Goal: Task Accomplishment & Management: Manage account settings

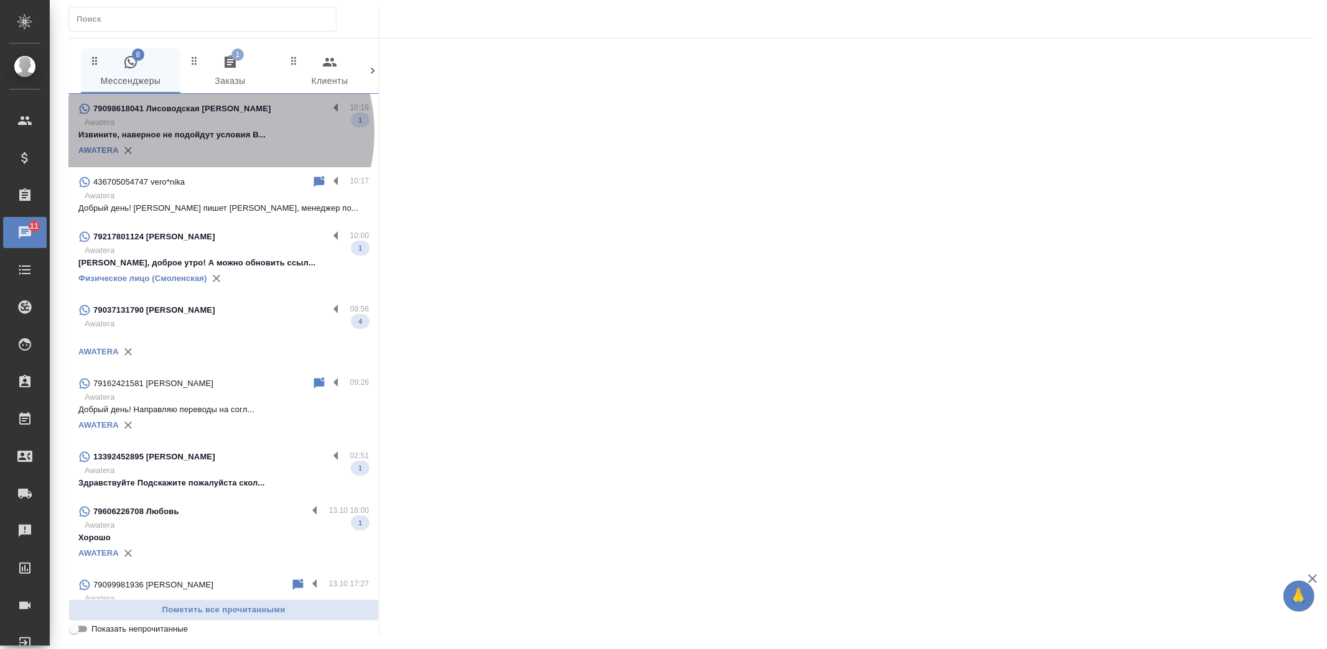
click at [210, 132] on p "Извините, наверное не подойдут условия В..." at bounding box center [223, 135] width 290 height 12
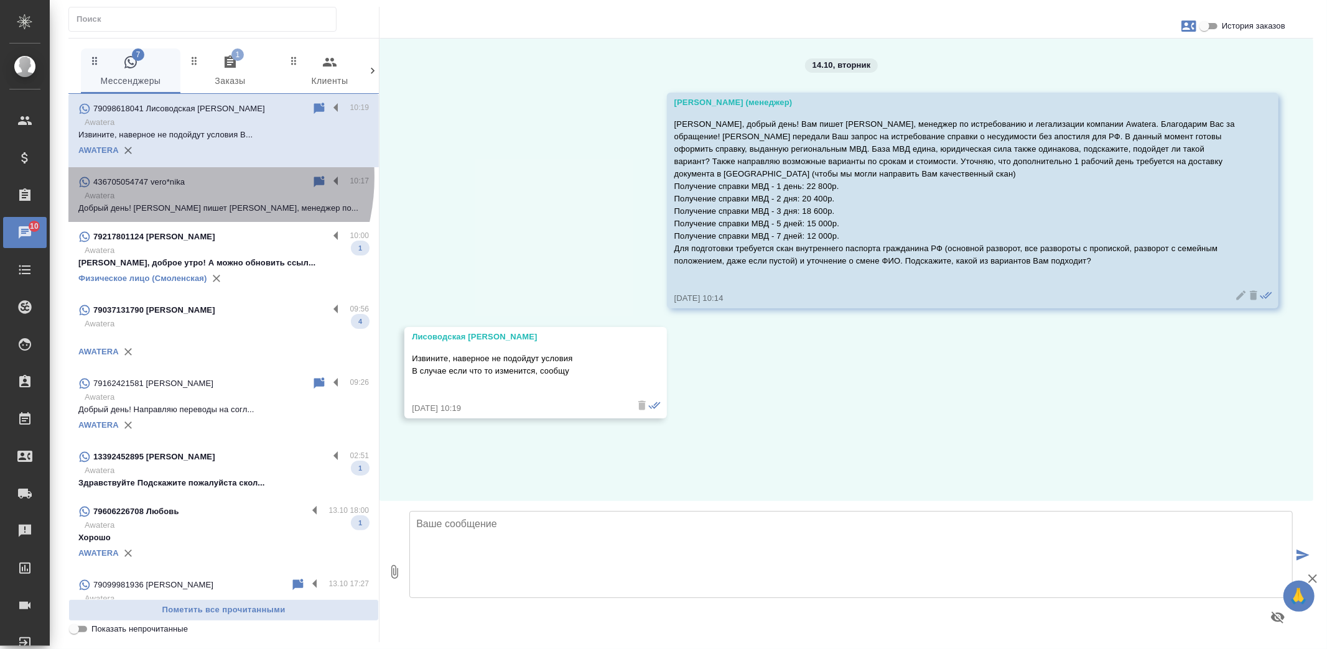
click at [166, 177] on p "436705054747 vero*nika" at bounding box center [138, 182] width 91 height 12
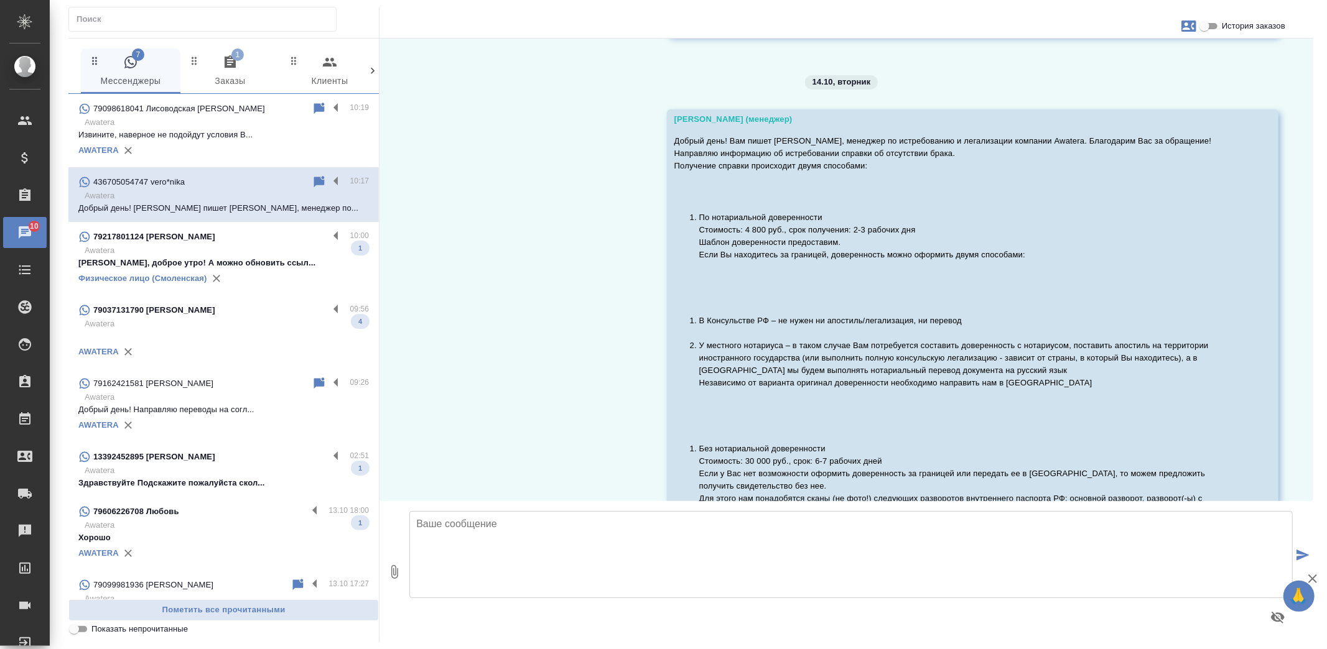
scroll to position [165, 0]
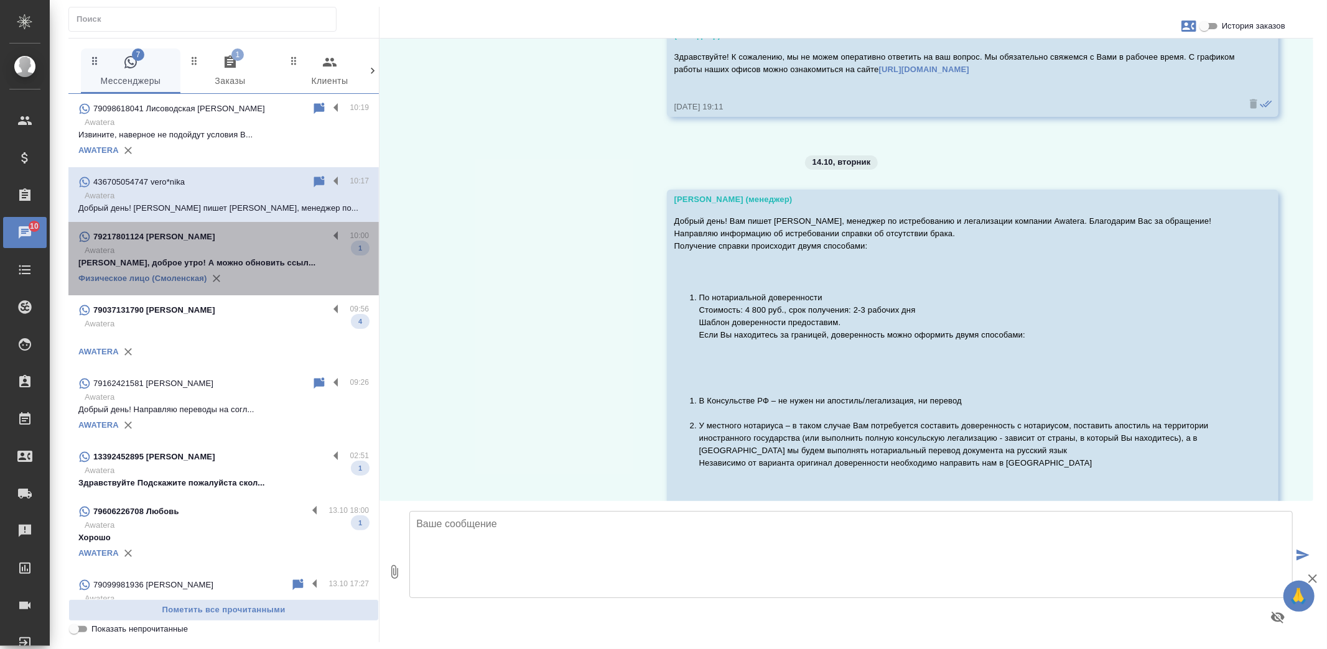
click at [281, 249] on p "Awatera" at bounding box center [227, 250] width 284 height 12
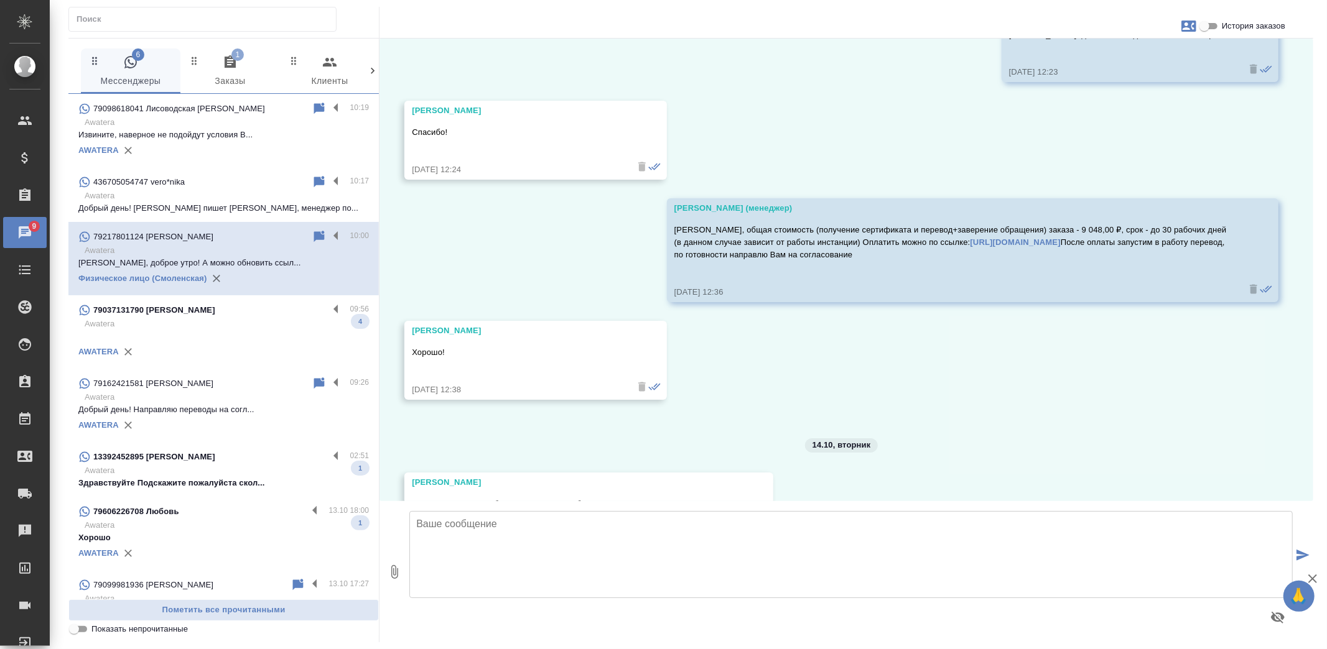
scroll to position [4373, 0]
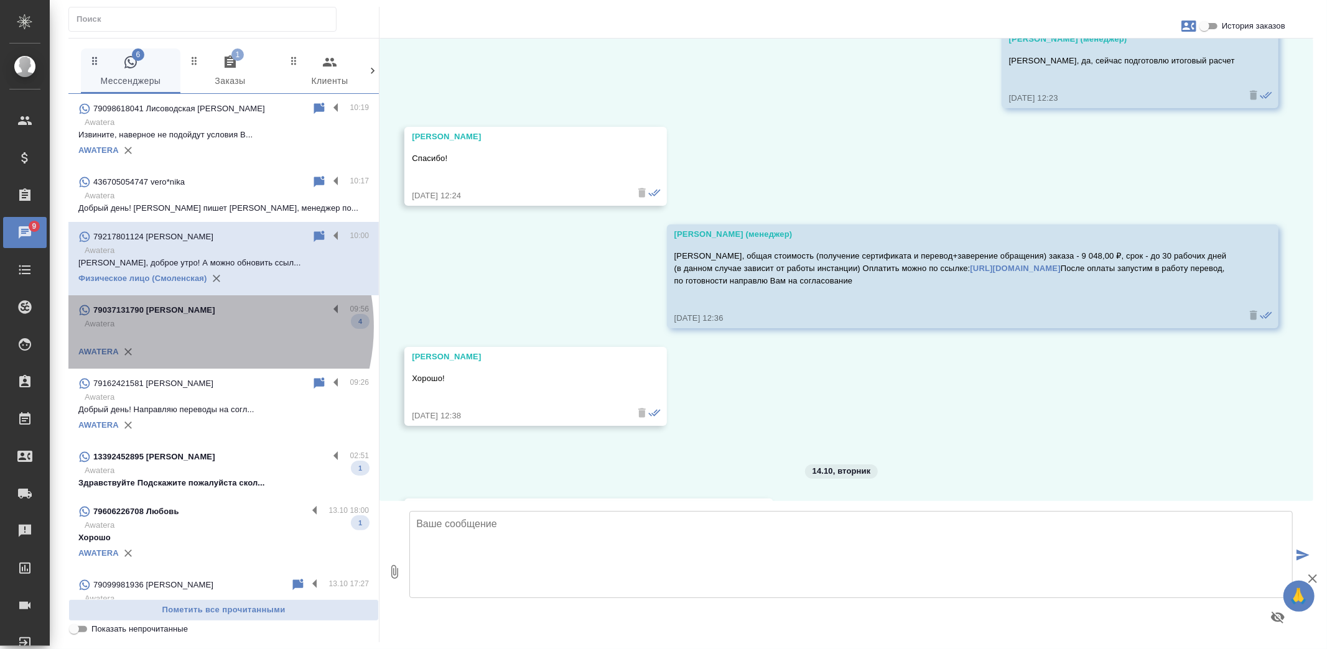
click at [177, 327] on p "Awatera" at bounding box center [227, 324] width 284 height 12
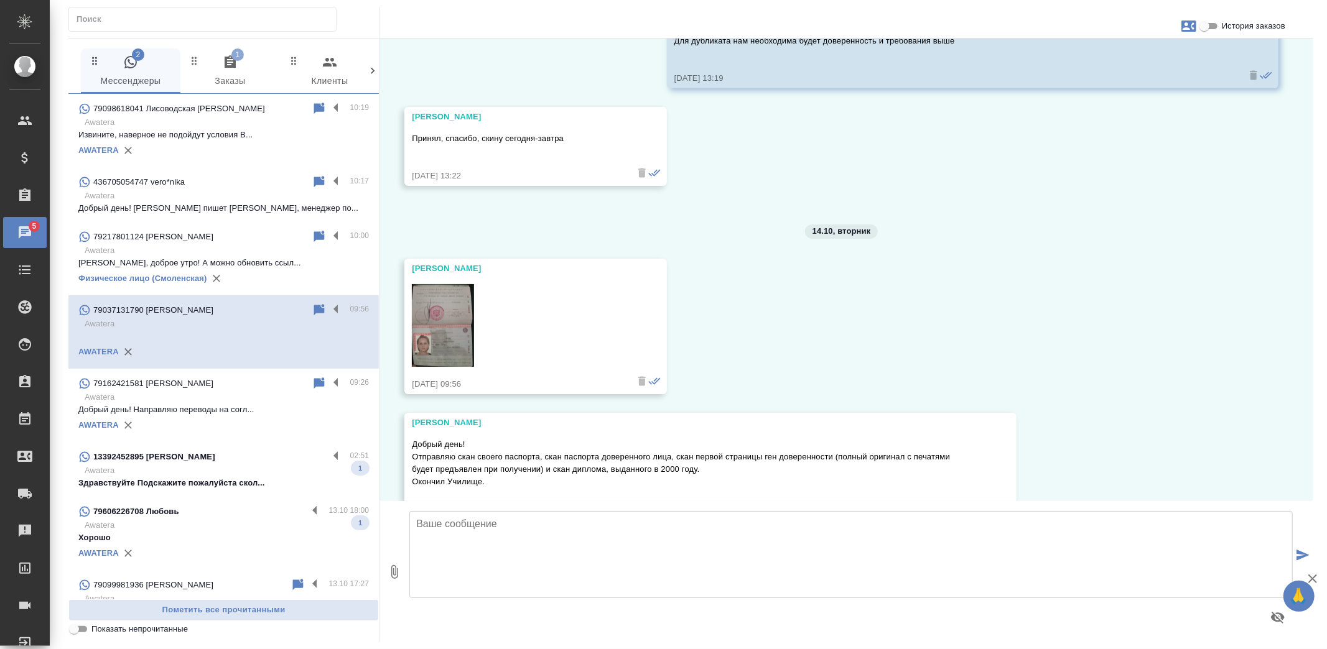
scroll to position [5835, 0]
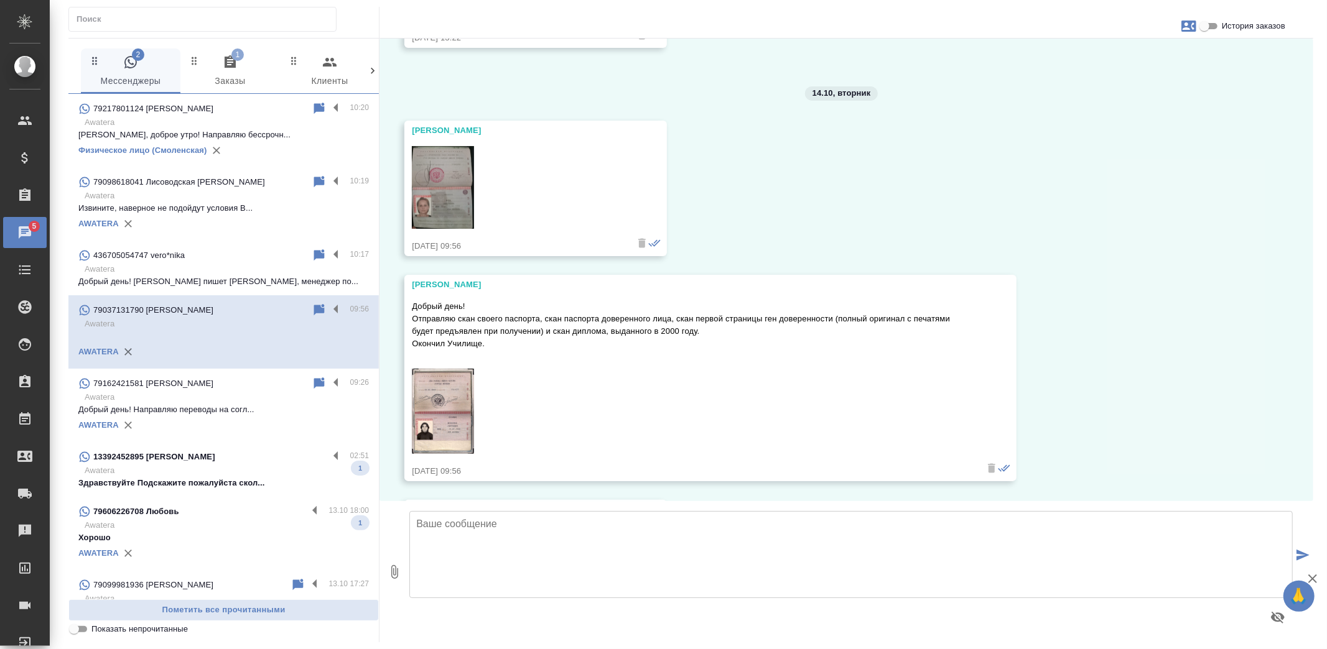
click at [437, 420] on img at bounding box center [443, 411] width 62 height 85
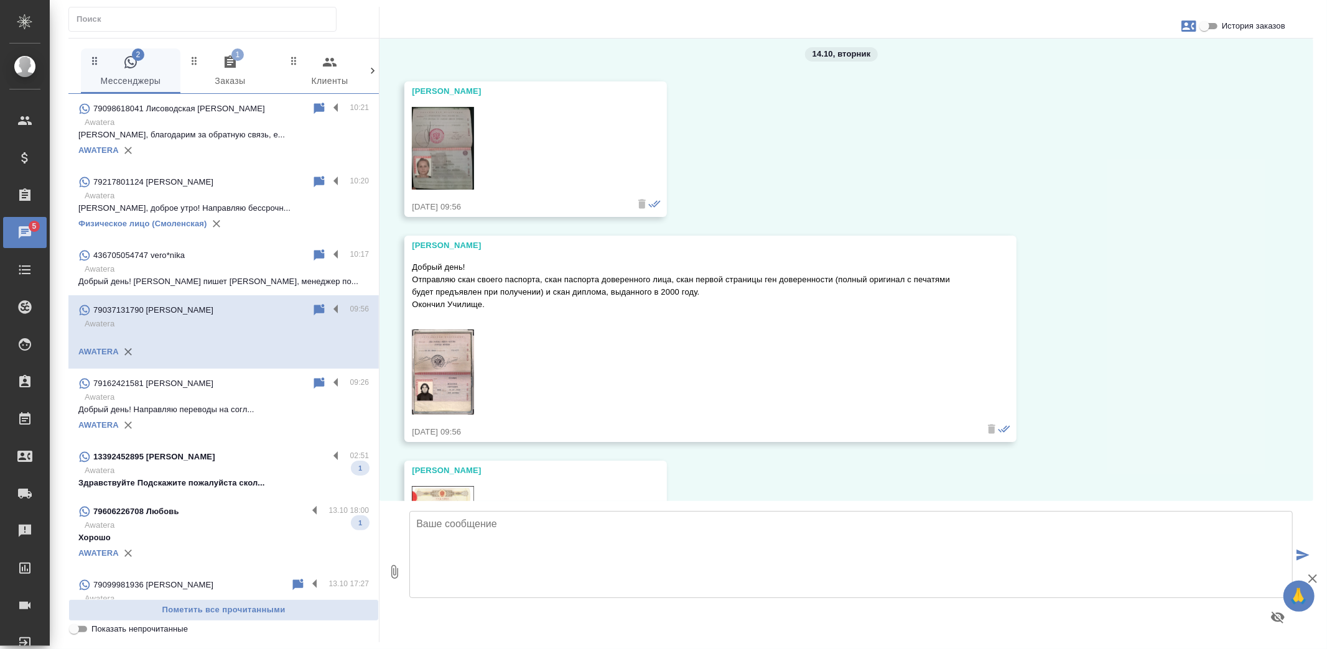
scroll to position [5846, 0]
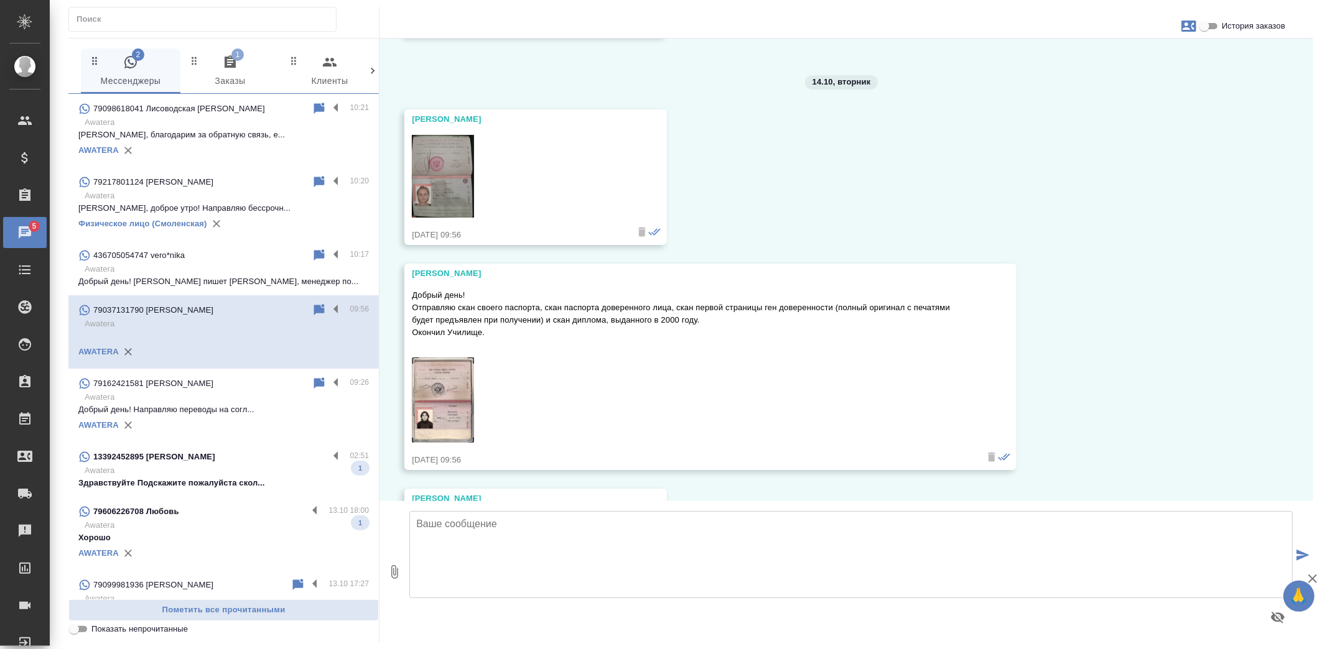
click at [452, 193] on img at bounding box center [443, 176] width 62 height 83
click at [455, 400] on img at bounding box center [443, 400] width 62 height 85
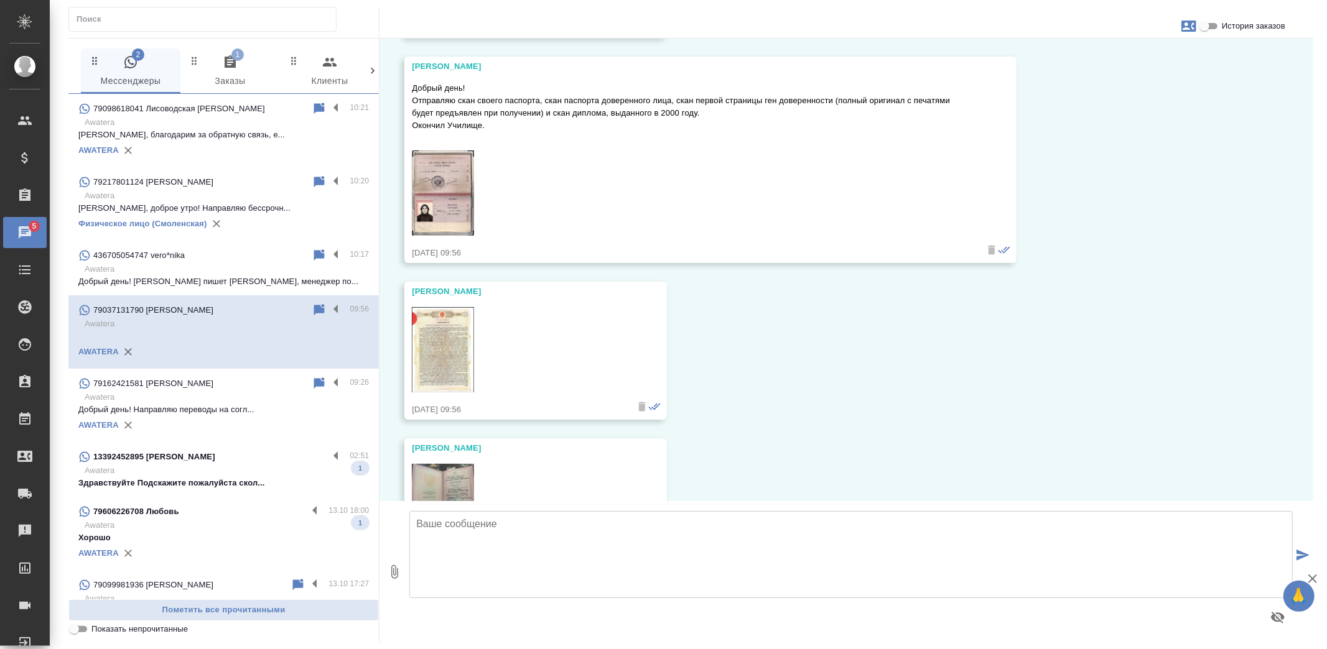
scroll to position [6122, 0]
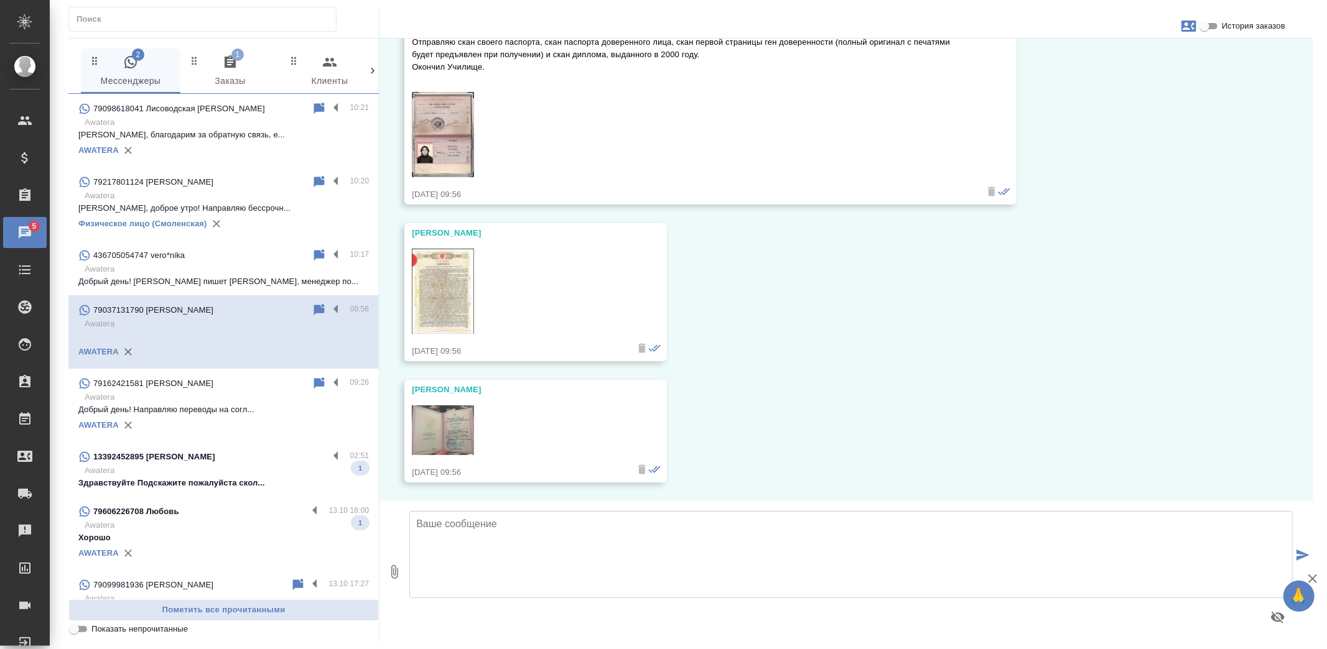
click at [438, 259] on img at bounding box center [443, 291] width 62 height 85
click at [438, 419] on img at bounding box center [443, 430] width 62 height 50
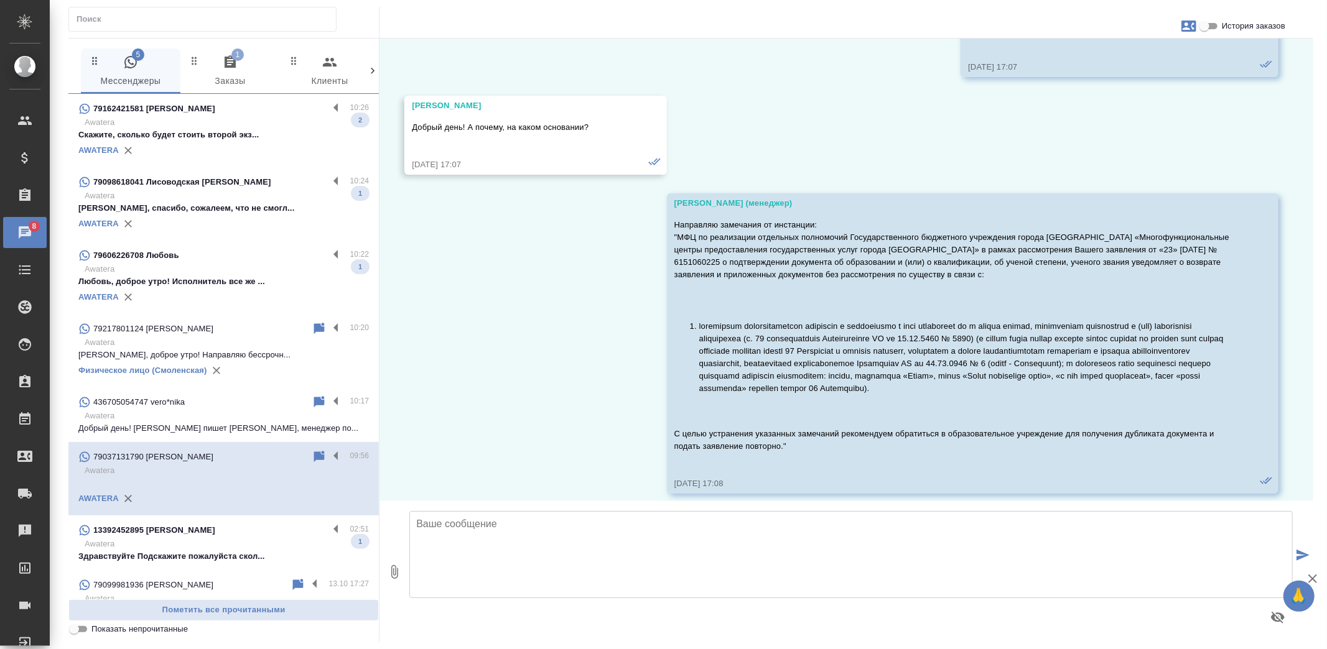
scroll to position [3911, 0]
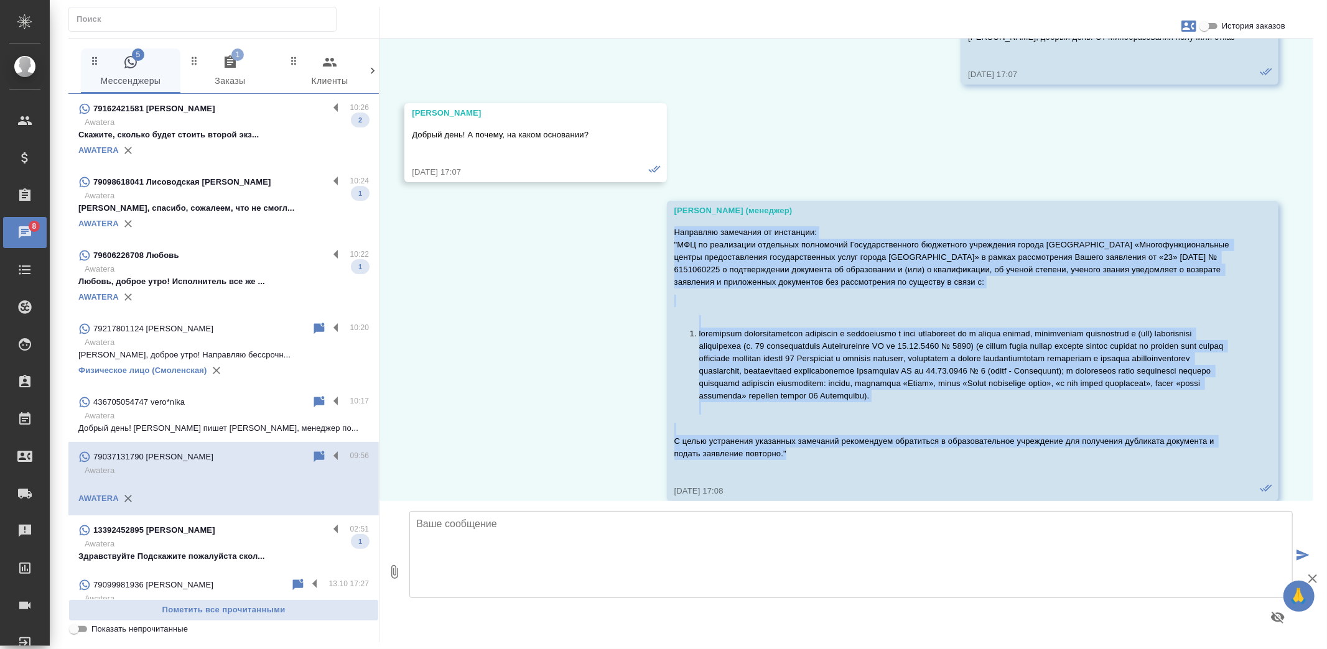
drag, startPoint x: 670, startPoint y: 243, endPoint x: 791, endPoint y: 469, distance: 256.5
click at [791, 469] on div "Направляю замечания от инстанции: "МФЦ по реализации отдельных полномочий Госуд…" at bounding box center [954, 351] width 560 height 256
copy div "Направляю замечания от инстанции: "МФЦ по реализации отдельных полномочий Госуд…"
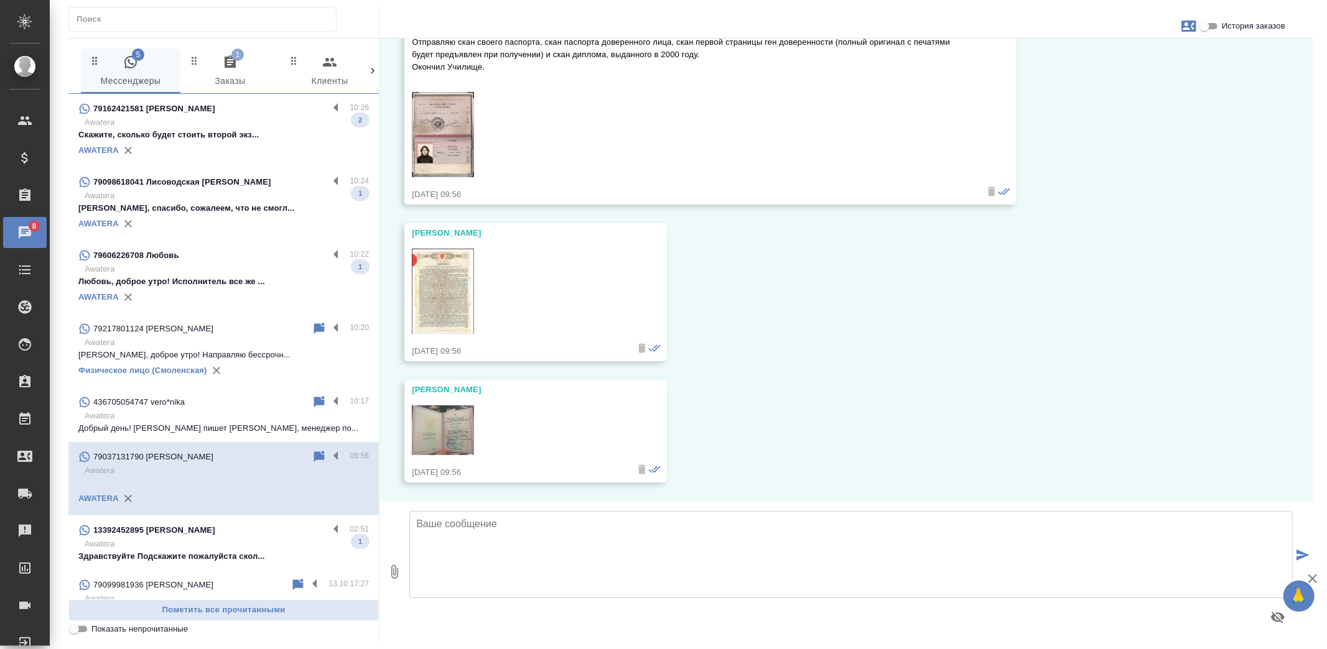
scroll to position [6053, 0]
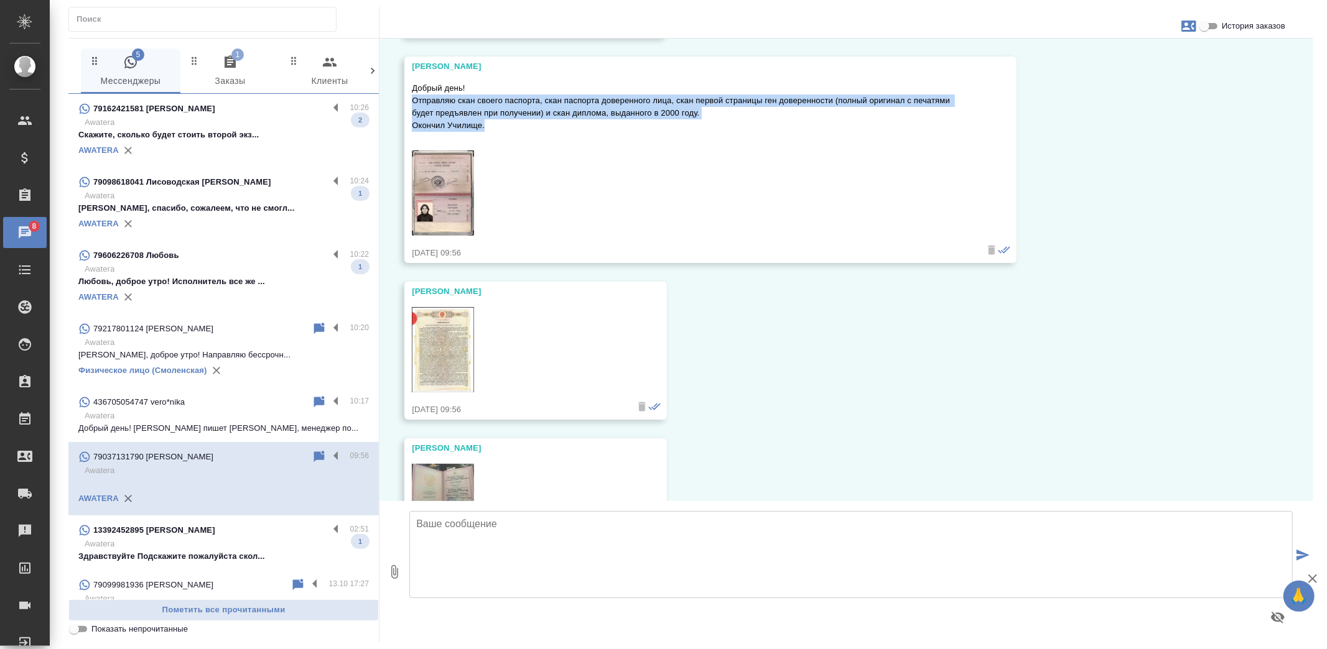
drag, startPoint x: 489, startPoint y: 136, endPoint x: 412, endPoint y: 114, distance: 79.5
click at [412, 114] on p "Добрый день! Отправляю скан своего паспорта, скан паспорта доверенного лица, ск…" at bounding box center [692, 107] width 560 height 50
copy p "Отправляю скан своего паспорта, скан паспорта доверенного лица, скан первой стр…"
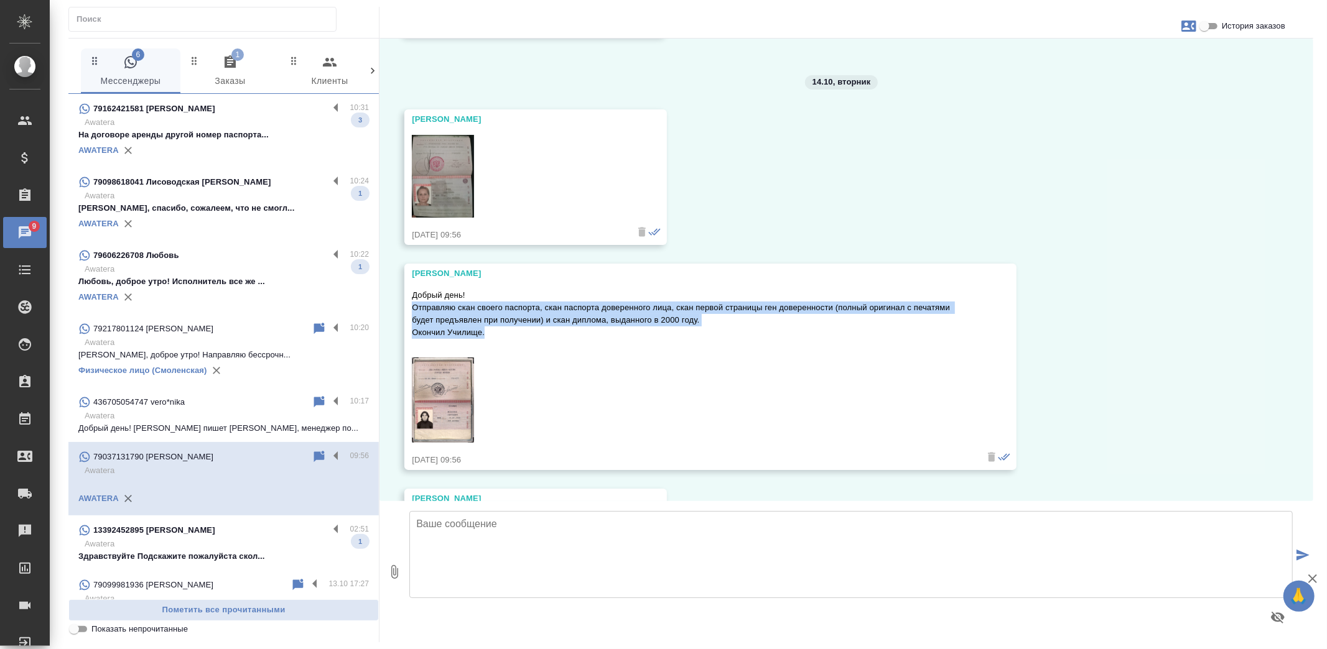
scroll to position [6122, 0]
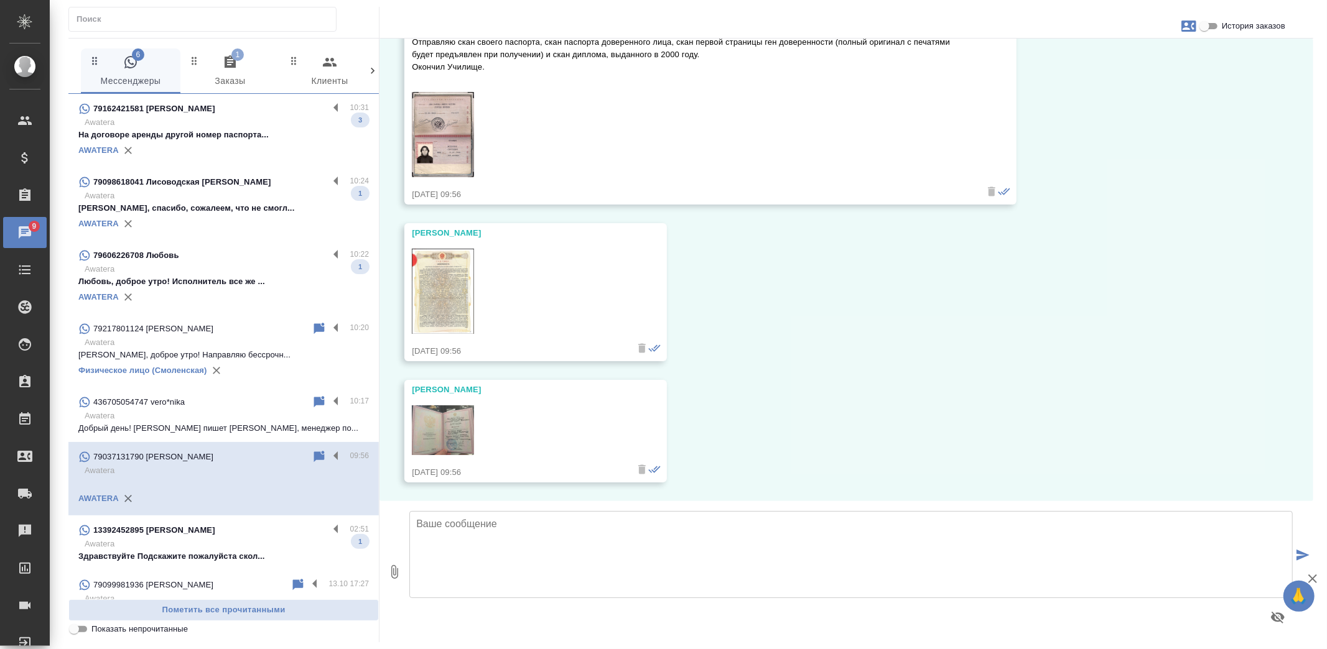
click at [611, 540] on textarea at bounding box center [850, 554] width 883 height 87
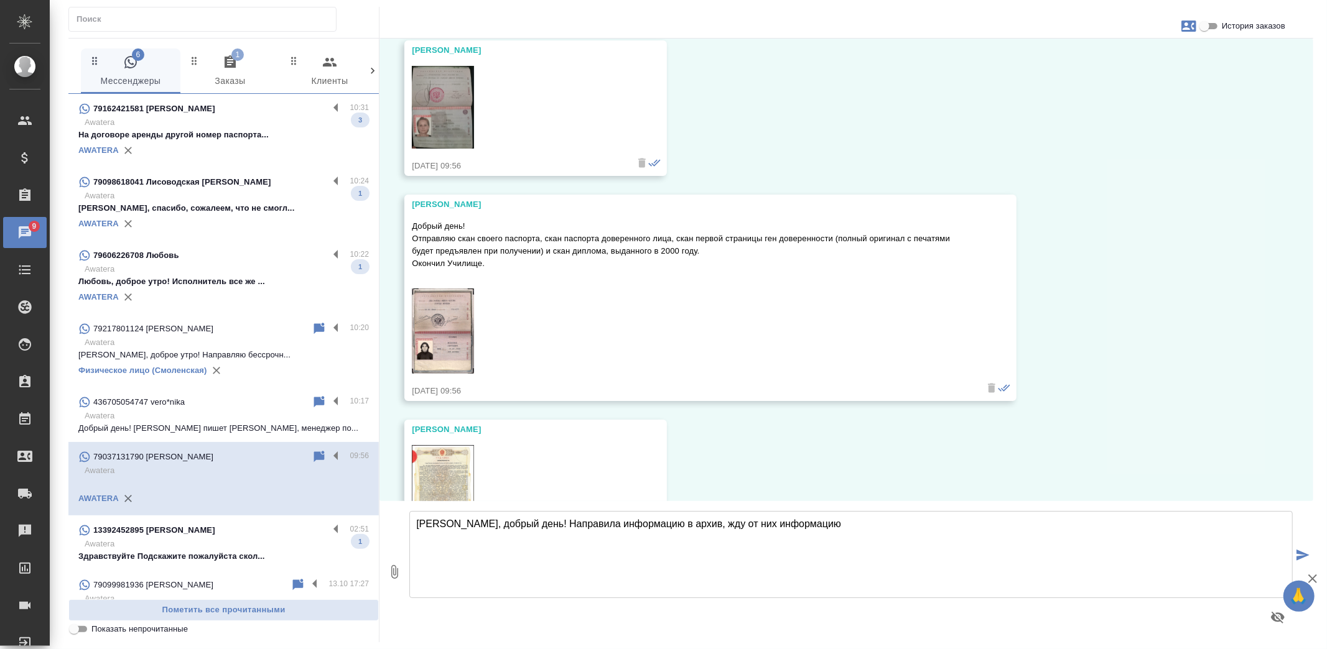
type textarea "Всеволод, добрый день! Направила информацию в архив, жду от них информацию"
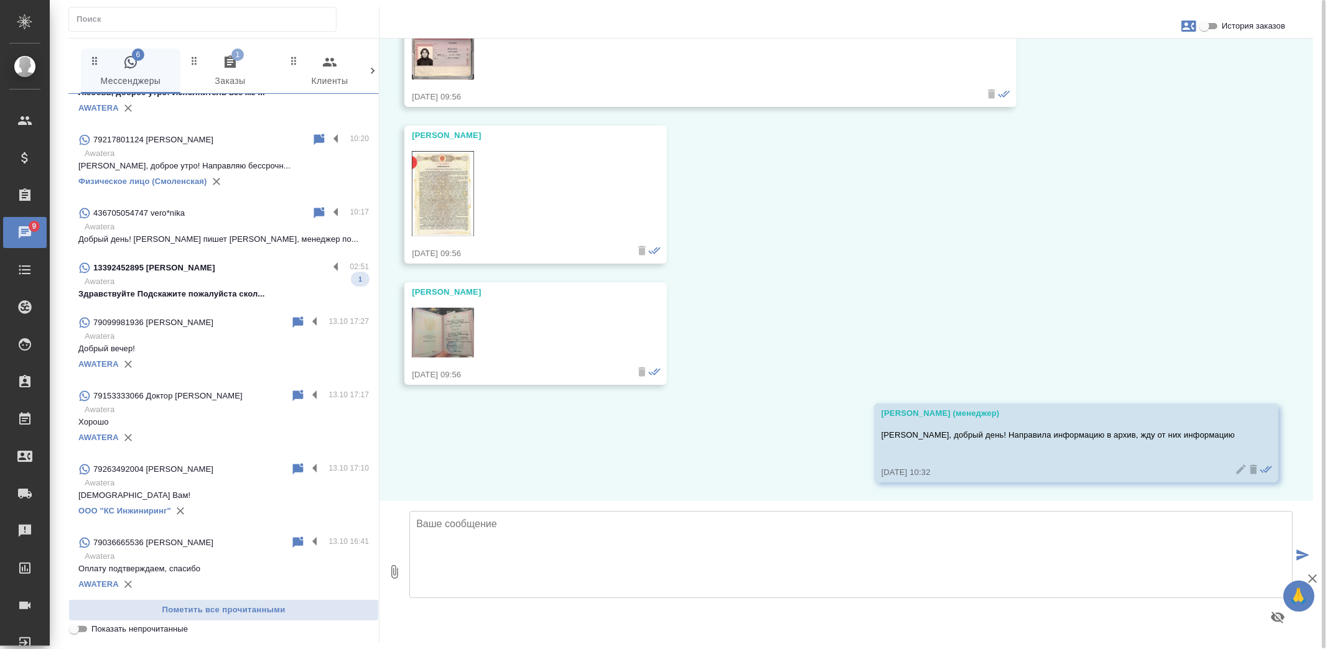
scroll to position [276, 0]
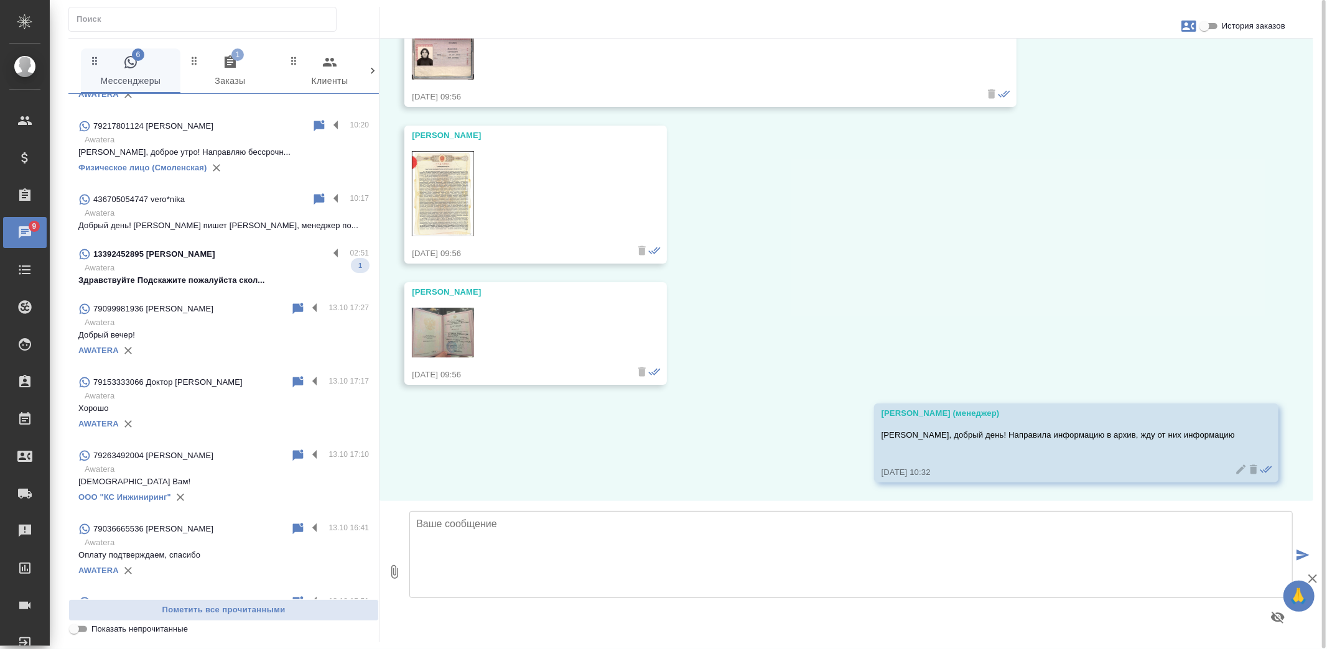
click at [215, 276] on p "Здравствуйте Подскажите пожалуйста скол..." at bounding box center [223, 280] width 290 height 12
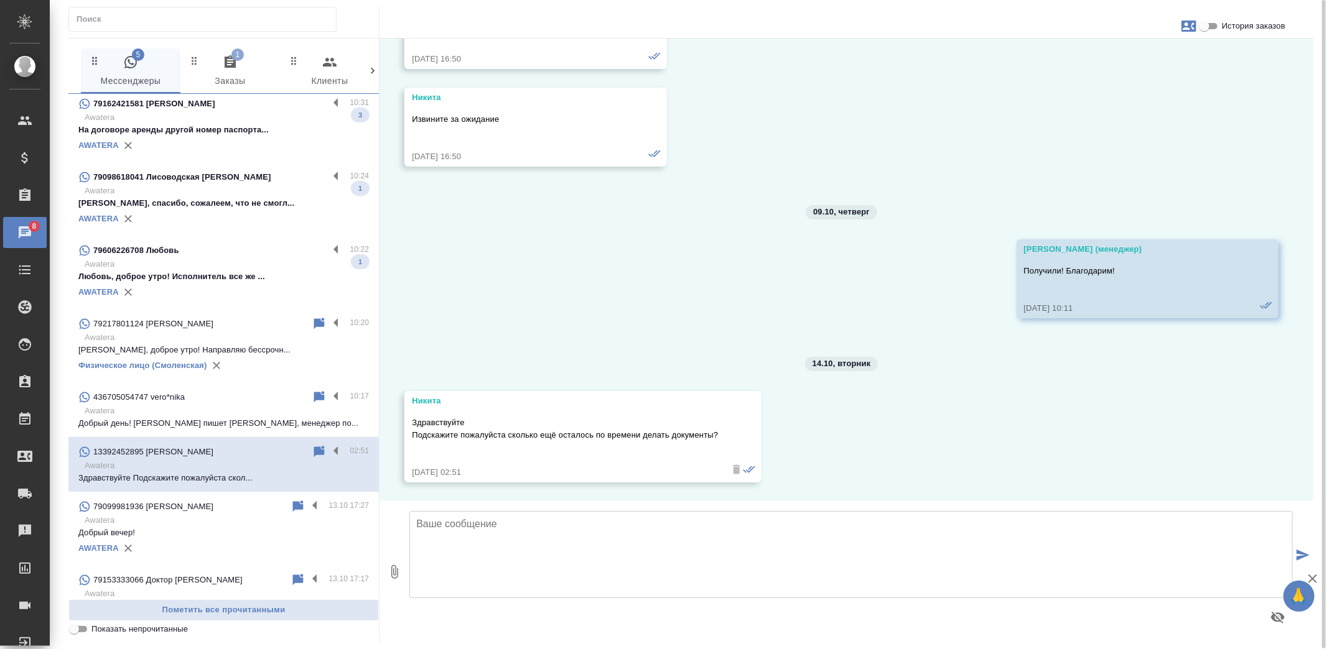
scroll to position [69, 0]
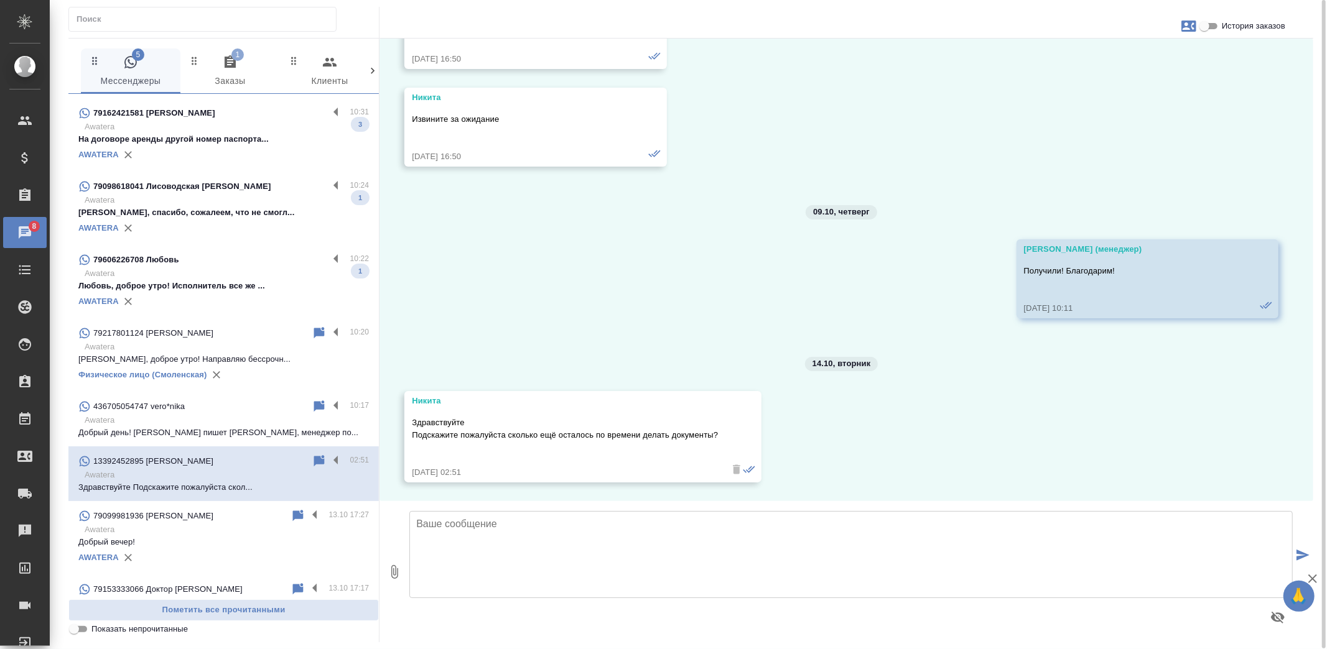
click at [244, 285] on p "Любовь, доброе утро! Исполнитель все же ..." at bounding box center [223, 286] width 290 height 12
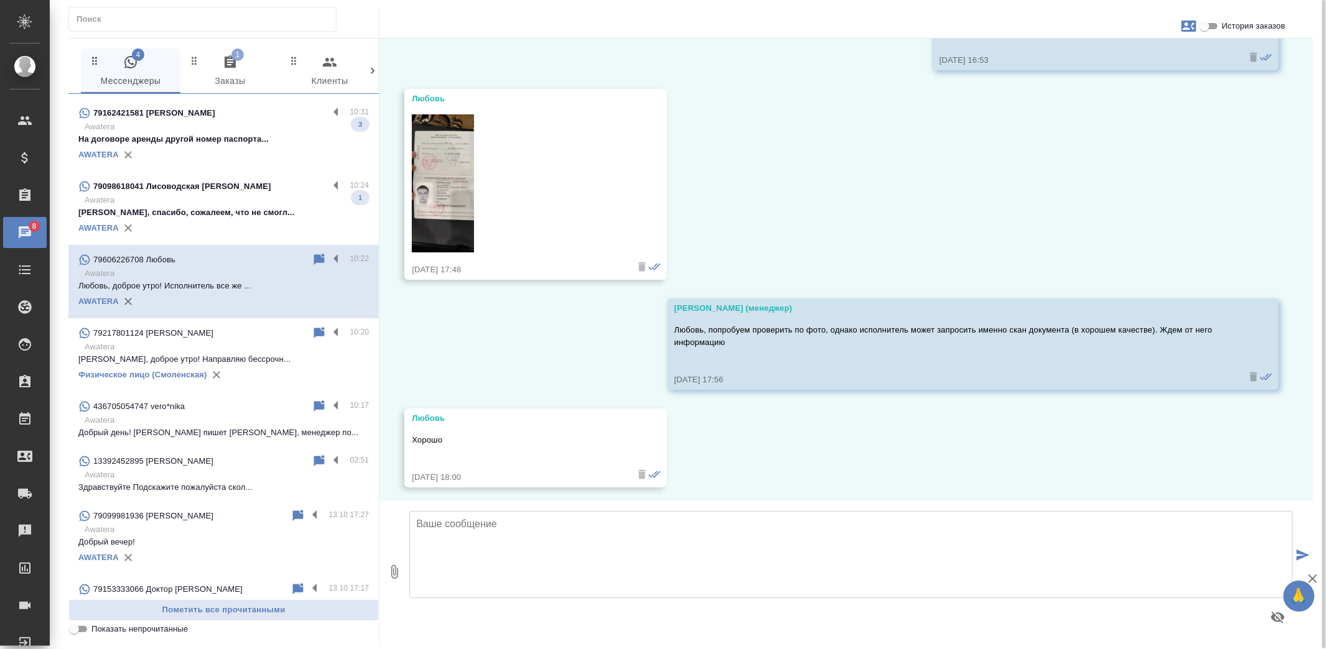
scroll to position [2143, 0]
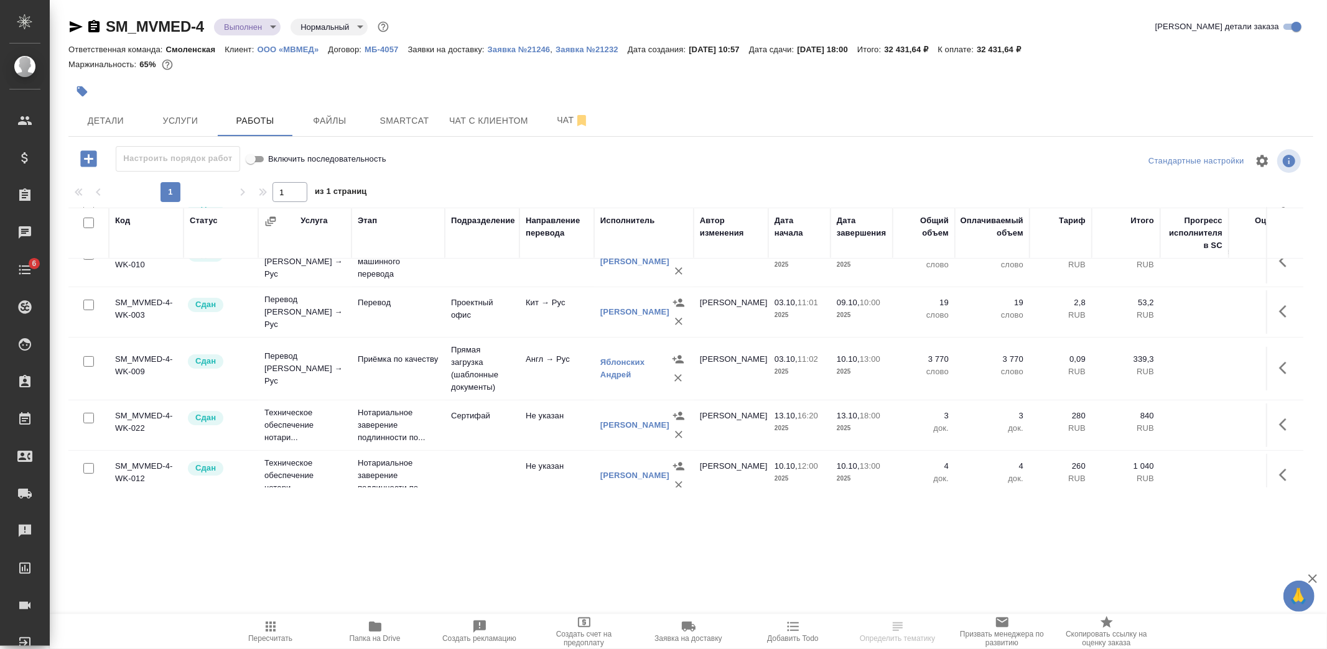
scroll to position [299, 0]
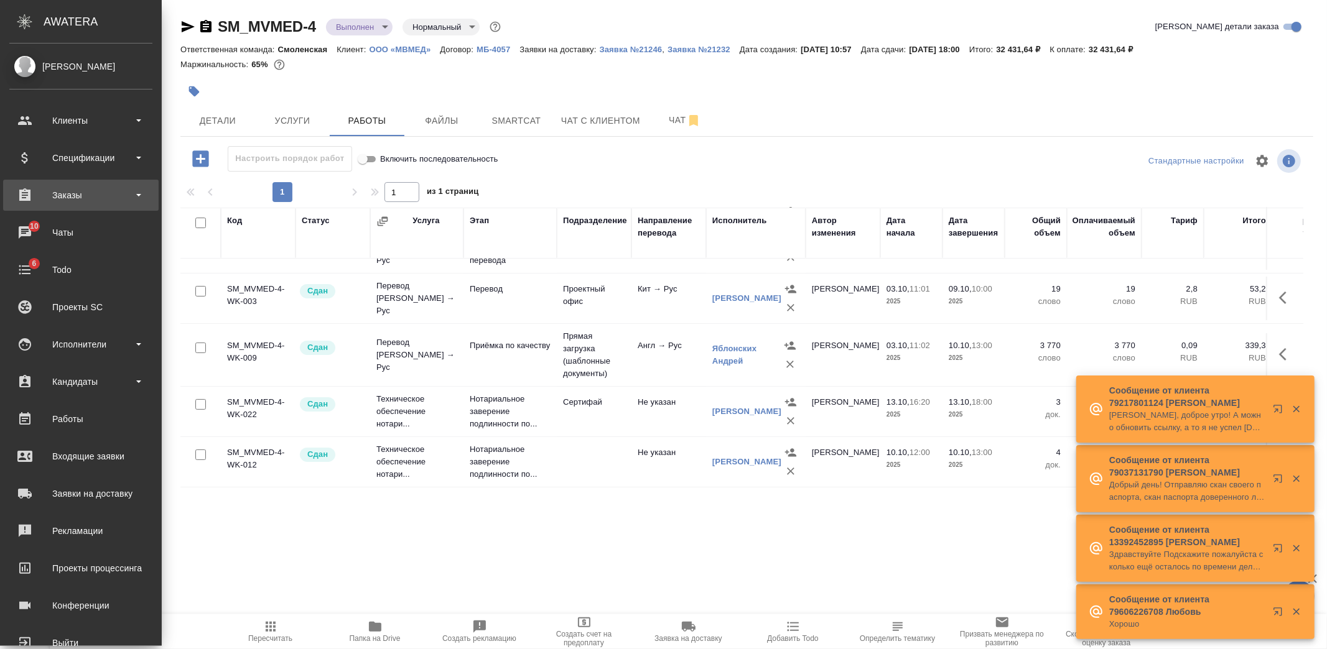
click at [81, 189] on div "Заказы" at bounding box center [80, 195] width 143 height 19
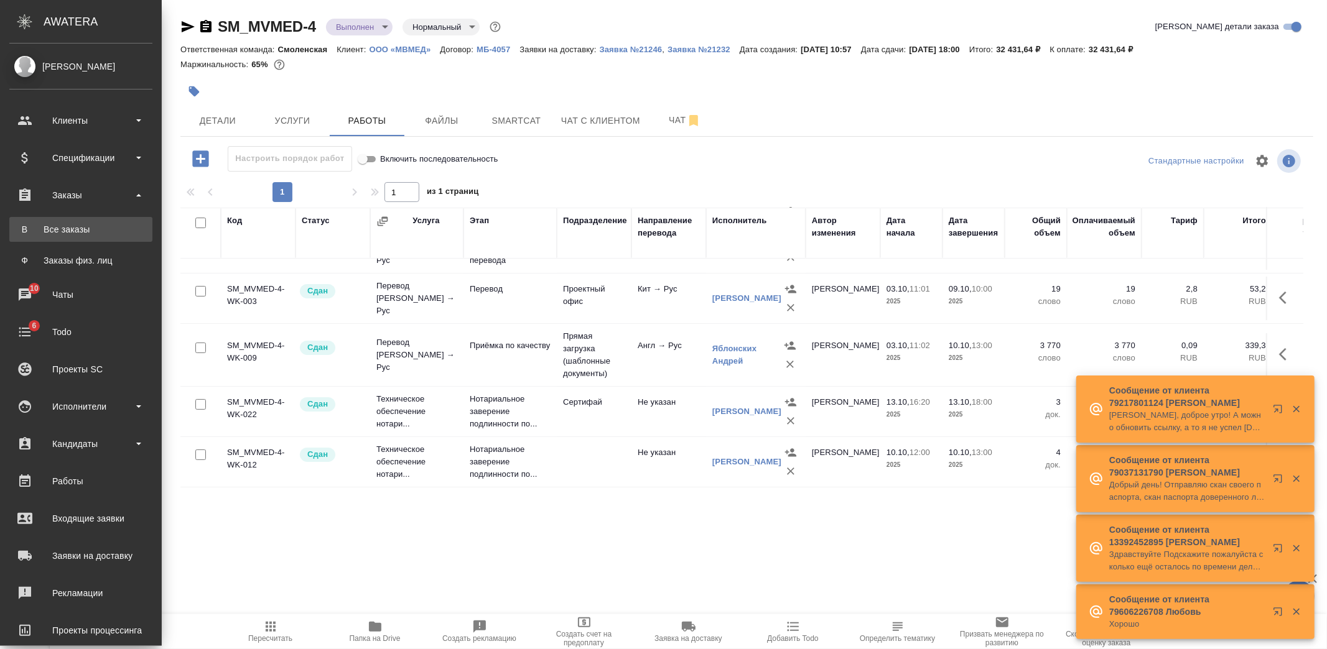
click at [78, 226] on div "Все заказы" at bounding box center [81, 229] width 131 height 12
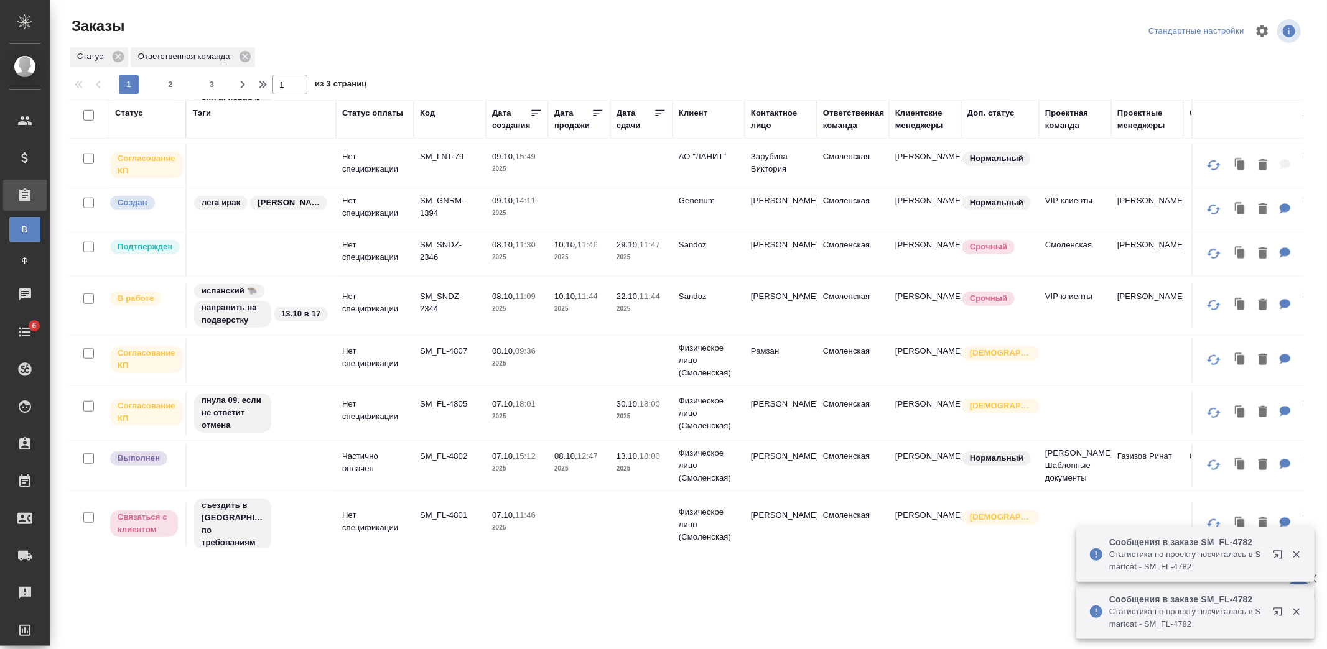
scroll to position [914, 0]
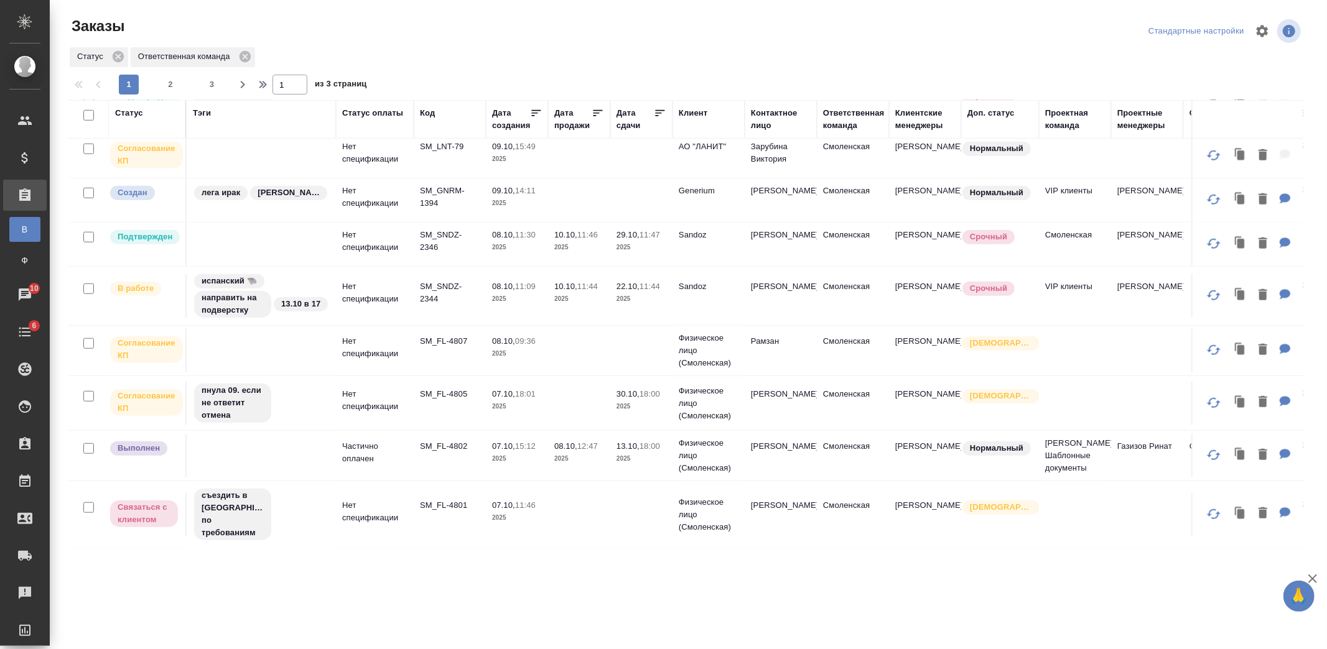
click at [649, 295] on p "2025" at bounding box center [641, 299] width 50 height 12
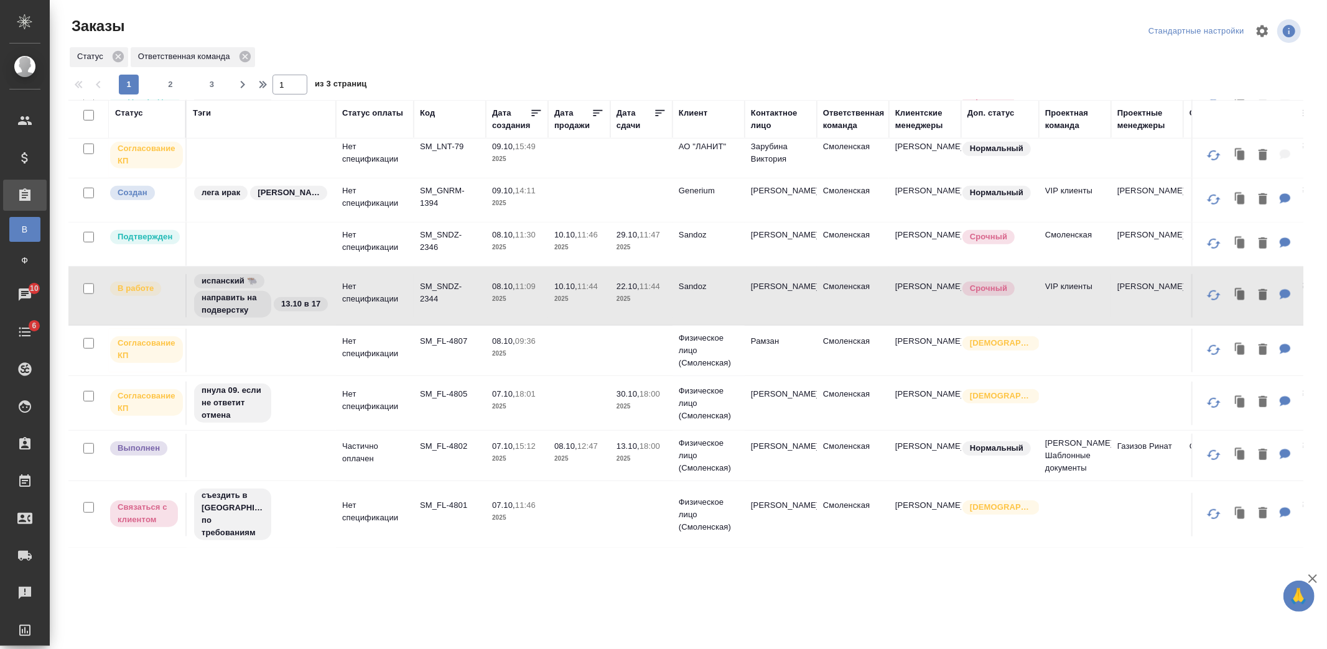
click at [725, 253] on td "Sandoz" at bounding box center [708, 245] width 72 height 44
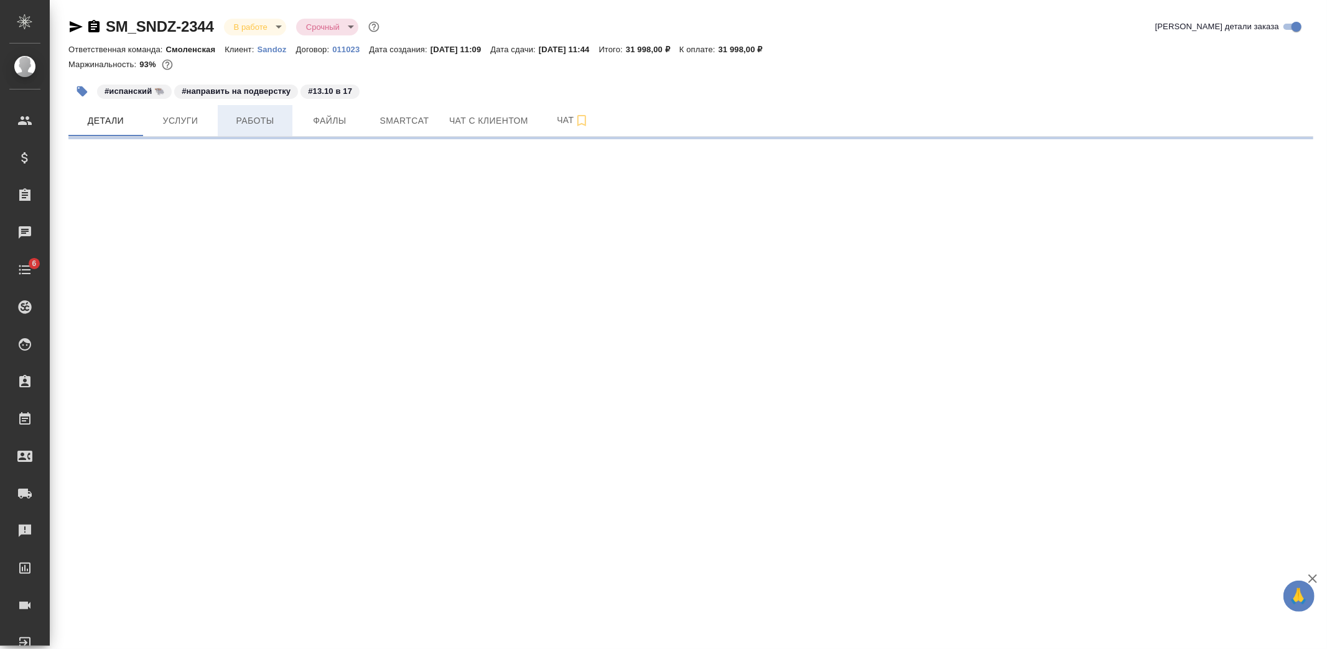
click at [259, 127] on span "Работы" at bounding box center [255, 121] width 60 height 16
select select "RU"
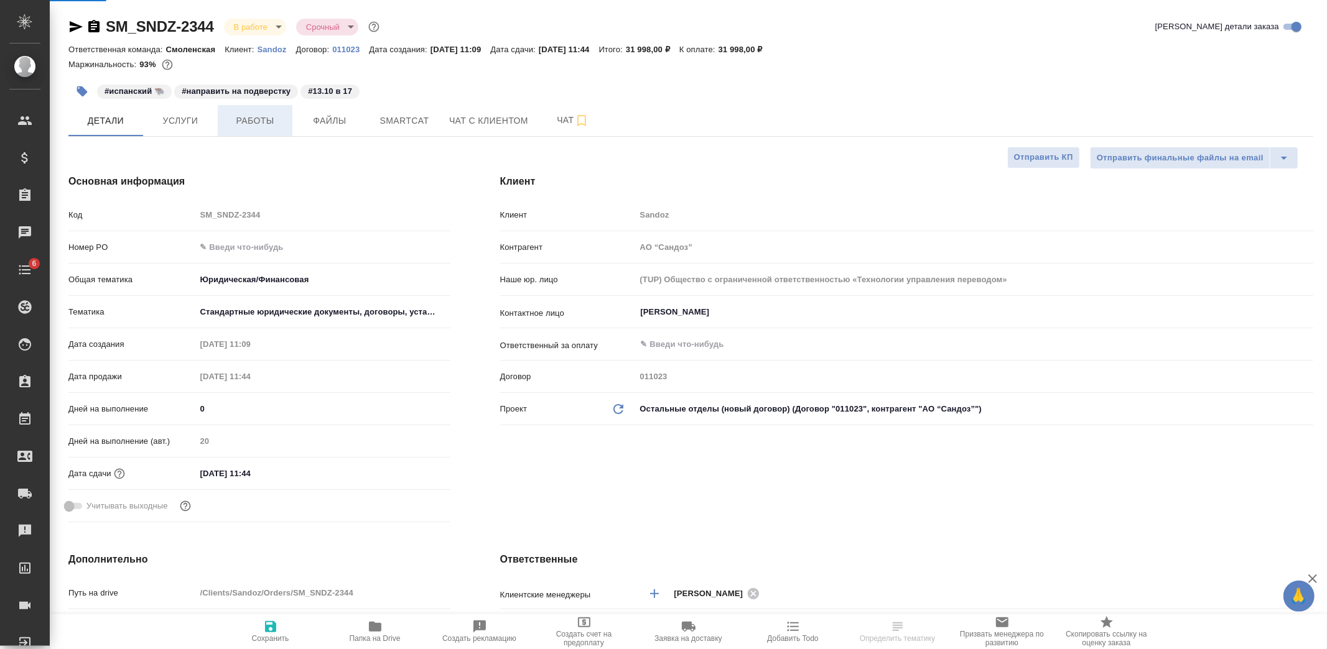
type textarea "x"
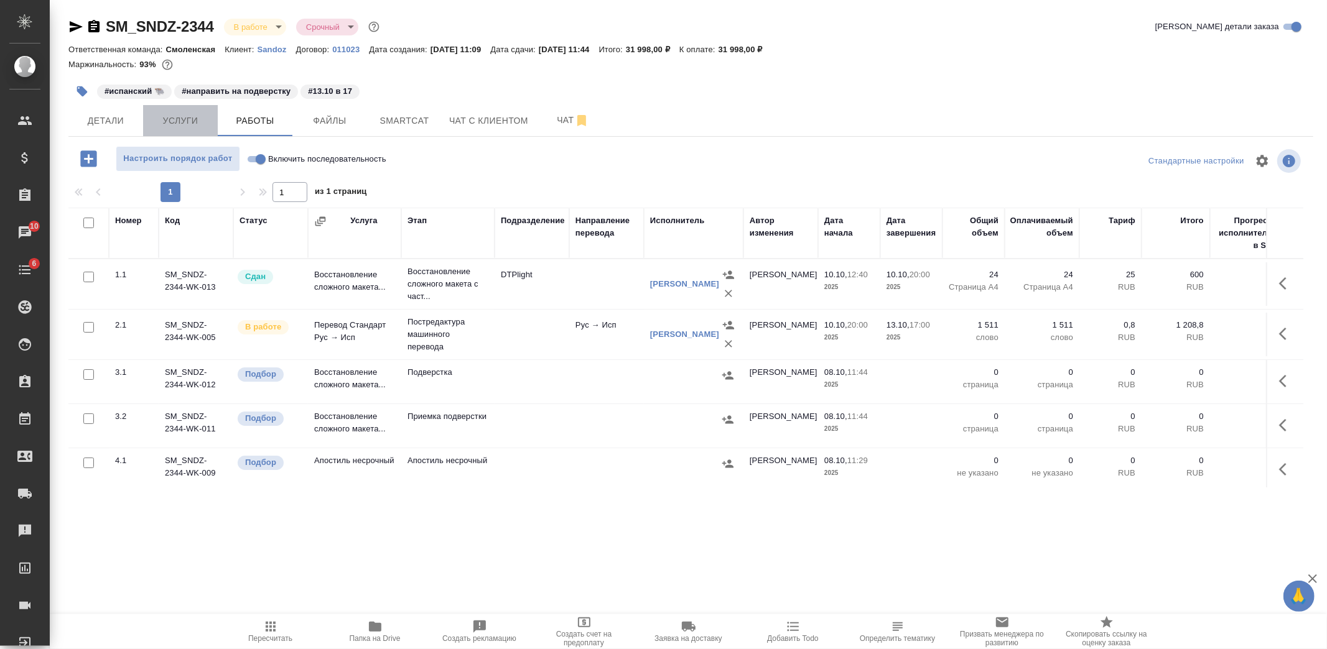
click at [179, 122] on span "Услуги" at bounding box center [181, 121] width 60 height 16
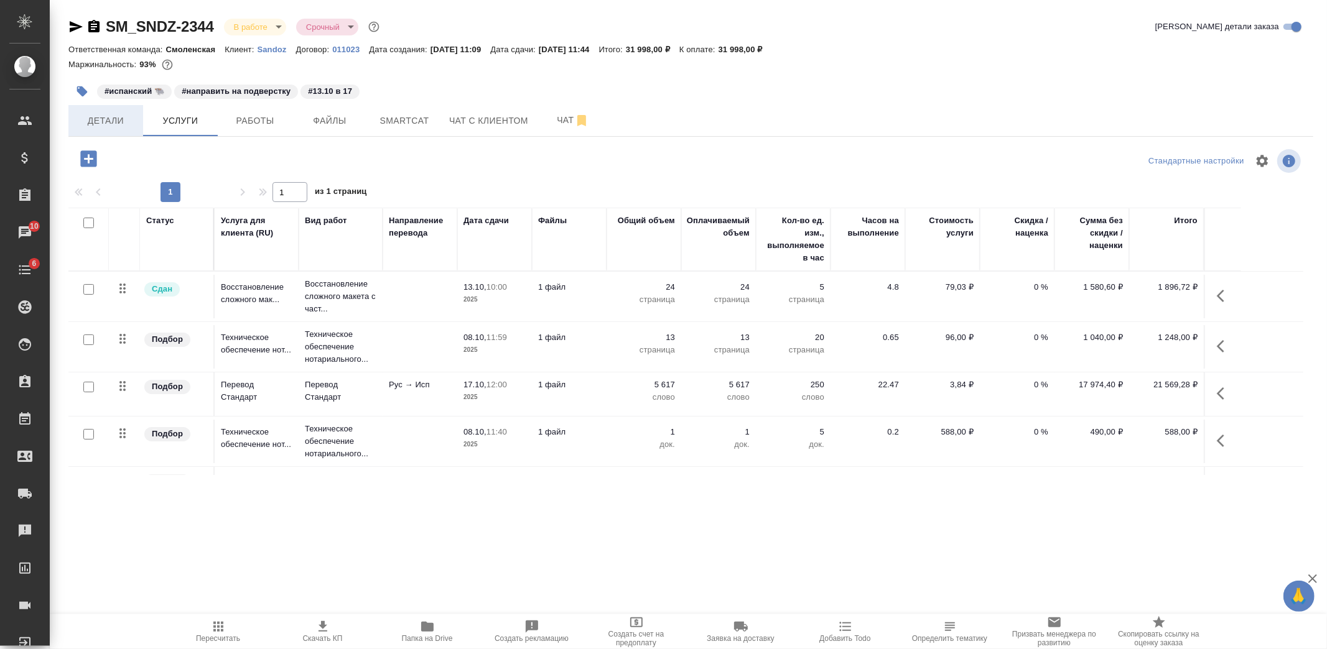
click at [126, 120] on span "Детали" at bounding box center [106, 121] width 60 height 16
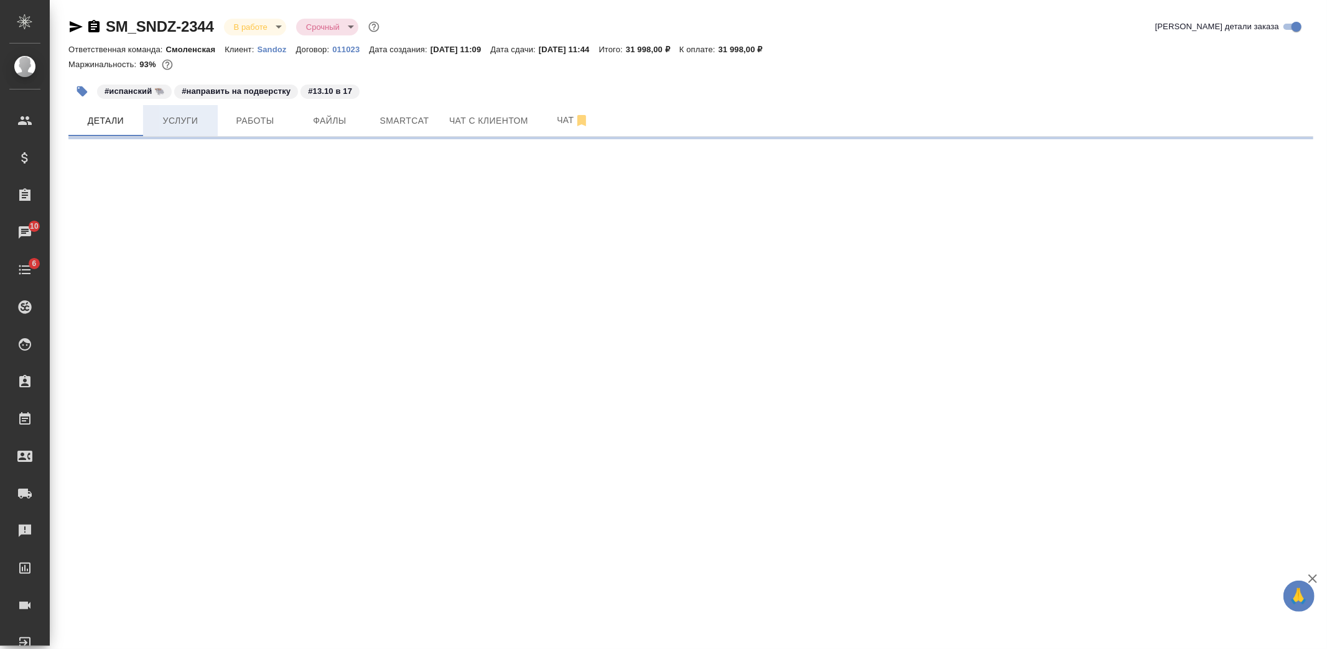
select select "RU"
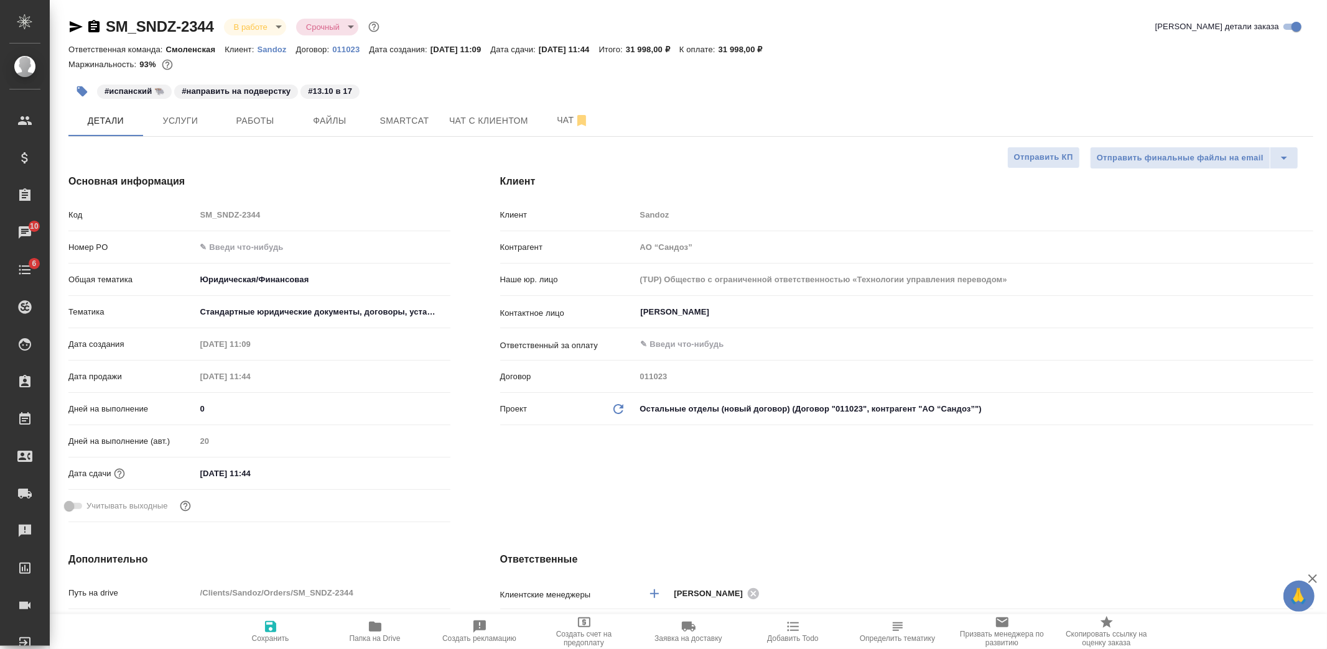
type textarea "x"
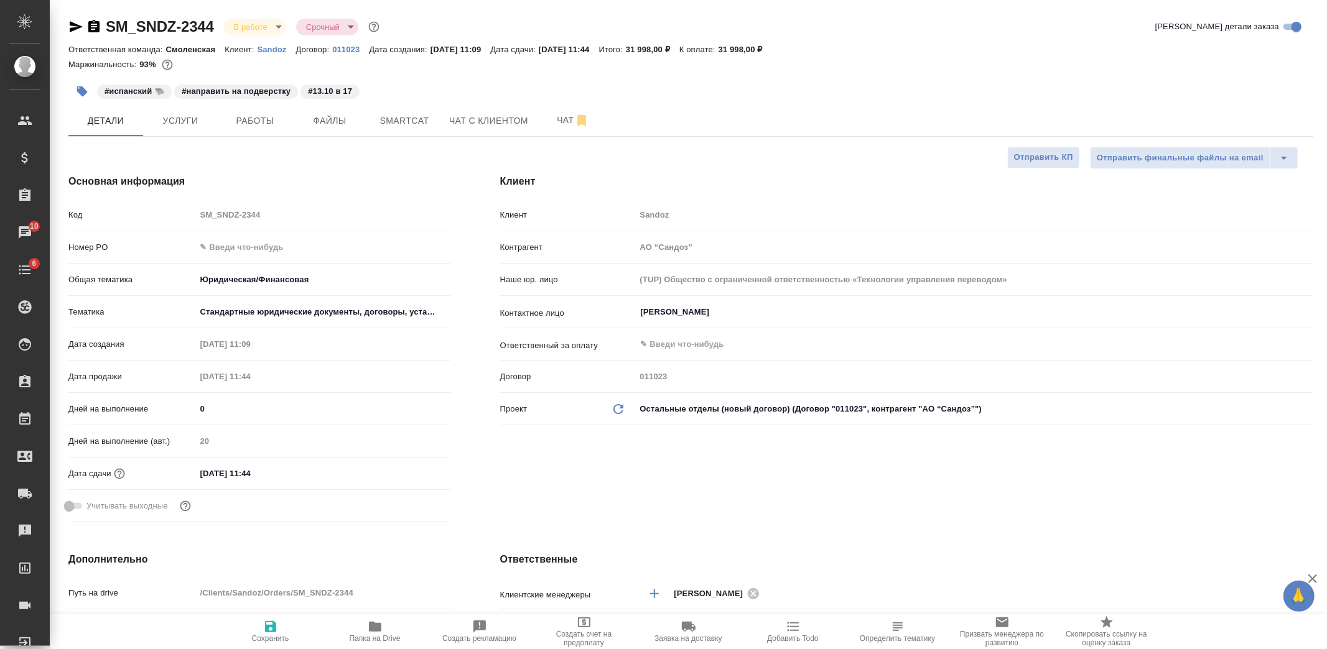
type textarea "x"
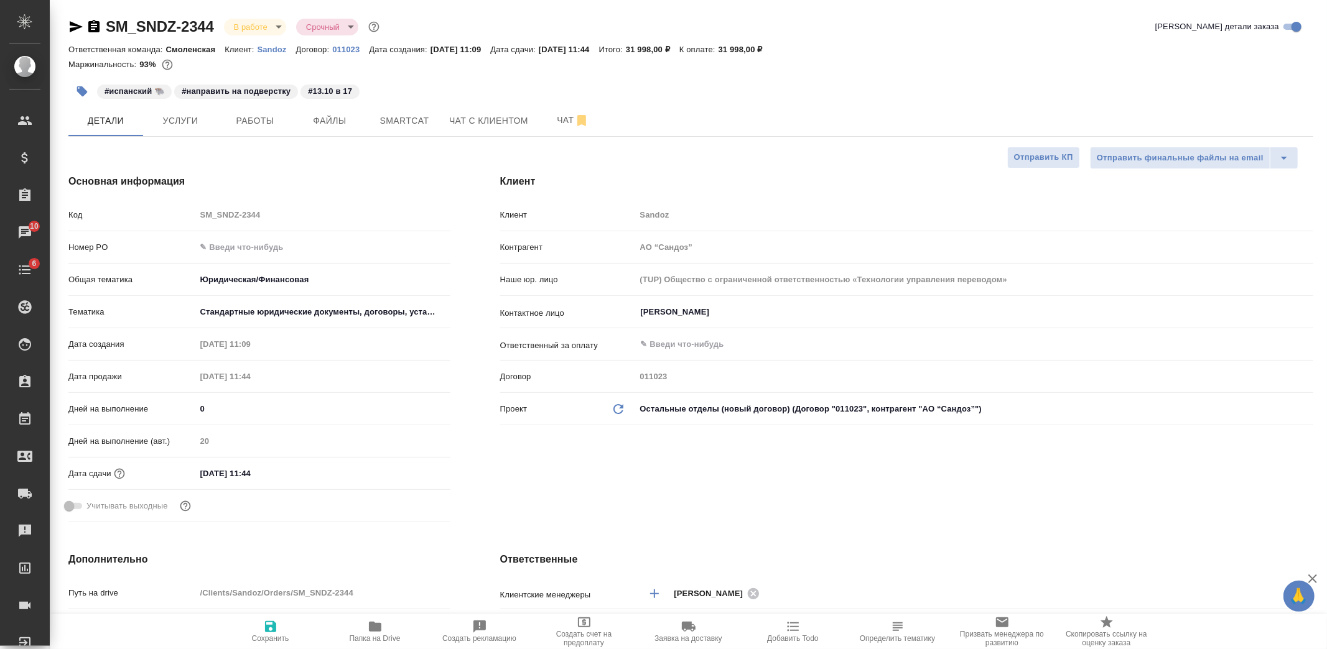
type textarea "x"
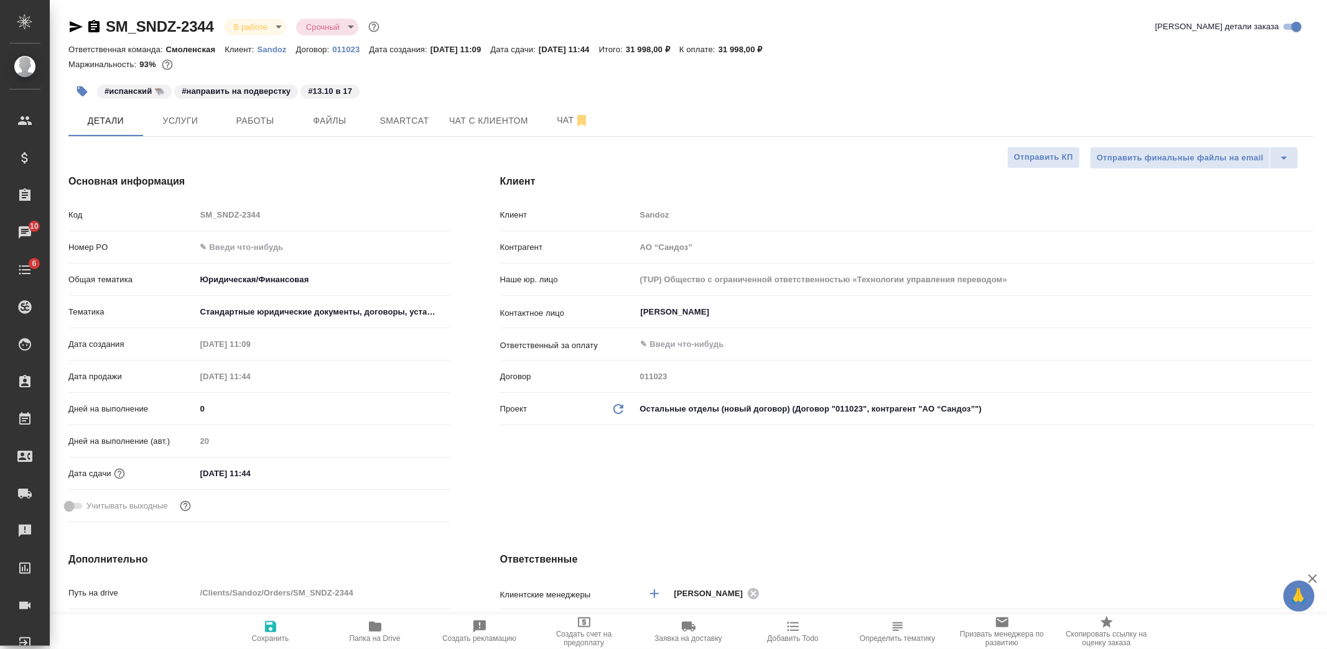
type textarea "x"
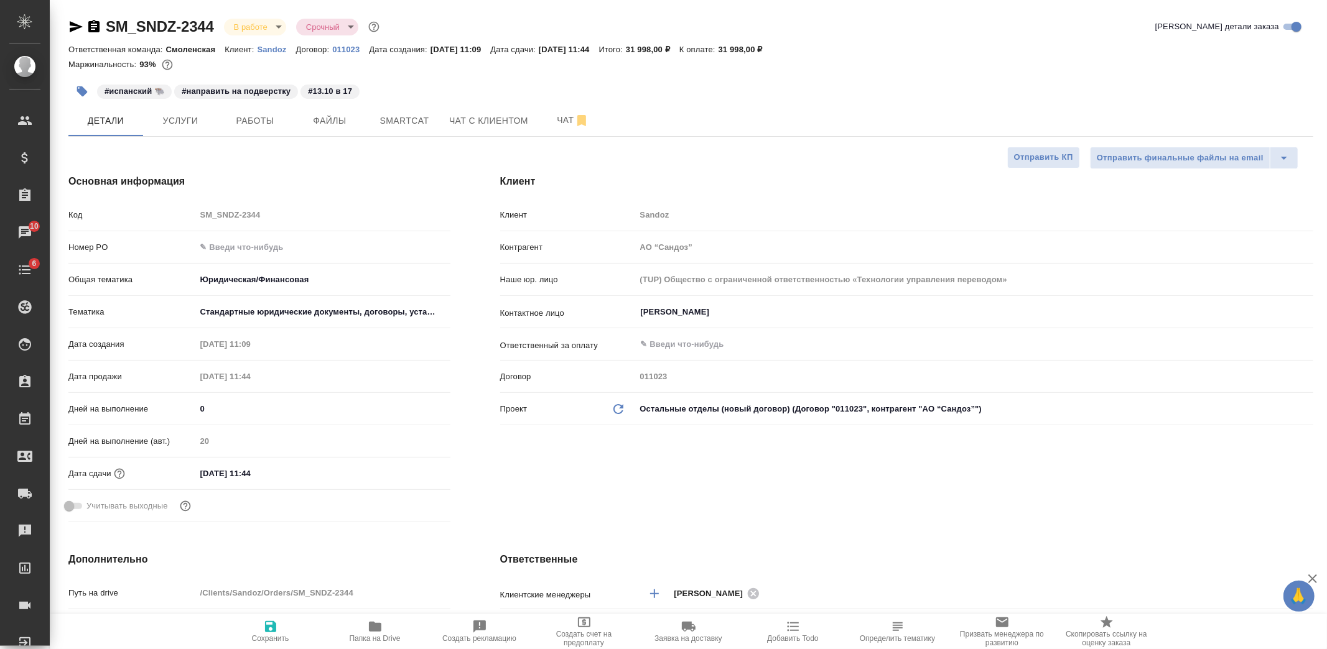
type textarea "x"
click at [271, 51] on p "Sandoz" at bounding box center [276, 49] width 39 height 9
type textarea "x"
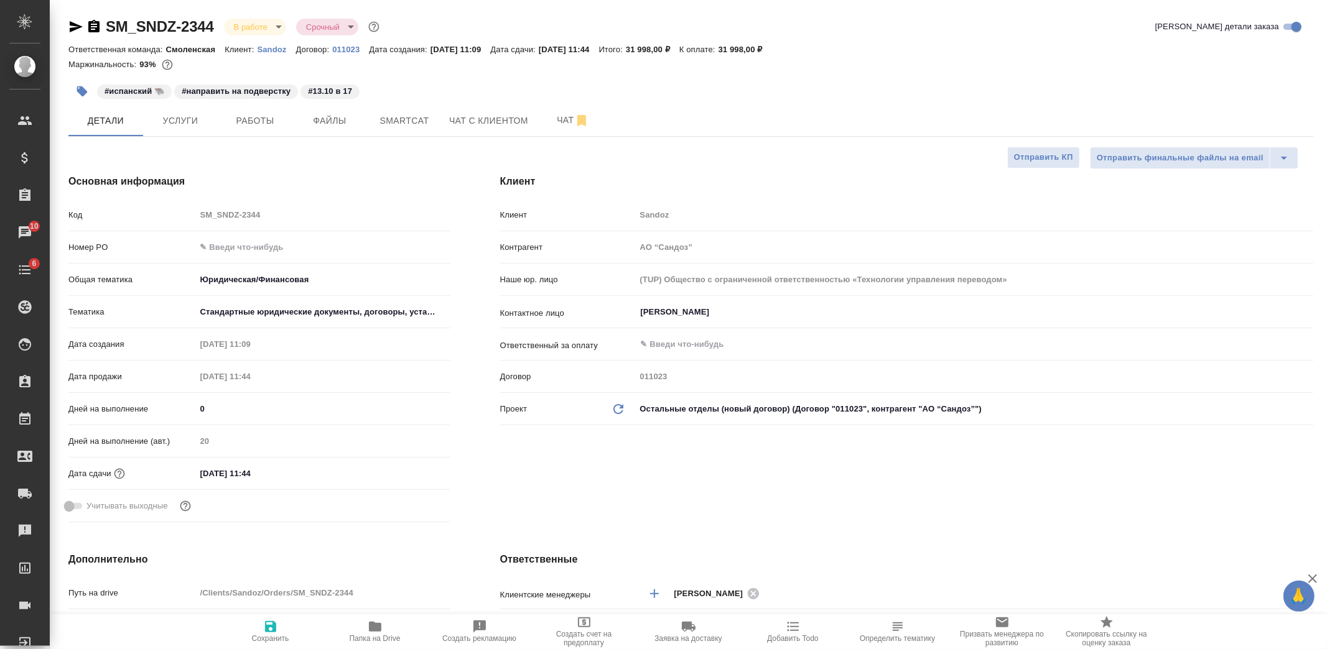
type textarea "x"
click at [243, 247] on input "text" at bounding box center [323, 247] width 254 height 18
paste input "7752733902"
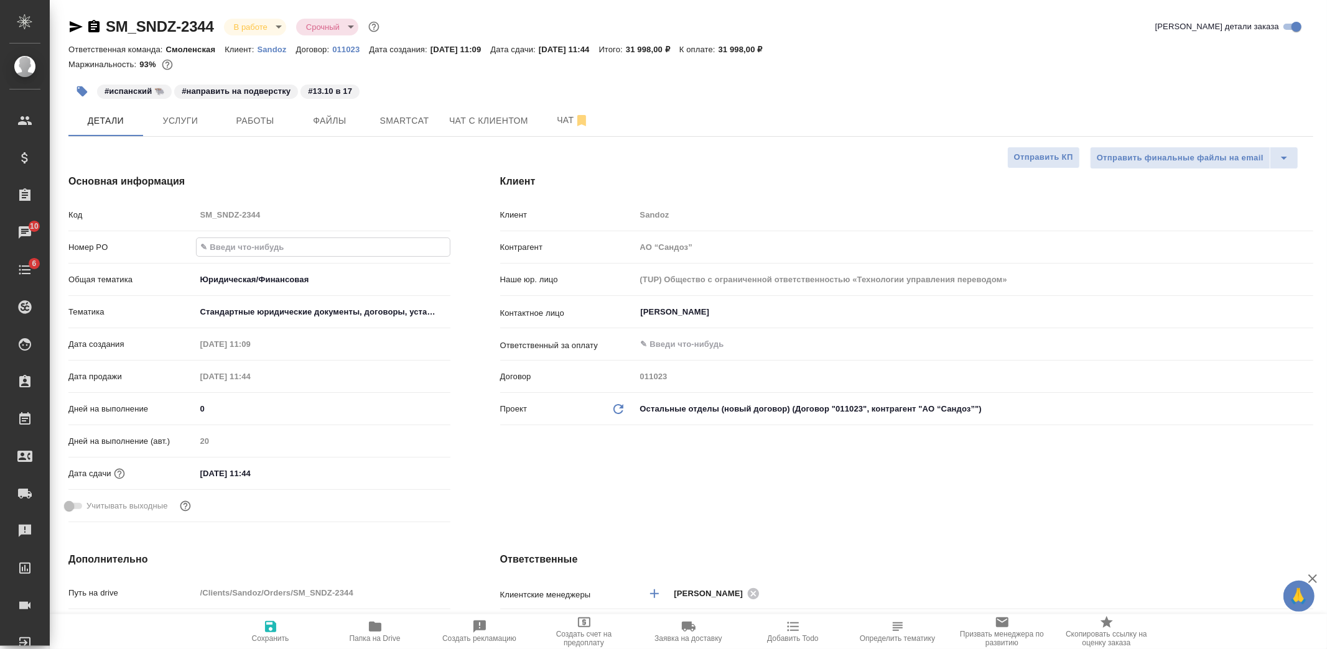
type input "7752733902"
type textarea "x"
type input "7752733902"
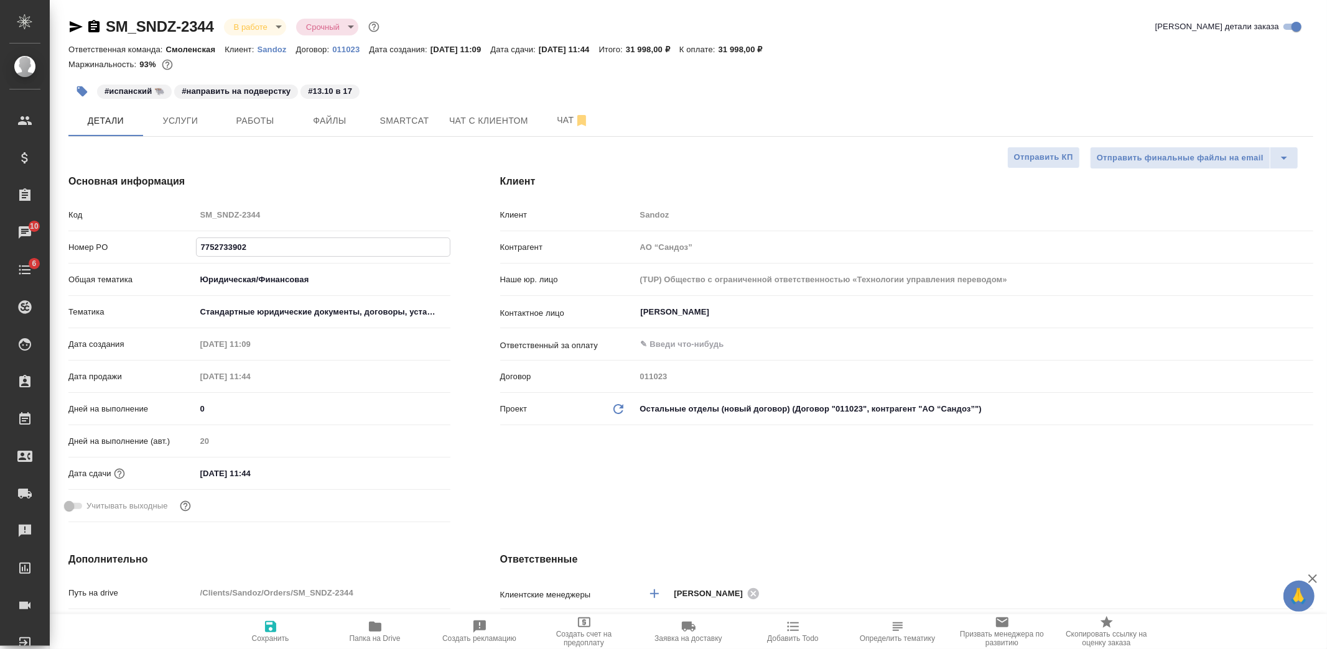
click at [268, 624] on icon "button" at bounding box center [270, 626] width 15 height 15
type textarea "x"
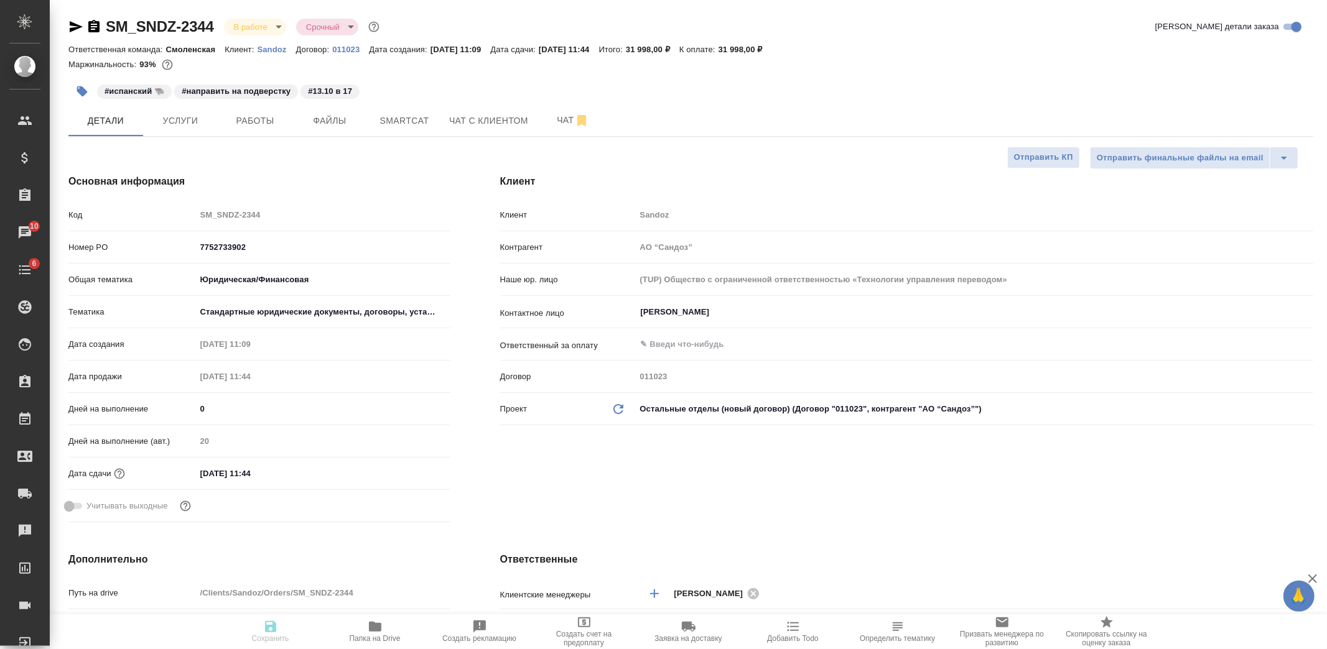
type textarea "x"
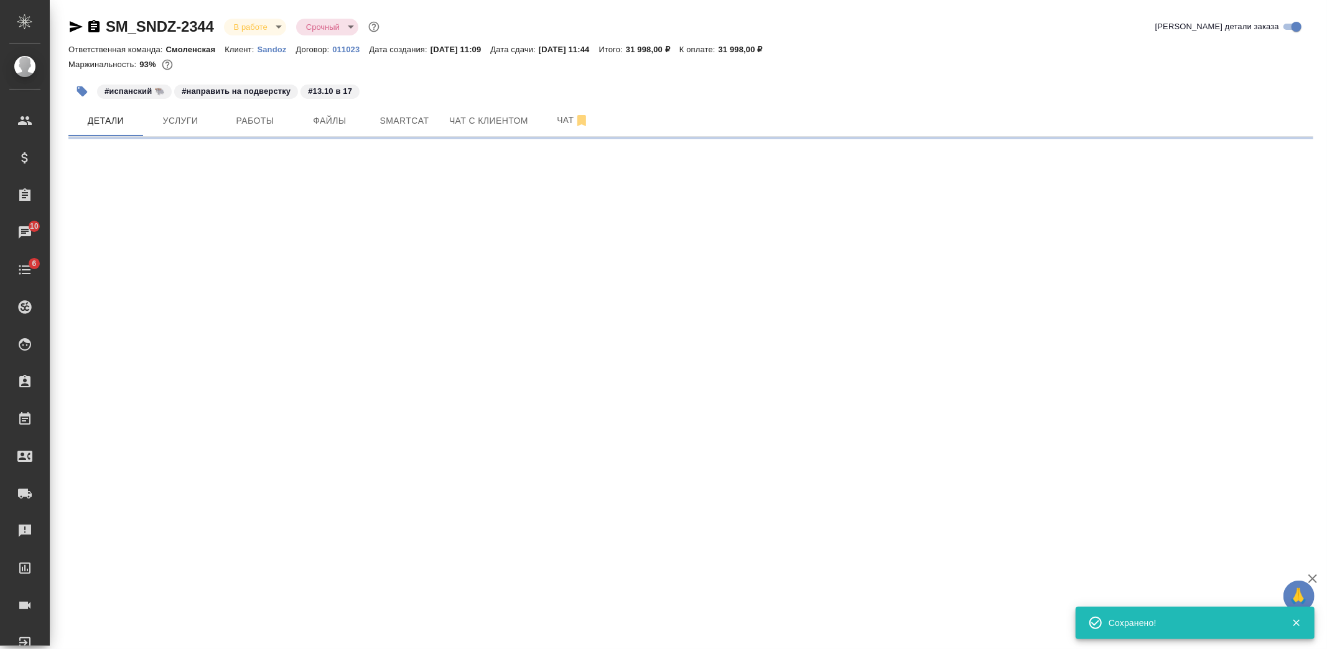
select select "RU"
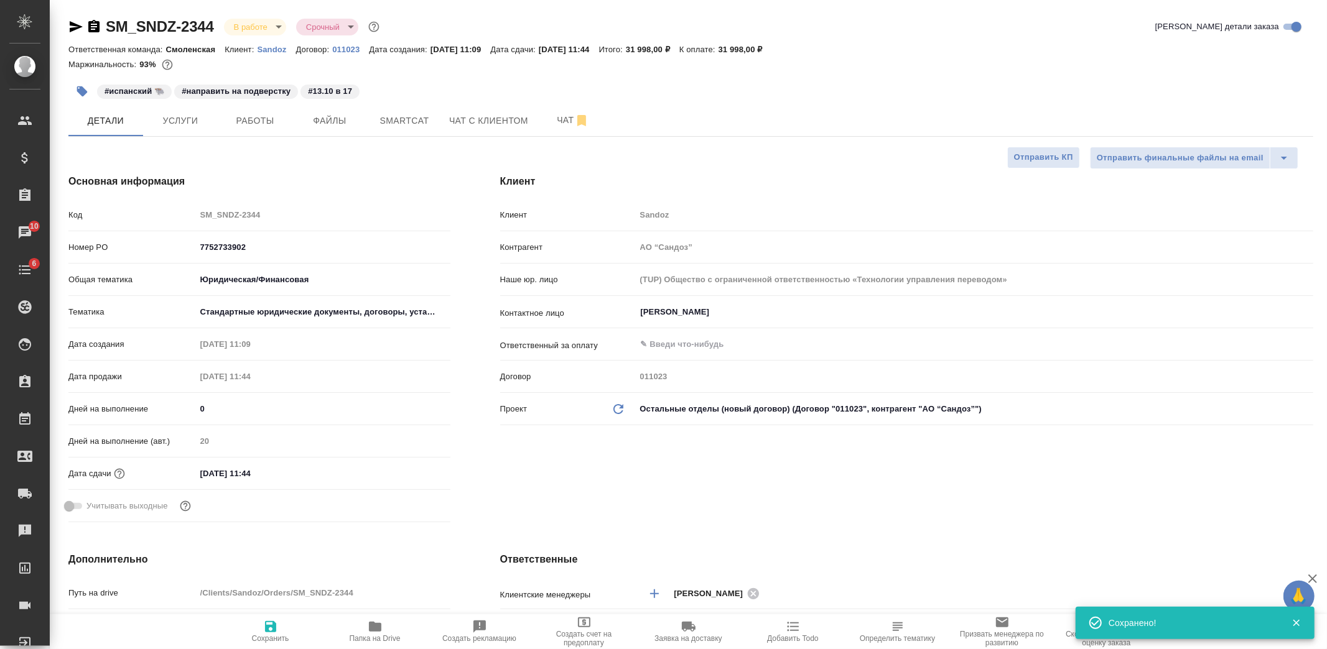
type textarea "x"
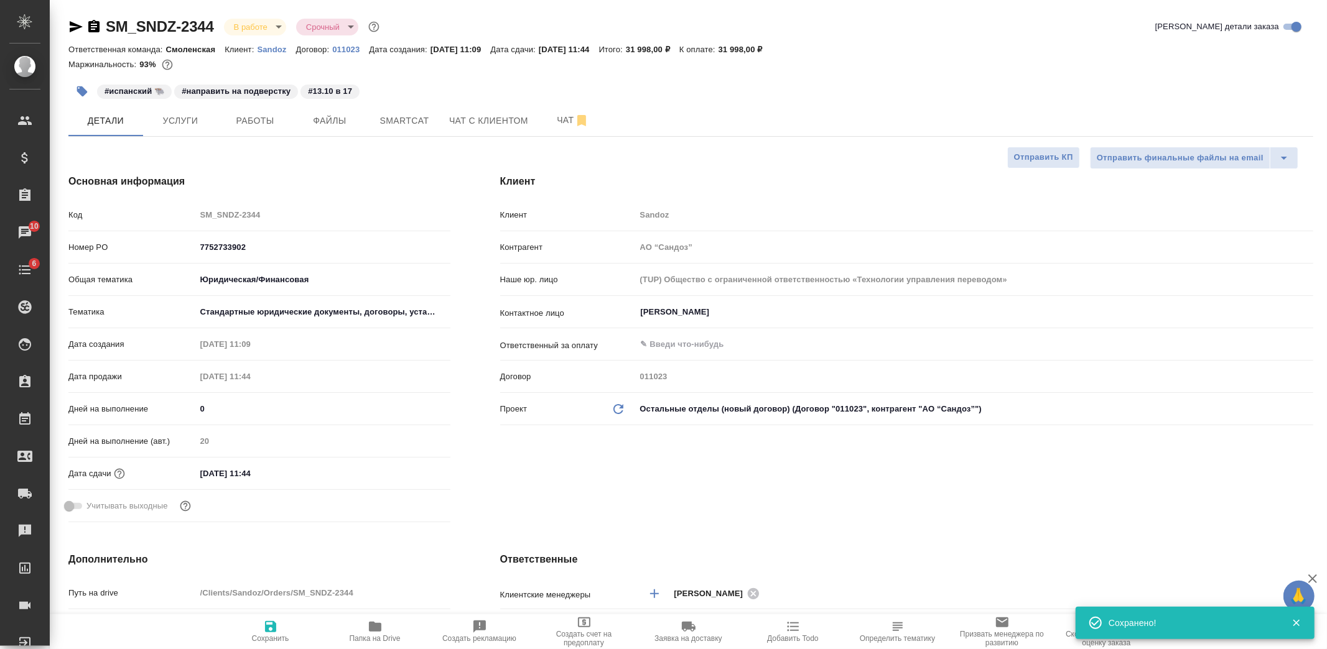
type textarea "x"
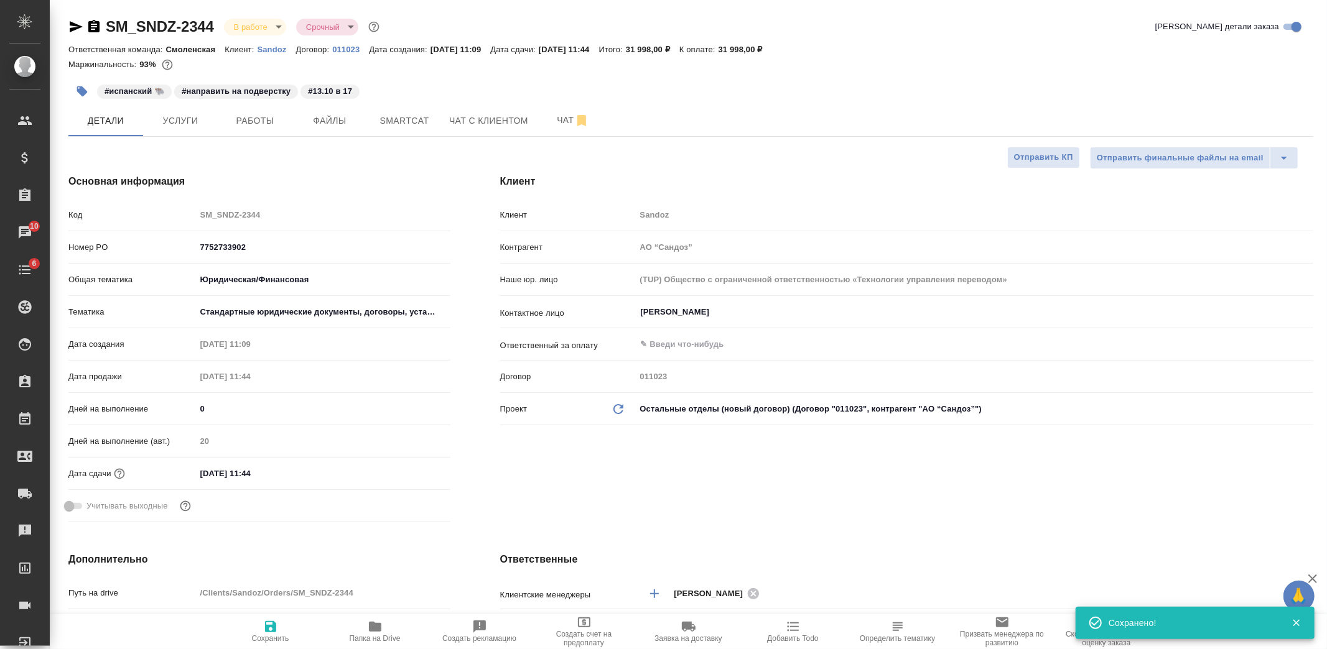
type textarea "x"
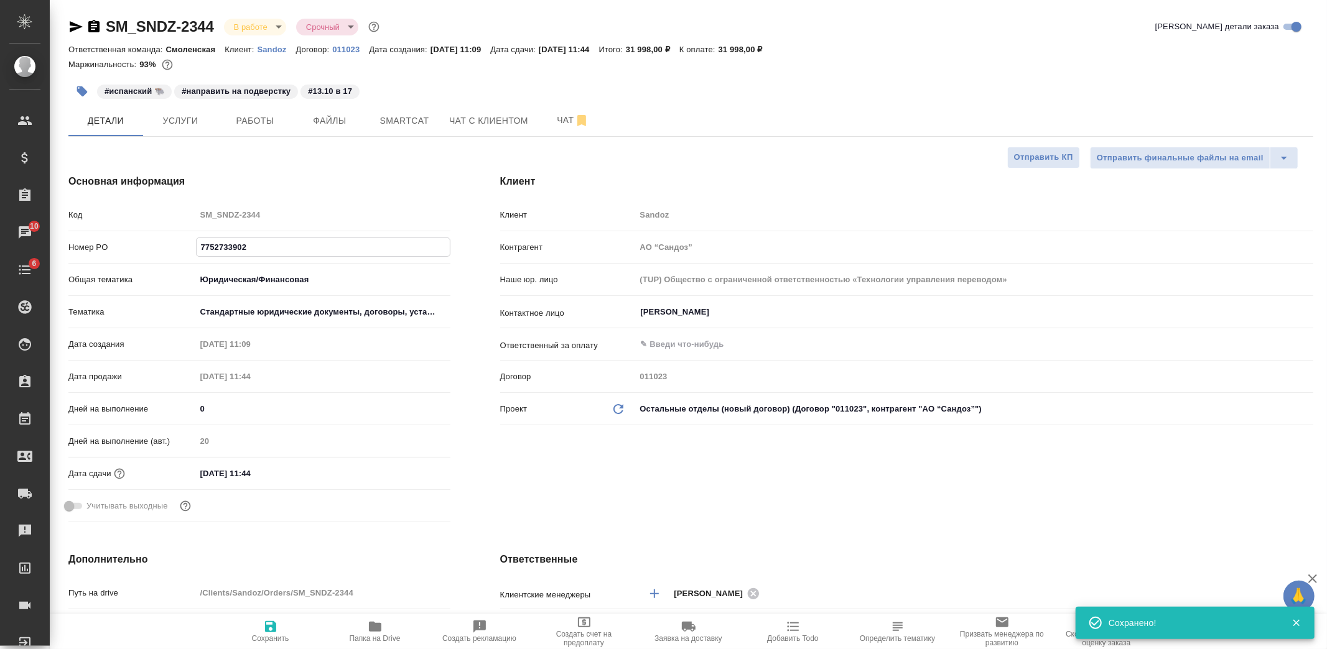
drag, startPoint x: 246, startPoint y: 247, endPoint x: 163, endPoint y: 246, distance: 82.7
click at [163, 246] on div "Номер PO 7752733902" at bounding box center [259, 247] width 382 height 22
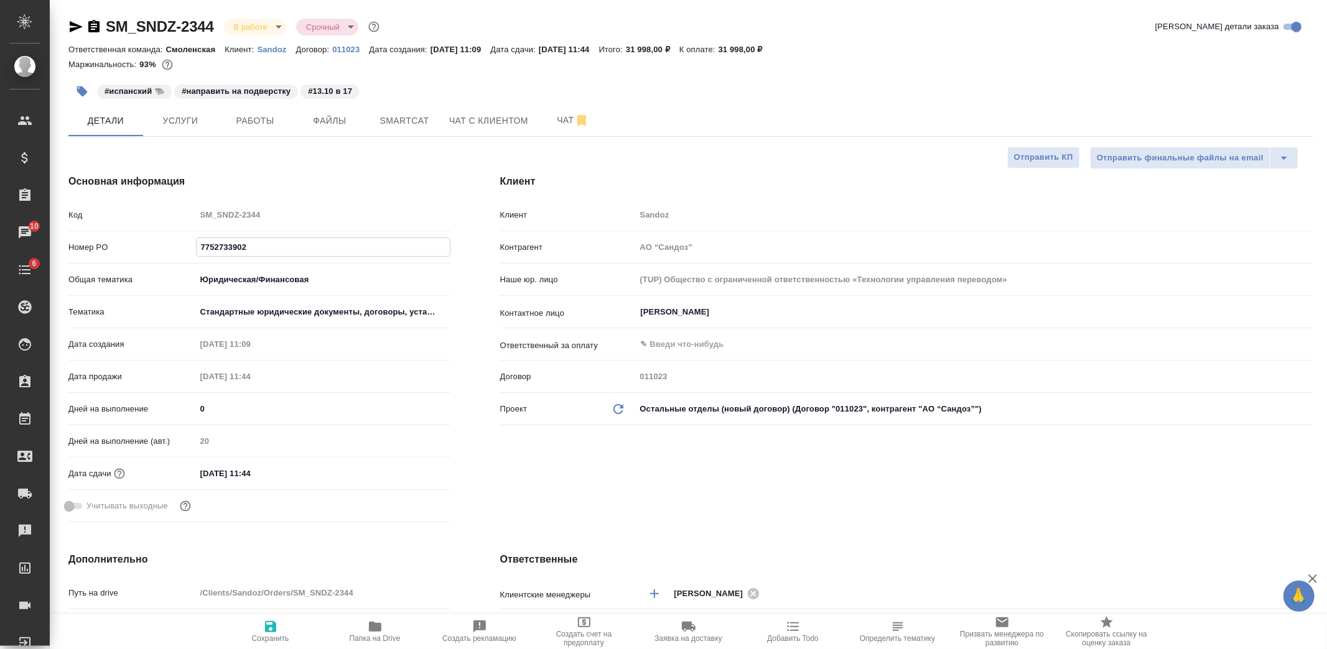
click at [270, 159] on div "Основная информация Код SM_SNDZ-2344 Номер PO 7752733902 Общая тематика Юридиче…" at bounding box center [260, 350] width 432 height 403
click at [203, 123] on span "Услуги" at bounding box center [181, 121] width 60 height 16
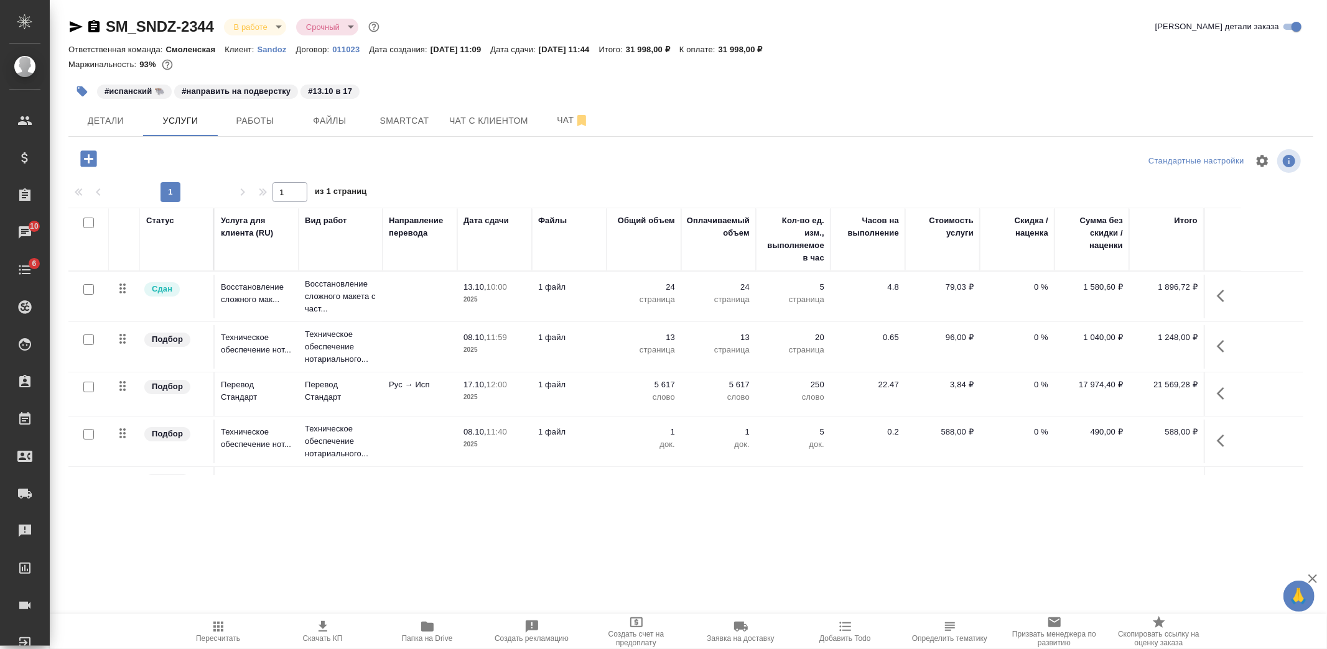
click at [85, 384] on input "checkbox" at bounding box center [88, 387] width 11 height 11
checkbox input "true"
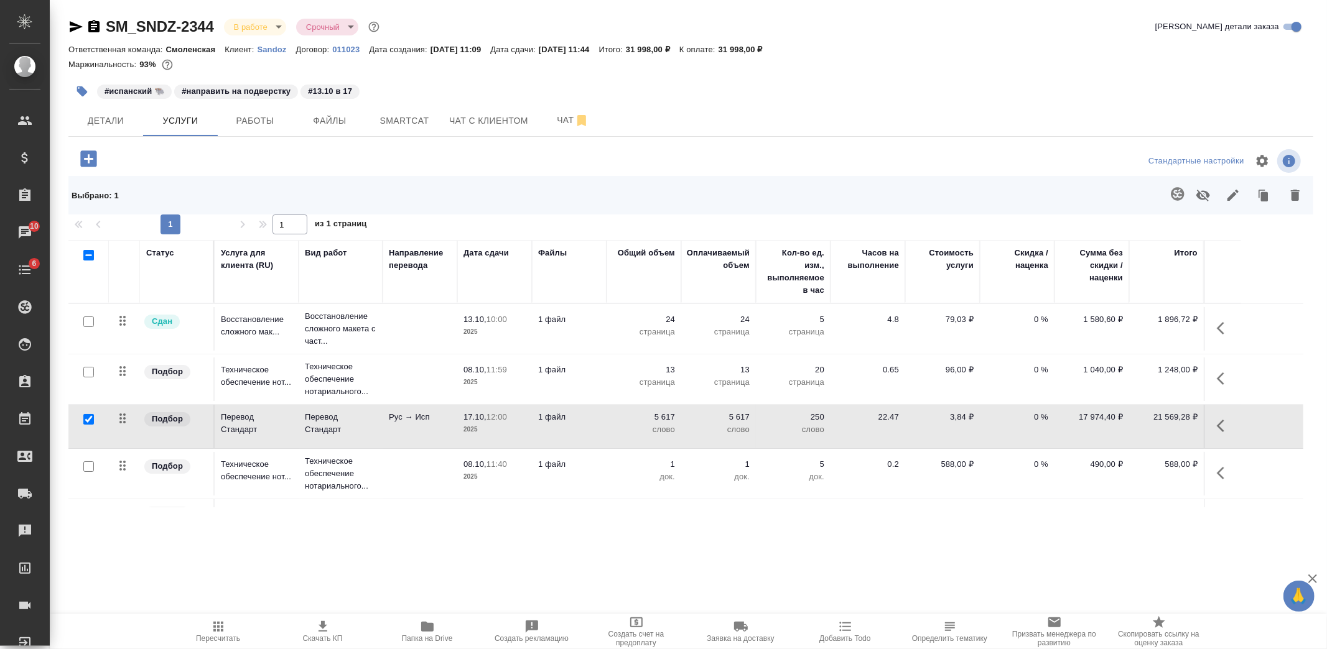
click at [555, 422] on p "1 файл" at bounding box center [569, 417] width 62 height 12
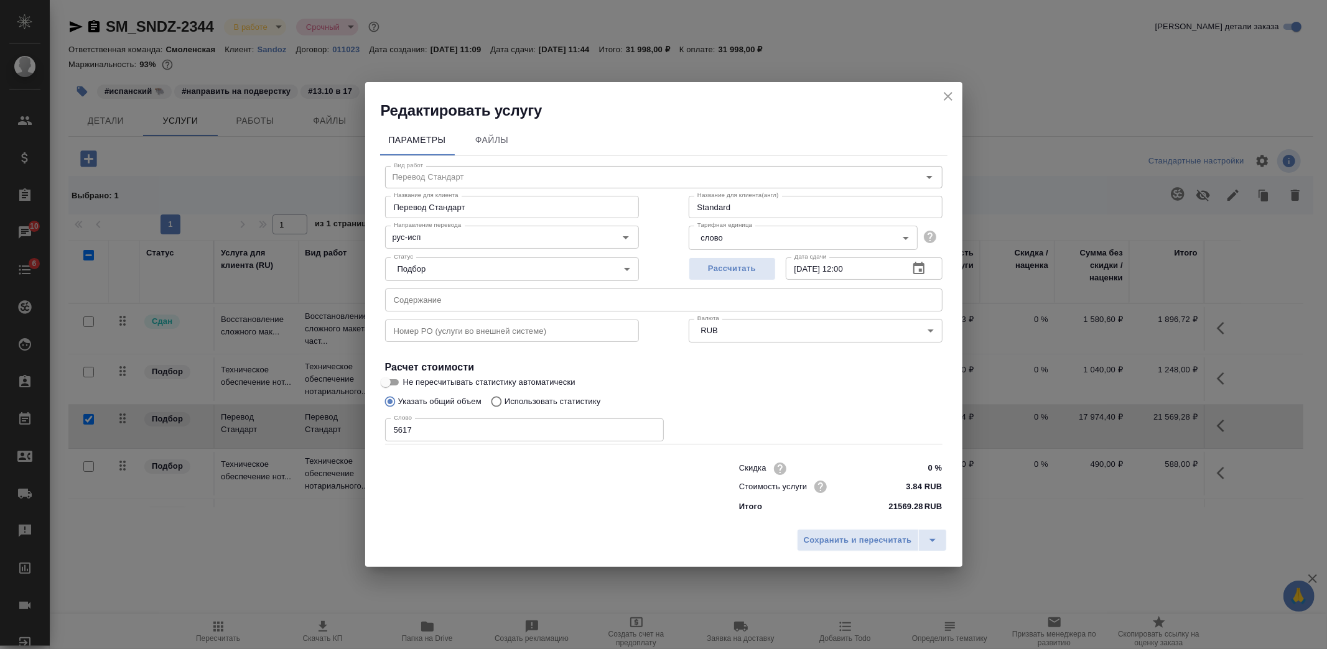
click at [512, 331] on input "text" at bounding box center [512, 331] width 254 height 22
paste input "7752733902"
type input "7752733902"
click at [825, 546] on span "Сохранить и пересчитать" at bounding box center [858, 541] width 108 height 14
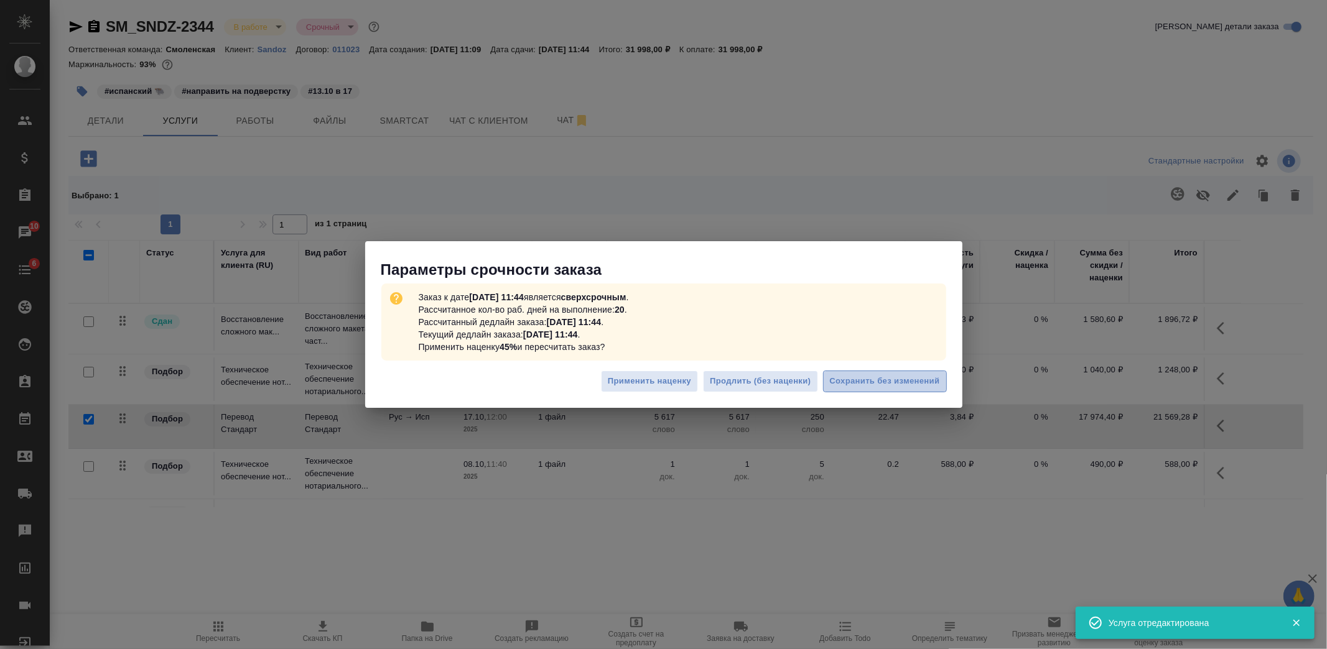
click at [873, 387] on span "Сохранить без изменений" at bounding box center [885, 381] width 110 height 14
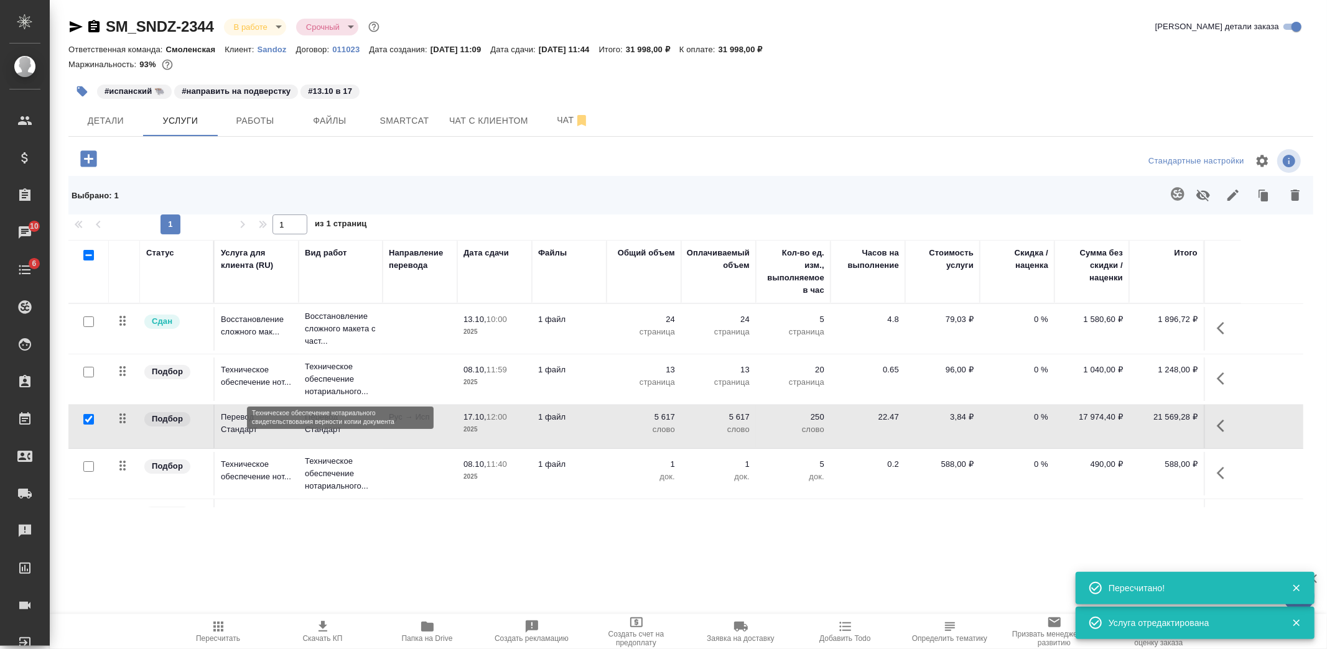
click at [333, 374] on p "Техническое обеспечение нотариального..." at bounding box center [341, 379] width 72 height 37
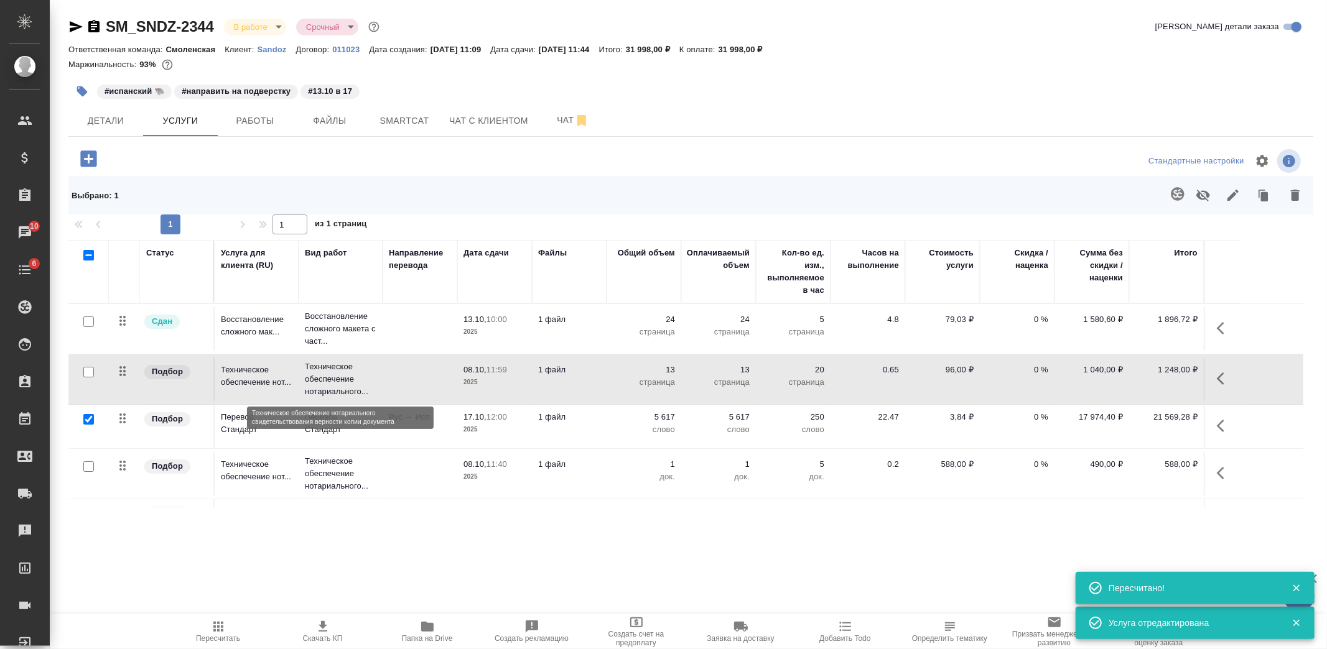
click at [333, 374] on p "Техническое обеспечение нотариального..." at bounding box center [341, 379] width 72 height 37
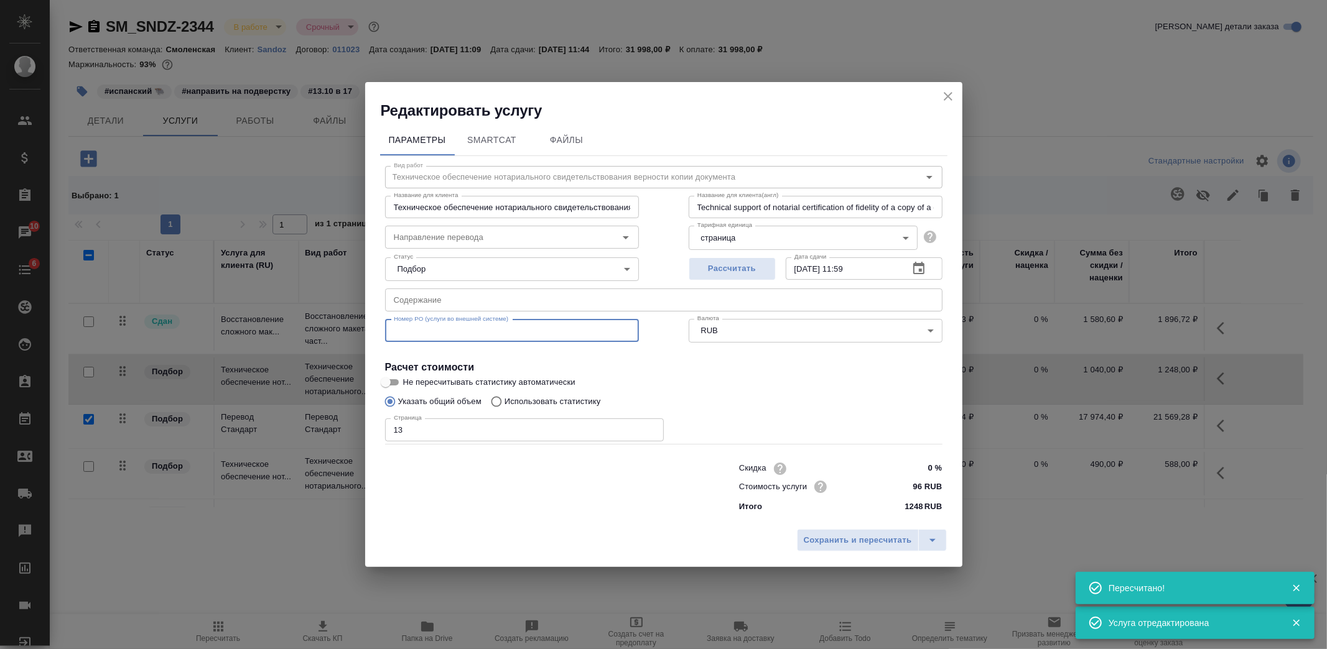
click at [448, 320] on input "text" at bounding box center [512, 331] width 254 height 22
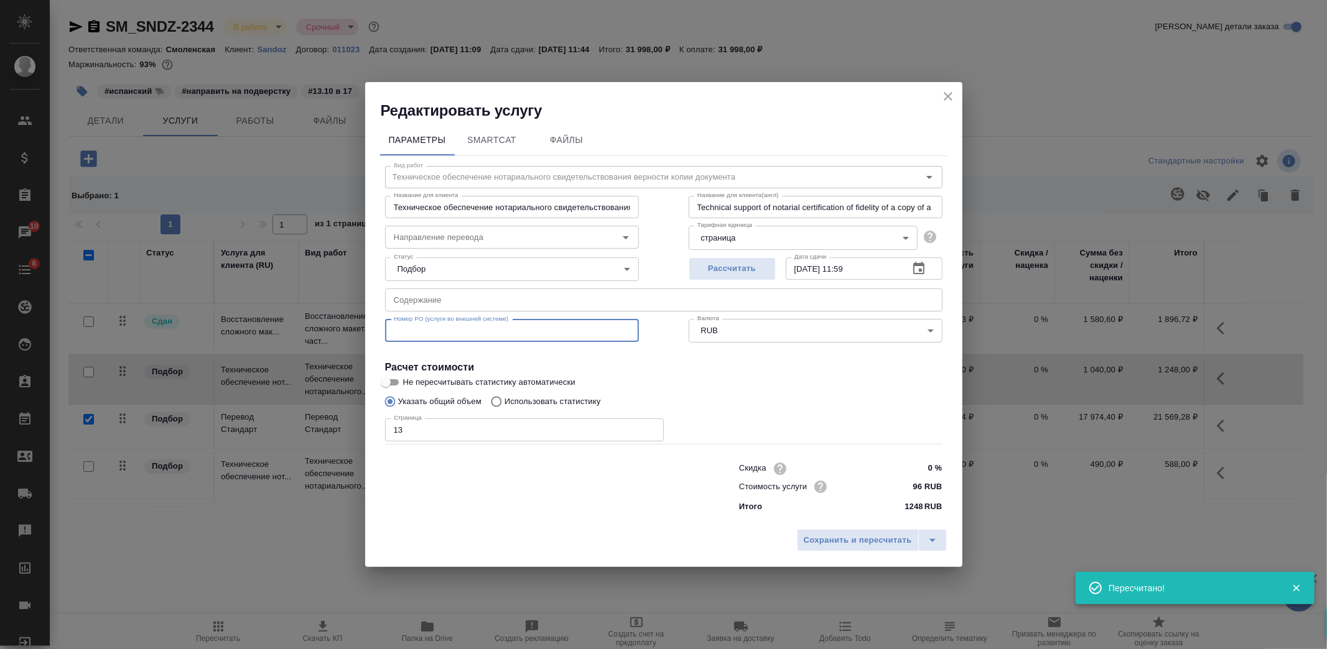
paste input "7752733902"
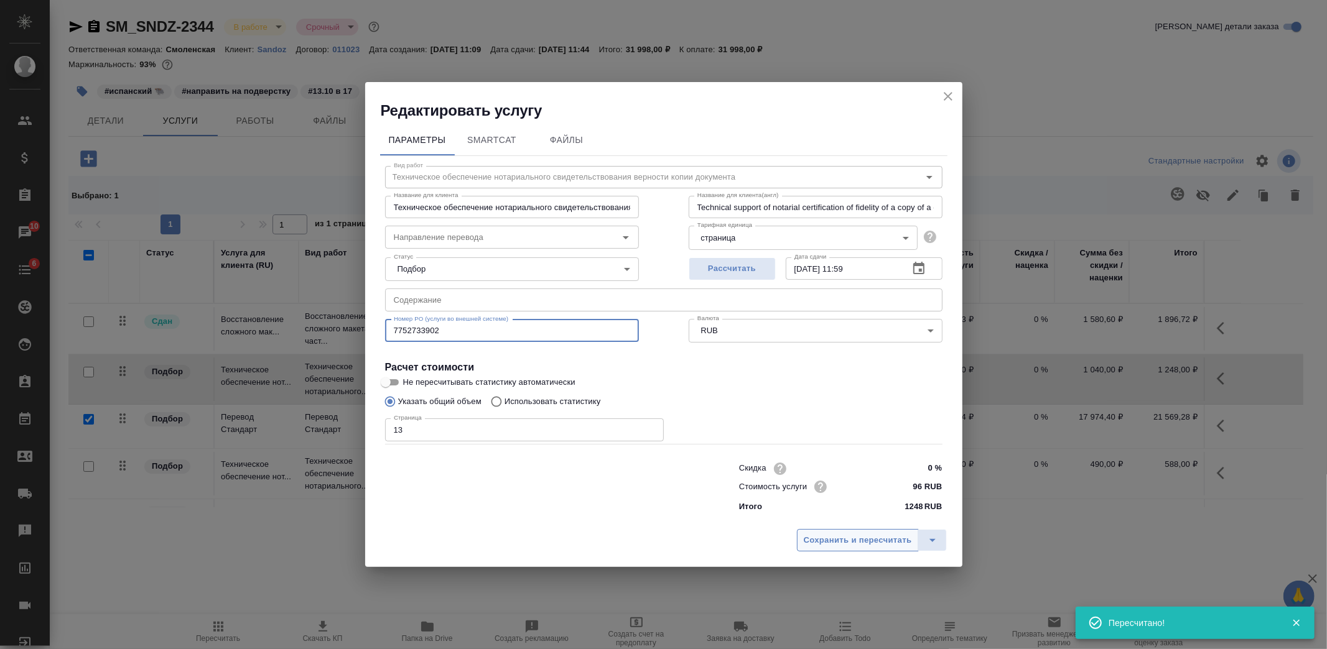
type input "7752733902"
click at [847, 540] on span "Сохранить и пересчитать" at bounding box center [858, 541] width 108 height 14
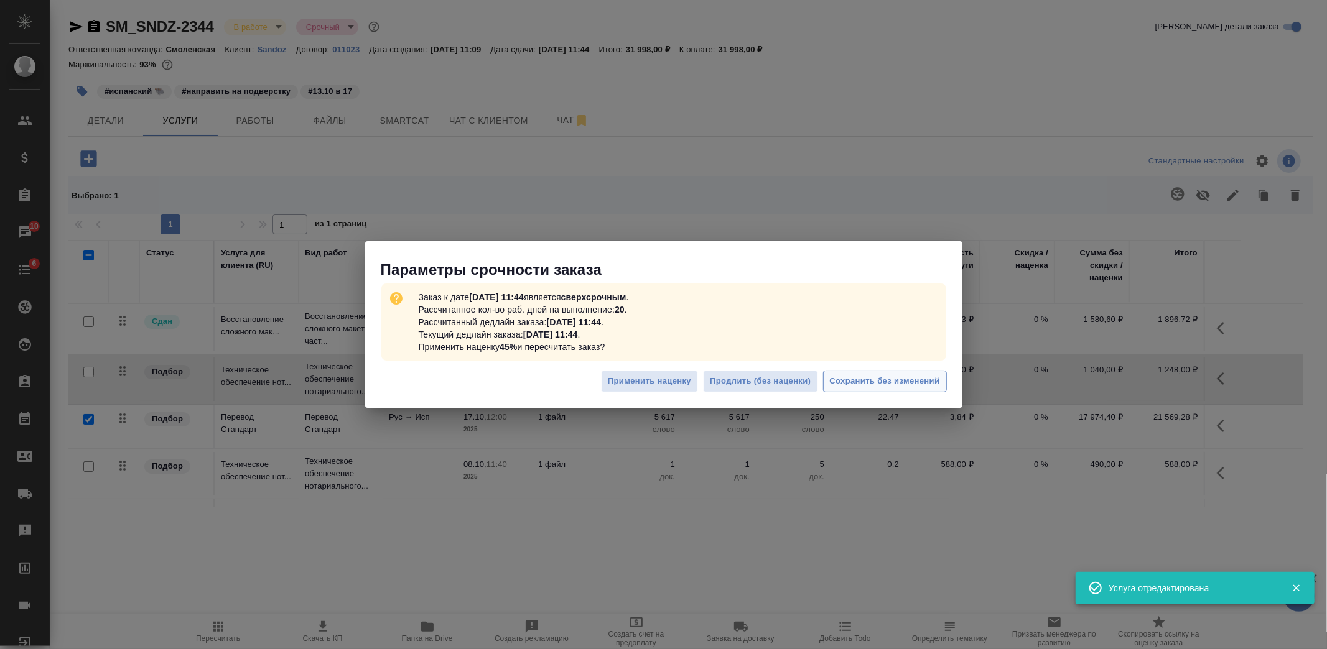
click at [871, 387] on span "Сохранить без изменений" at bounding box center [885, 381] width 110 height 14
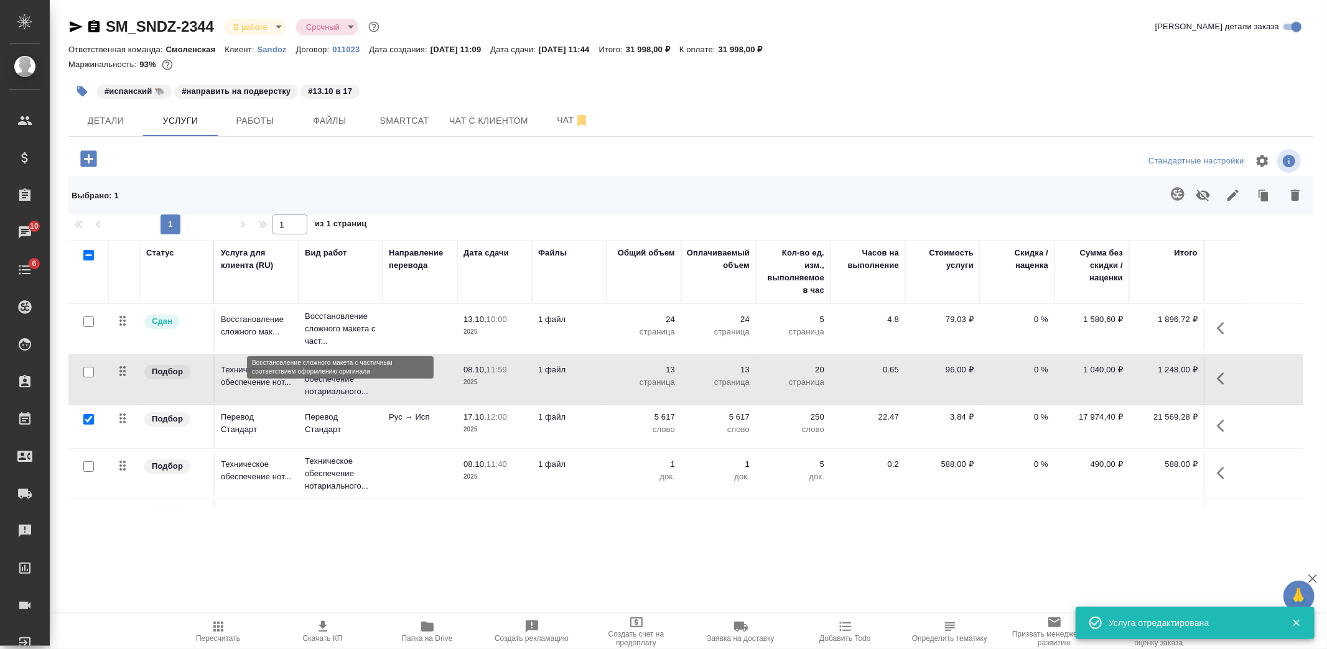
click at [361, 325] on table "Статус Услуга для клиента (RU) Вид работ Направление перевода Дата сдачи Файлы …" at bounding box center [685, 391] width 1235 height 303
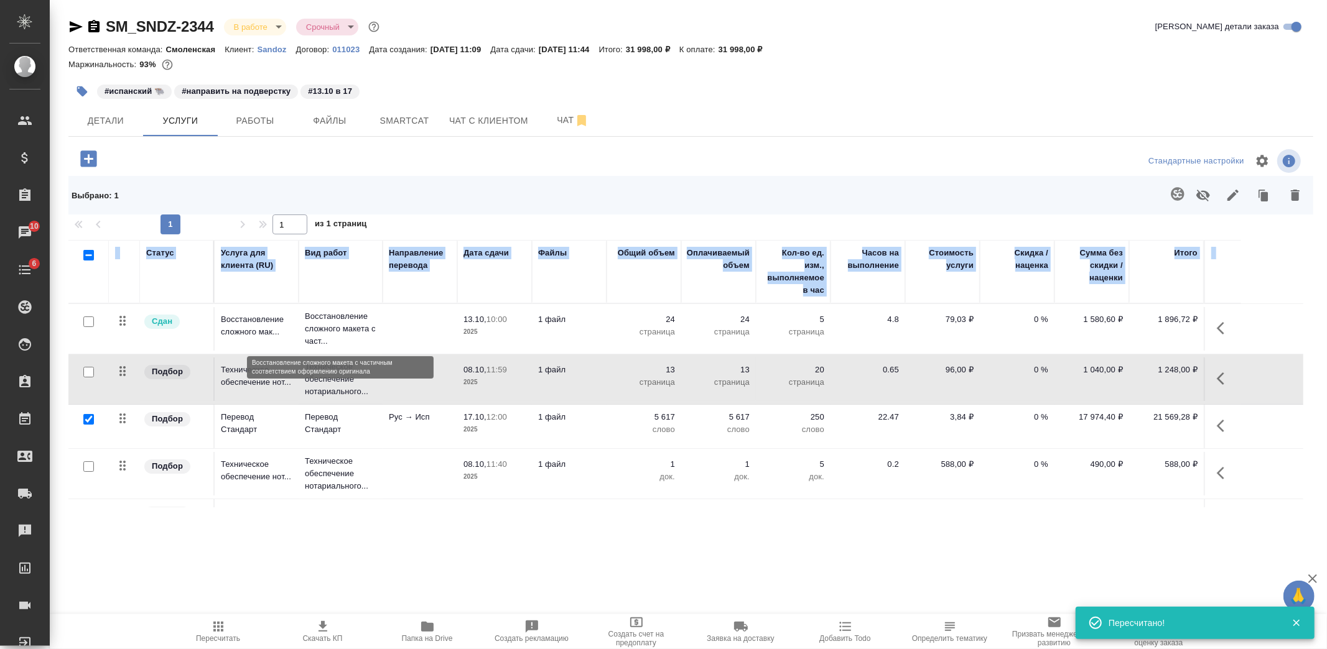
click at [340, 324] on p "Восстановление сложного макета с част..." at bounding box center [341, 328] width 72 height 37
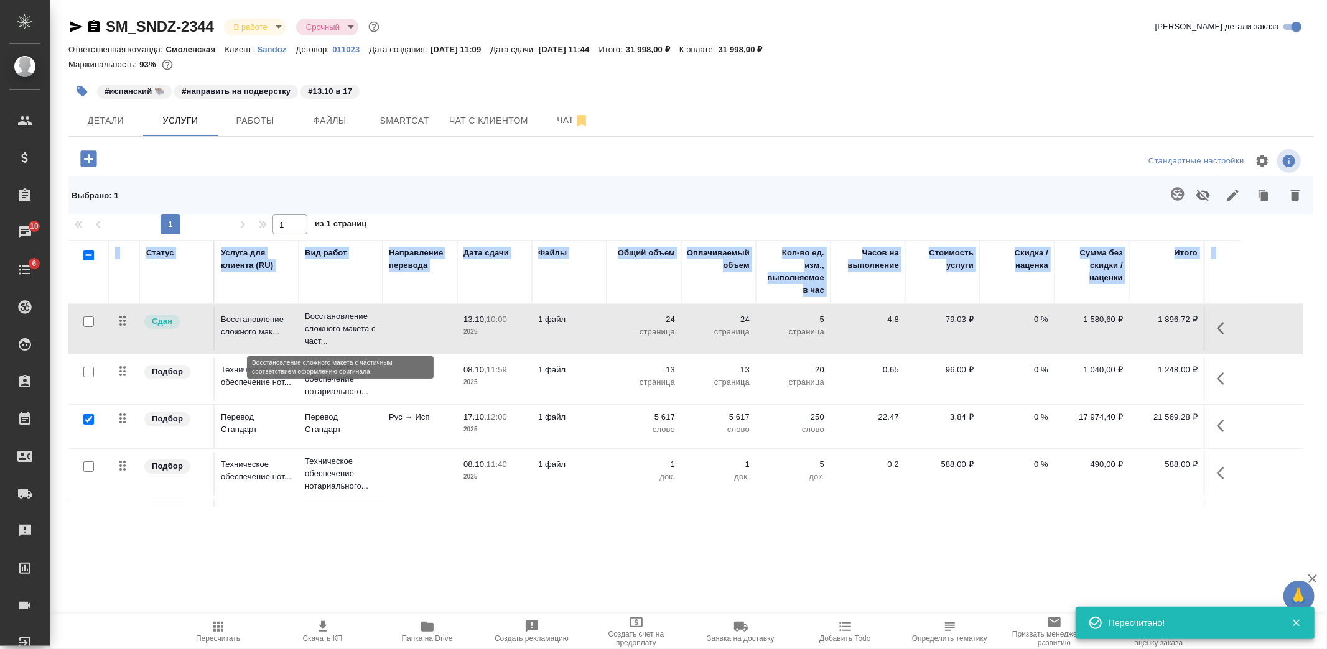
click at [340, 324] on p "Восстановление сложного макета с част..." at bounding box center [341, 328] width 72 height 37
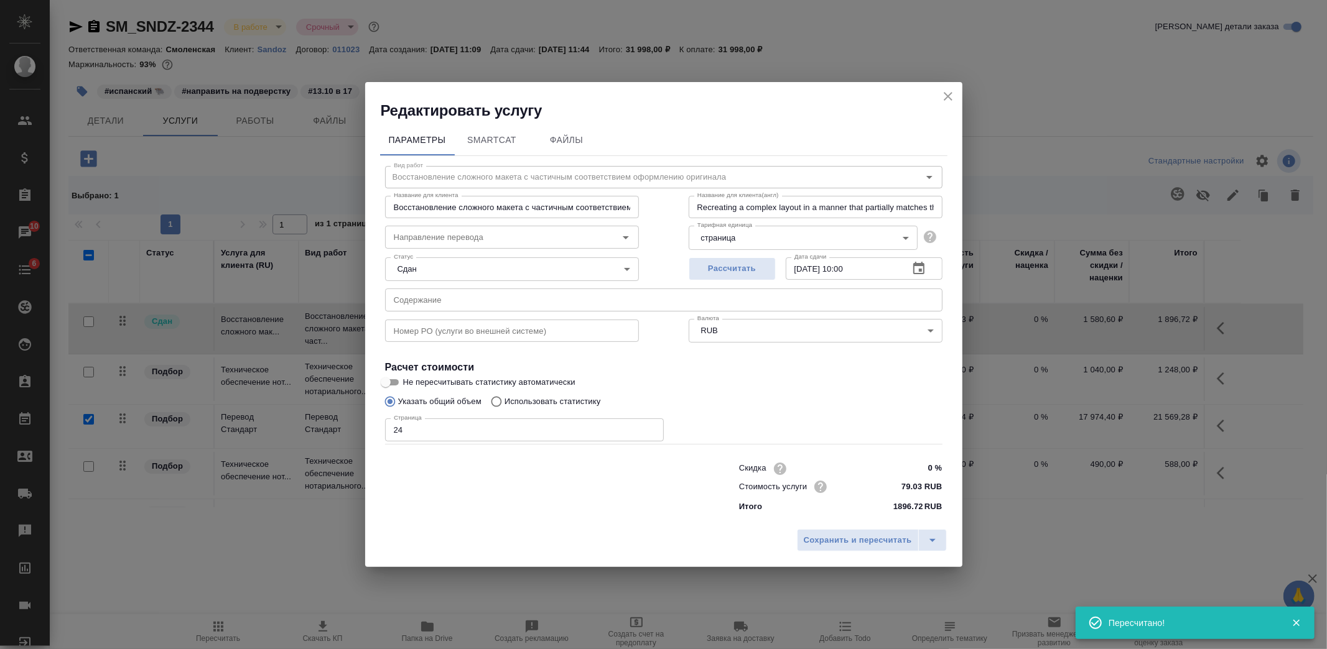
click at [448, 333] on input "text" at bounding box center [512, 331] width 254 height 22
paste input "7752733902"
type input "7752733902"
click at [859, 541] on span "Сохранить и пересчитать" at bounding box center [858, 541] width 108 height 14
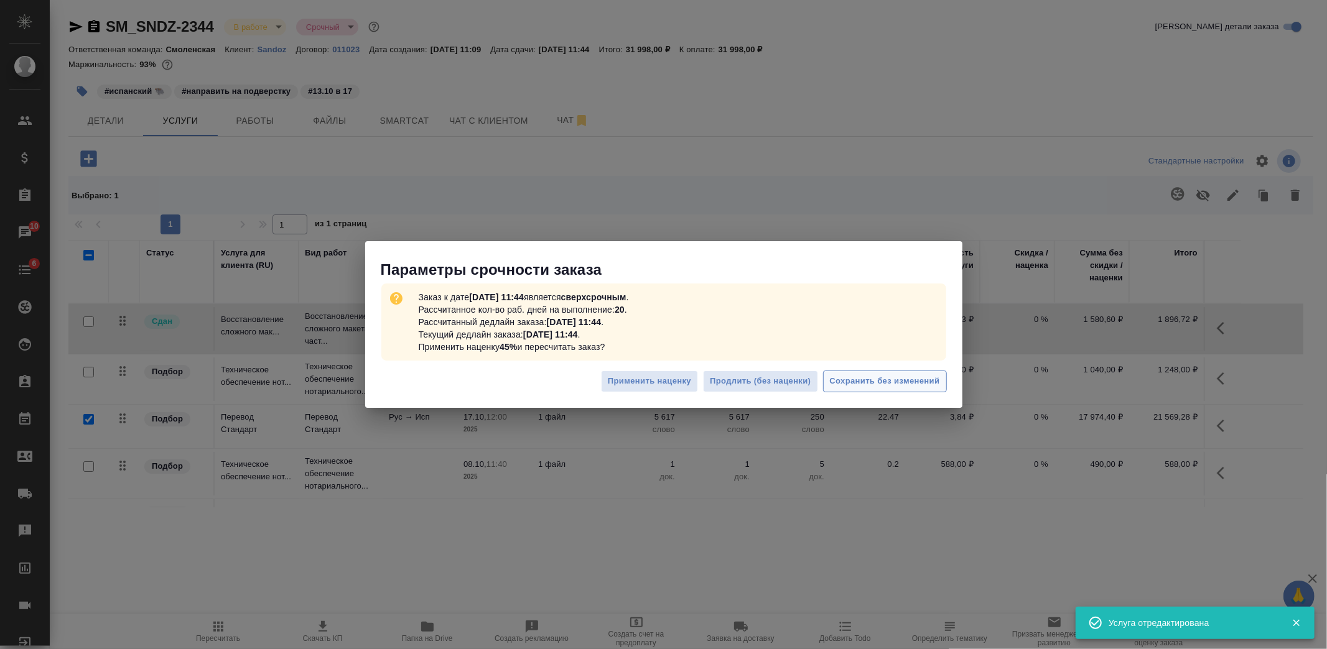
click at [836, 382] on span "Сохранить без изменений" at bounding box center [885, 381] width 110 height 14
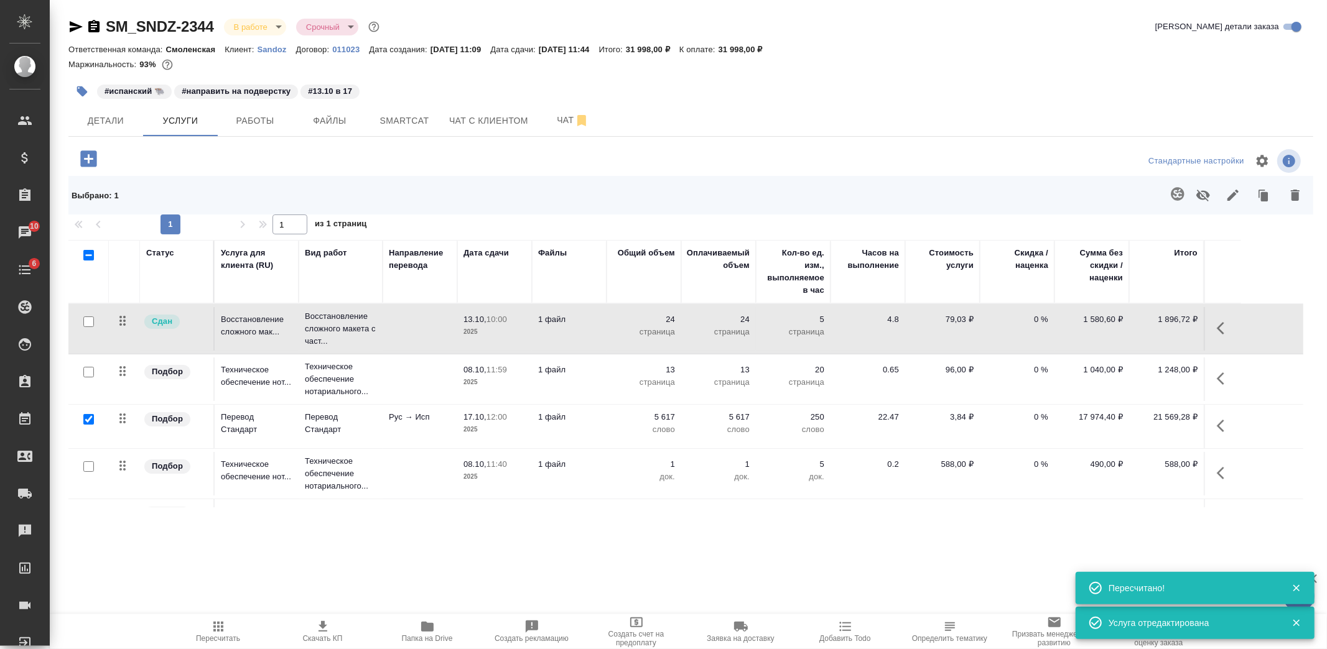
scroll to position [36, 0]
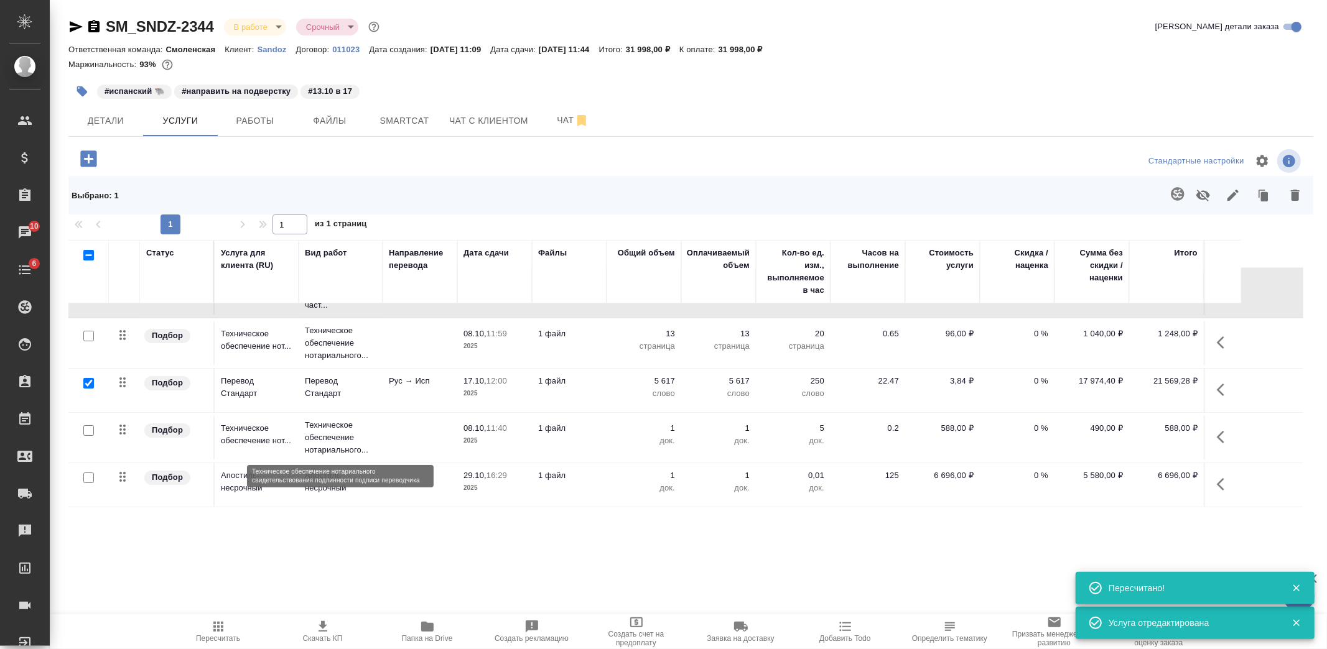
click at [363, 434] on p "Техническое обеспечение нотариального..." at bounding box center [341, 437] width 72 height 37
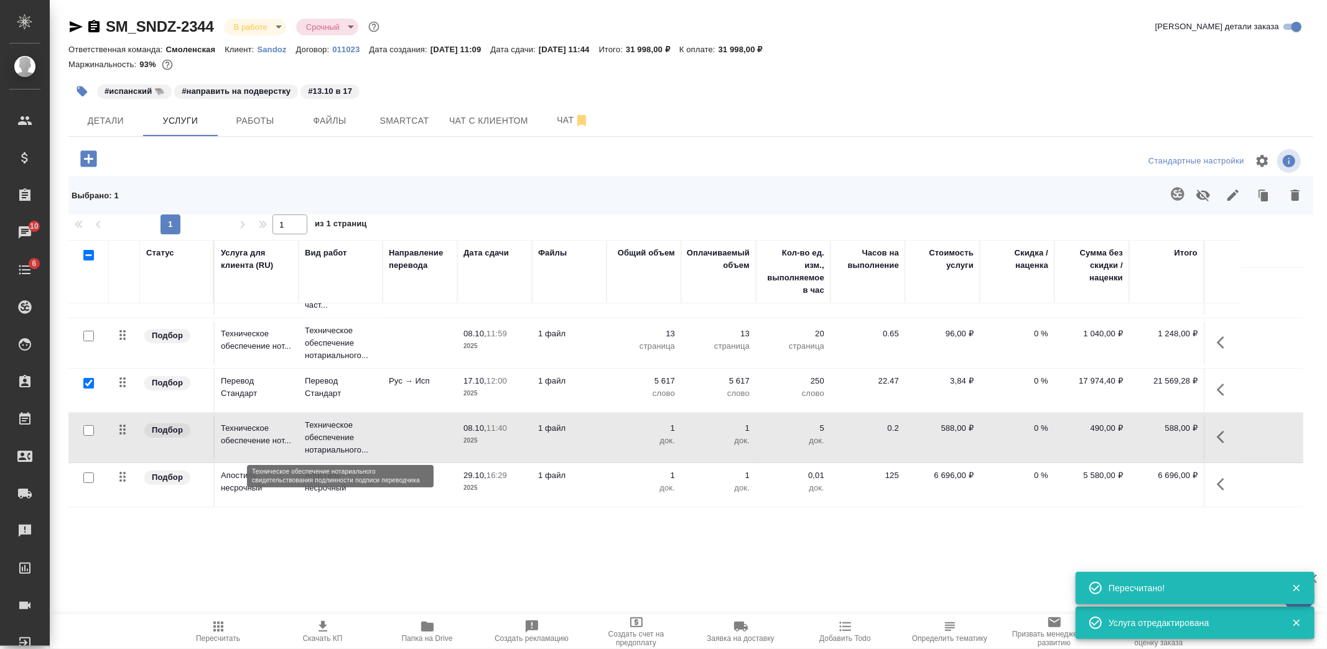
click at [363, 434] on p "Техническое обеспечение нотариального..." at bounding box center [341, 437] width 72 height 37
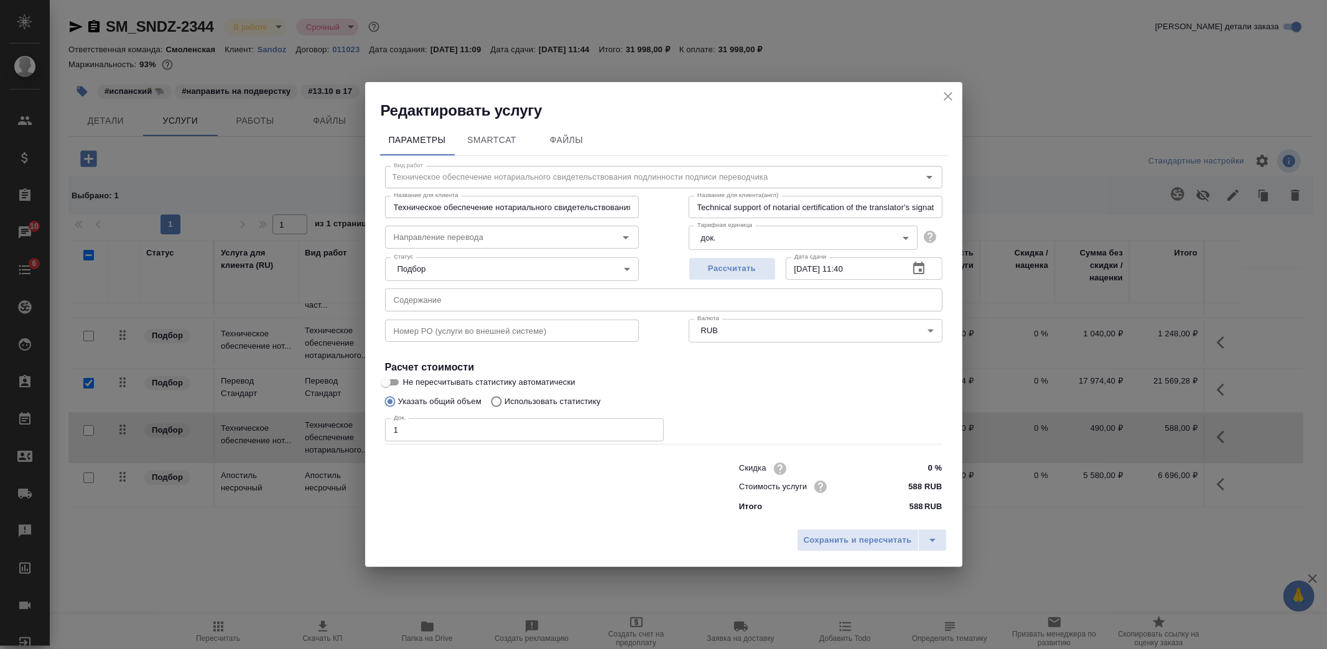
click at [526, 331] on input "text" at bounding box center [512, 331] width 254 height 22
paste input "7752733902"
type input "7752733902"
click at [813, 531] on button "Сохранить и пересчитать" at bounding box center [858, 540] width 122 height 22
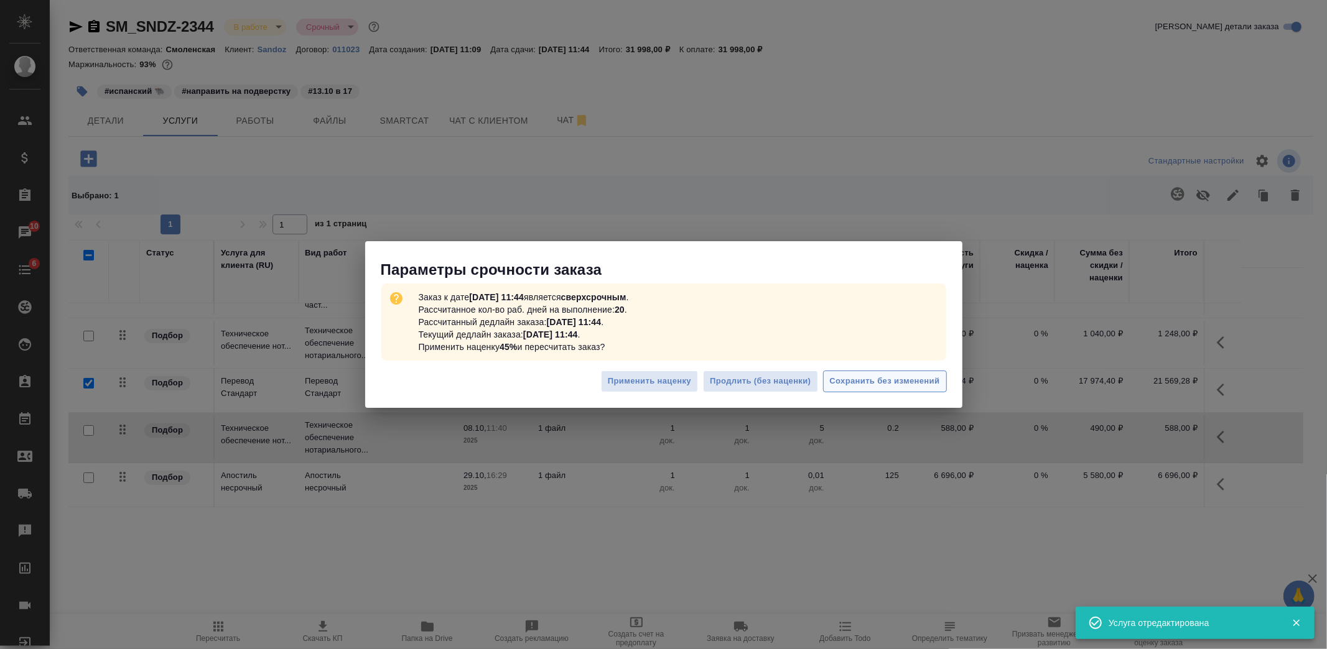
click at [869, 379] on span "Сохранить без изменений" at bounding box center [885, 381] width 110 height 14
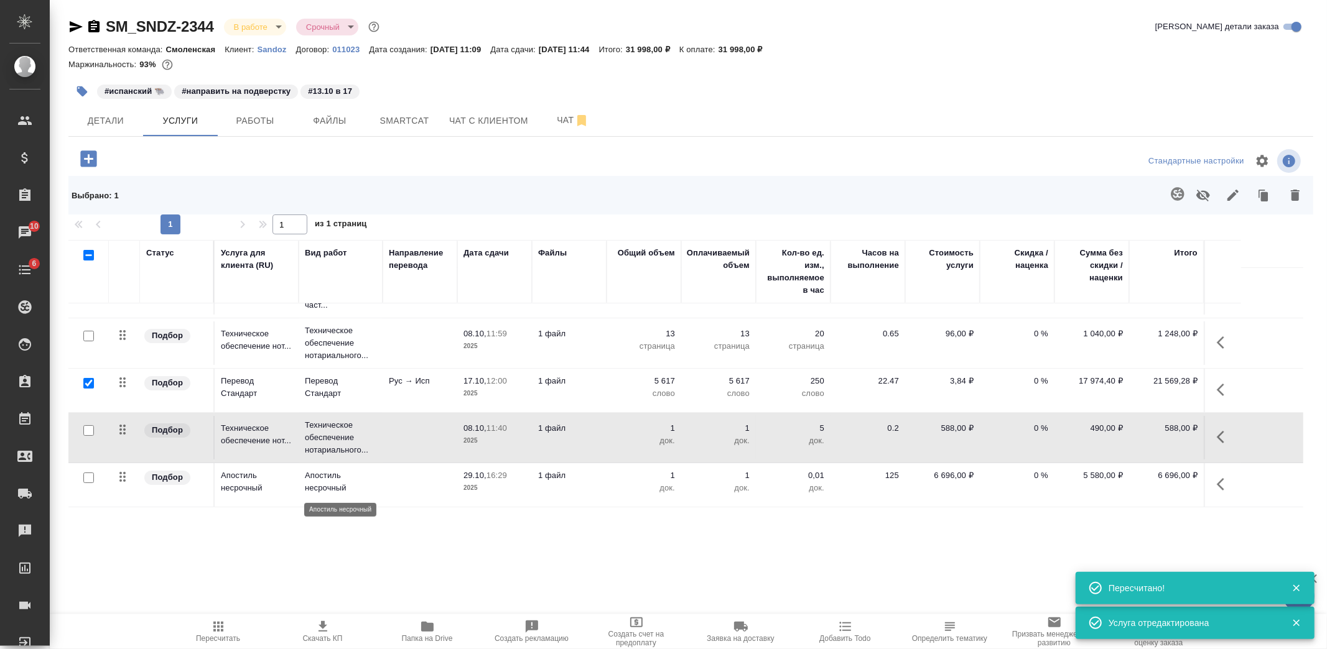
click at [374, 476] on p "Апостиль несрочный" at bounding box center [341, 482] width 72 height 25
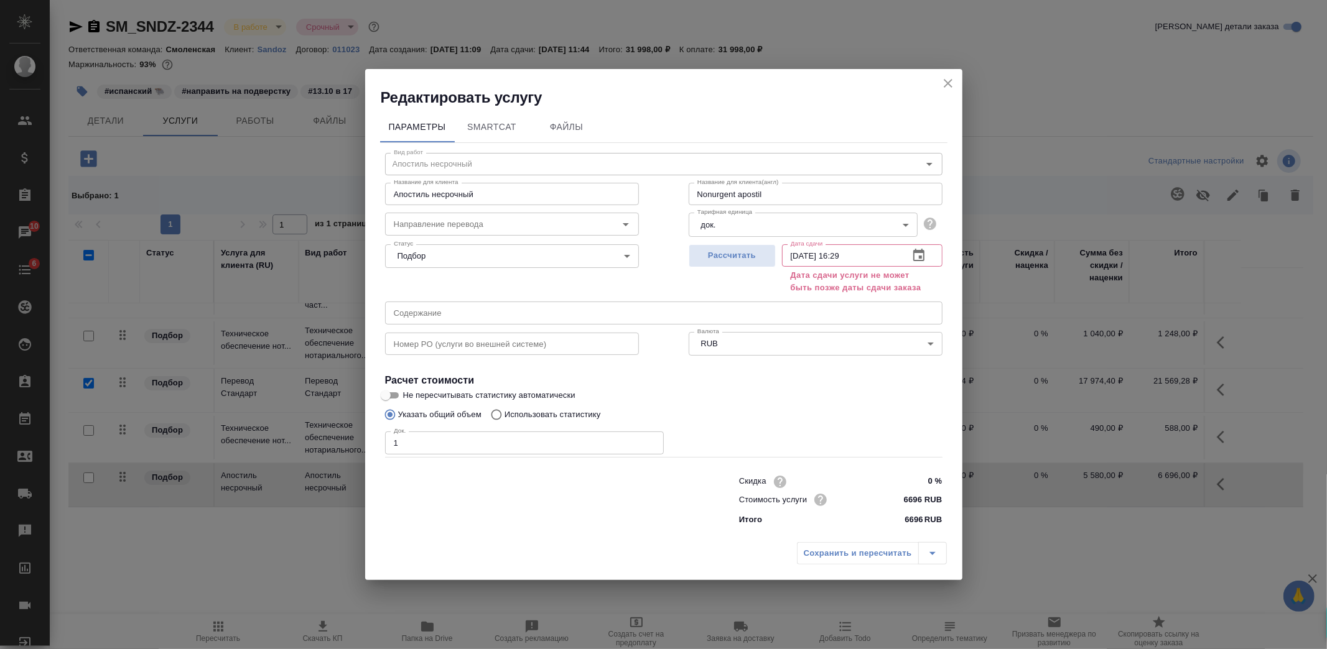
click at [458, 343] on input "text" at bounding box center [512, 344] width 254 height 22
paste input "7752733902"
type input "7752733902"
click at [847, 558] on div "Сохранить и пересчитать" at bounding box center [872, 553] width 150 height 22
click at [732, 256] on span "Рассчитать" at bounding box center [731, 256] width 73 height 14
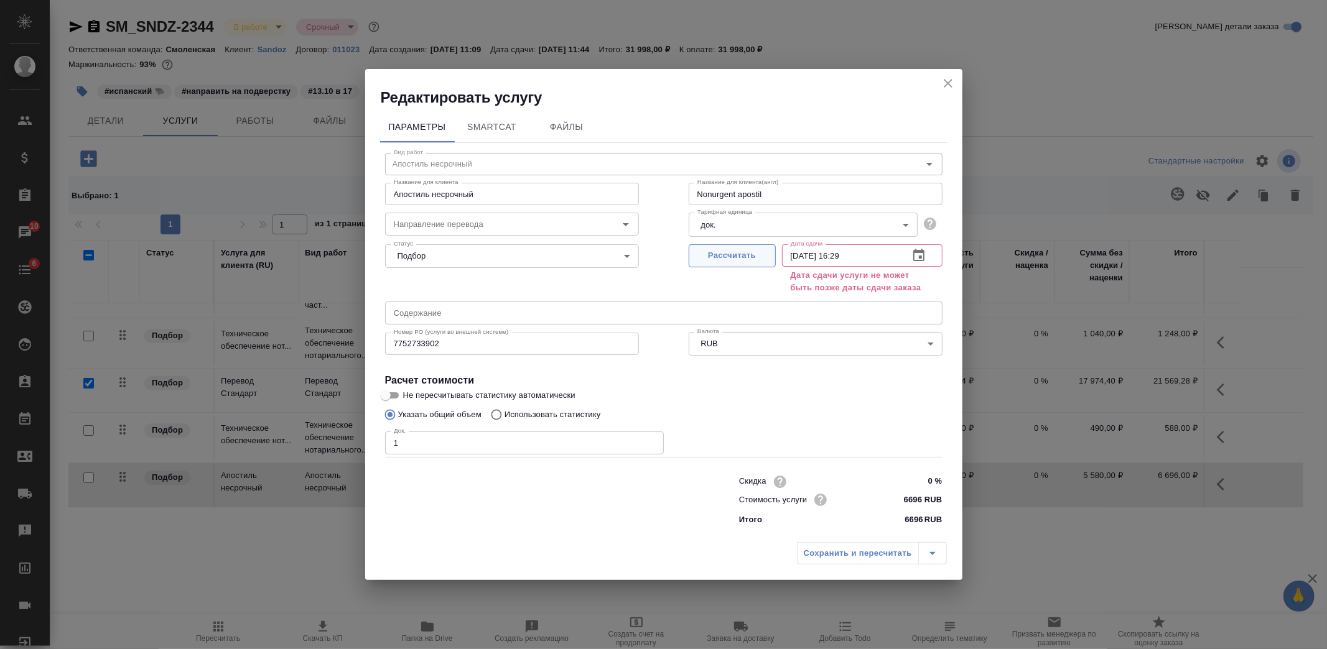
type input "22.10.2025 11:44"
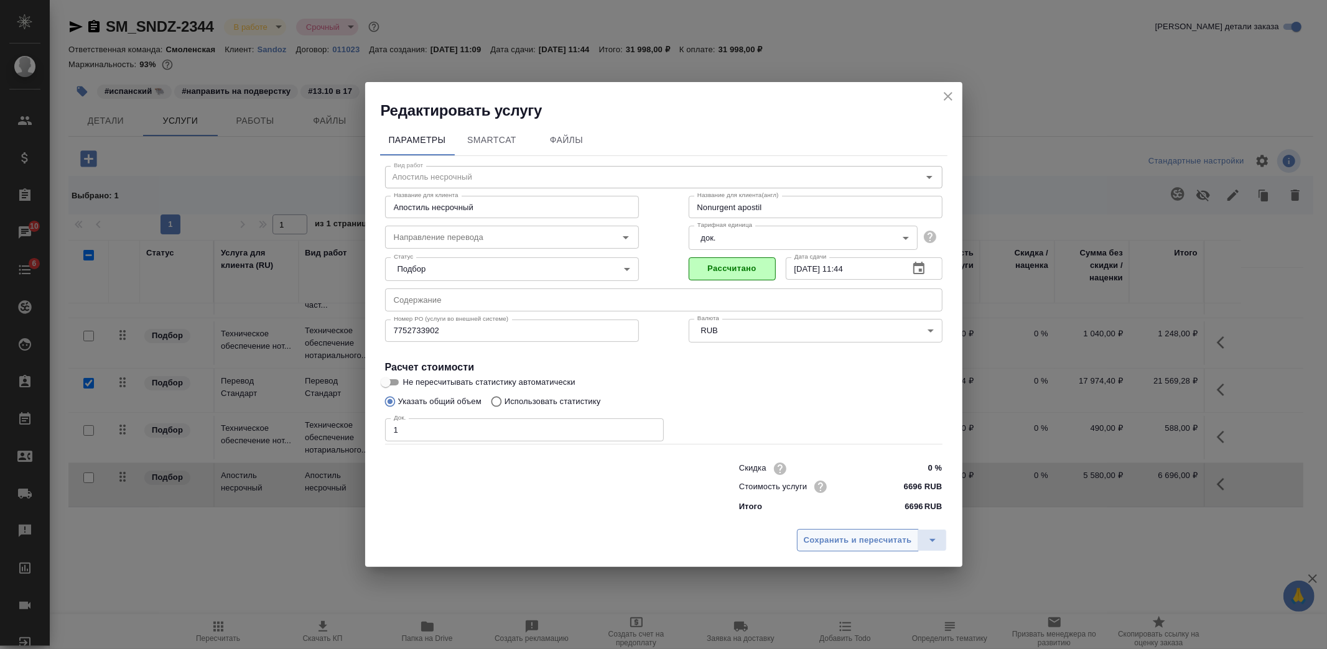
click at [878, 536] on span "Сохранить и пересчитать" at bounding box center [858, 541] width 108 height 14
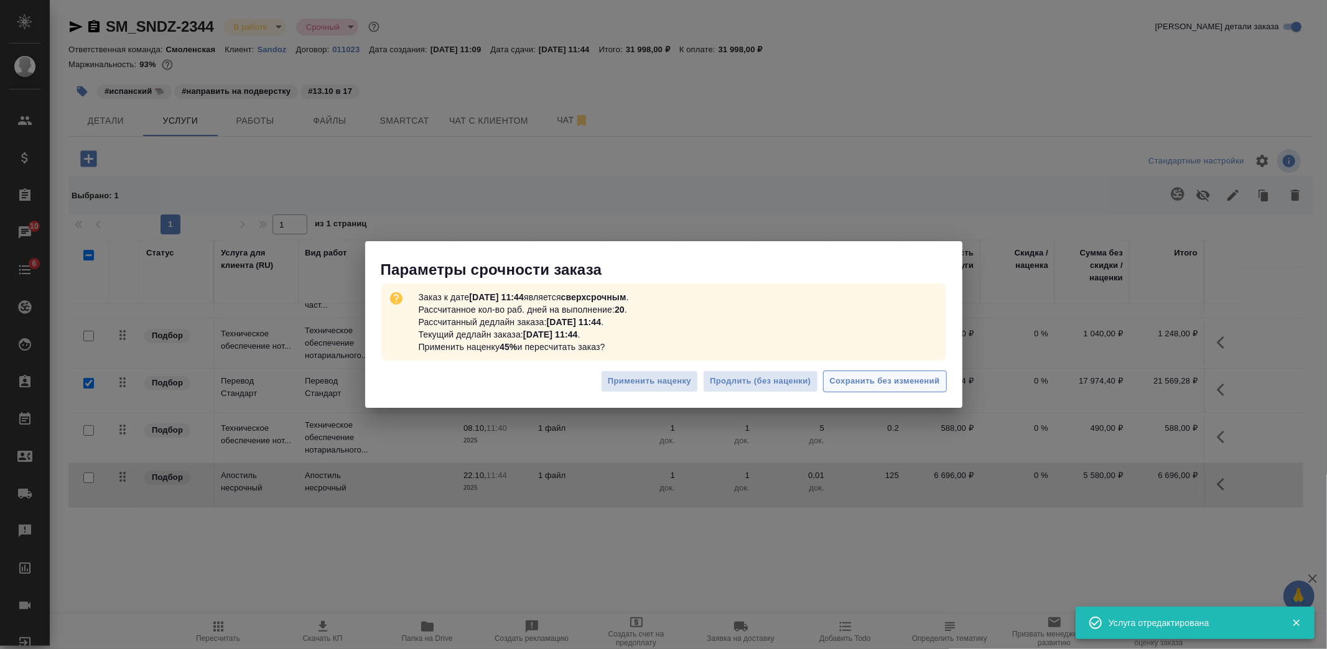
click at [884, 379] on span "Сохранить без изменений" at bounding box center [885, 381] width 110 height 14
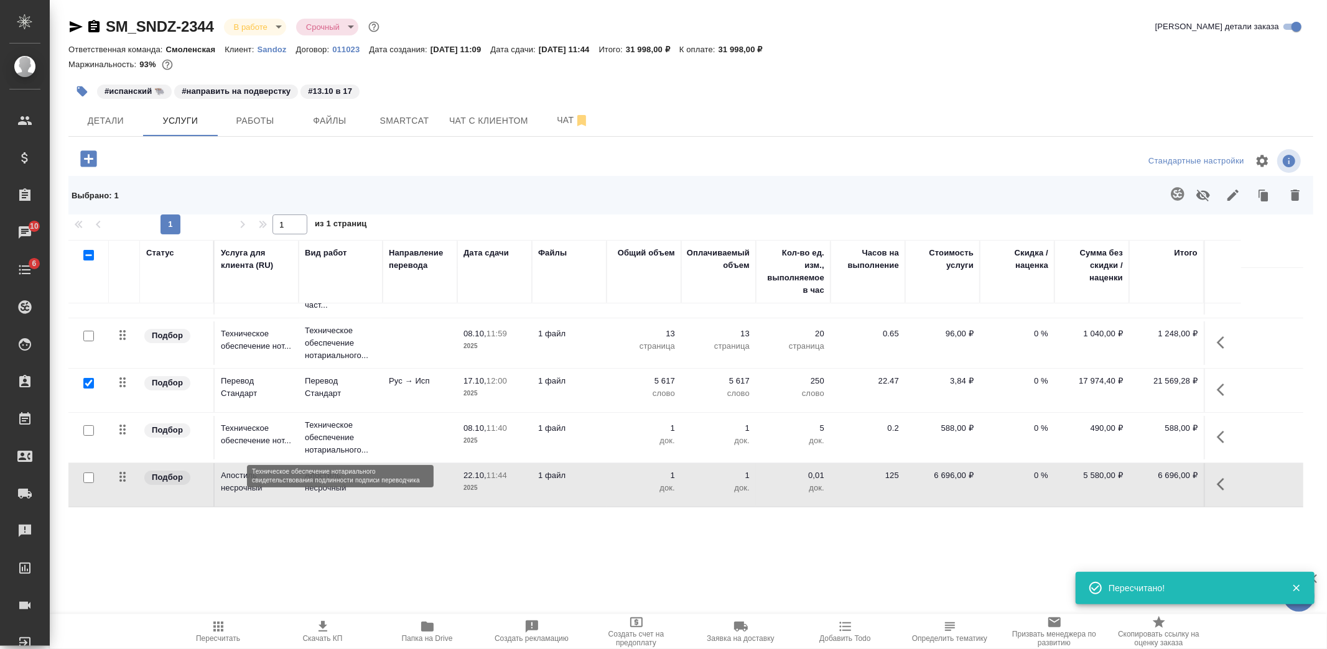
scroll to position [0, 0]
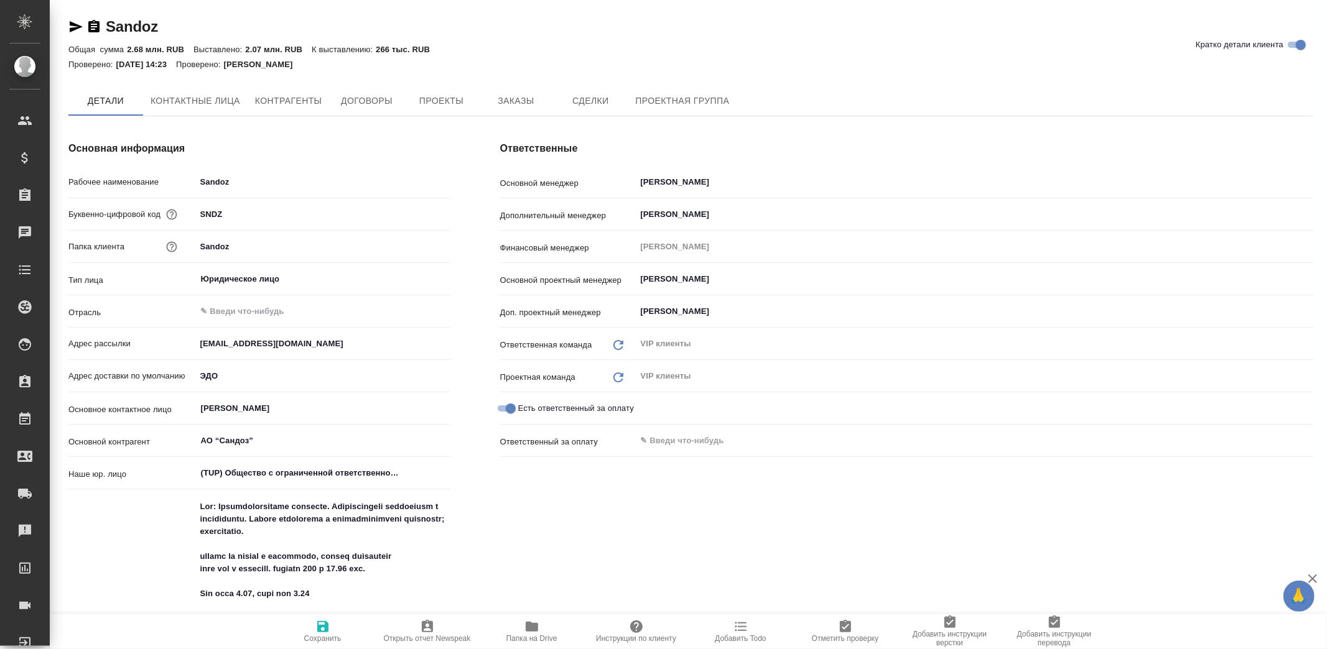
type textarea "x"
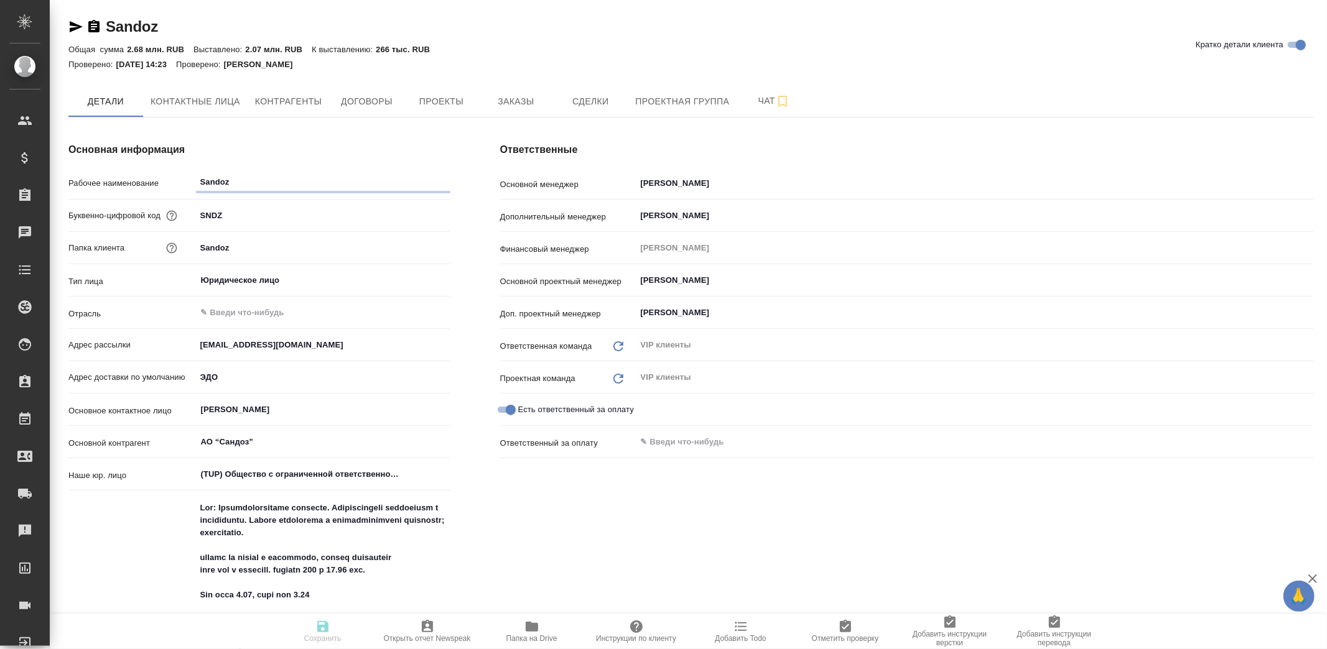
type textarea "x"
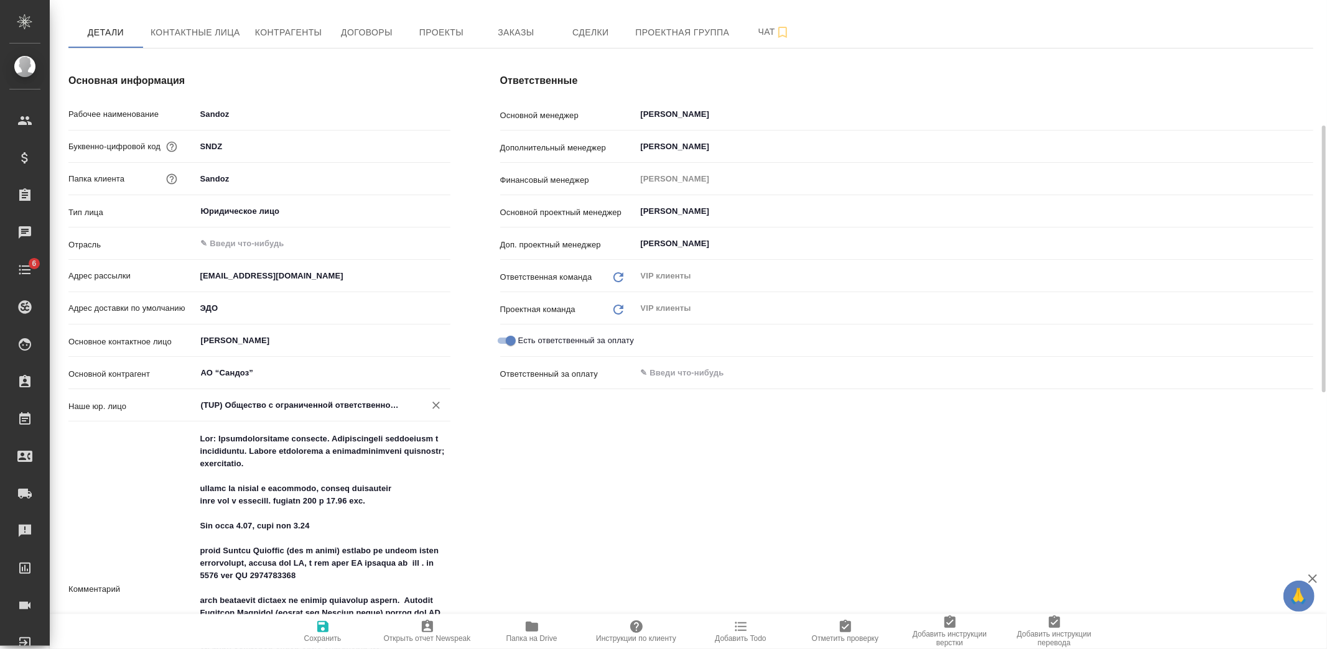
scroll to position [138, 0]
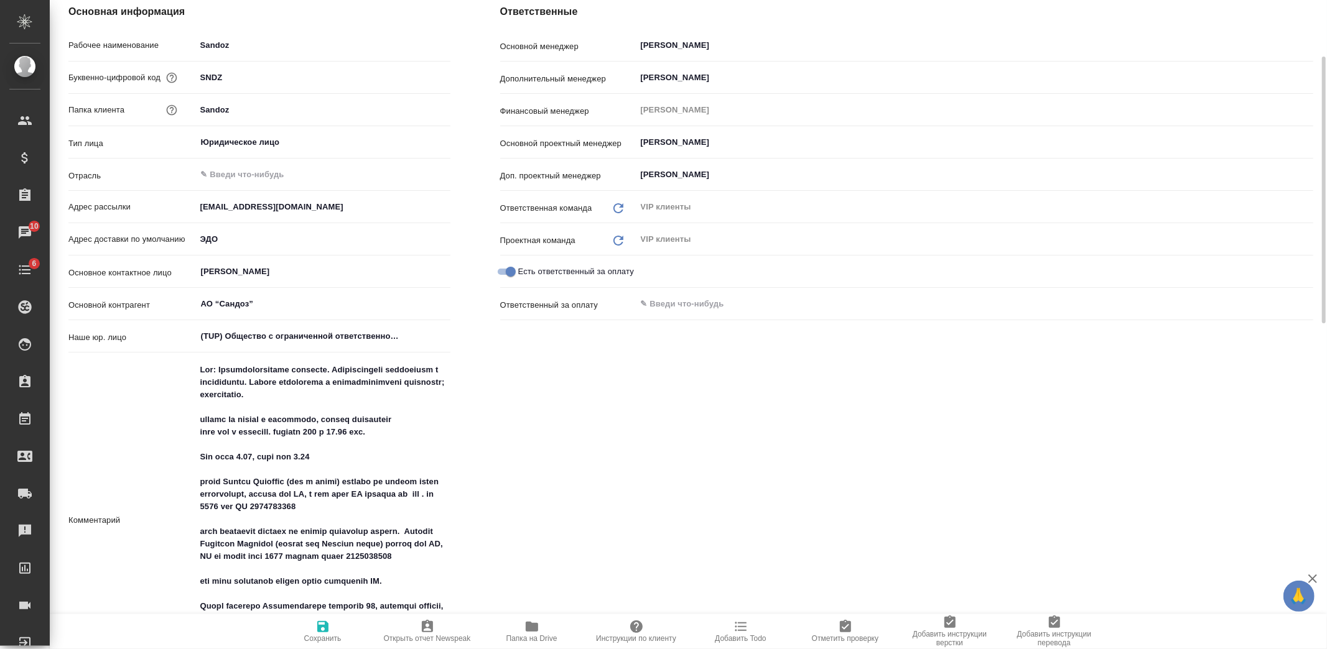
type textarea "x"
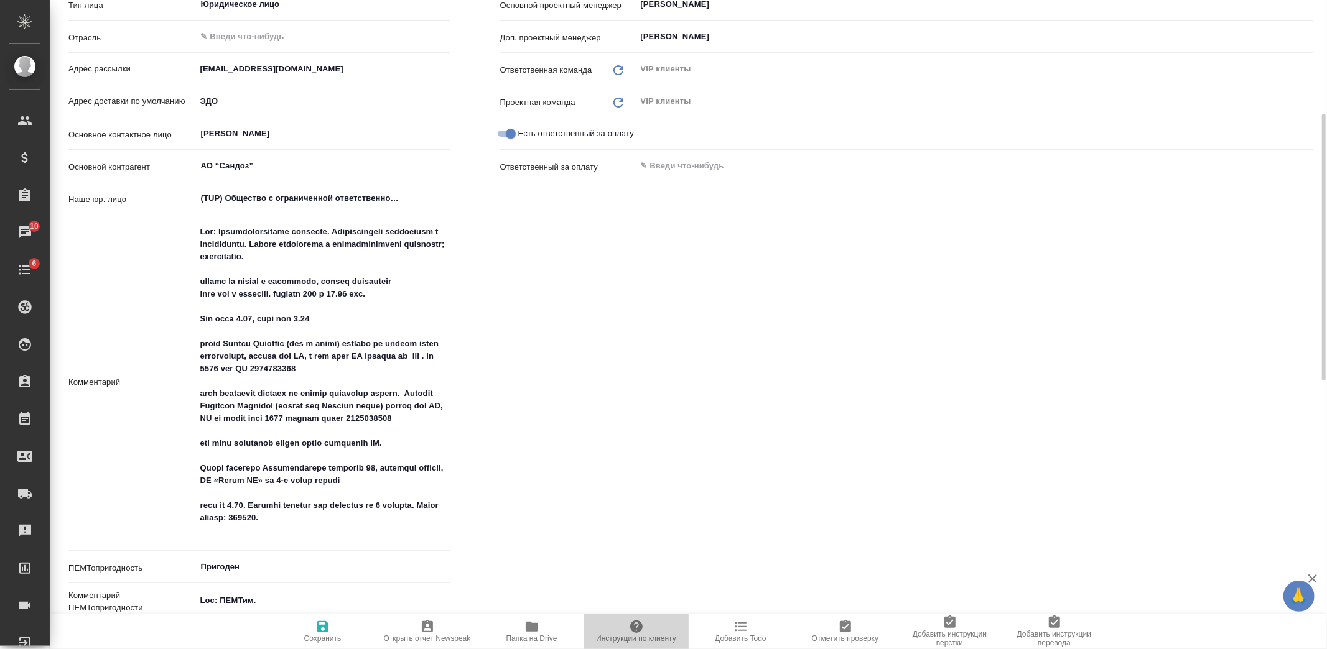
click at [624, 622] on span "Инструкции по клиенту" at bounding box center [636, 631] width 90 height 24
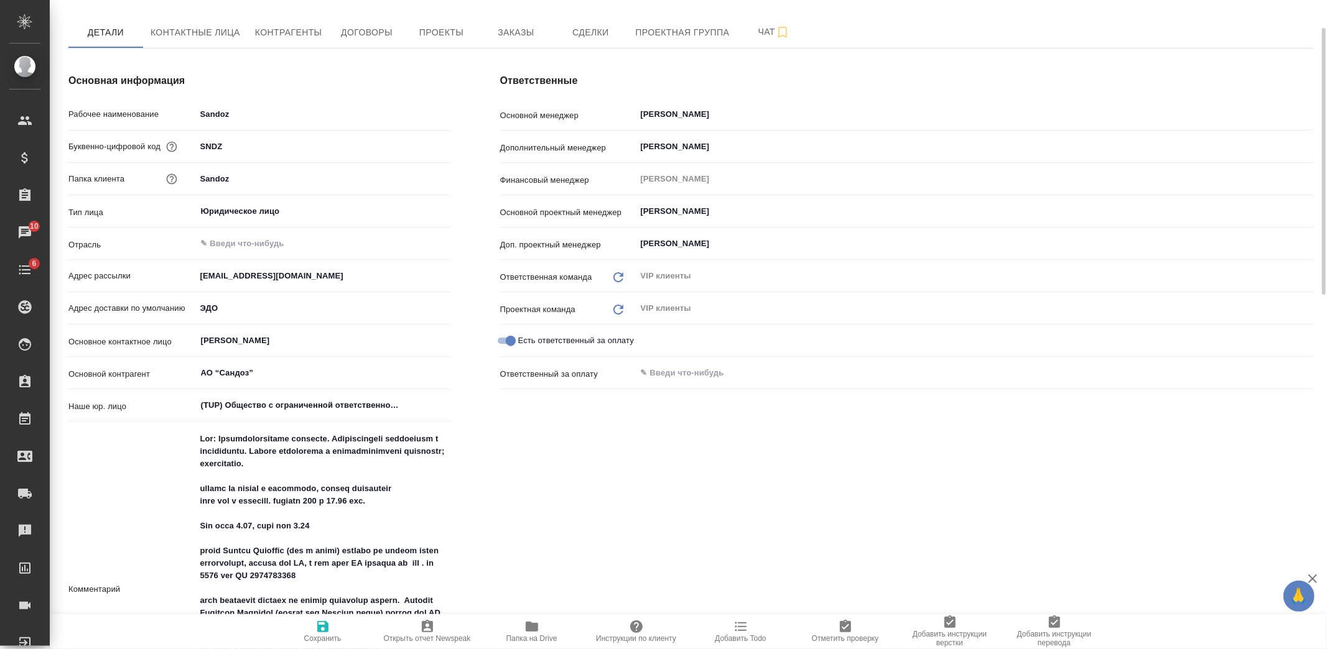
scroll to position [0, 0]
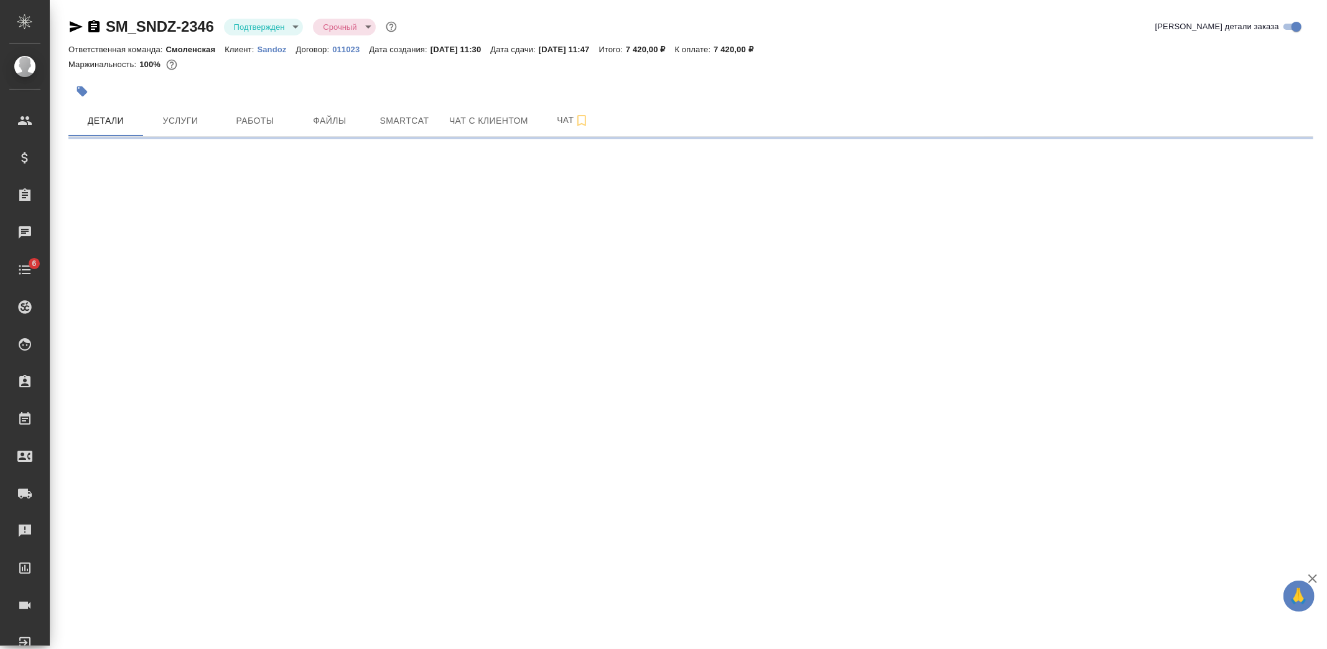
select select "RU"
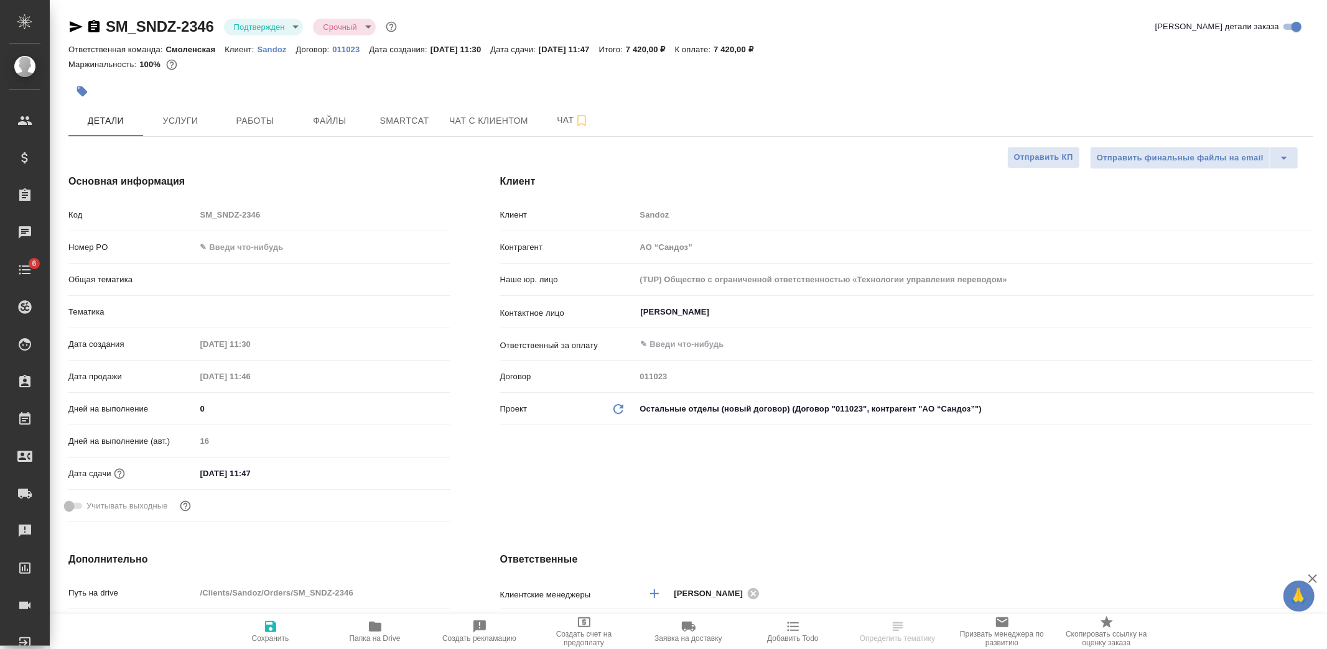
type textarea "x"
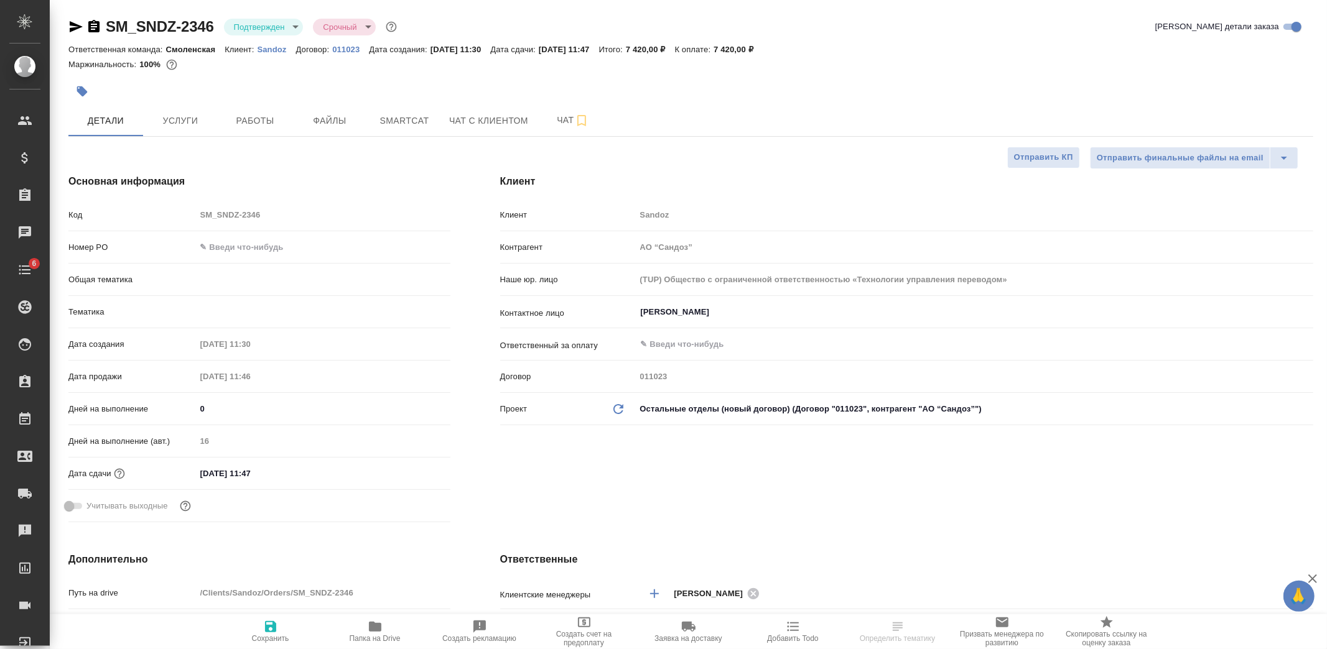
type textarea "x"
select select "RU"
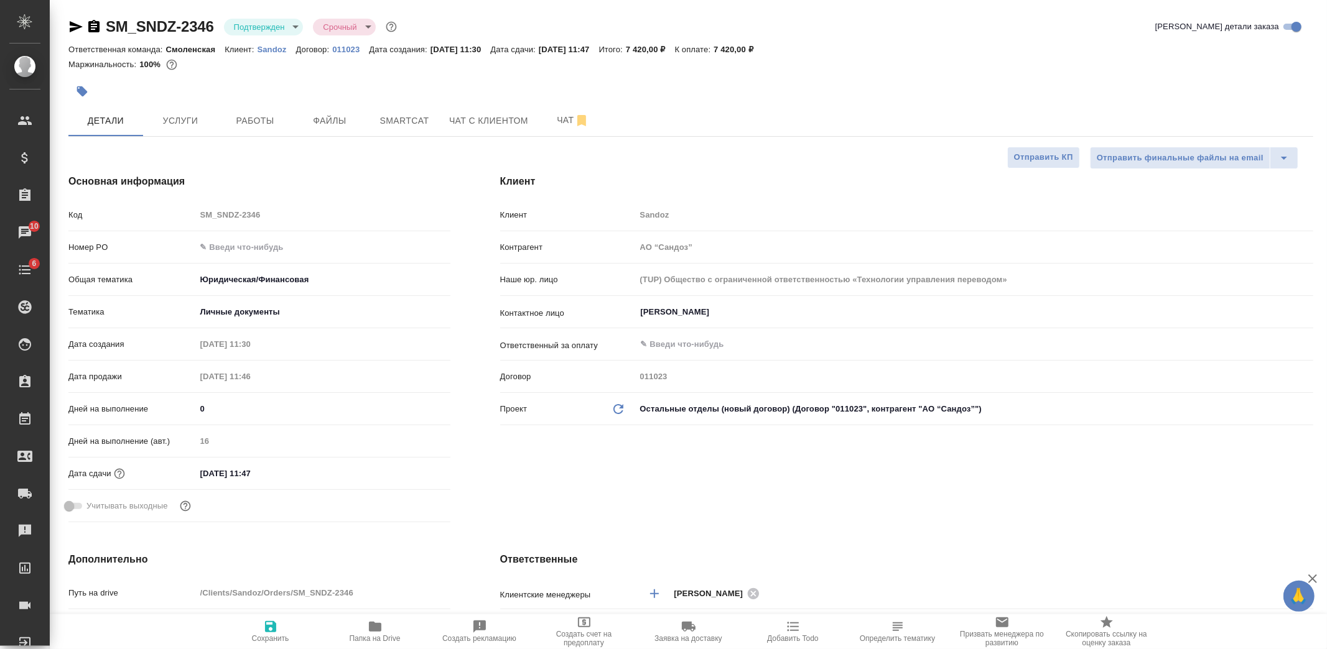
type textarea "x"
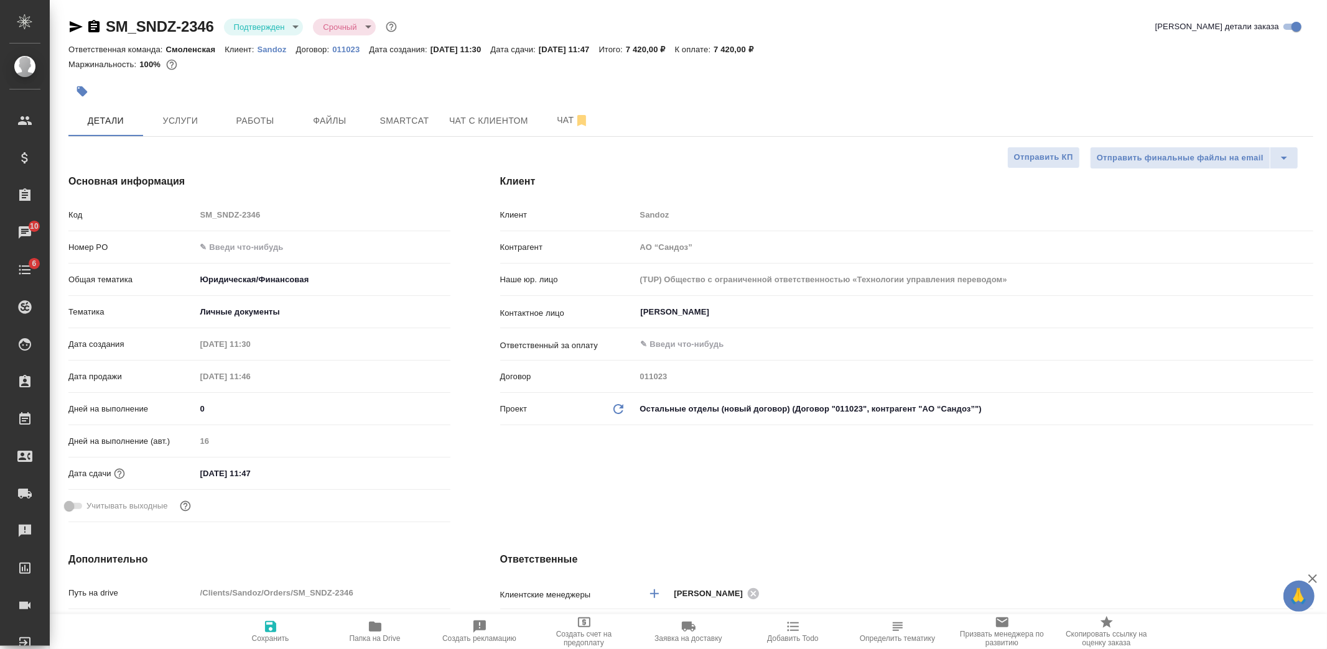
type textarea "x"
click at [187, 126] on span "Услуги" at bounding box center [181, 121] width 60 height 16
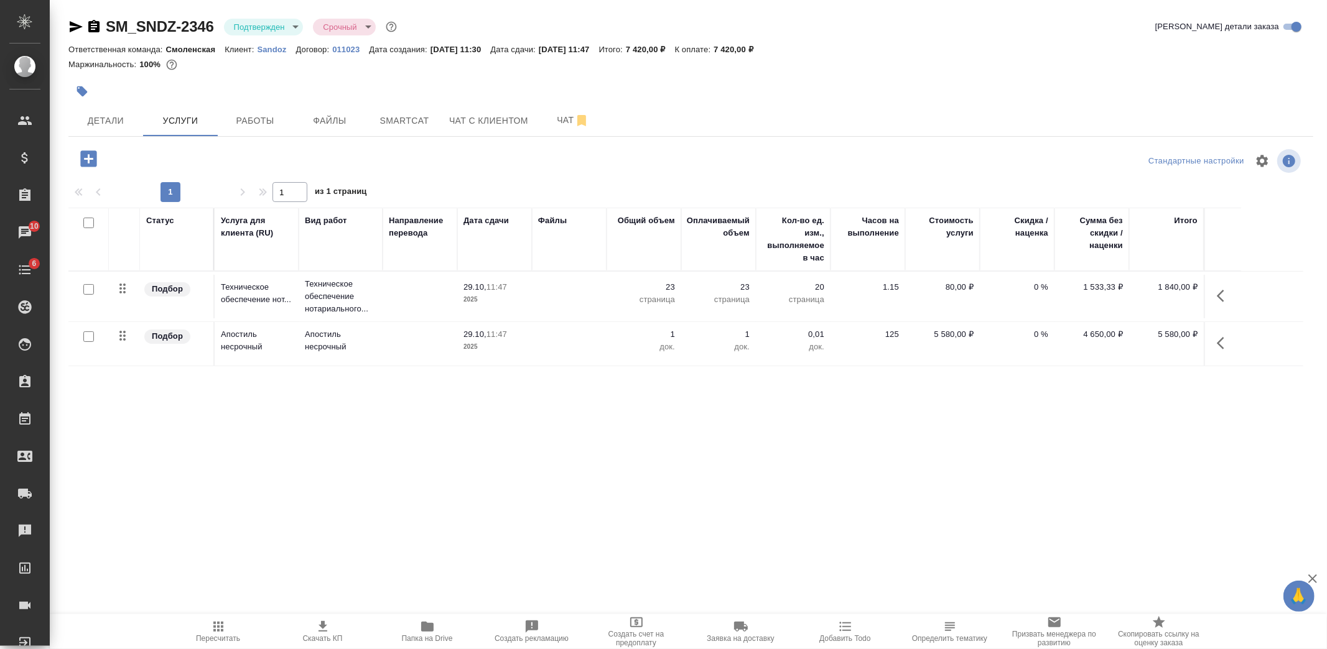
click at [268, 288] on p "Техническое обеспечение нот..." at bounding box center [257, 293] width 72 height 25
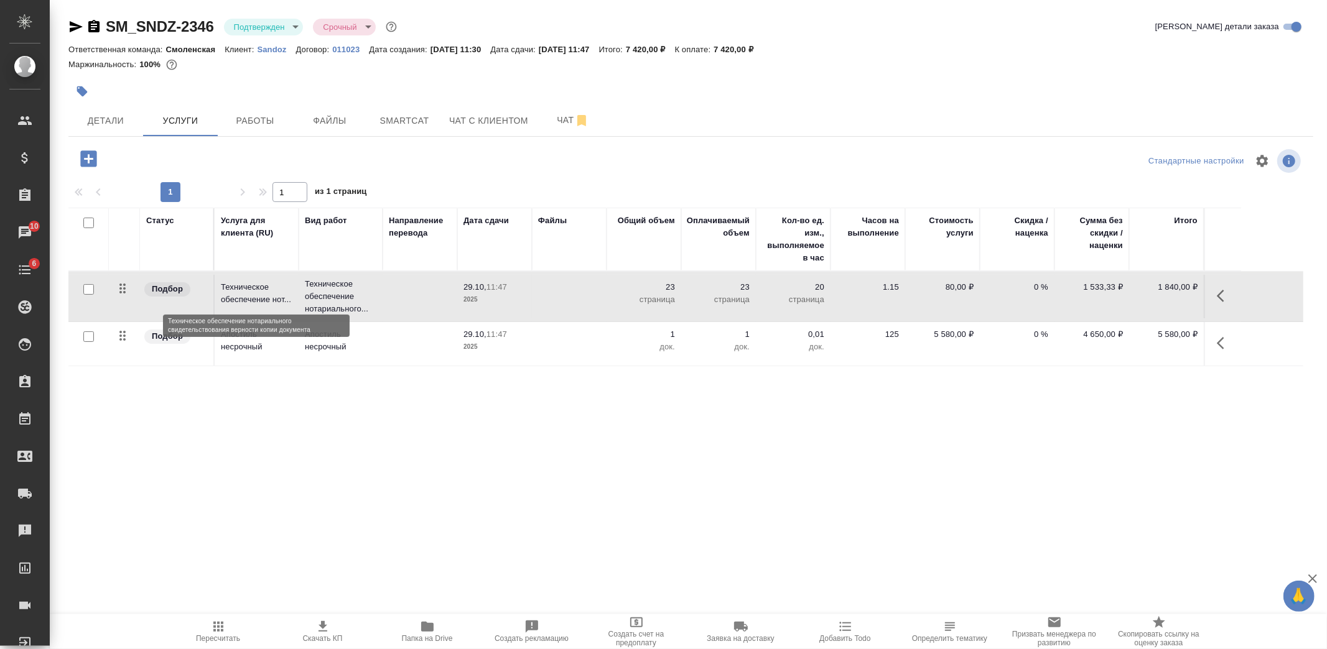
click at [268, 288] on p "Техническое обеспечение нот..." at bounding box center [257, 293] width 72 height 25
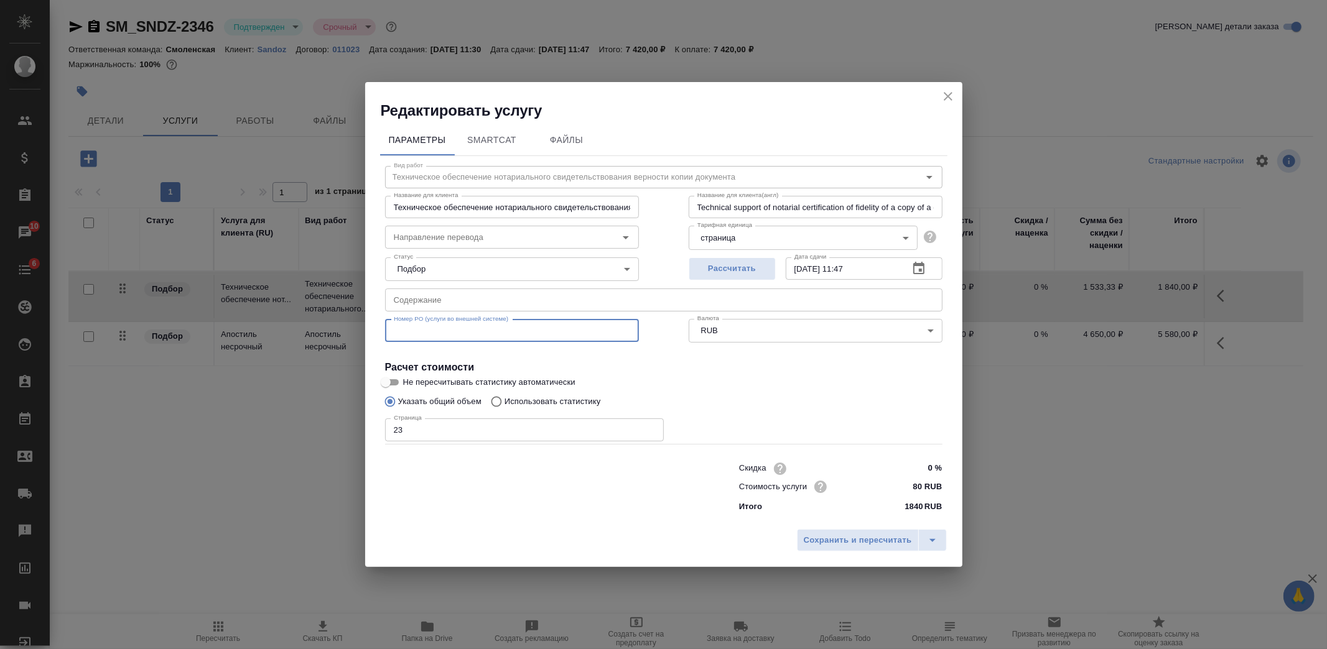
click at [489, 335] on input "text" at bounding box center [512, 331] width 254 height 22
paste input "7752733110"
type input "7752733110"
click at [884, 535] on span "Сохранить и пересчитать" at bounding box center [858, 541] width 108 height 14
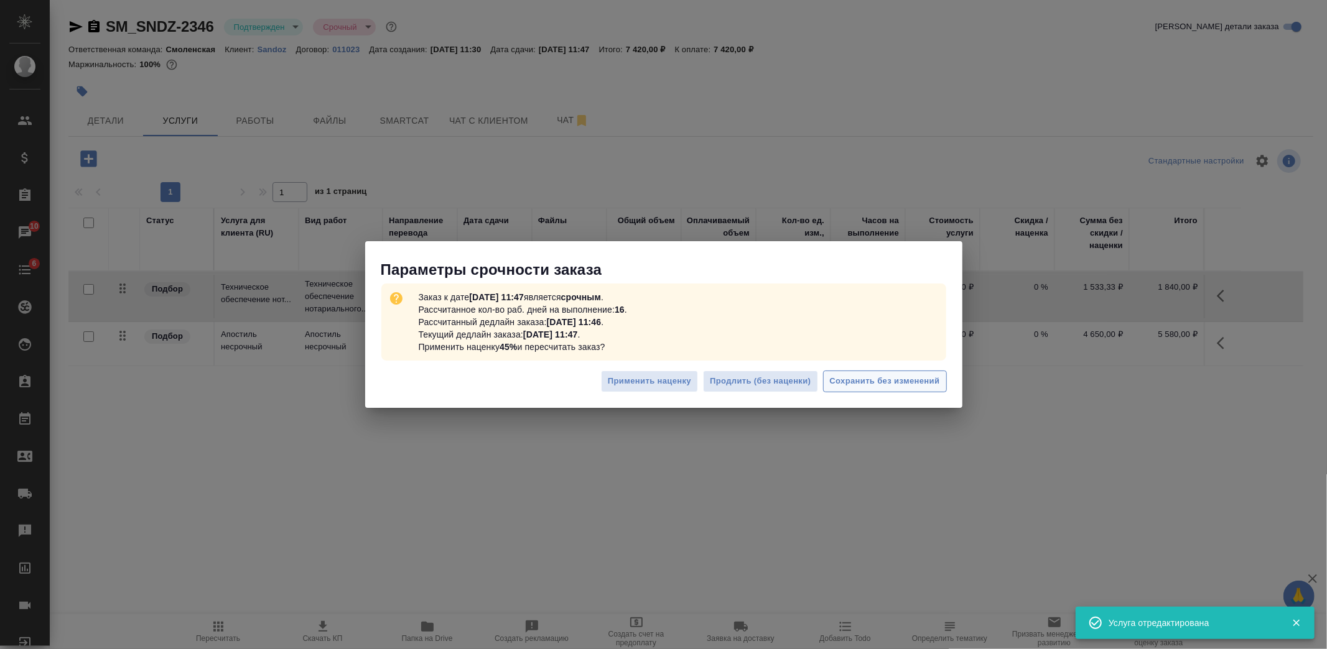
click at [880, 381] on span "Сохранить без изменений" at bounding box center [885, 381] width 110 height 14
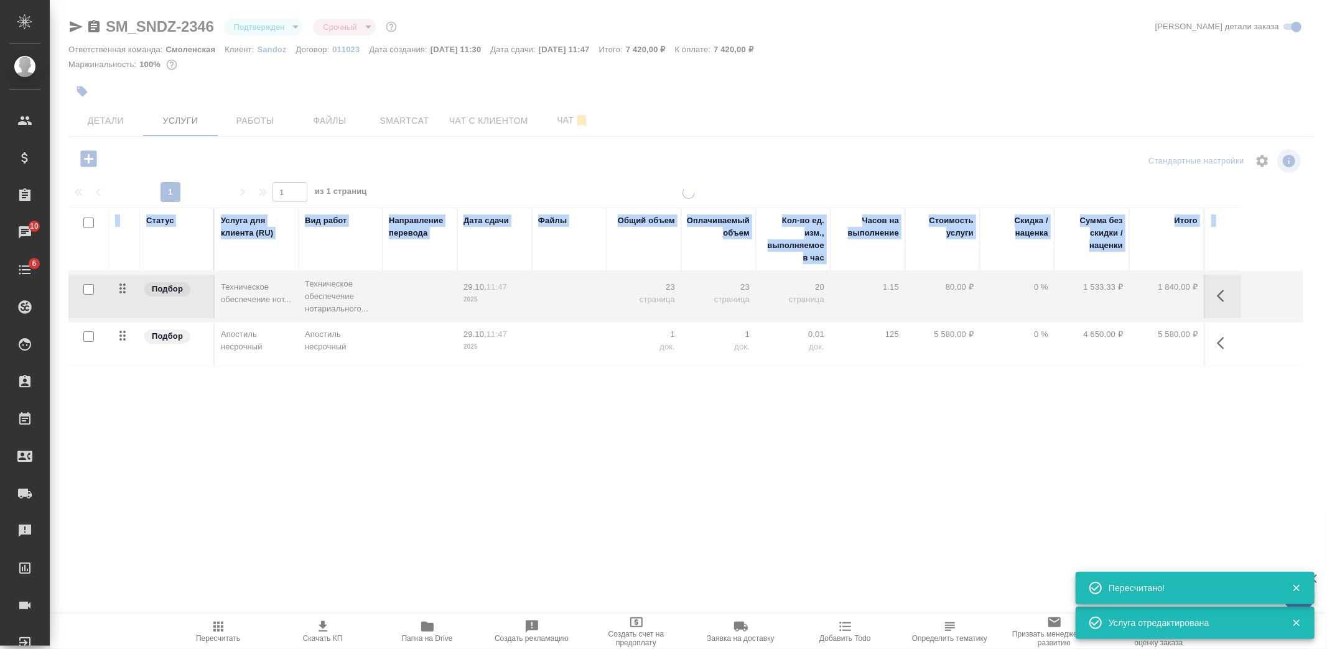
click at [377, 346] on div at bounding box center [688, 347] width 1277 height 320
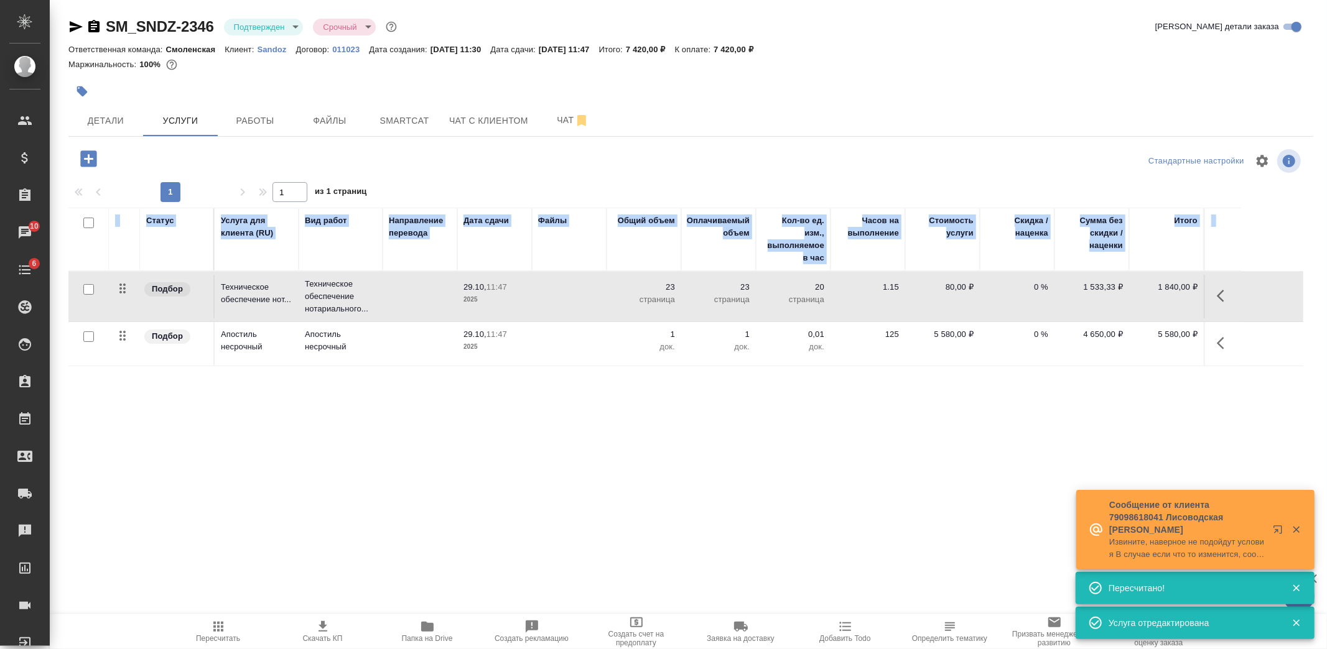
click at [377, 346] on td "Апостиль несрочный" at bounding box center [341, 344] width 84 height 44
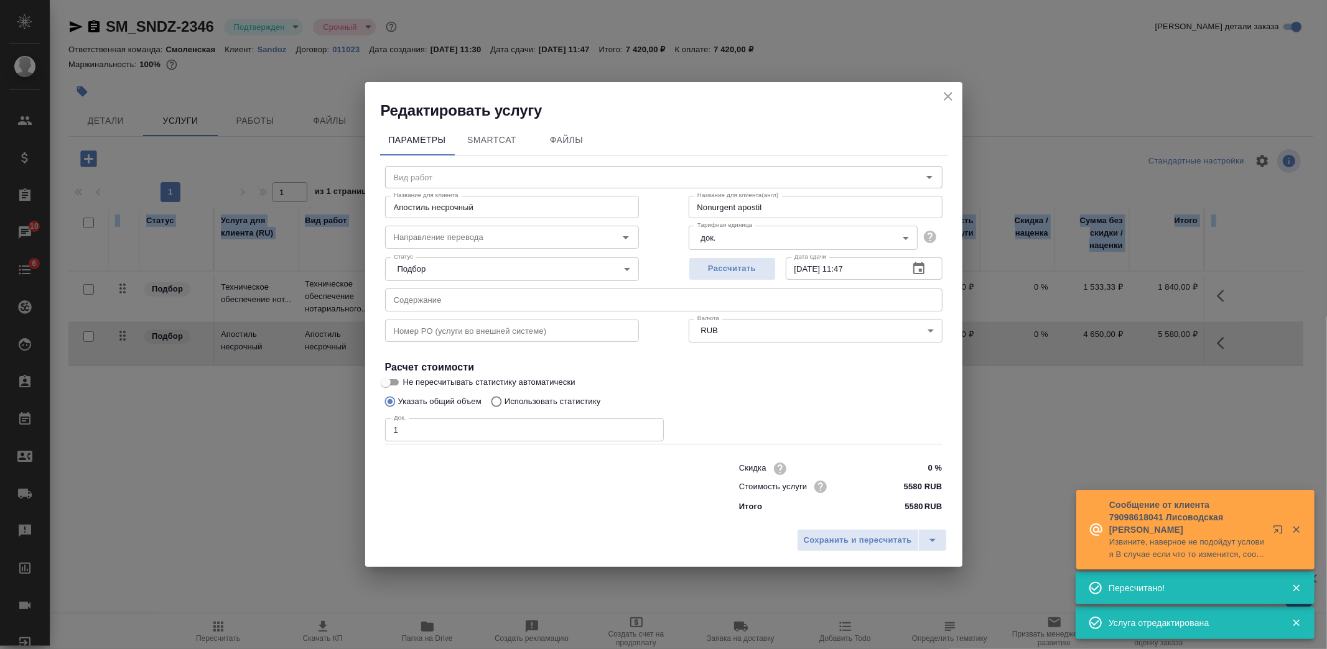
type input "Апостиль несрочный"
click at [486, 345] on div "Вид работ Апостиль несрочный Вид работ Название для клиента Апостиль несрочный …" at bounding box center [663, 337] width 567 height 363
click at [491, 336] on input "text" at bounding box center [512, 331] width 254 height 22
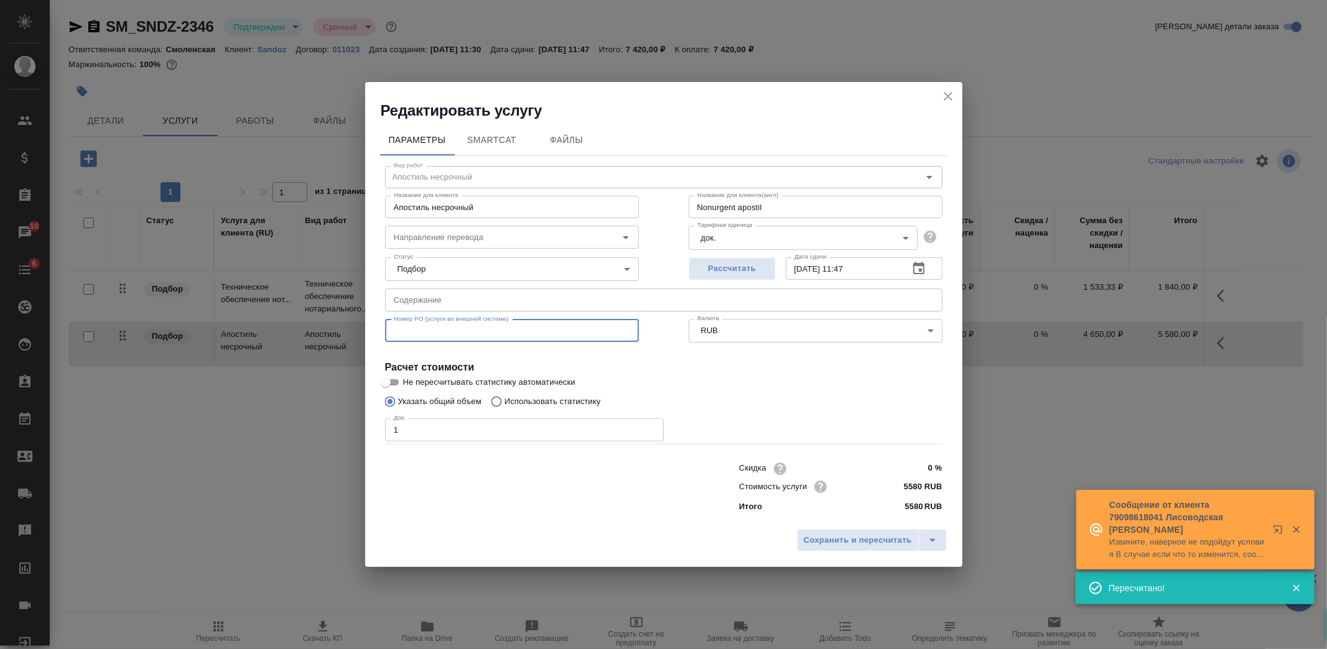
paste input "7752733110"
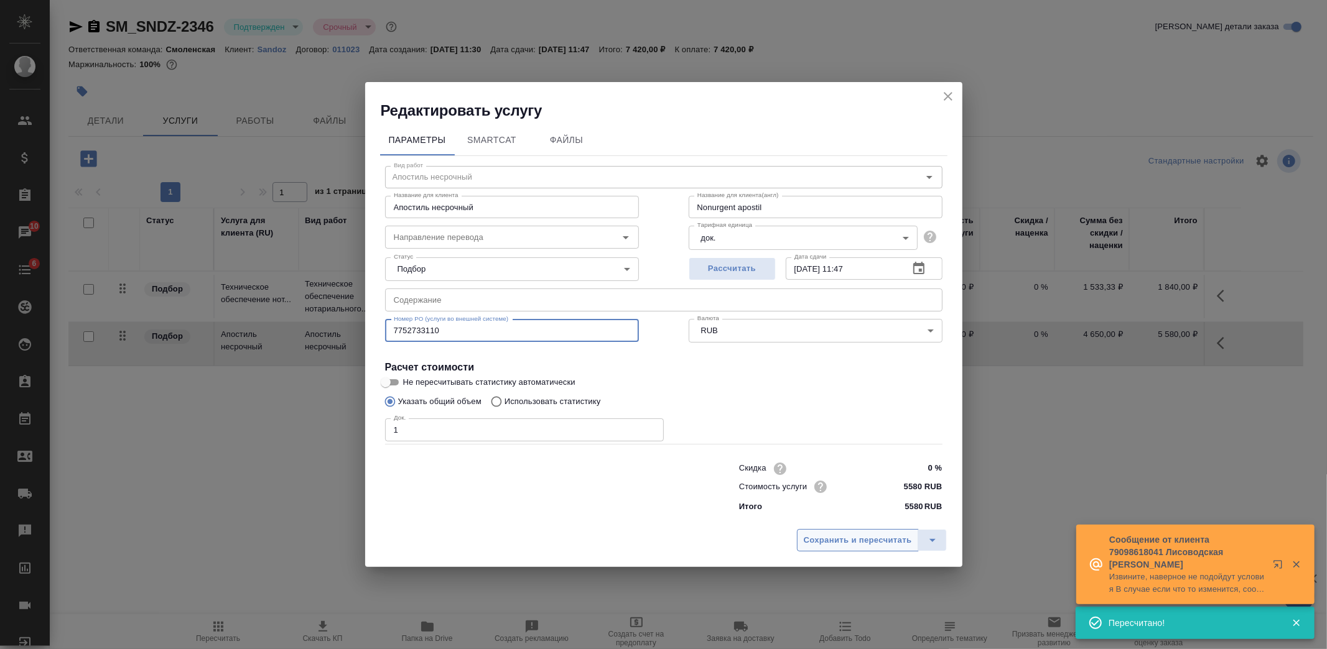
type input "7752733110"
click at [856, 542] on span "Сохранить и пересчитать" at bounding box center [858, 541] width 108 height 14
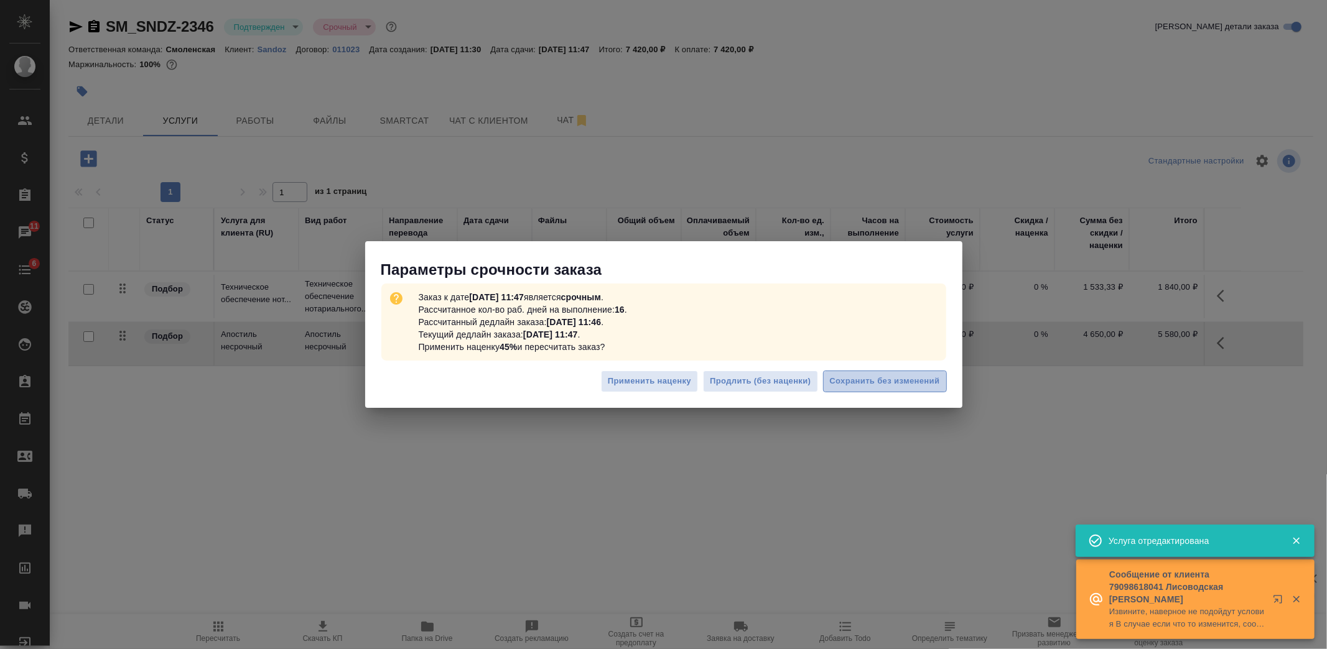
click at [848, 382] on span "Сохранить без изменений" at bounding box center [885, 381] width 110 height 14
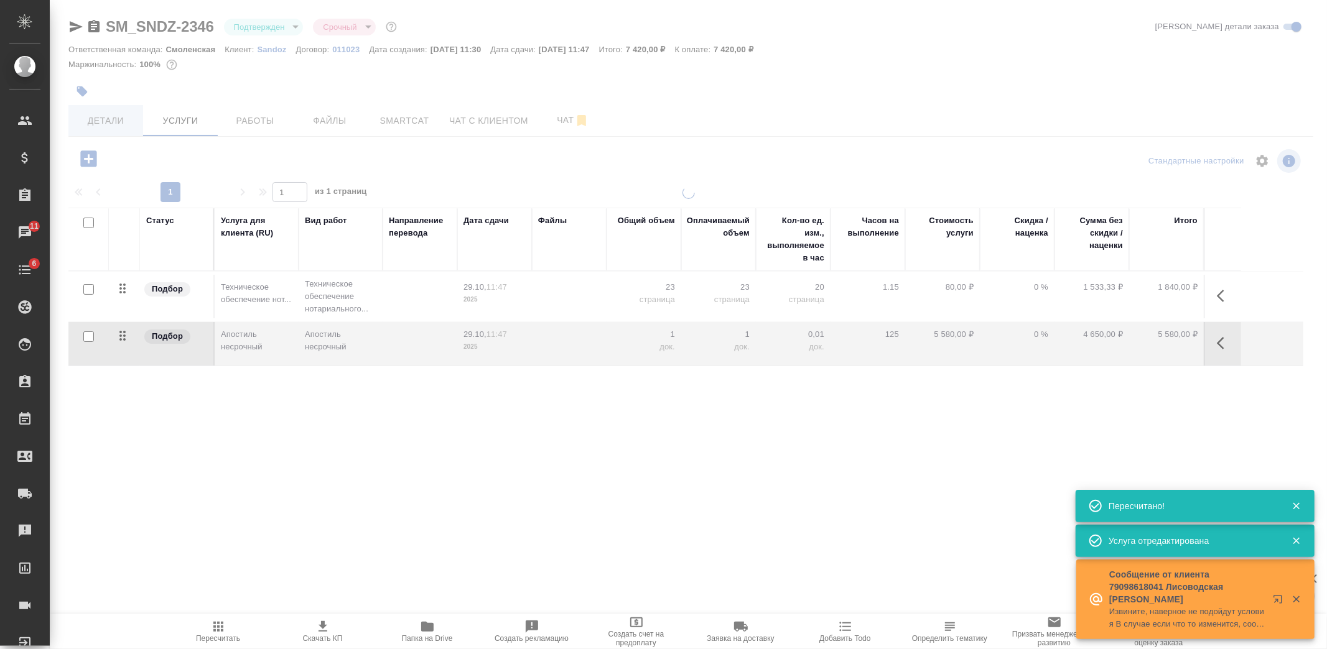
click at [116, 110] on button "Детали" at bounding box center [105, 120] width 75 height 31
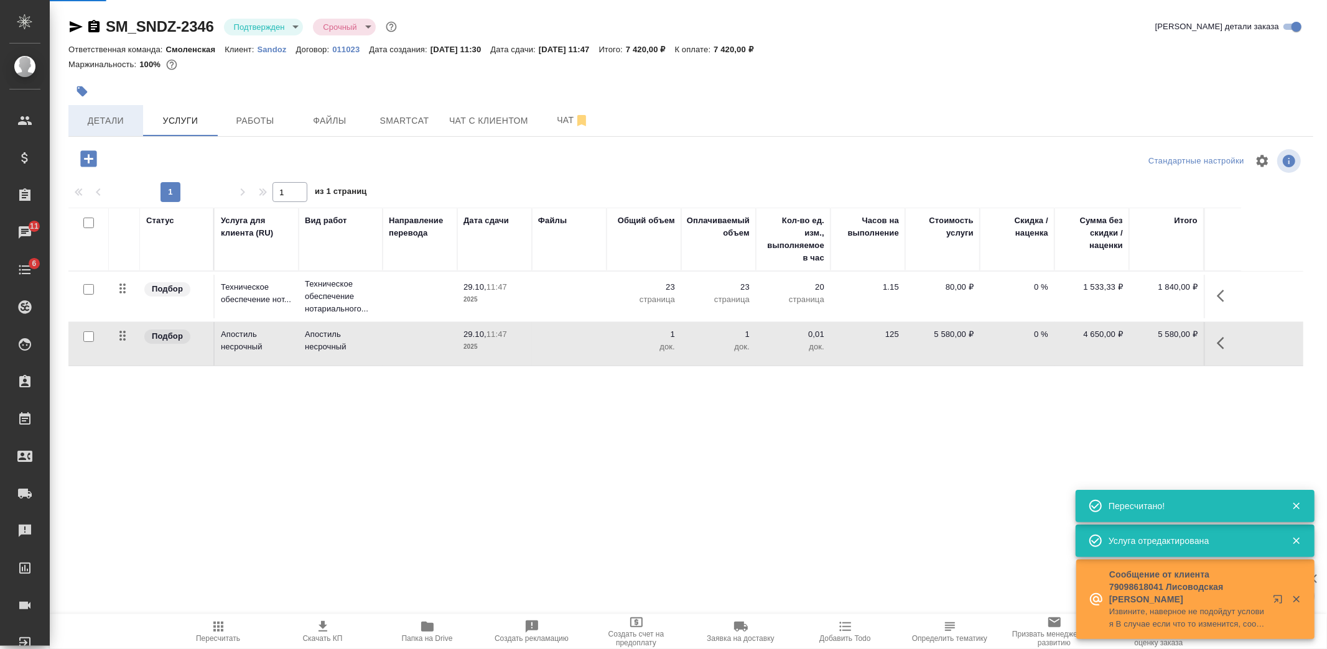
click at [116, 122] on span "Детали" at bounding box center [106, 121] width 60 height 16
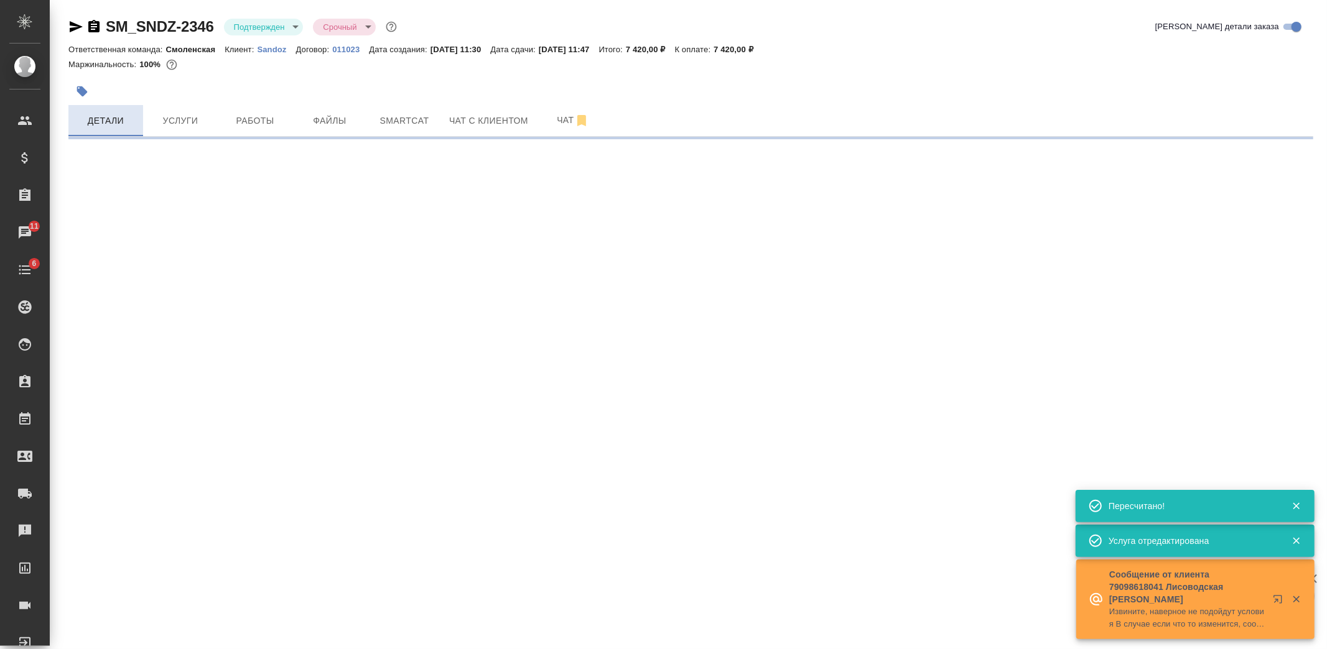
select select "RU"
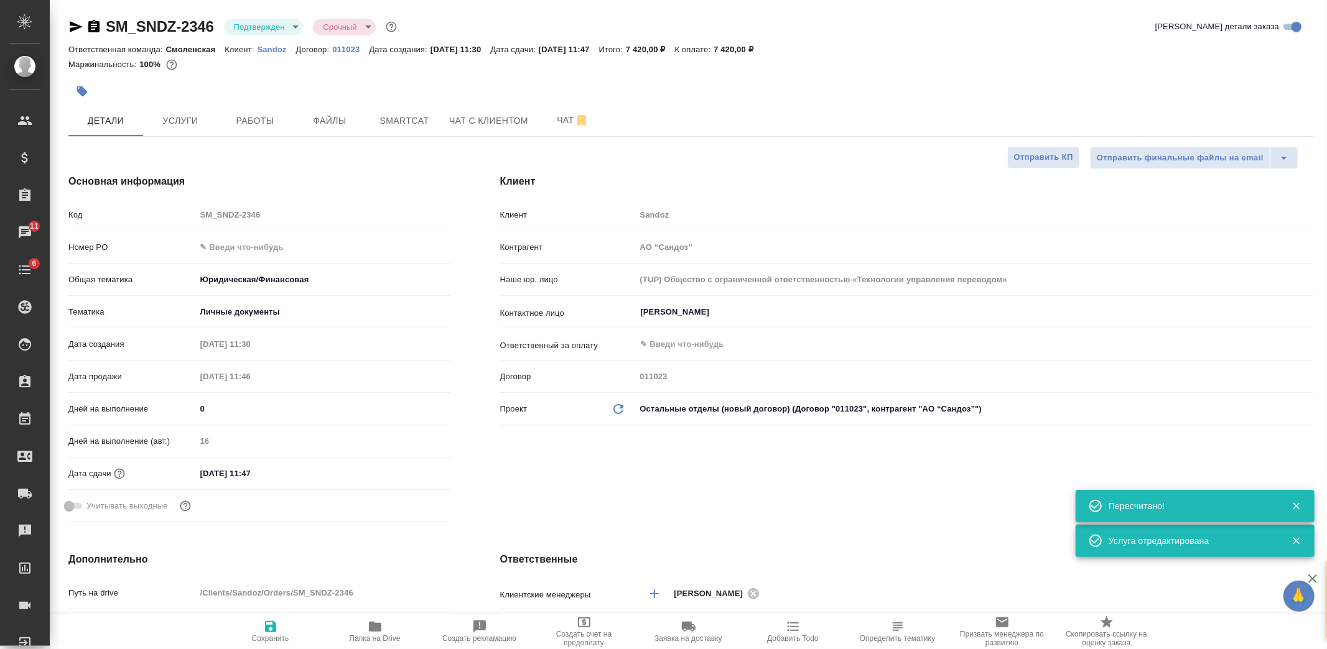
type textarea "x"
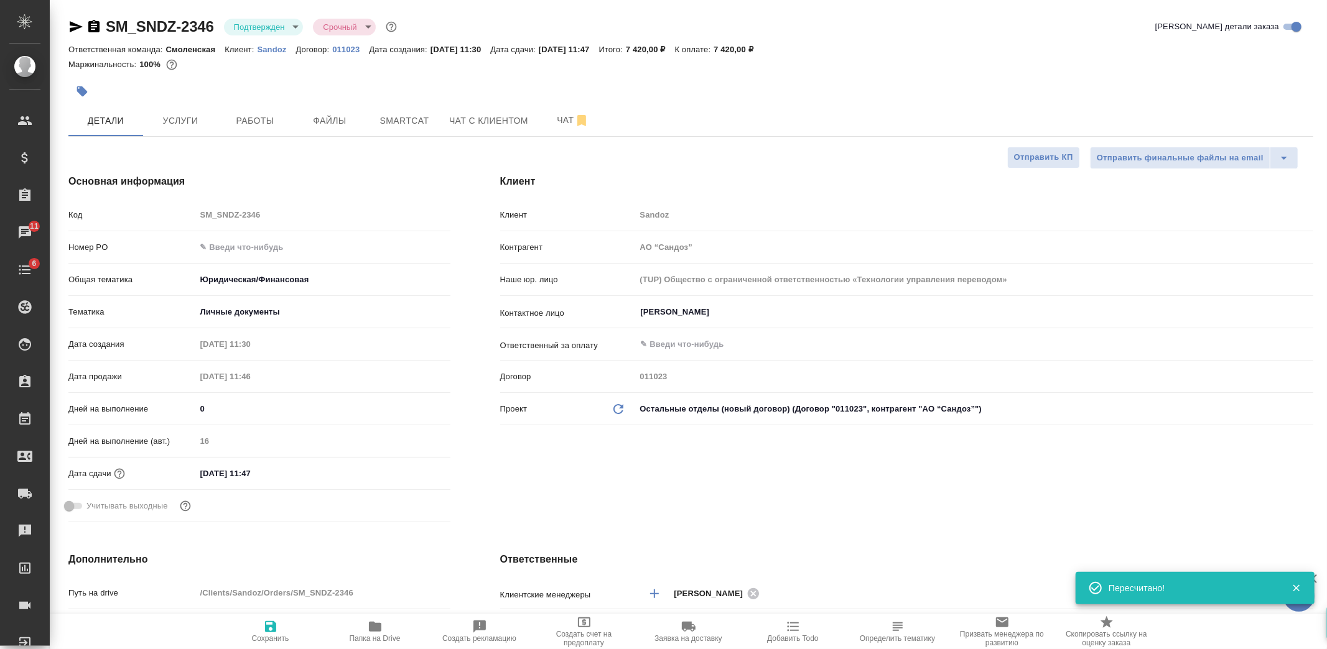
click at [248, 252] on input "text" at bounding box center [323, 247] width 254 height 18
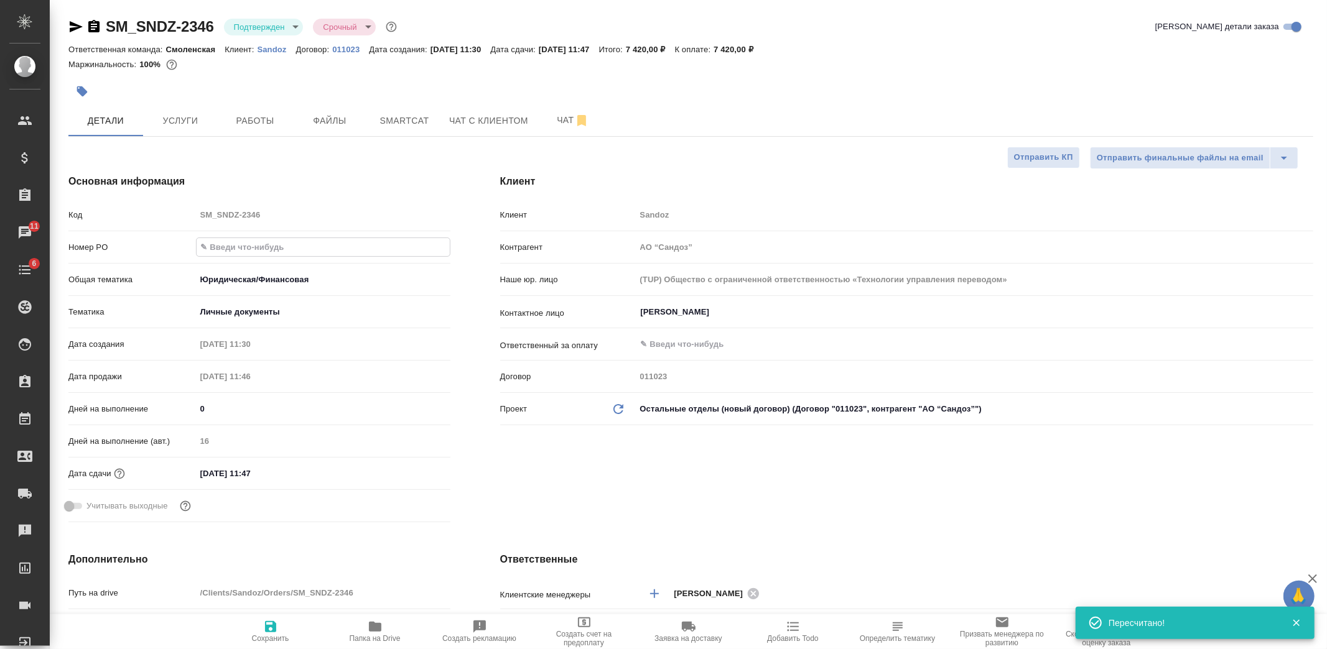
paste input "7752733110"
type input "7752733110"
type textarea "x"
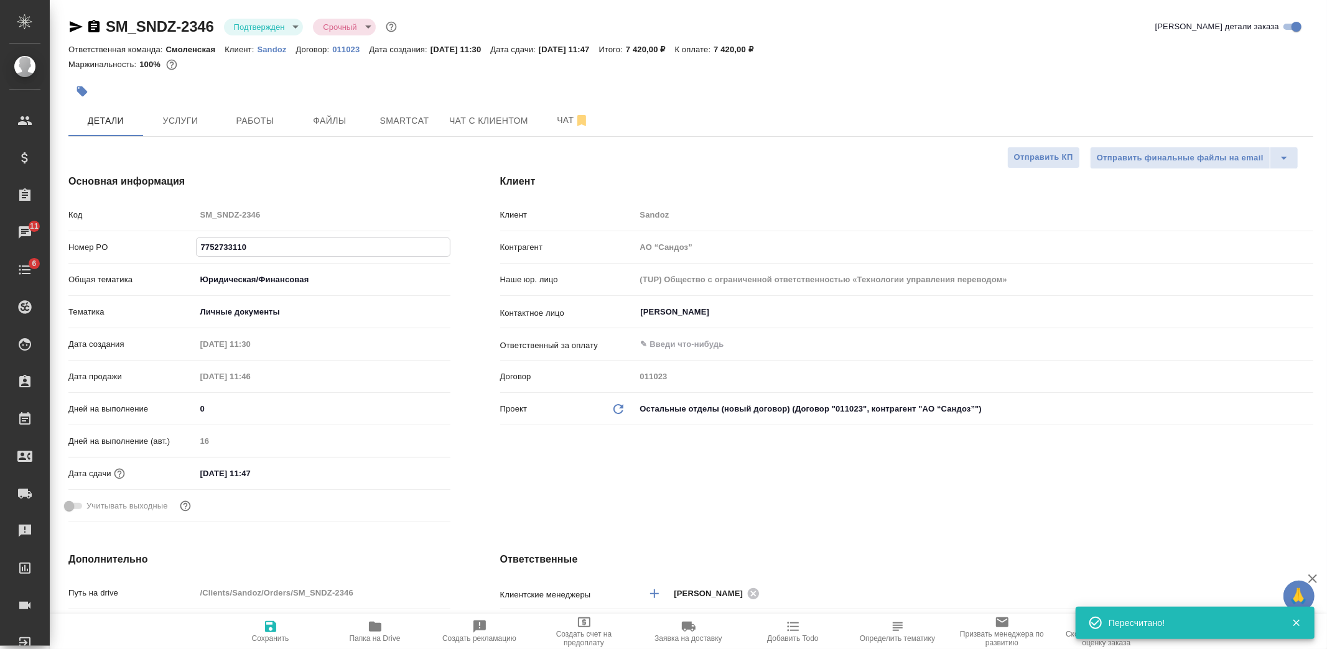
type input "7752733110"
click at [272, 623] on icon "button" at bounding box center [270, 626] width 11 height 11
type textarea "x"
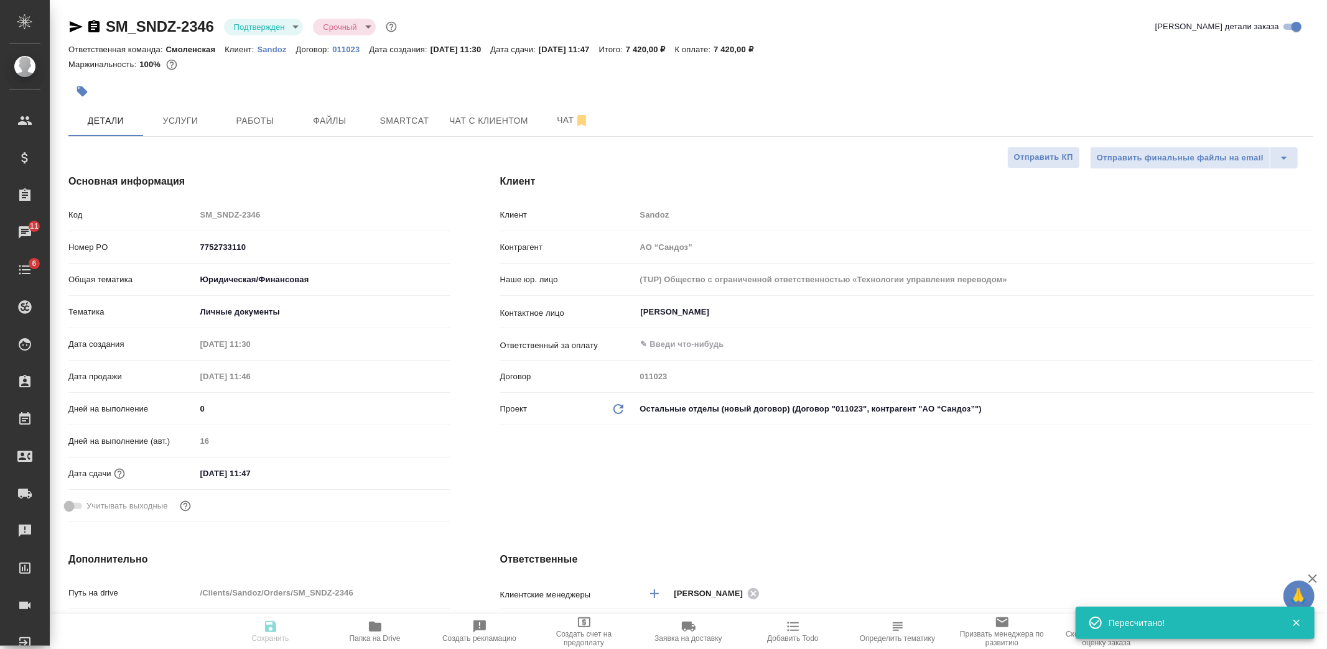
type textarea "x"
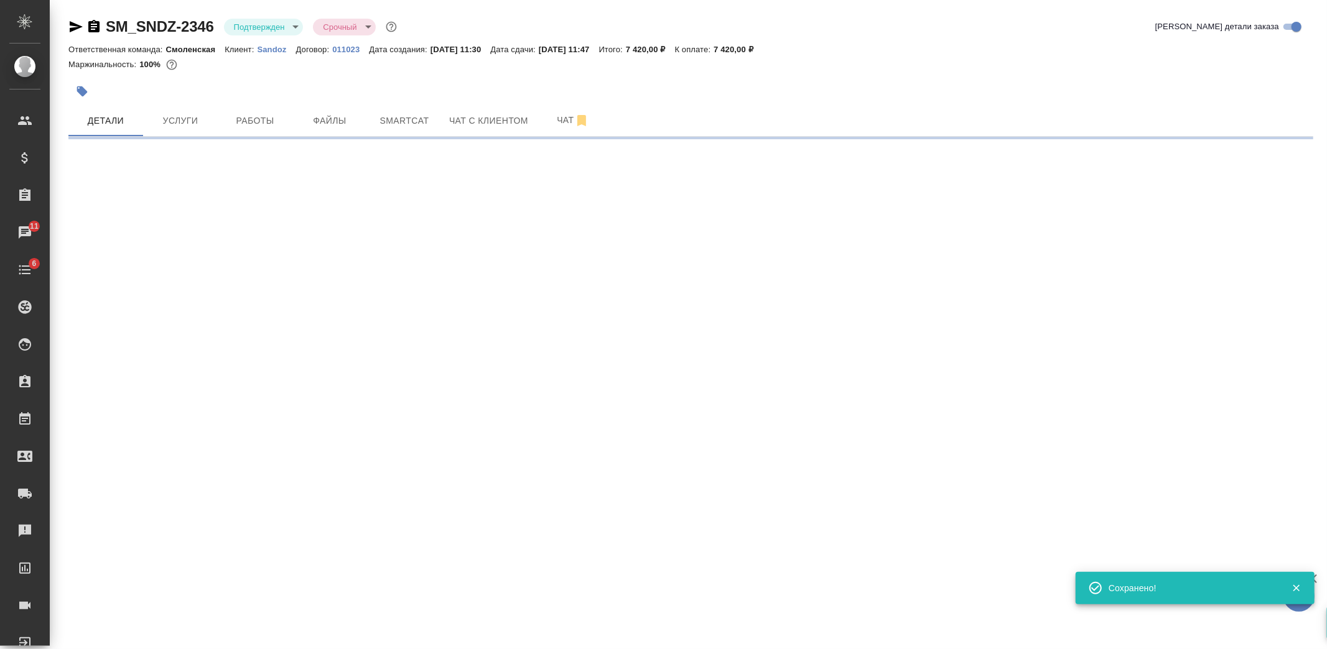
select select "RU"
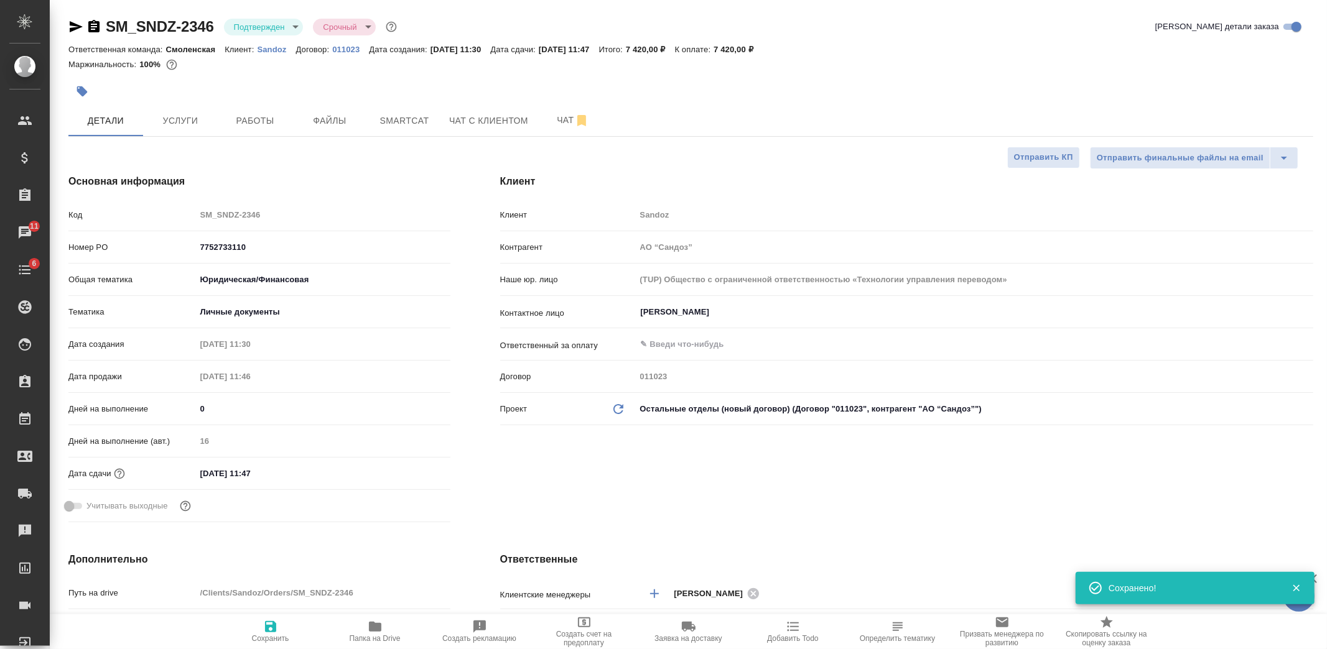
type textarea "x"
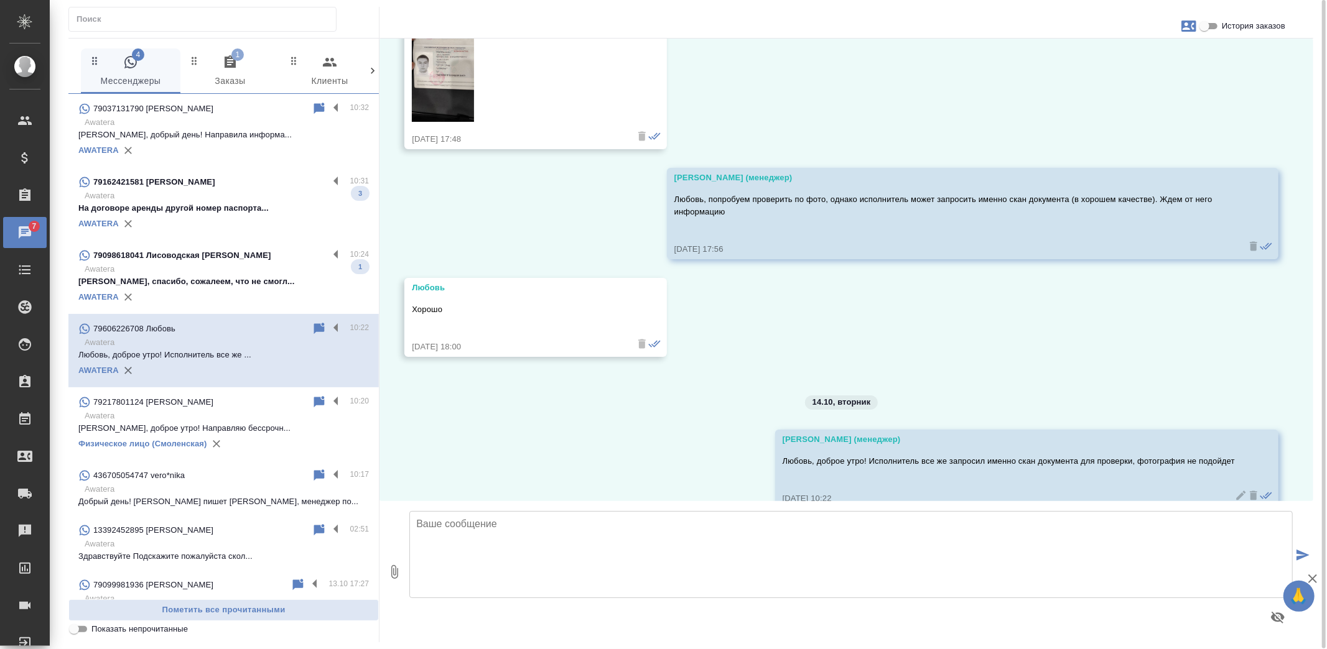
click at [216, 272] on p "Awatera" at bounding box center [227, 269] width 284 height 12
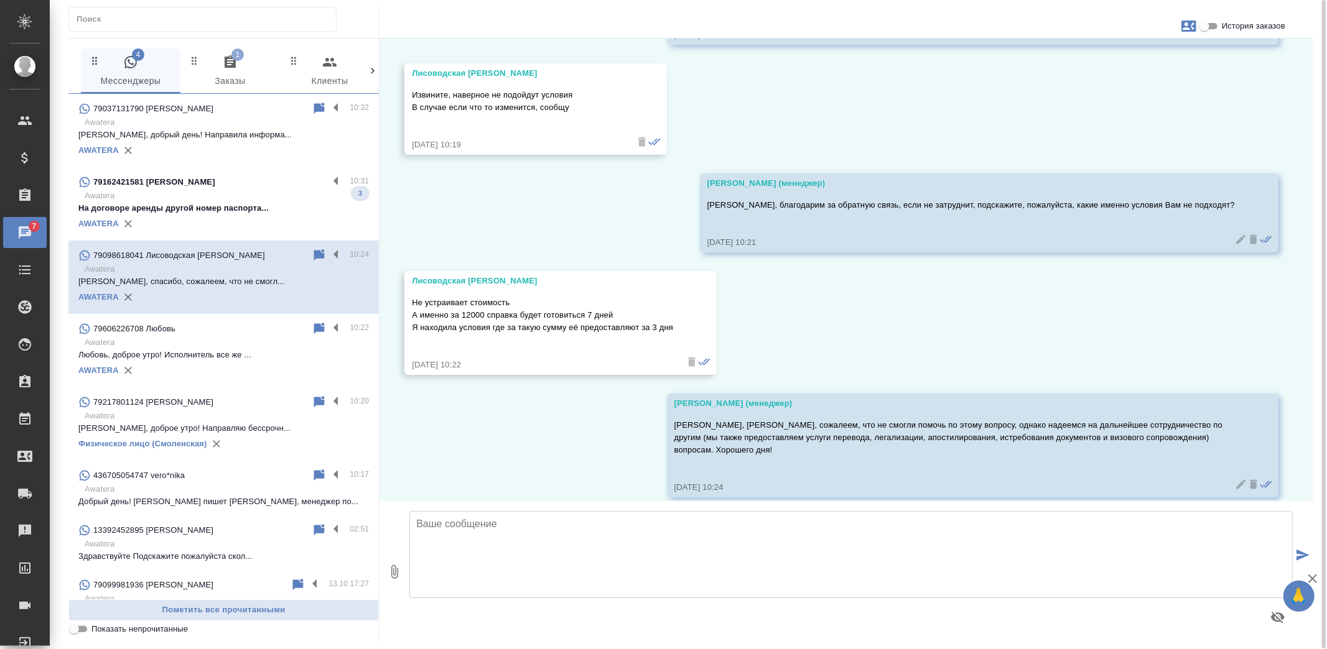
scroll to position [278, 0]
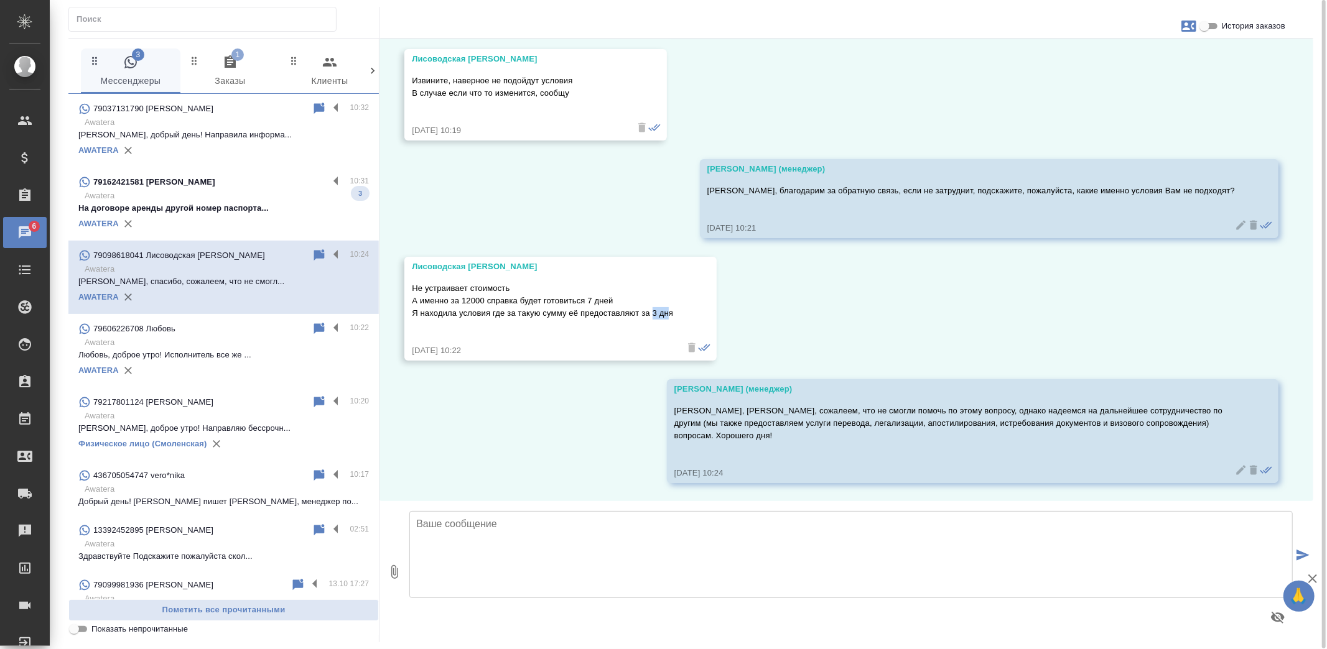
drag, startPoint x: 669, startPoint y: 311, endPoint x: 653, endPoint y: 311, distance: 16.2
click at [653, 311] on p "Не устраивает стоимость А именно за 12000 справка будет готовиться 7 дней Я нах…" at bounding box center [542, 300] width 261 height 37
click at [596, 394] on div "14.10, [DATE] [PERSON_NAME] (менеджер) Получение справки МВД - 1 день: 22 800р.…" at bounding box center [846, 270] width 934 height 463
drag, startPoint x: 673, startPoint y: 311, endPoint x: 642, endPoint y: 318, distance: 31.2
click at [642, 318] on div "Лисоводская [PERSON_NAME] Витальевна Не устраивает стоимость А именно за 12000 …" at bounding box center [560, 309] width 312 height 104
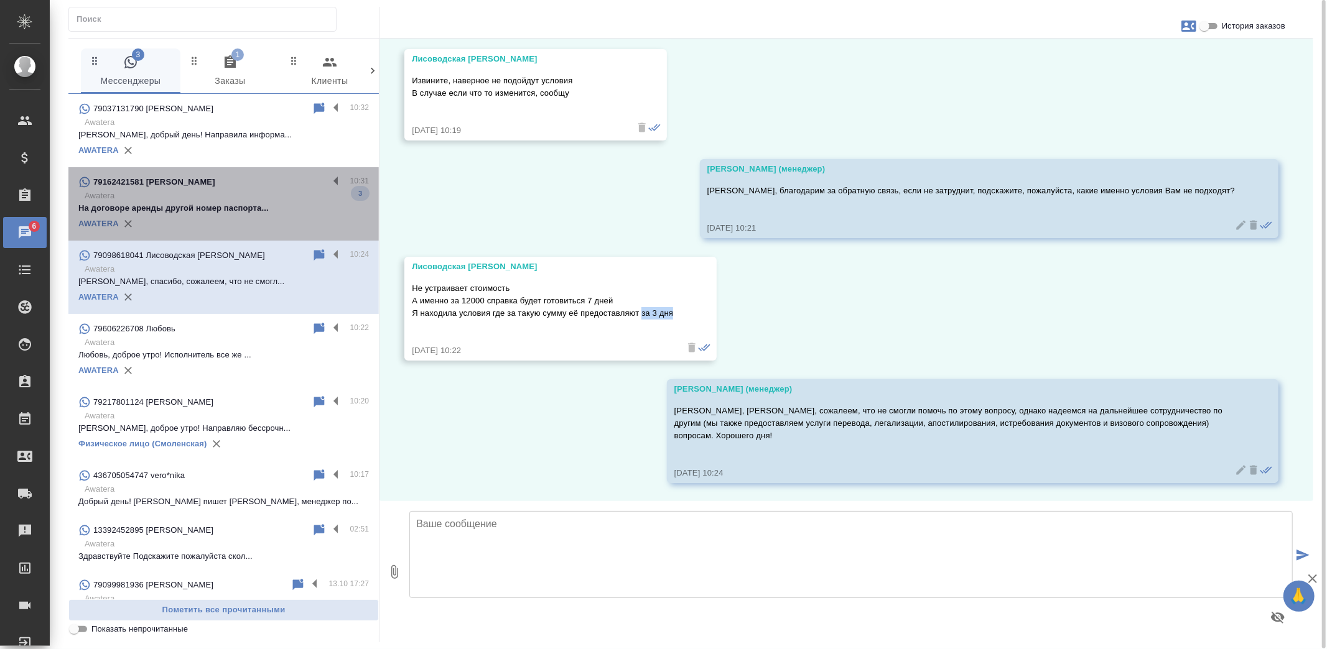
click at [225, 205] on p "На договоре аренды другой номер паспорта..." at bounding box center [223, 208] width 290 height 12
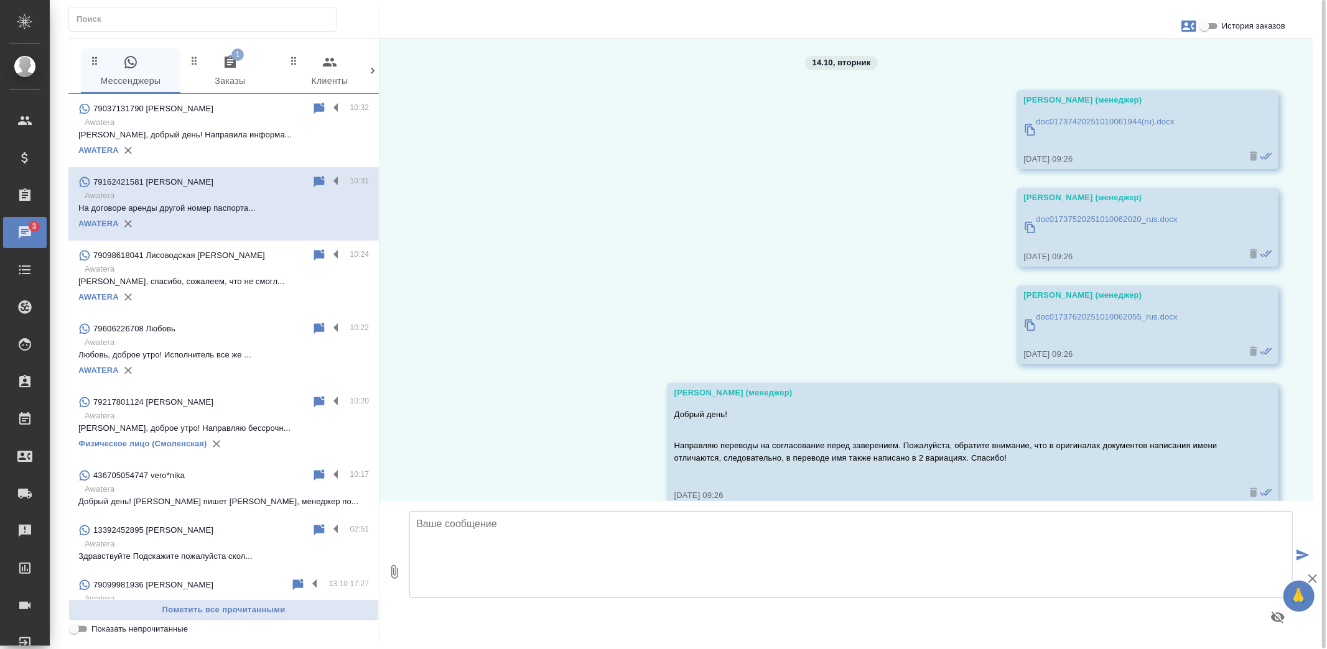
scroll to position [0, 0]
click at [328, 179] on label at bounding box center [338, 182] width 21 height 14
click at [0, 0] on input "checkbox" at bounding box center [0, 0] width 0 height 0
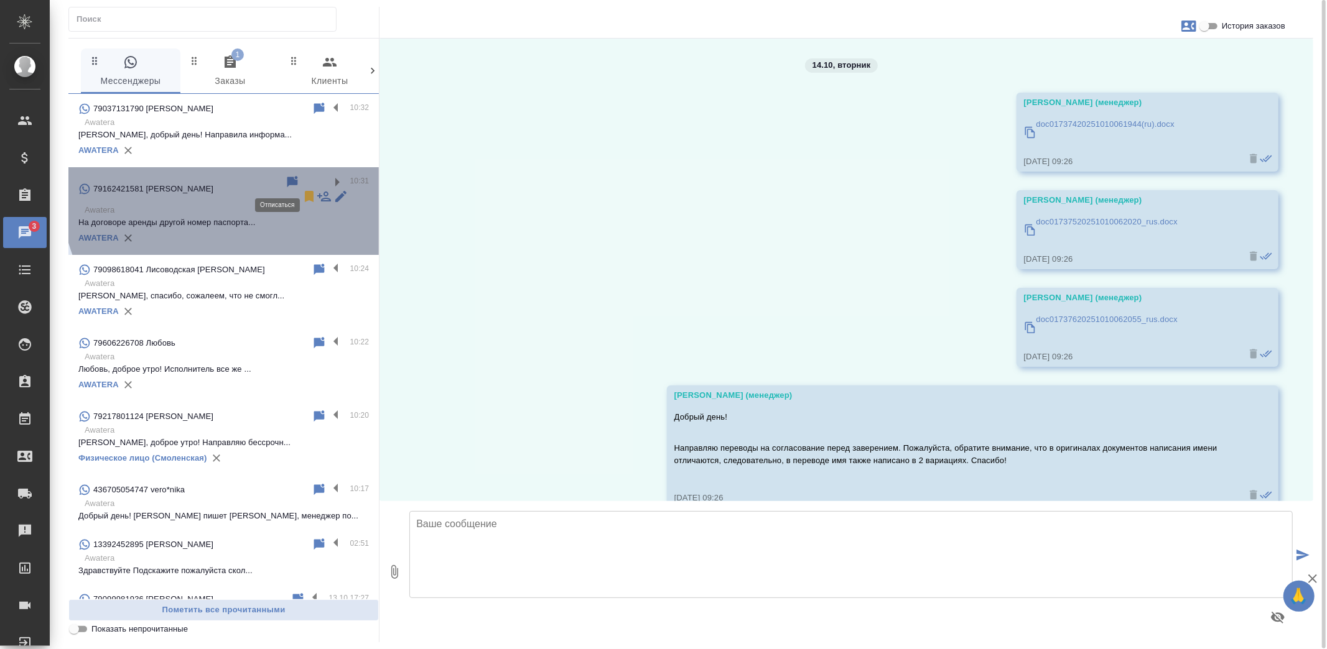
click at [305, 191] on icon at bounding box center [309, 196] width 9 height 11
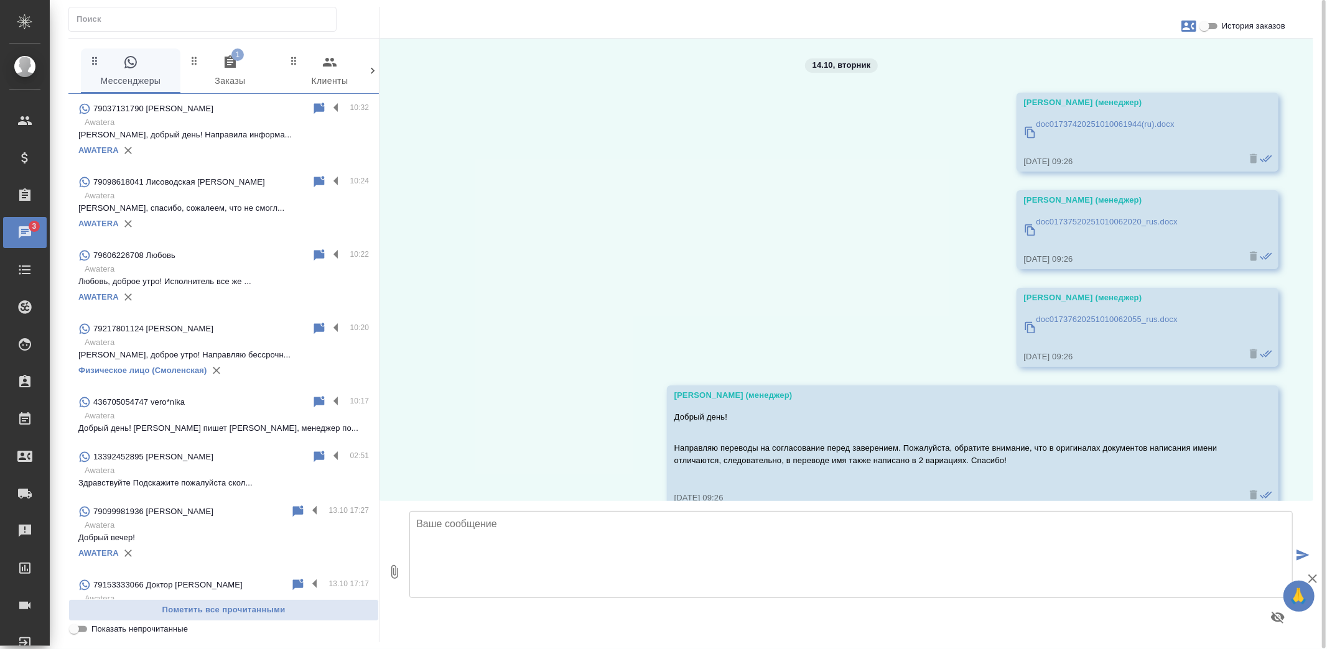
click at [212, 203] on p "Валерия, спасибо, сожалеем, что не смогл..." at bounding box center [223, 208] width 290 height 12
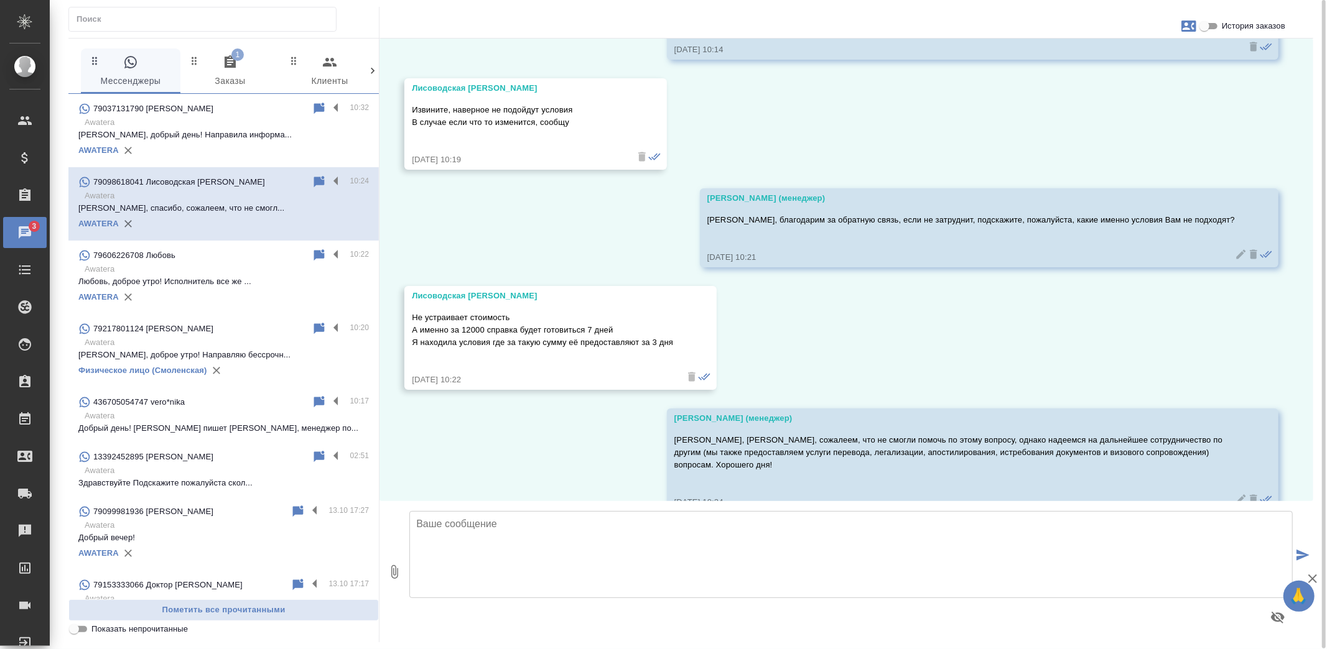
scroll to position [278, 0]
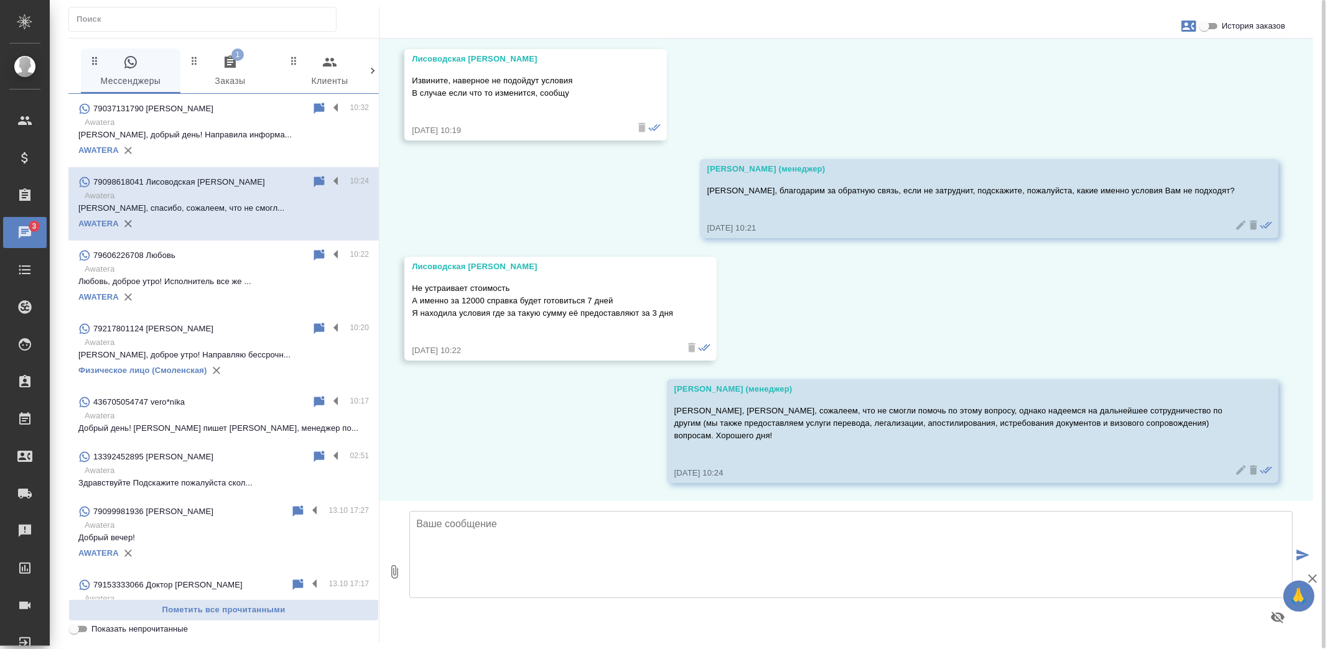
click at [233, 80] on span "1 Заказы" at bounding box center [230, 72] width 85 height 34
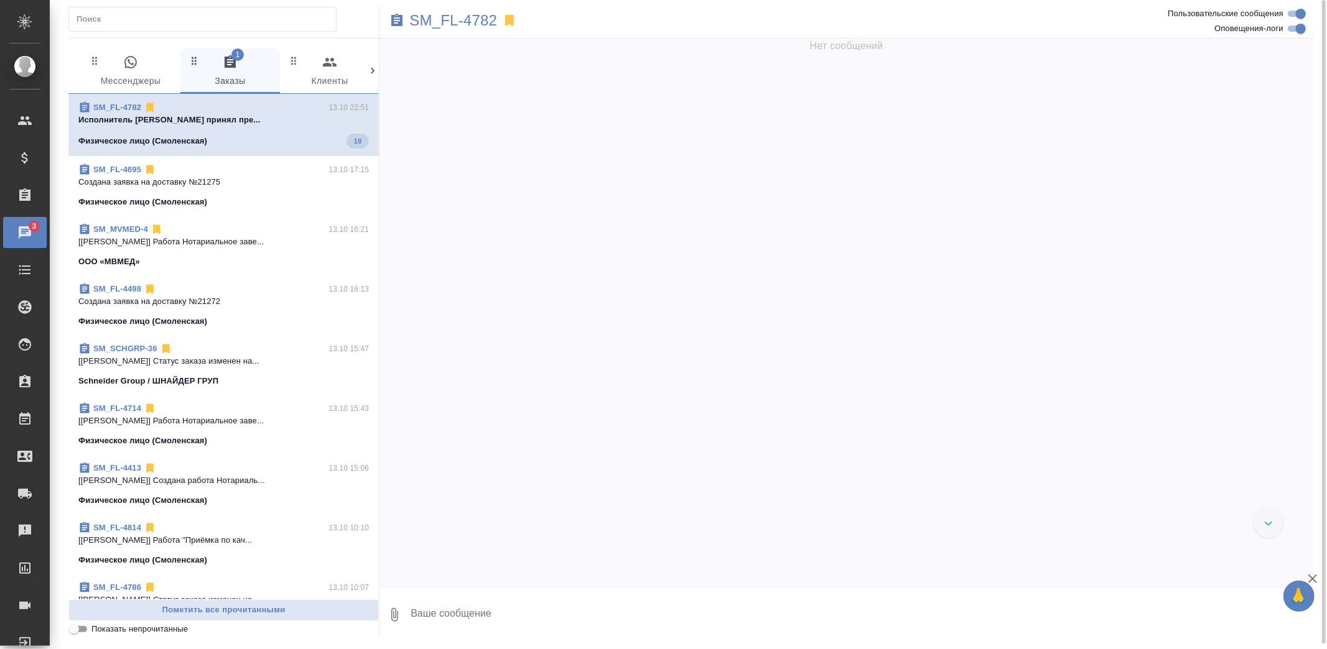
scroll to position [4544, 0]
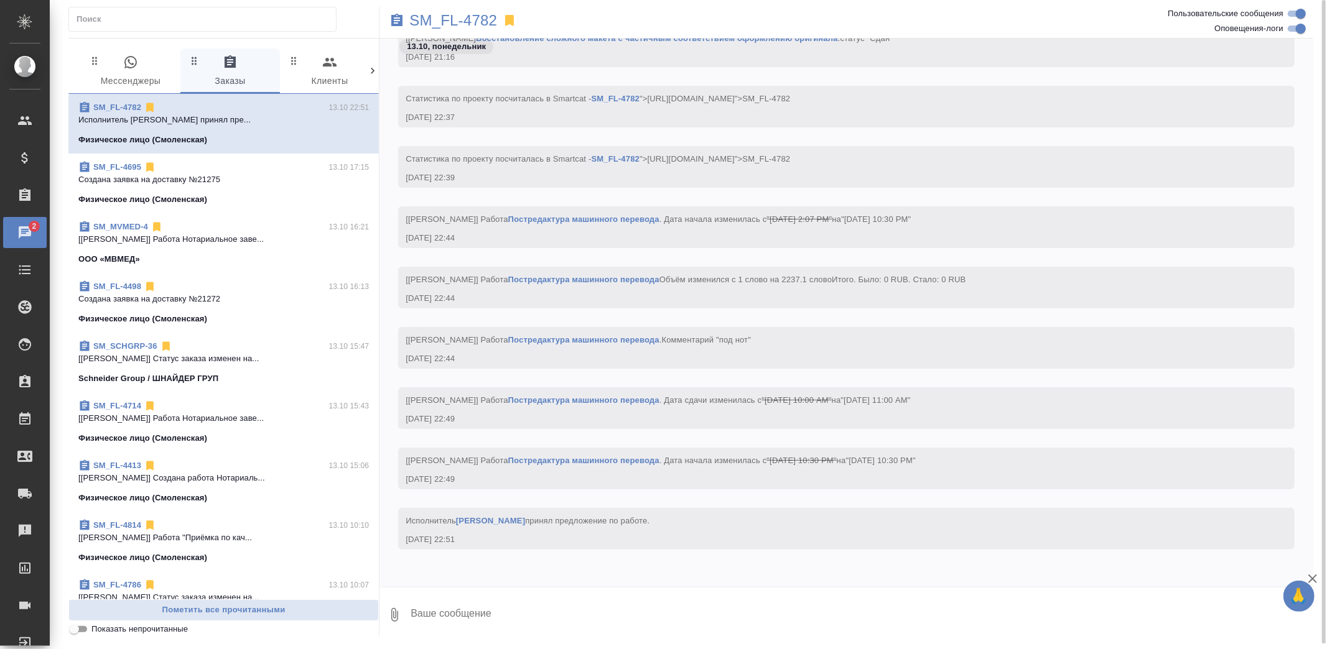
click at [501, 521] on link "Барагоне Луизелла" at bounding box center [490, 520] width 69 height 9
click at [154, 88] on span "0 Мессенджеры" at bounding box center [130, 72] width 85 height 34
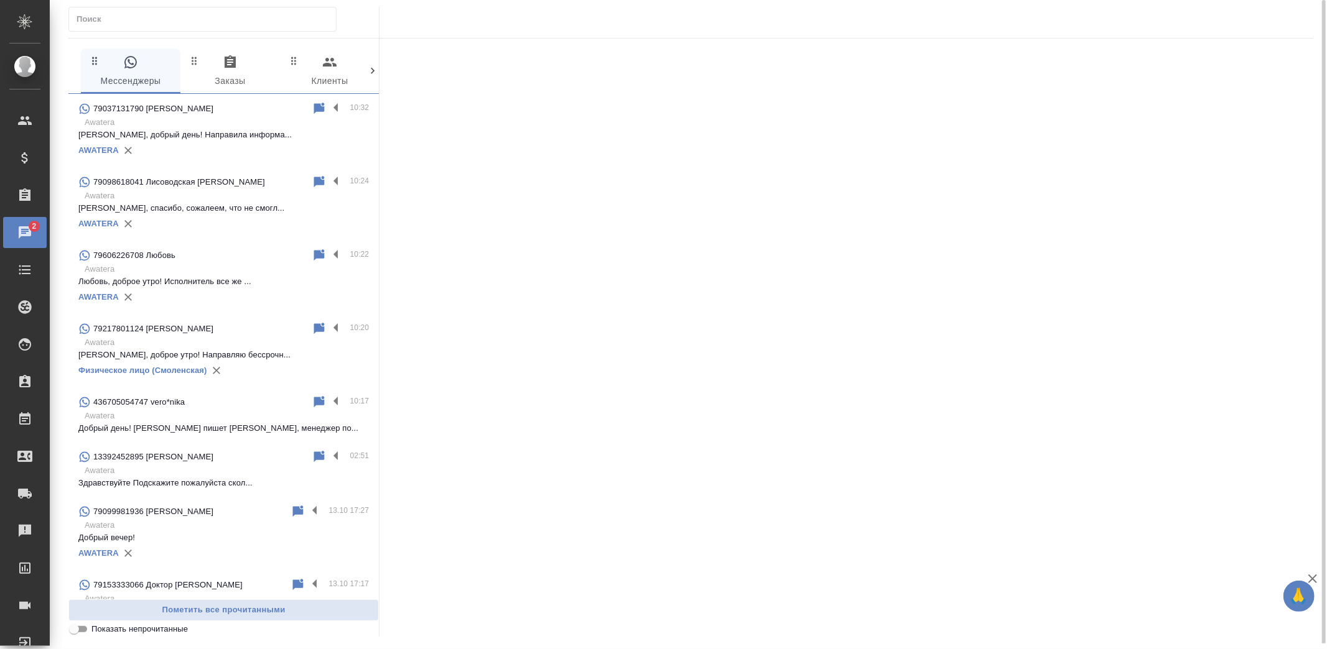
click at [209, 37] on div at bounding box center [223, 22] width 310 height 31
click at [218, 69] on span "0 Заказы" at bounding box center [230, 72] width 85 height 34
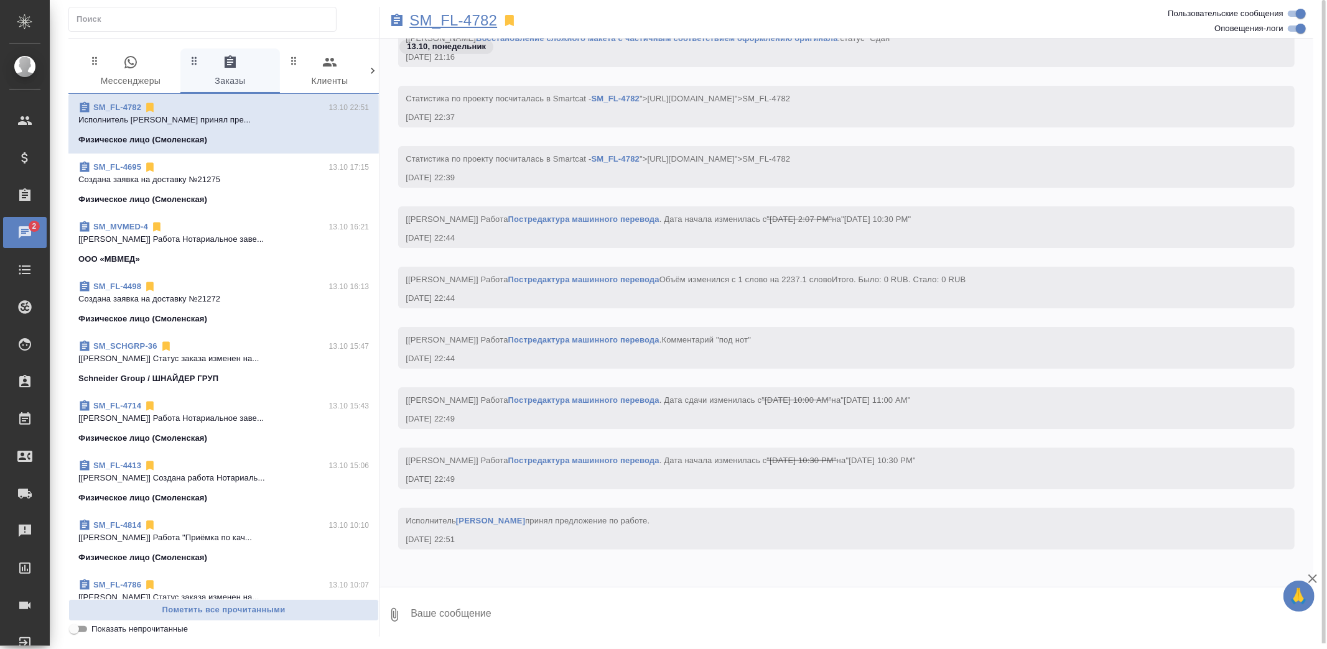
click at [468, 17] on p "SM_FL-4782" at bounding box center [453, 20] width 88 height 12
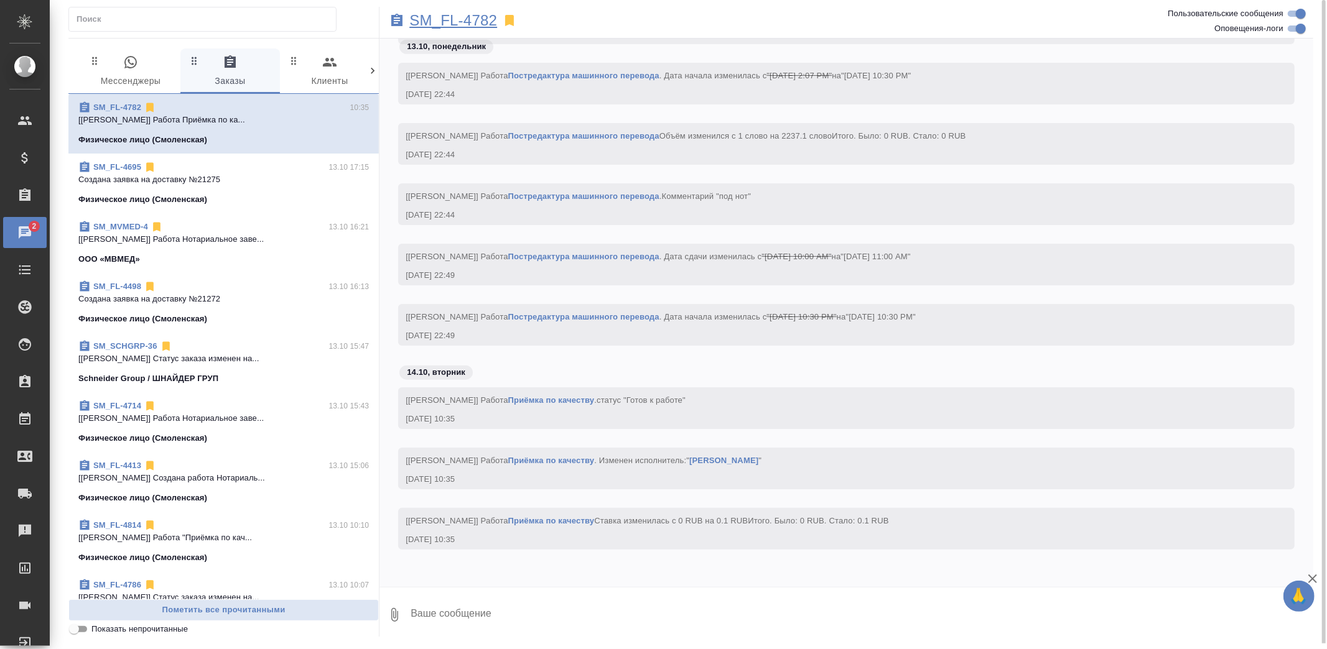
click at [469, 21] on p "SM_FL-4782" at bounding box center [453, 20] width 88 height 12
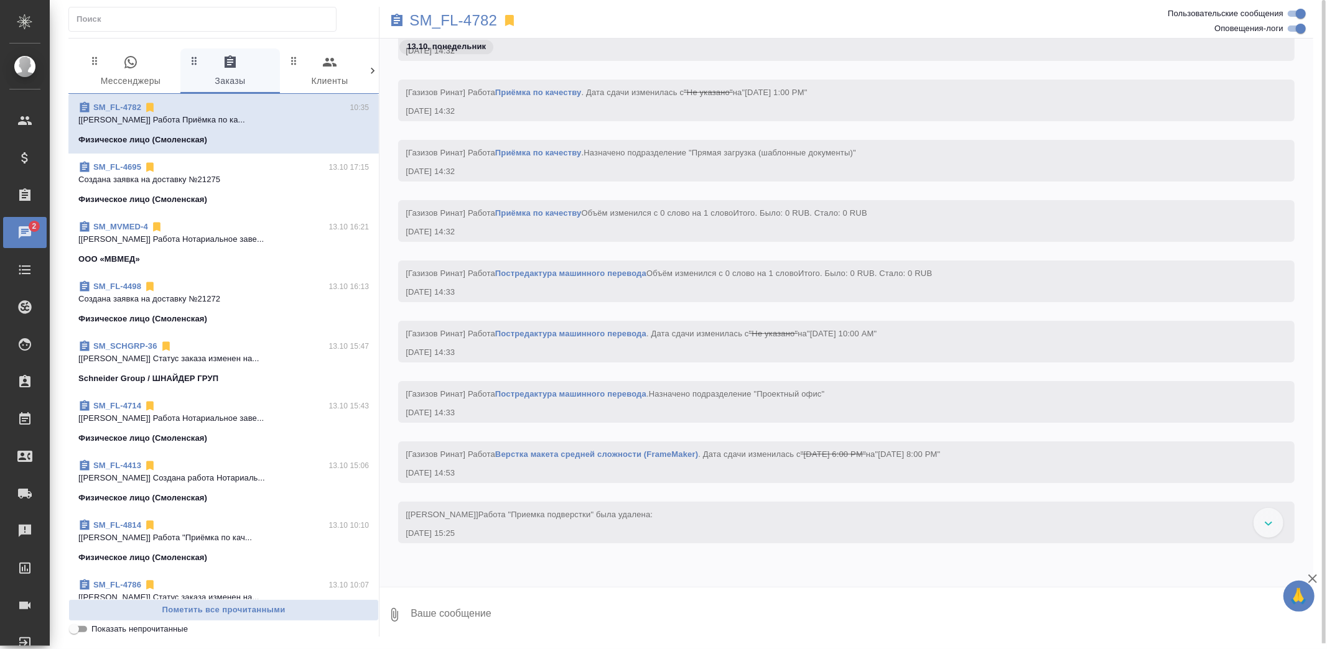
scroll to position [2909, 0]
click at [233, 181] on p "Создана заявка на доставку №21275" at bounding box center [223, 180] width 290 height 12
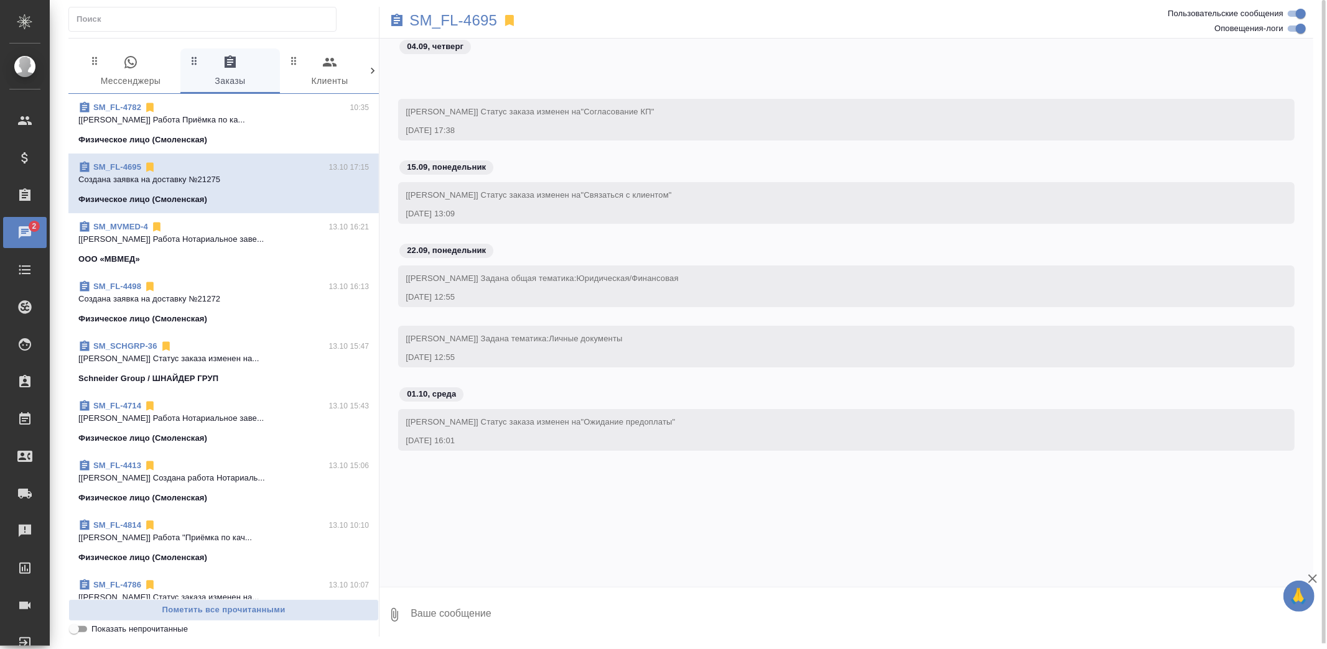
scroll to position [3868, 0]
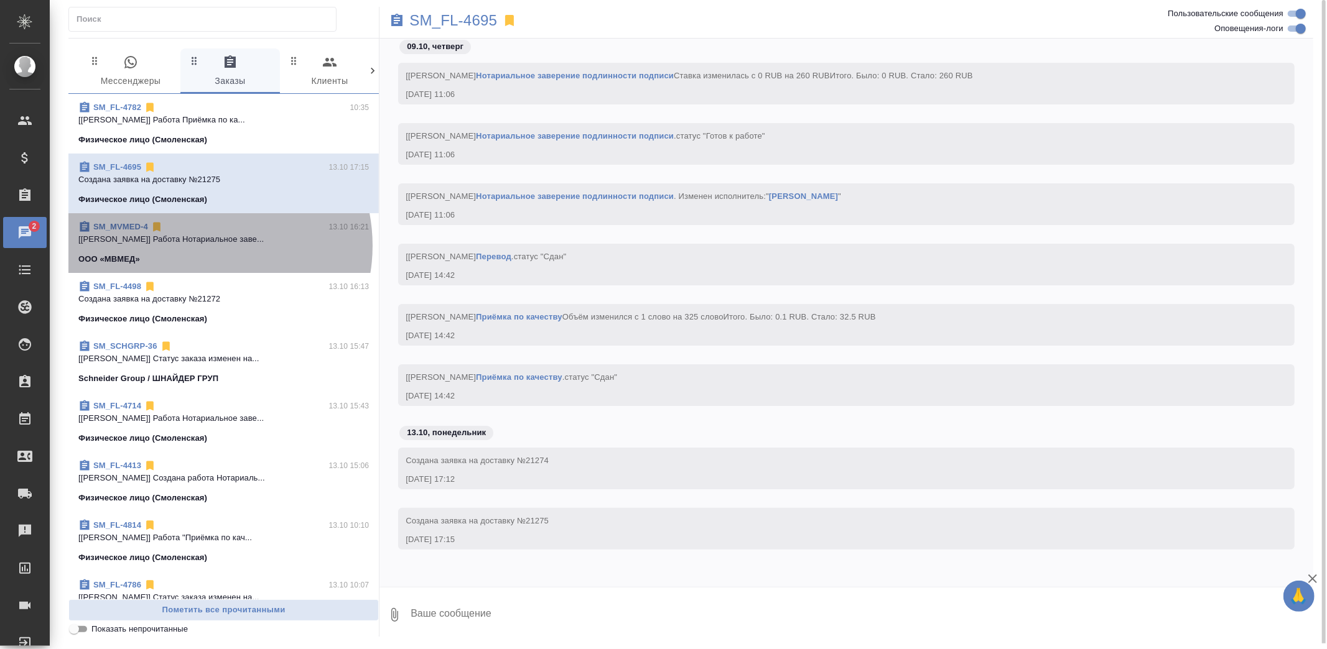
click at [200, 246] on span "SM_MVMED-4 13.10 16:21 [Козлова Мария] Работа Нотариальное заве... ООО «МВМЕД»" at bounding box center [223, 243] width 290 height 45
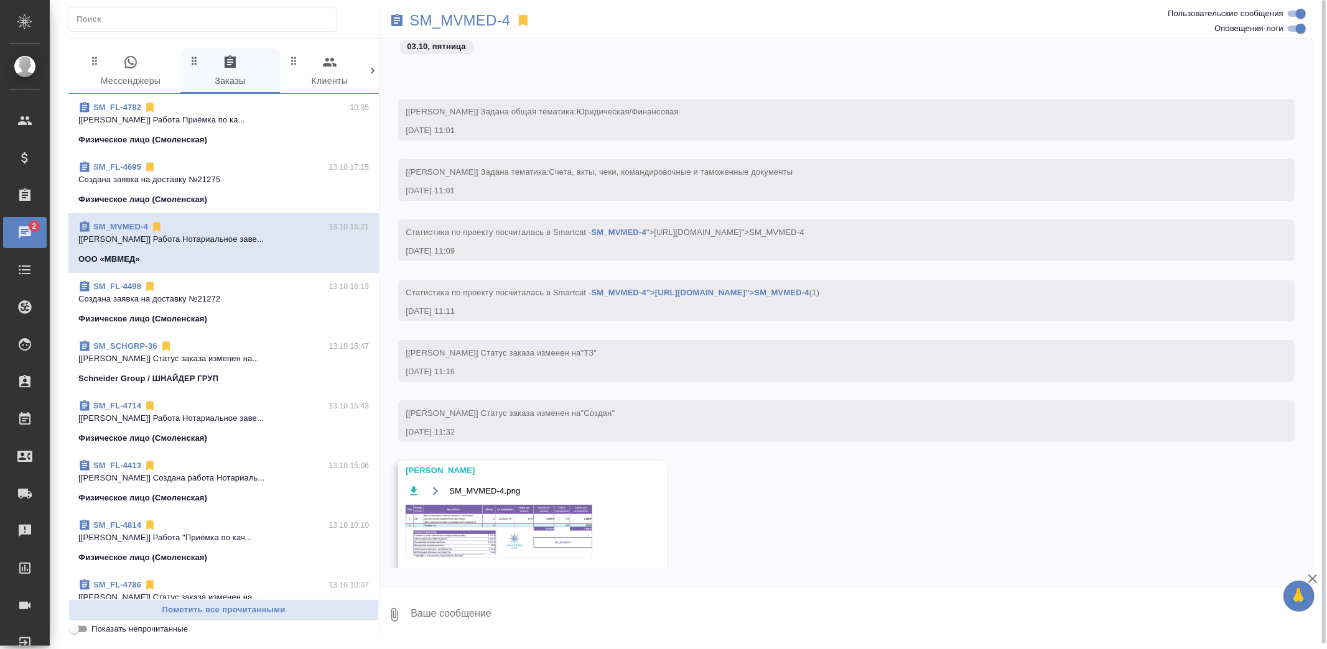
scroll to position [8376, 0]
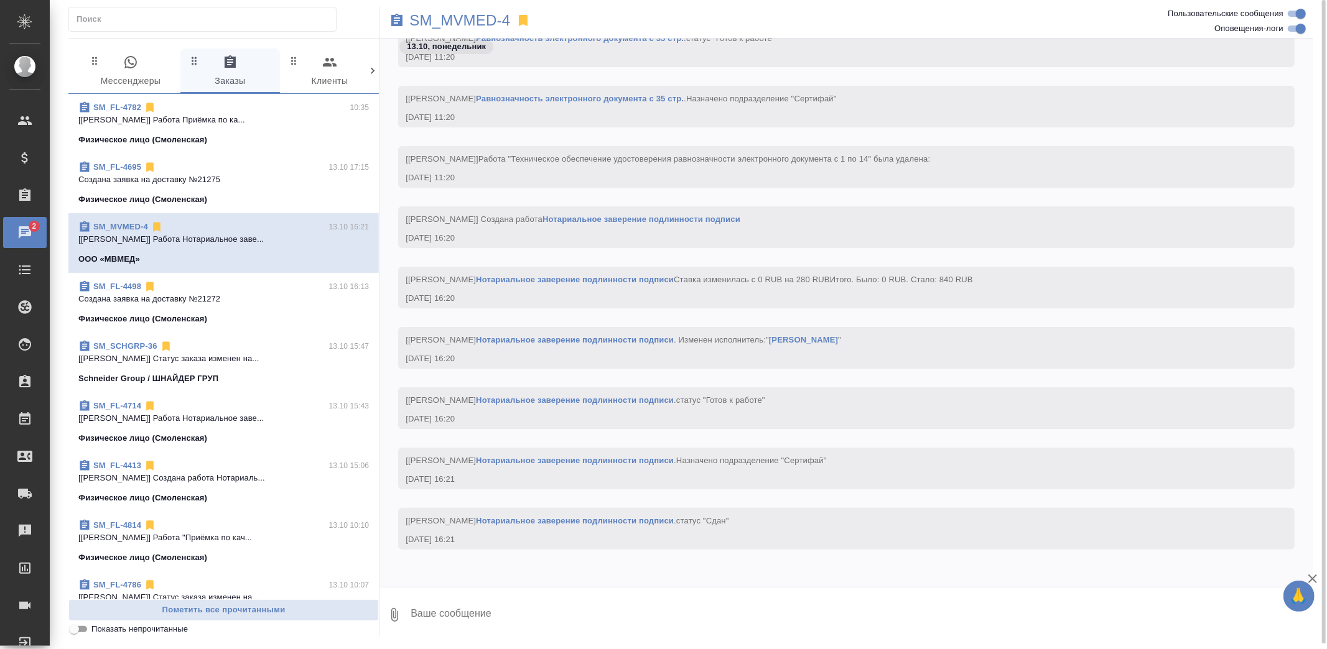
click at [216, 291] on div "SM_FL-4498 13.10 16:13" at bounding box center [223, 286] width 290 height 12
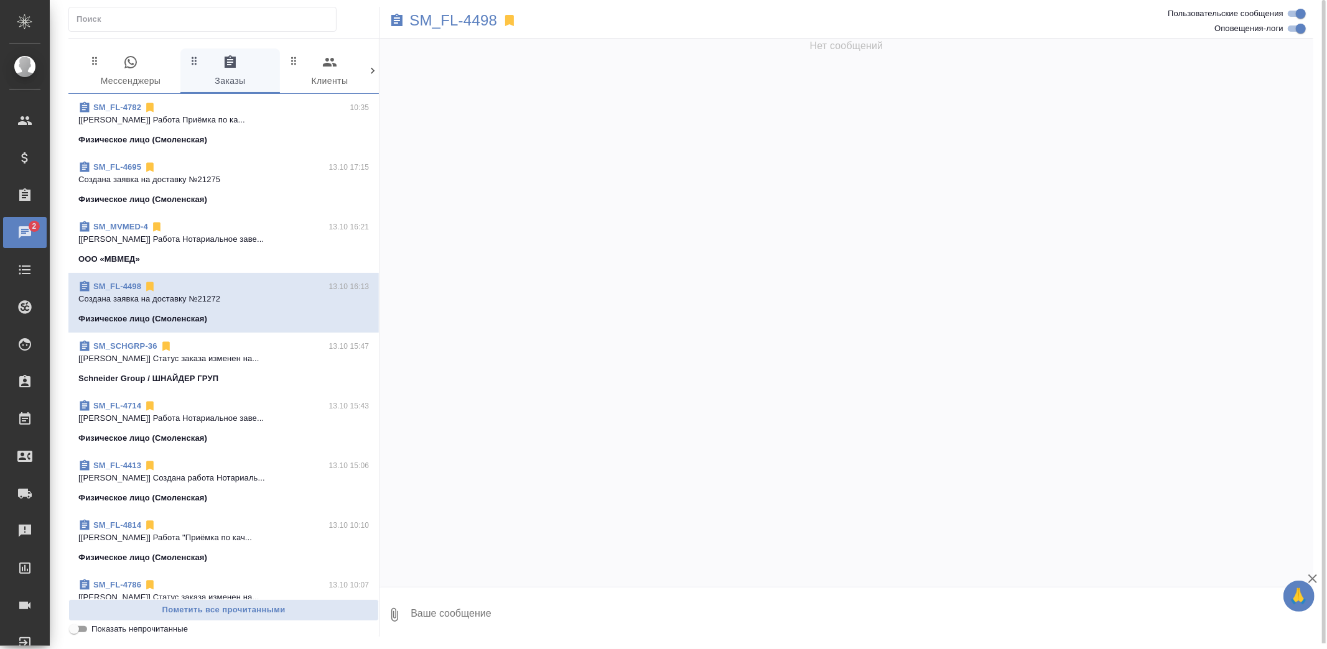
scroll to position [2384, 0]
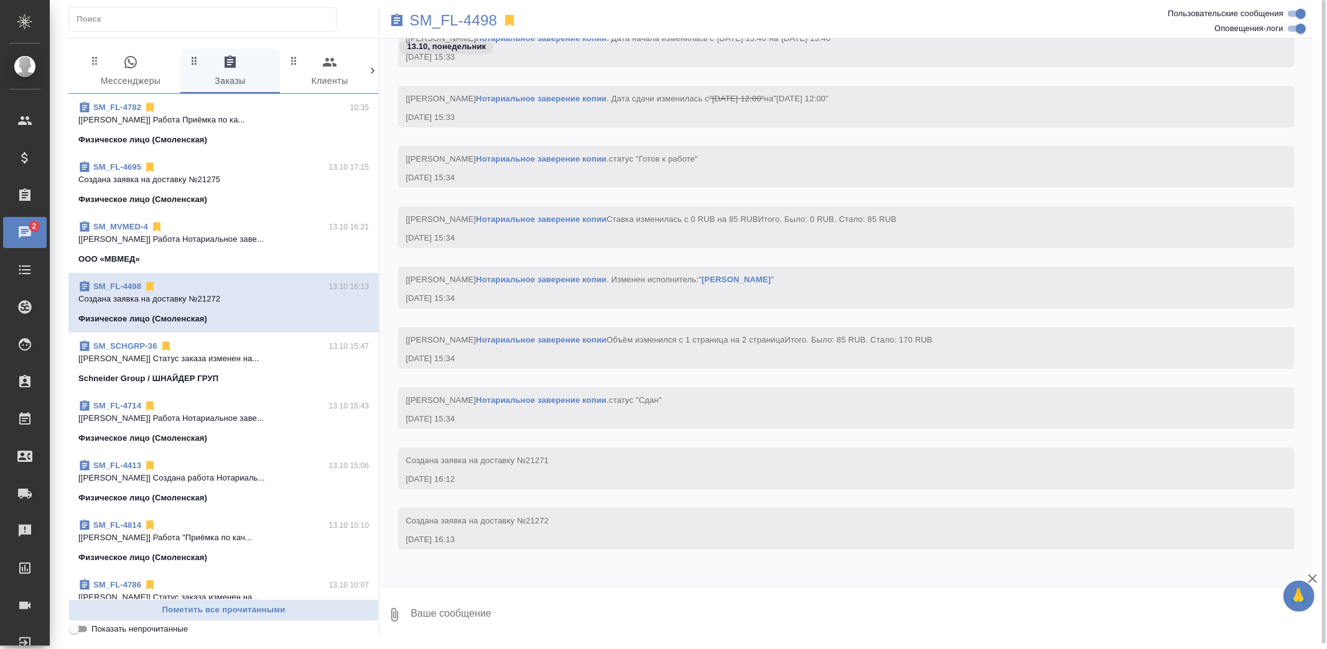
click at [262, 353] on p "[Козлова Мария] Статус заказа изменен на..." at bounding box center [223, 359] width 290 height 12
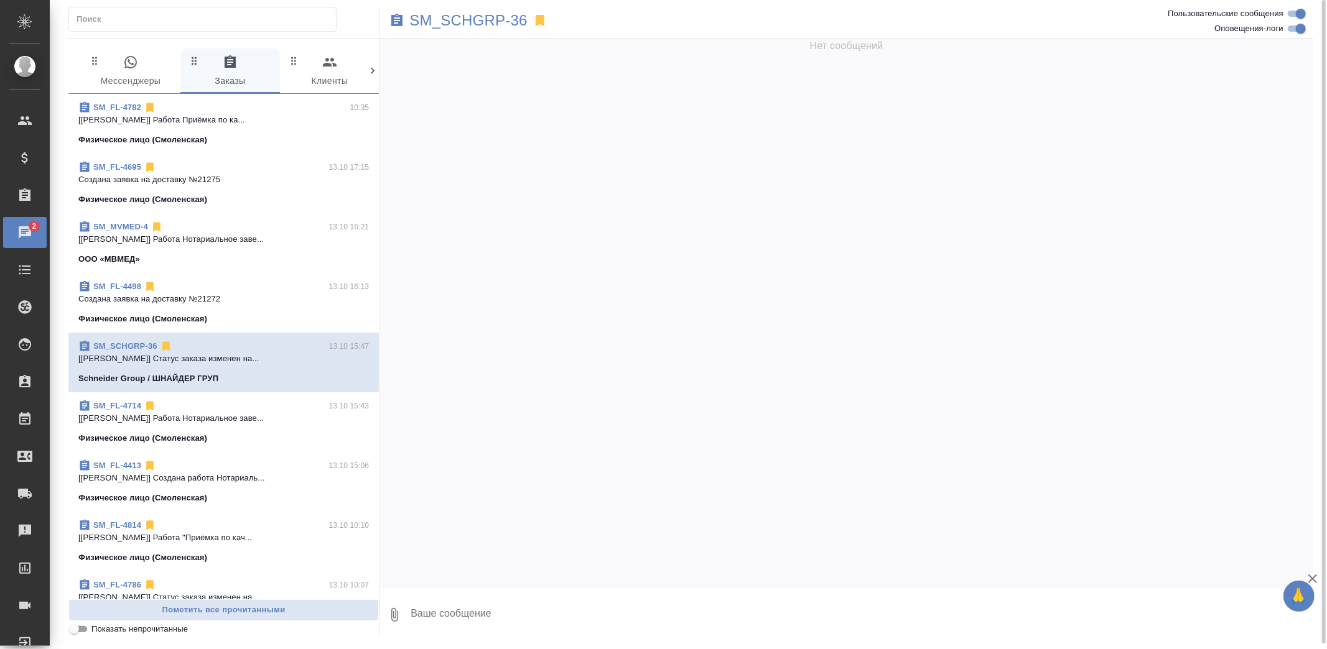
scroll to position [0, 0]
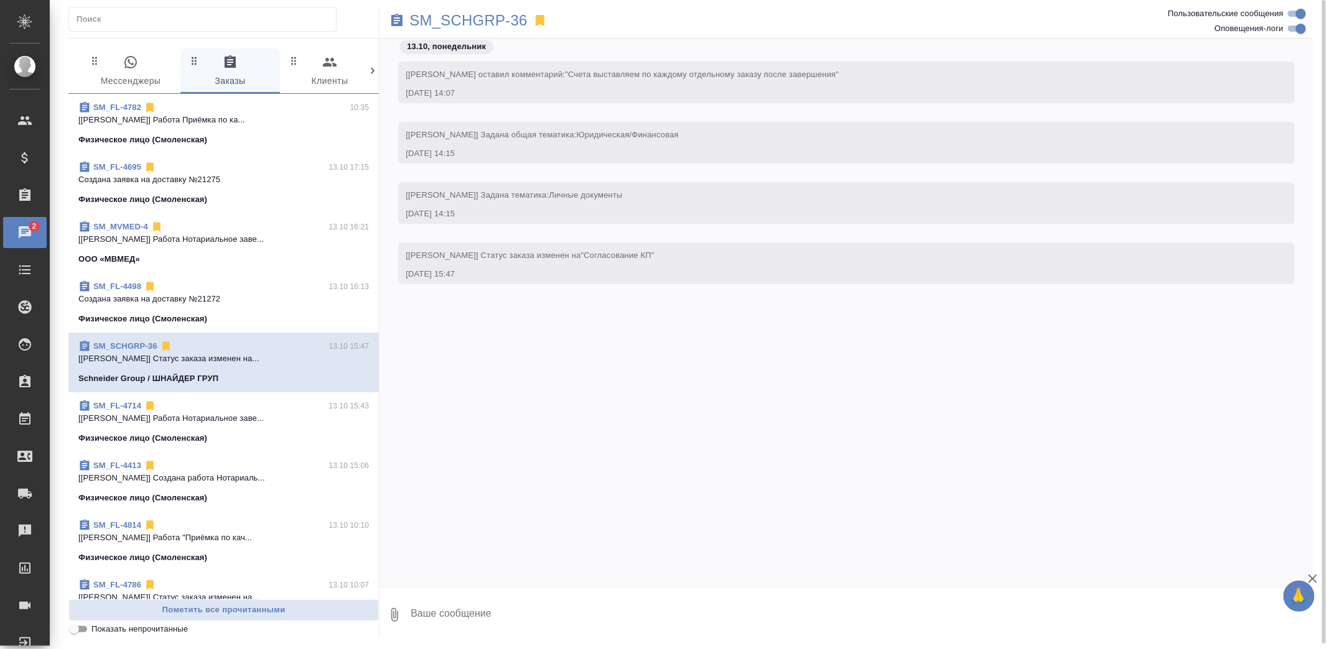
click at [259, 413] on p "[Козлова Мария] Работа Нотариальное заве..." at bounding box center [223, 418] width 290 height 12
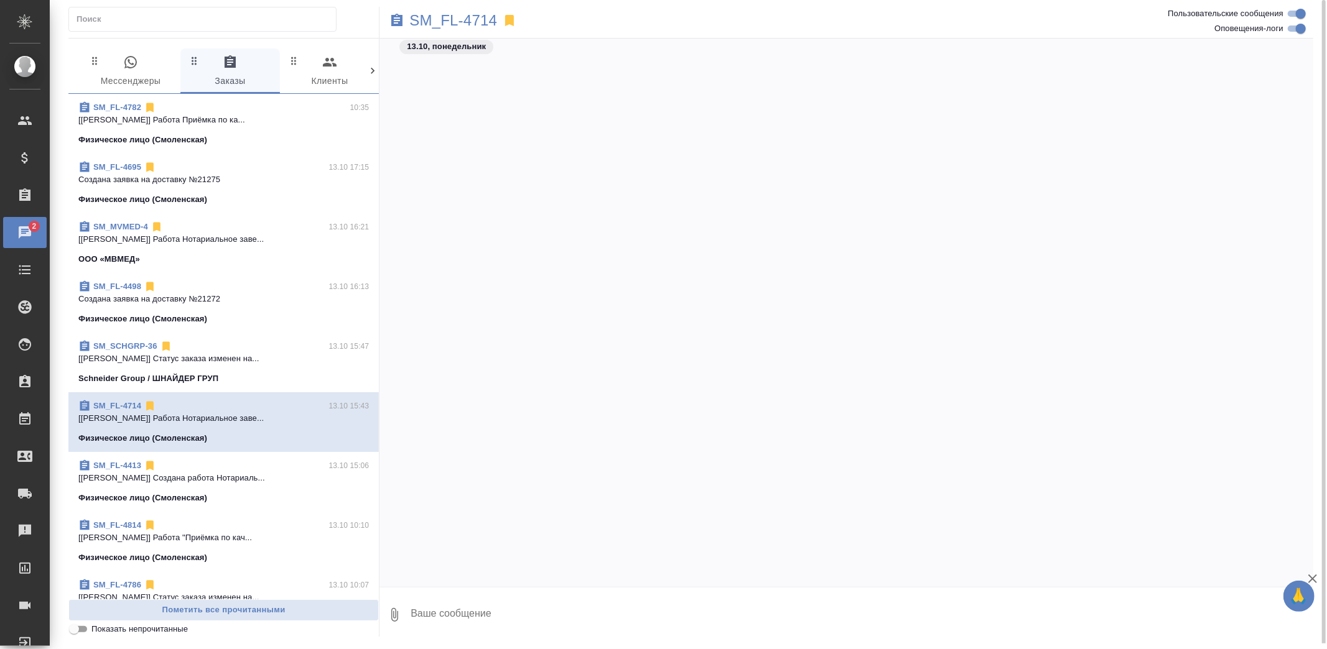
scroll to position [3957, 0]
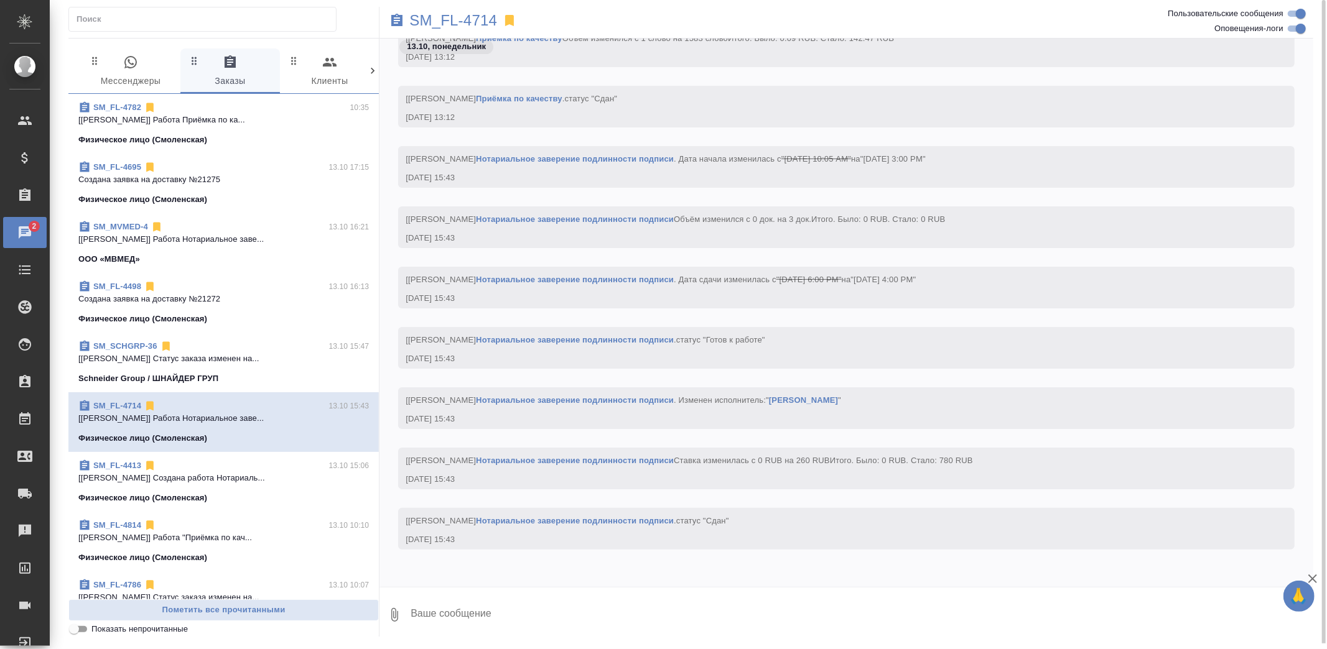
click at [238, 470] on div "SM_FL-4413 13.10 15:06" at bounding box center [223, 466] width 290 height 12
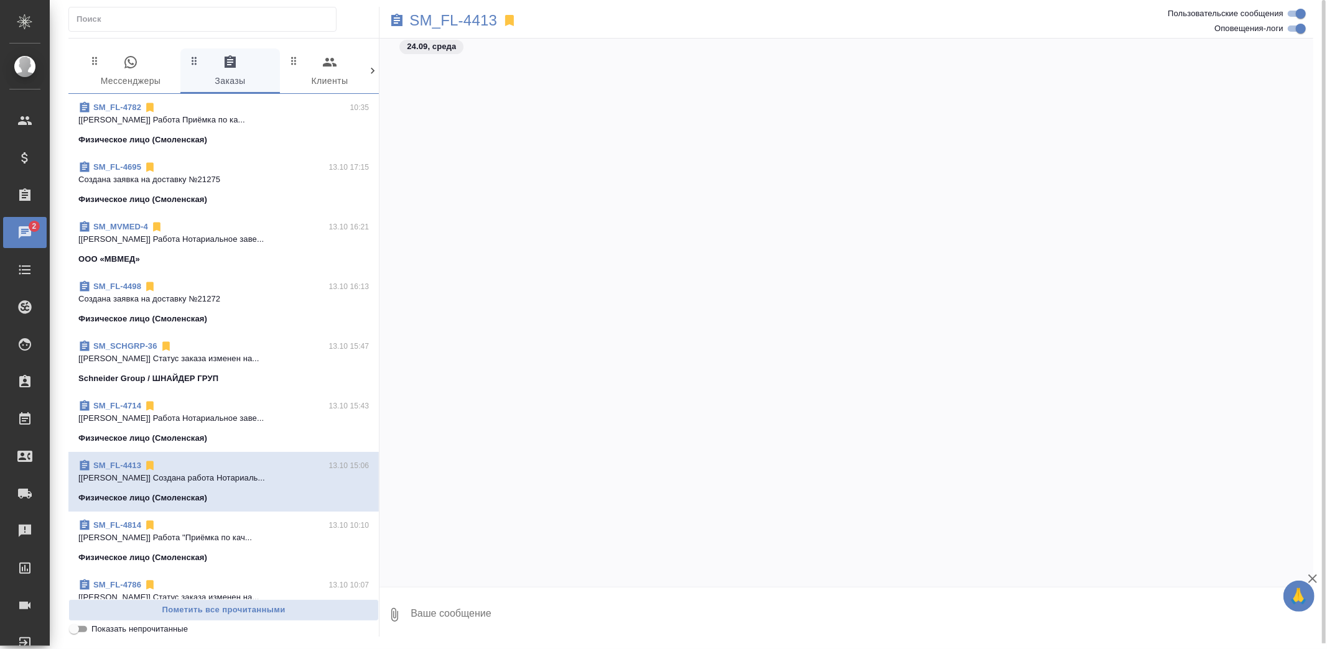
scroll to position [4506, 0]
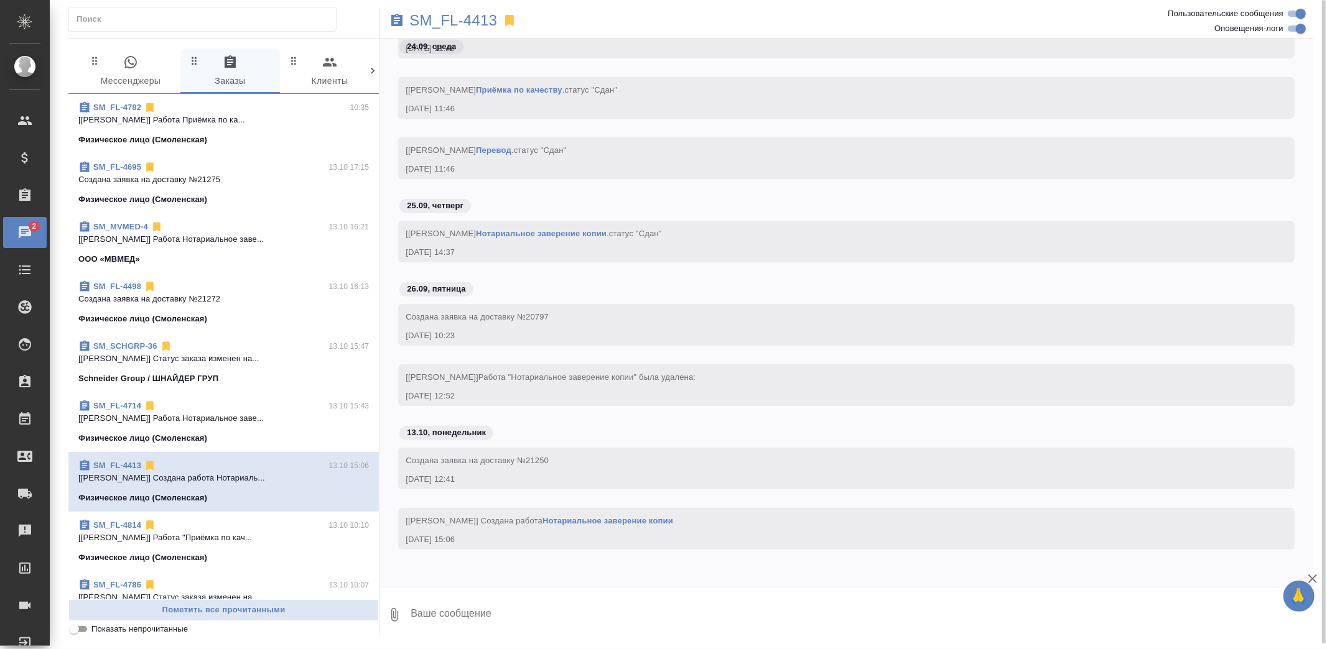
click at [246, 114] on p "[Алилекова Валерия] Работа Приёмка по ка..." at bounding box center [223, 120] width 290 height 12
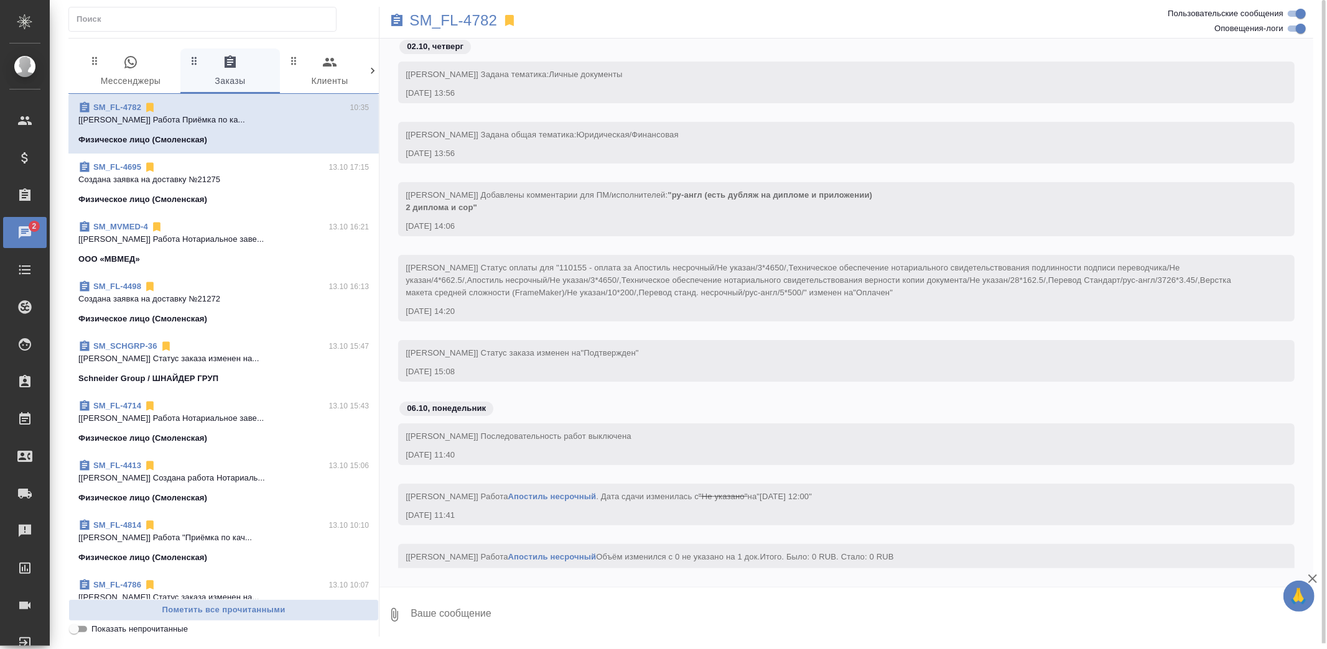
scroll to position [4872, 0]
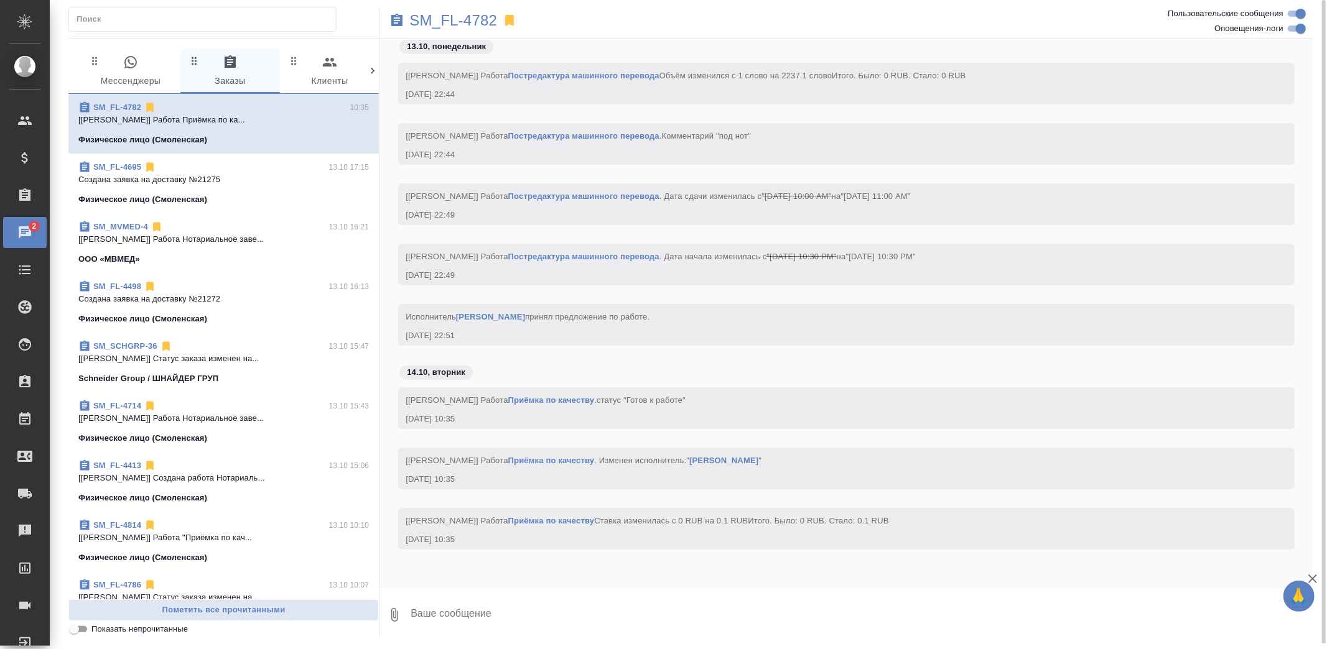
click at [148, 78] on span "0 Мессенджеры" at bounding box center [130, 72] width 85 height 34
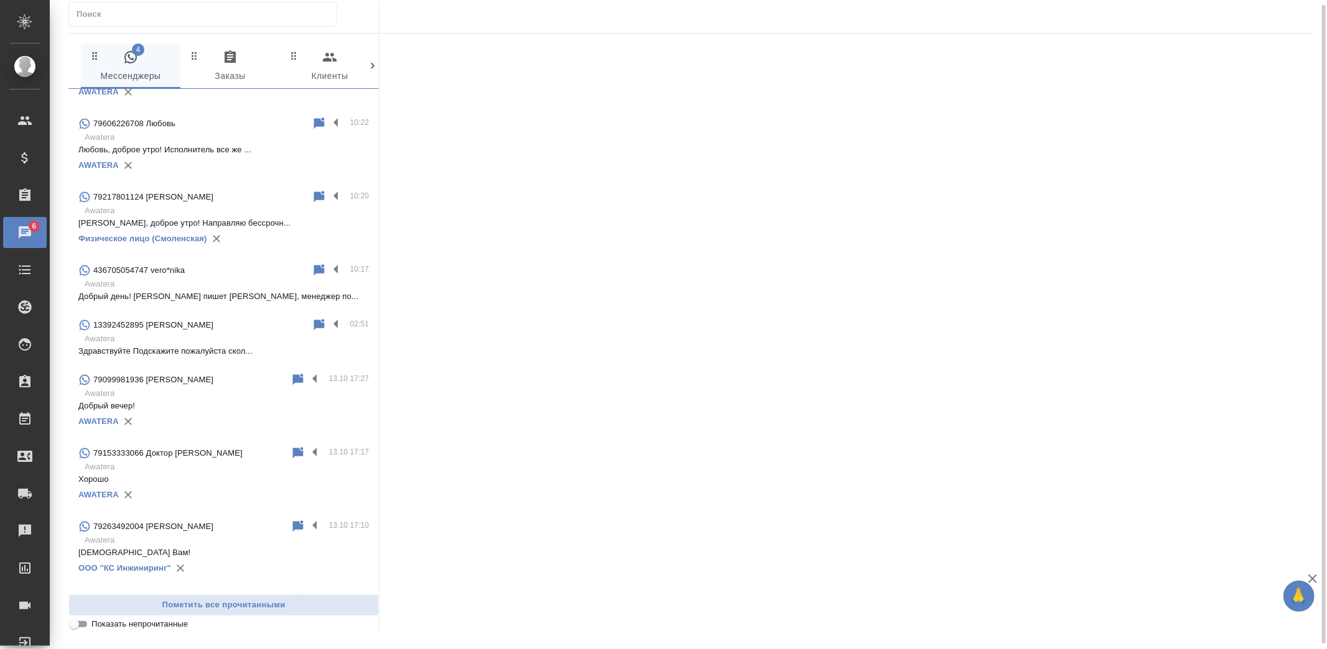
scroll to position [276, 0]
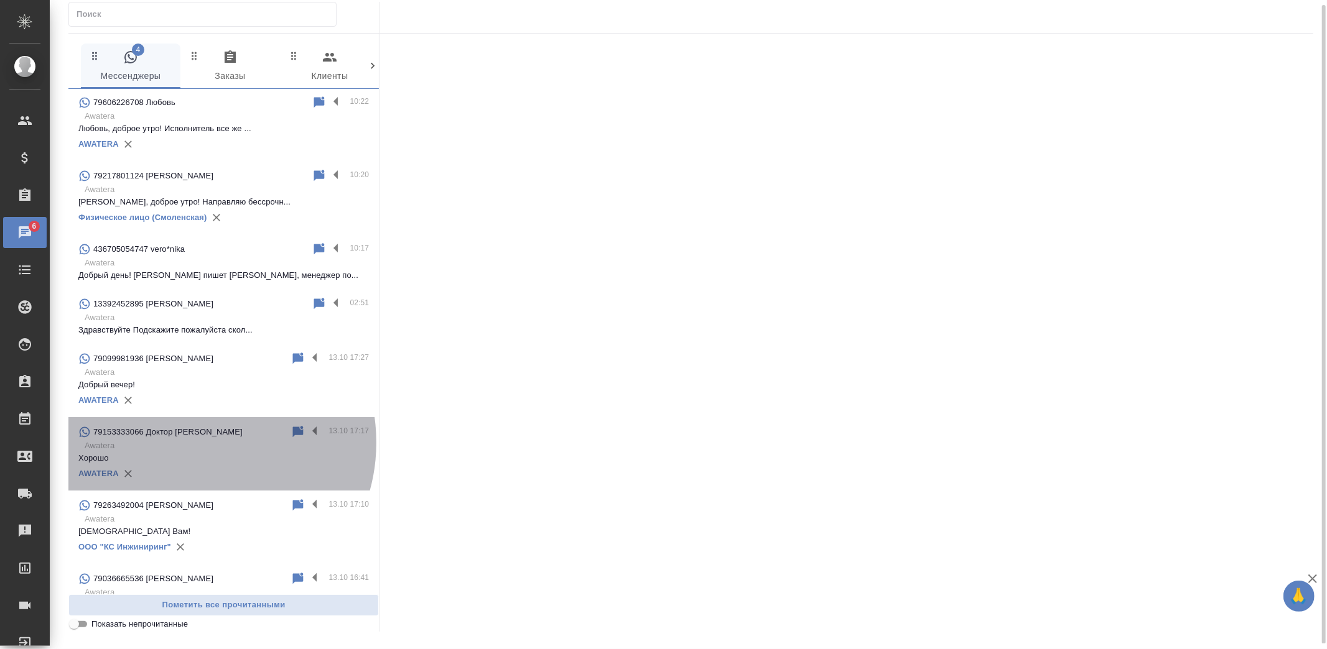
click at [197, 442] on p "Awatera" at bounding box center [227, 446] width 284 height 12
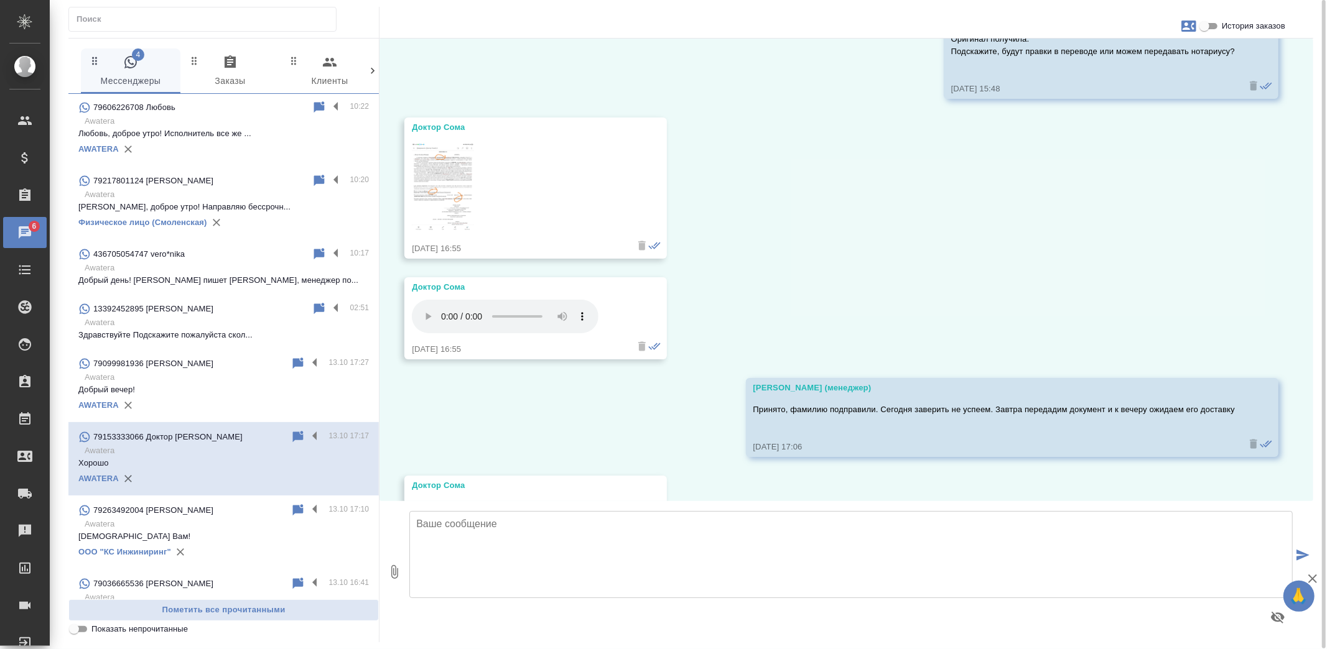
scroll to position [7296, 0]
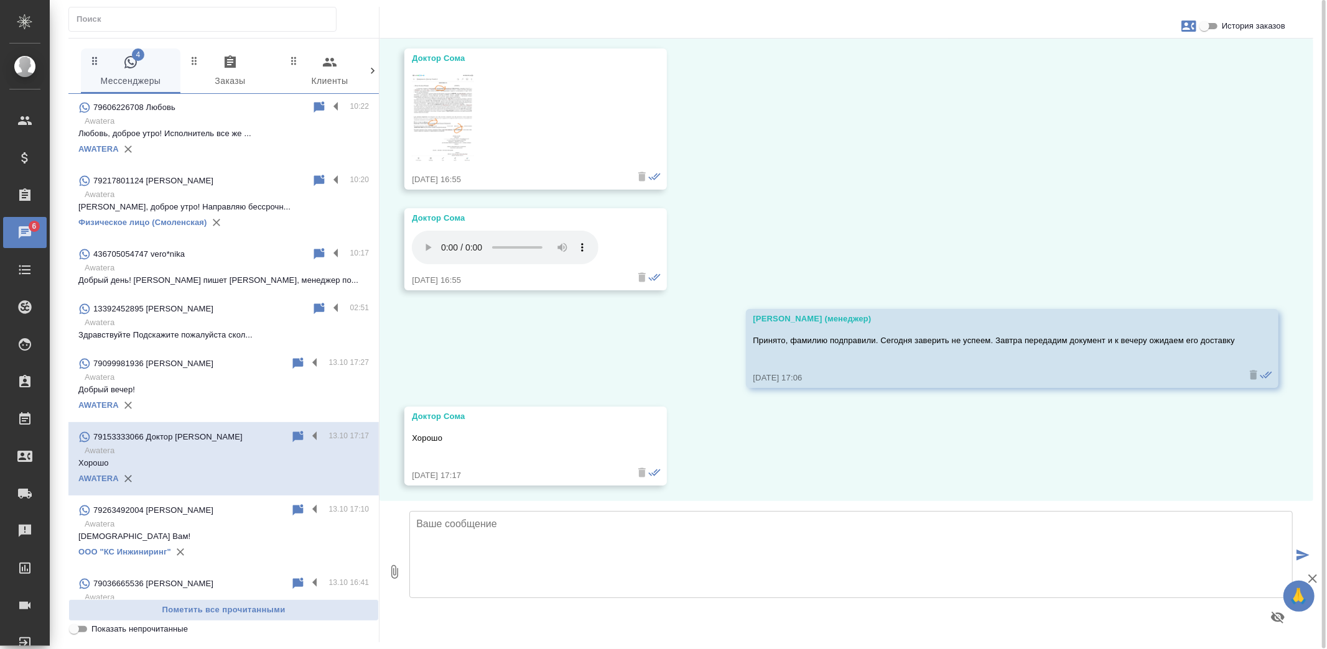
click at [773, 529] on textarea at bounding box center [850, 554] width 883 height 87
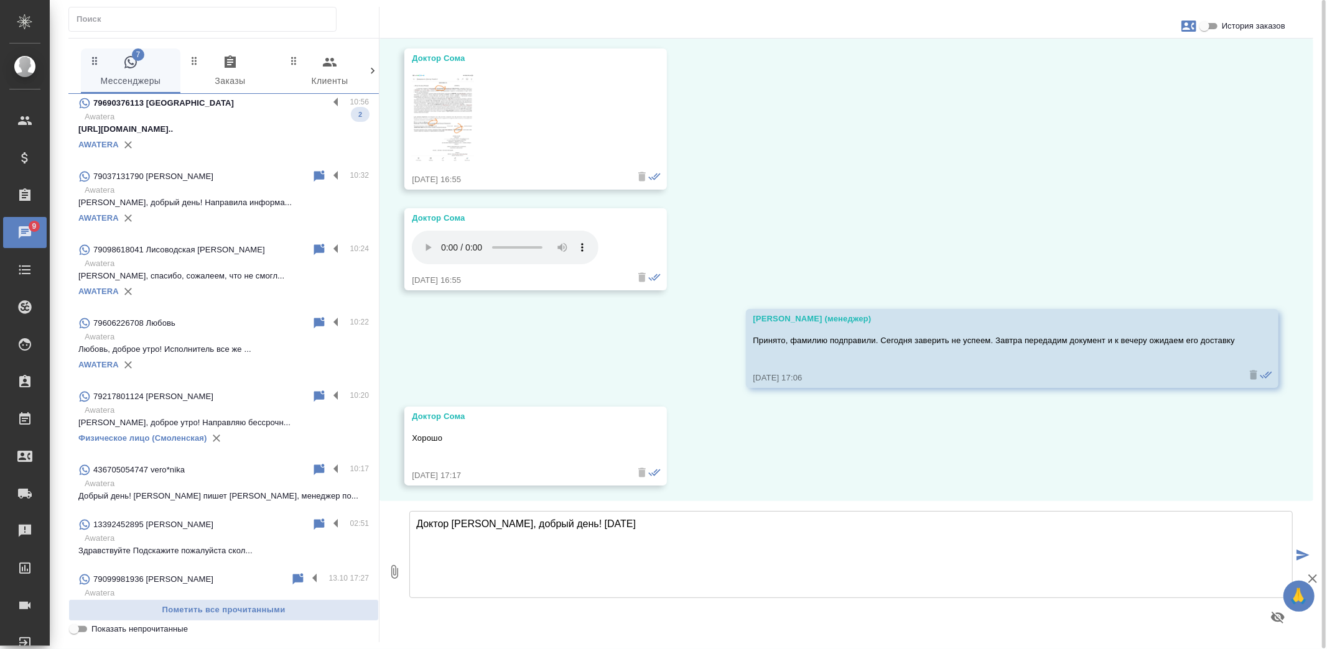
scroll to position [0, 0]
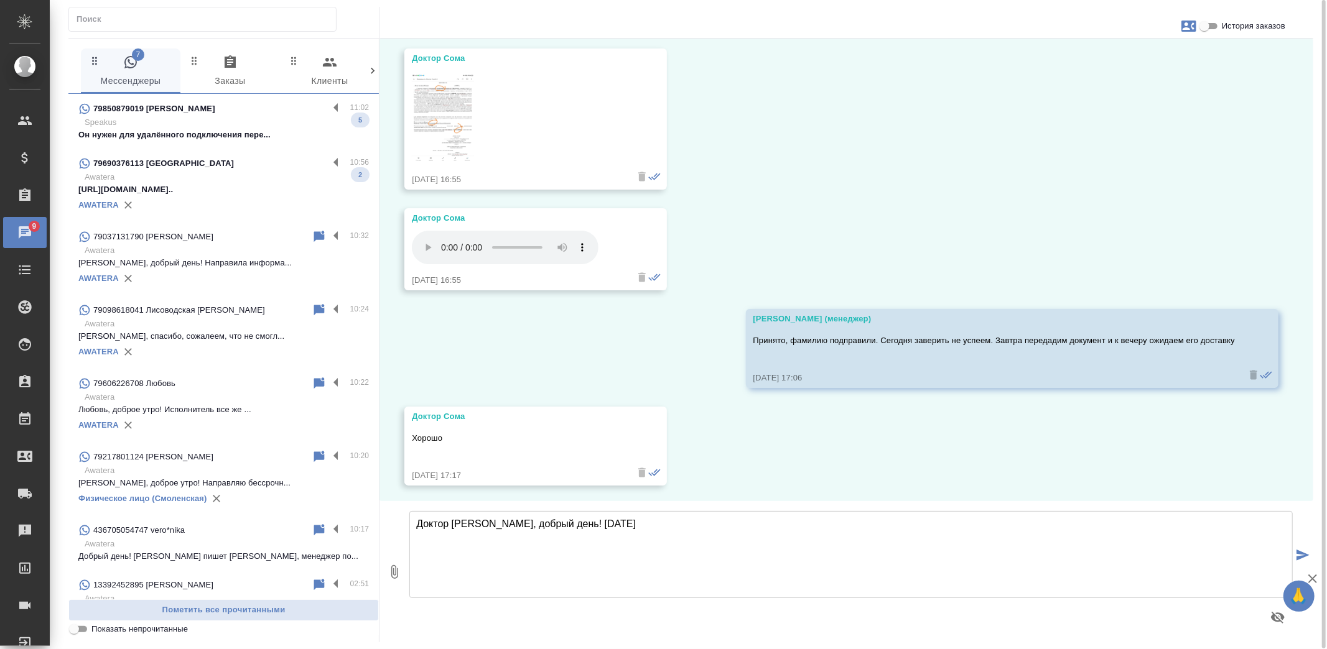
type textarea "Доктор [PERSON_NAME], добрый день! [DATE]"
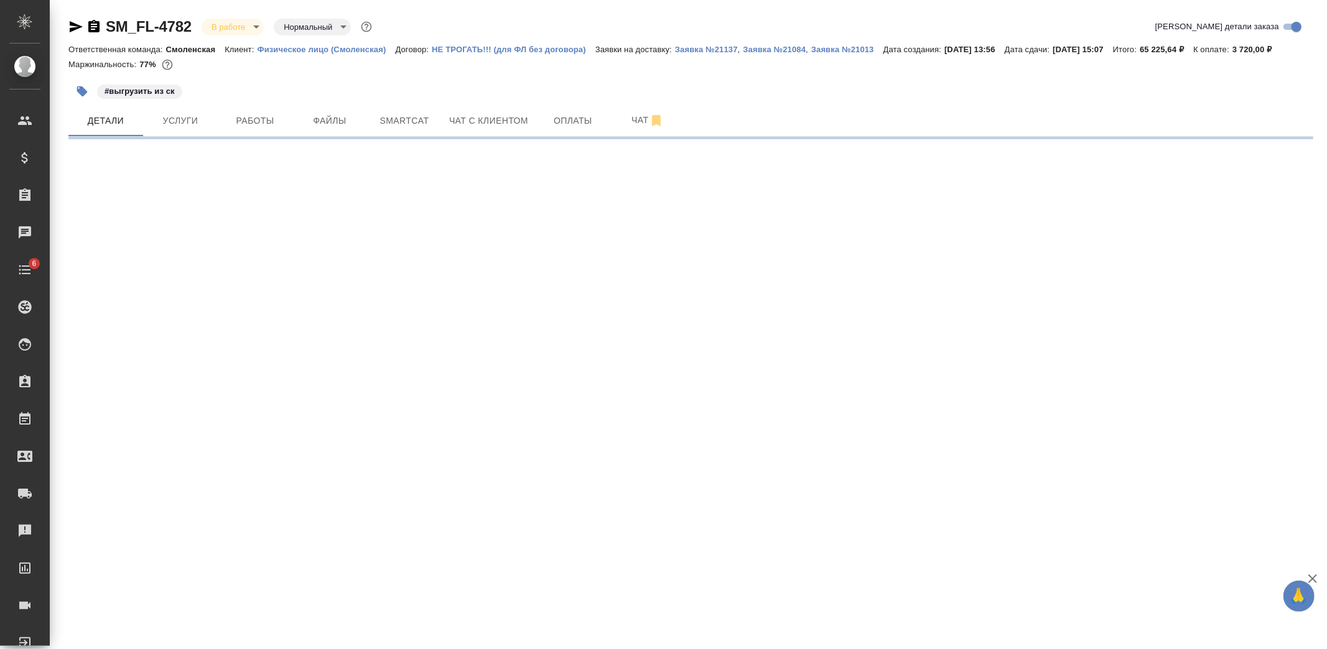
select select "RU"
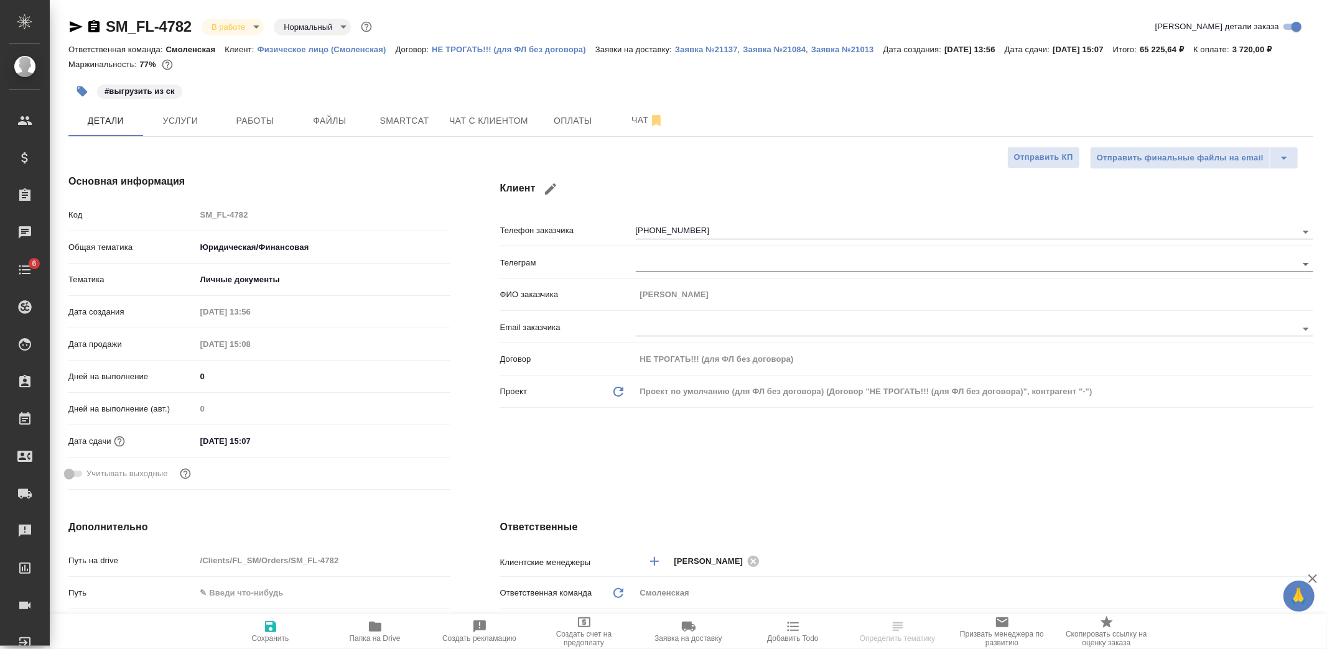
scroll to position [276, 0]
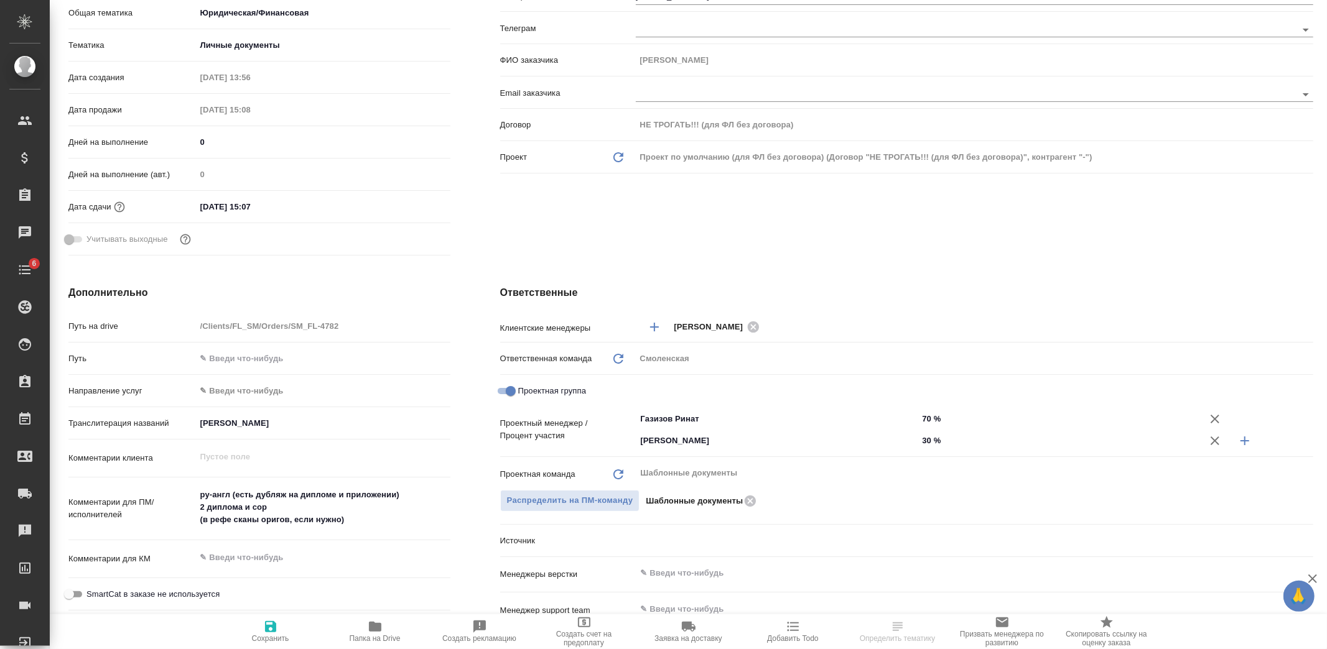
type textarea "x"
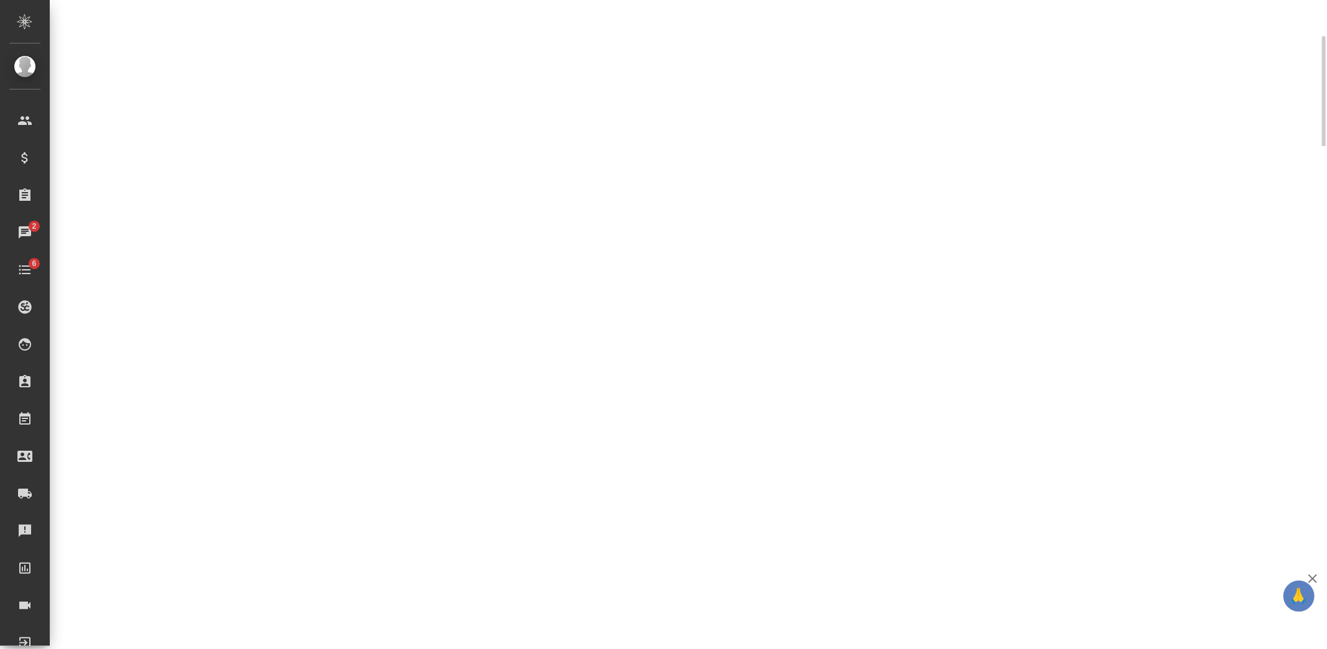
scroll to position [207, 0]
select select "RU"
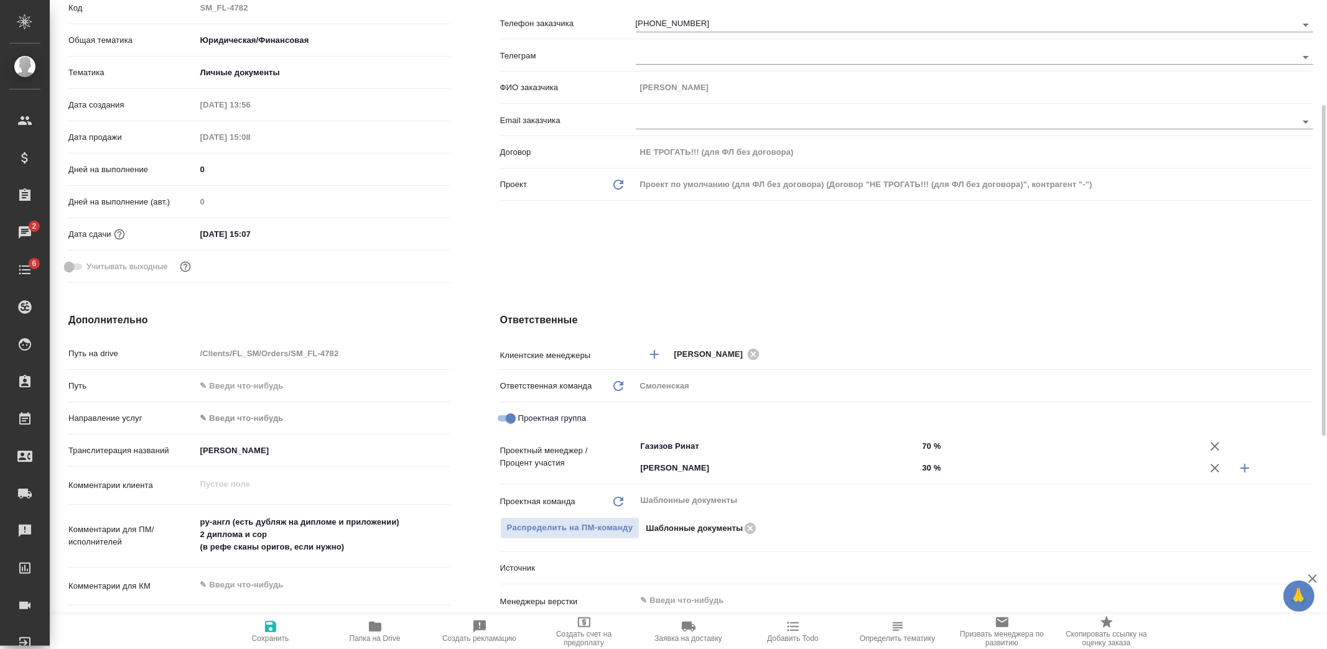
type textarea "x"
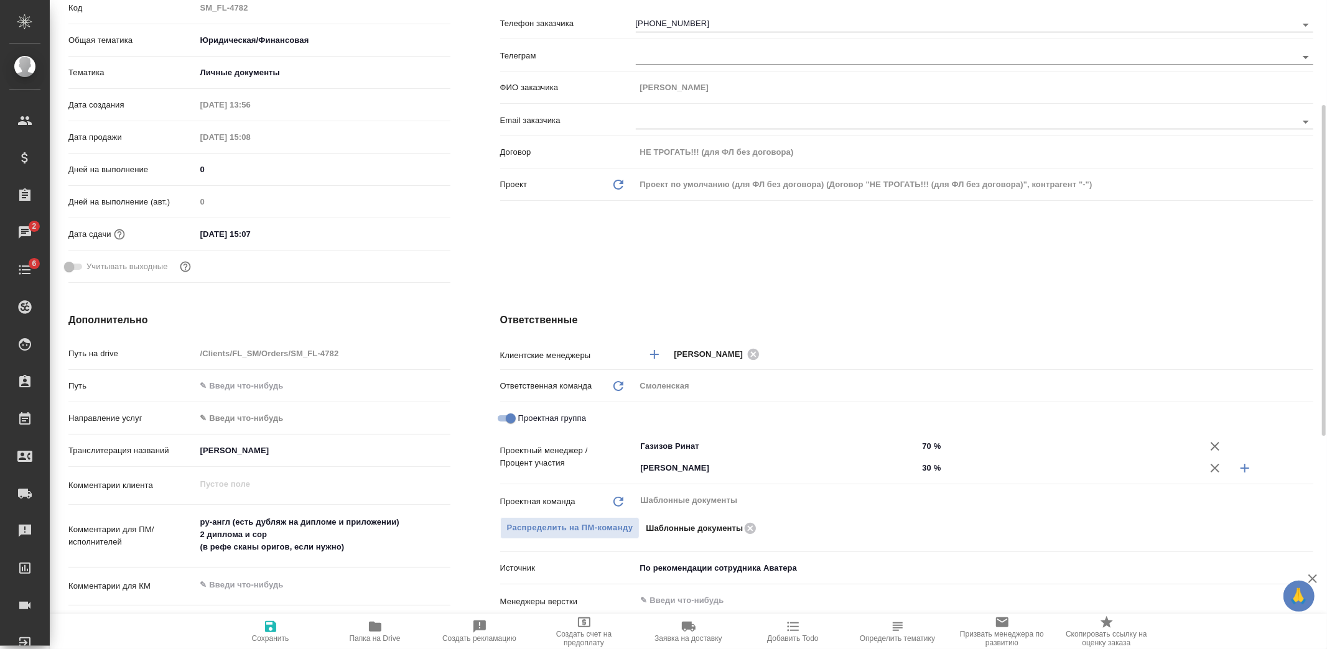
type textarea "x"
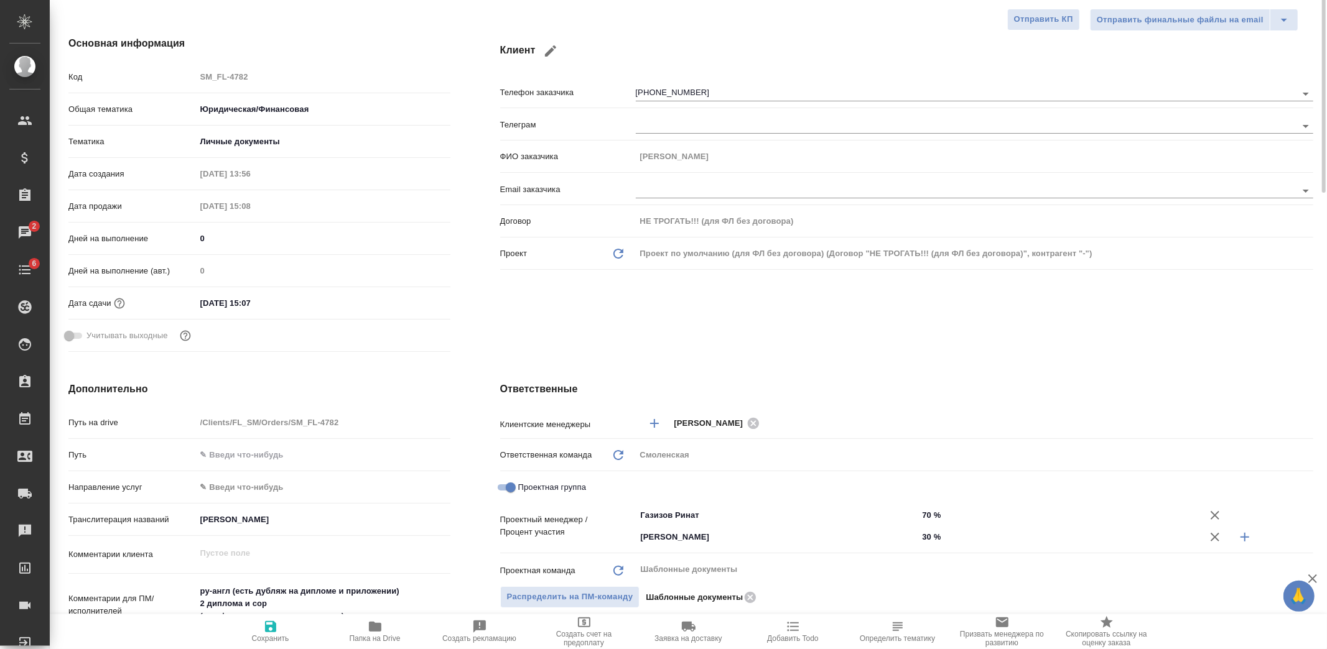
scroll to position [0, 0]
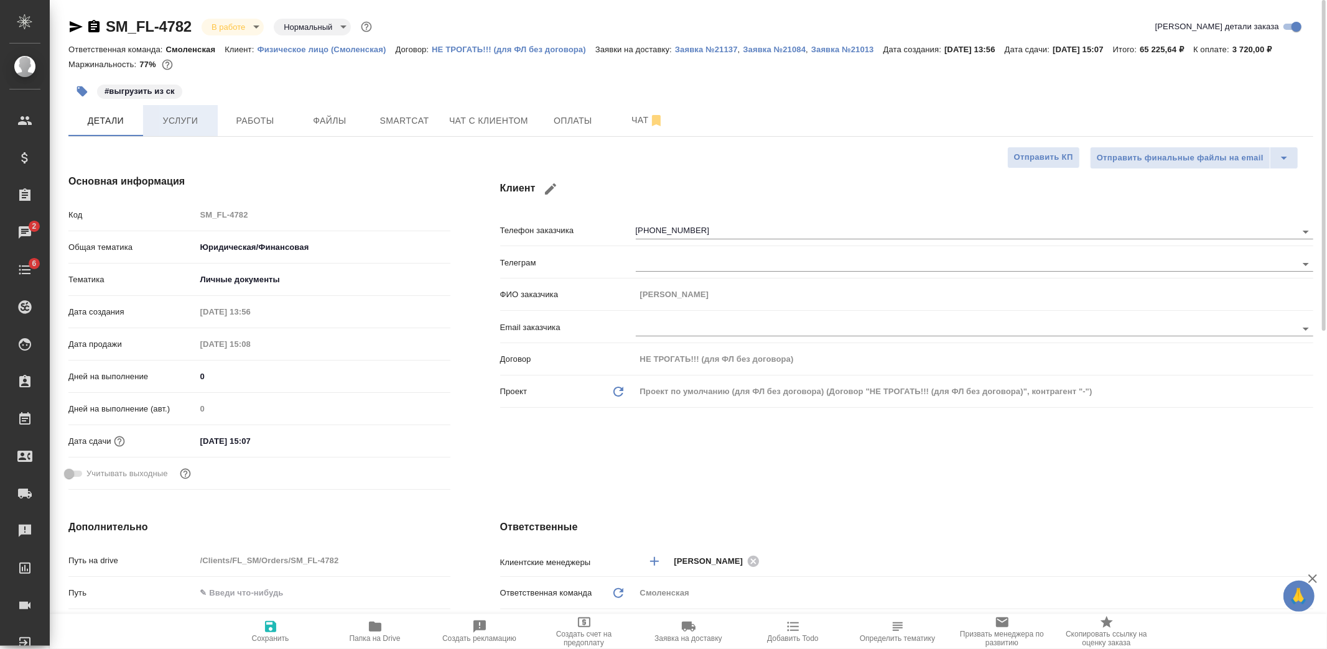
click at [195, 123] on span "Услуги" at bounding box center [181, 121] width 60 height 16
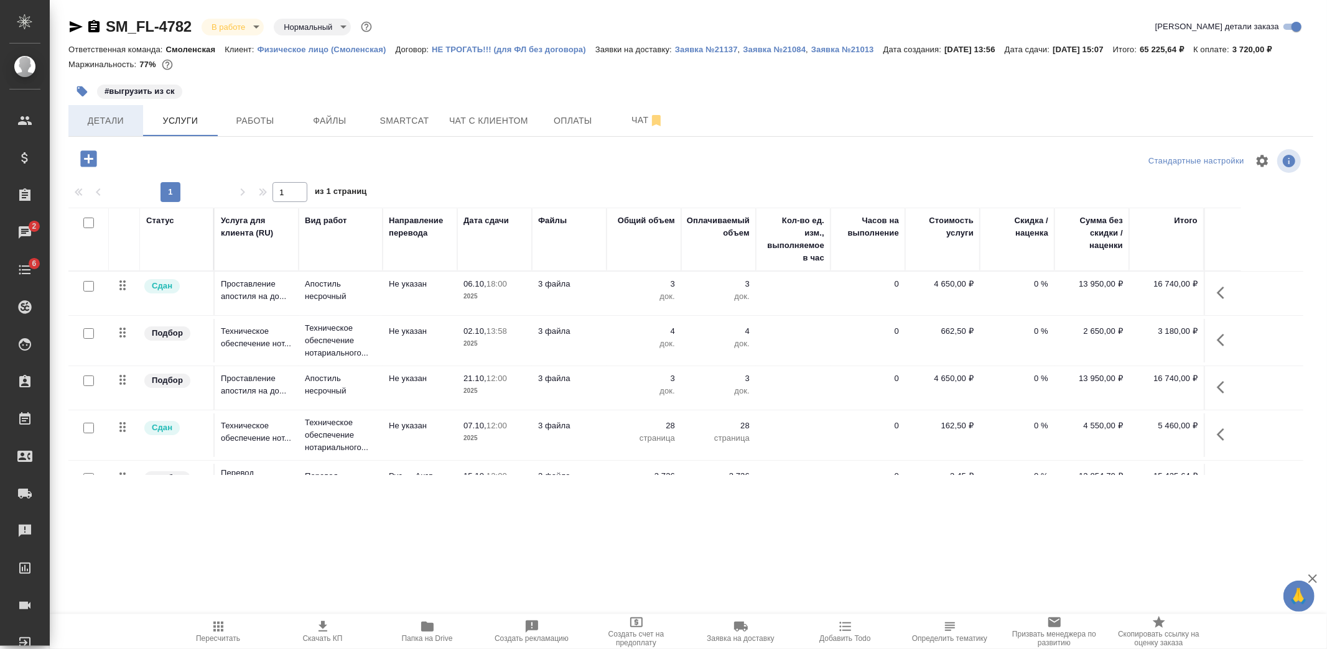
click at [129, 131] on button "Детали" at bounding box center [105, 120] width 75 height 31
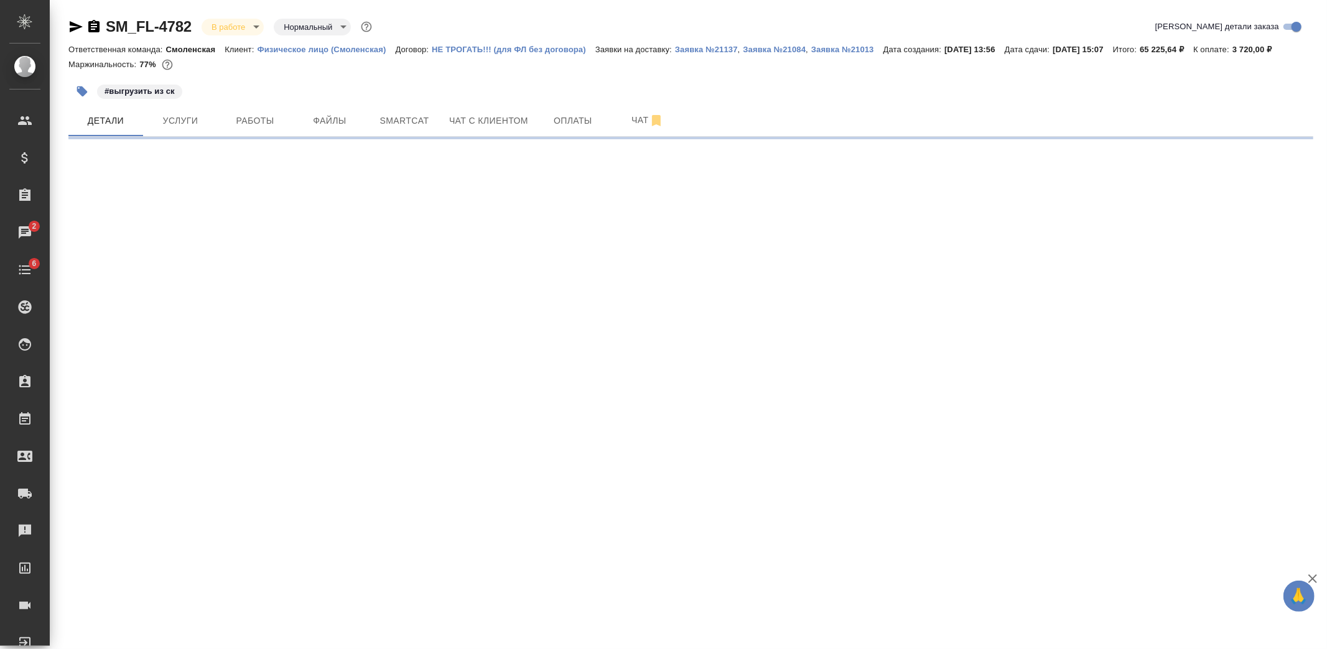
select select "RU"
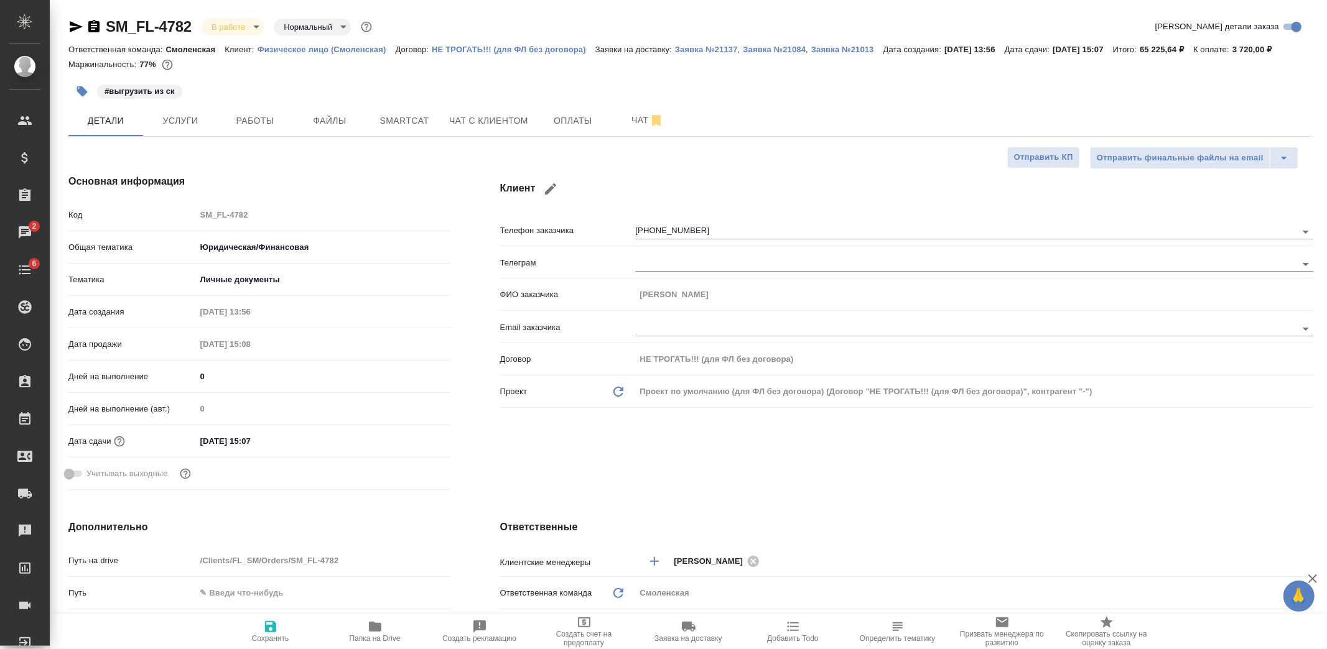
type textarea "x"
click at [253, 125] on span "Работы" at bounding box center [255, 121] width 60 height 16
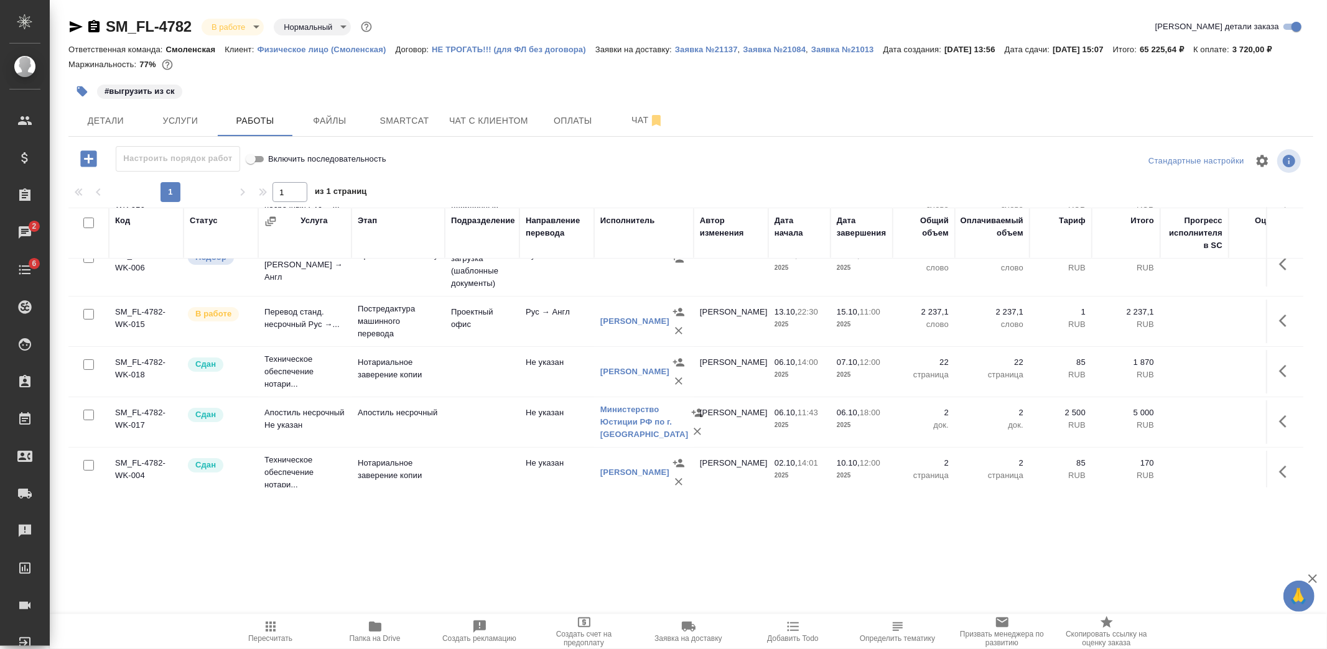
scroll to position [98, 0]
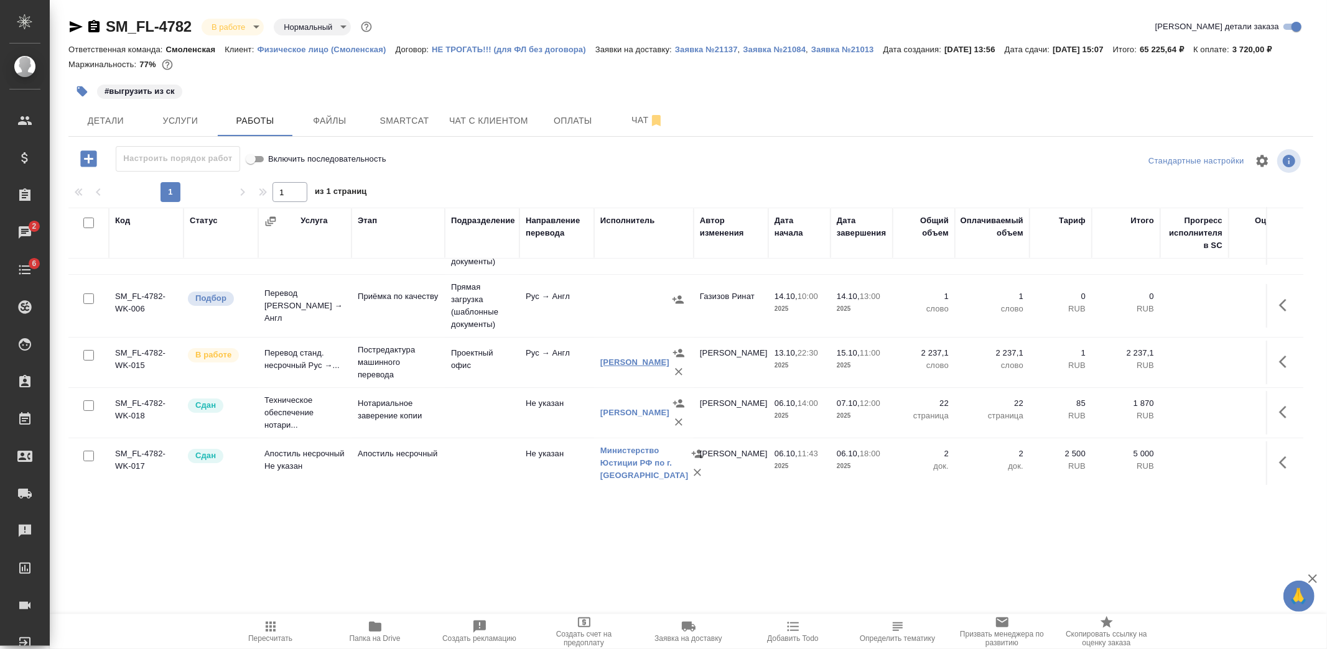
click at [614, 358] on link "Барагоне Луизелла" at bounding box center [634, 362] width 69 height 9
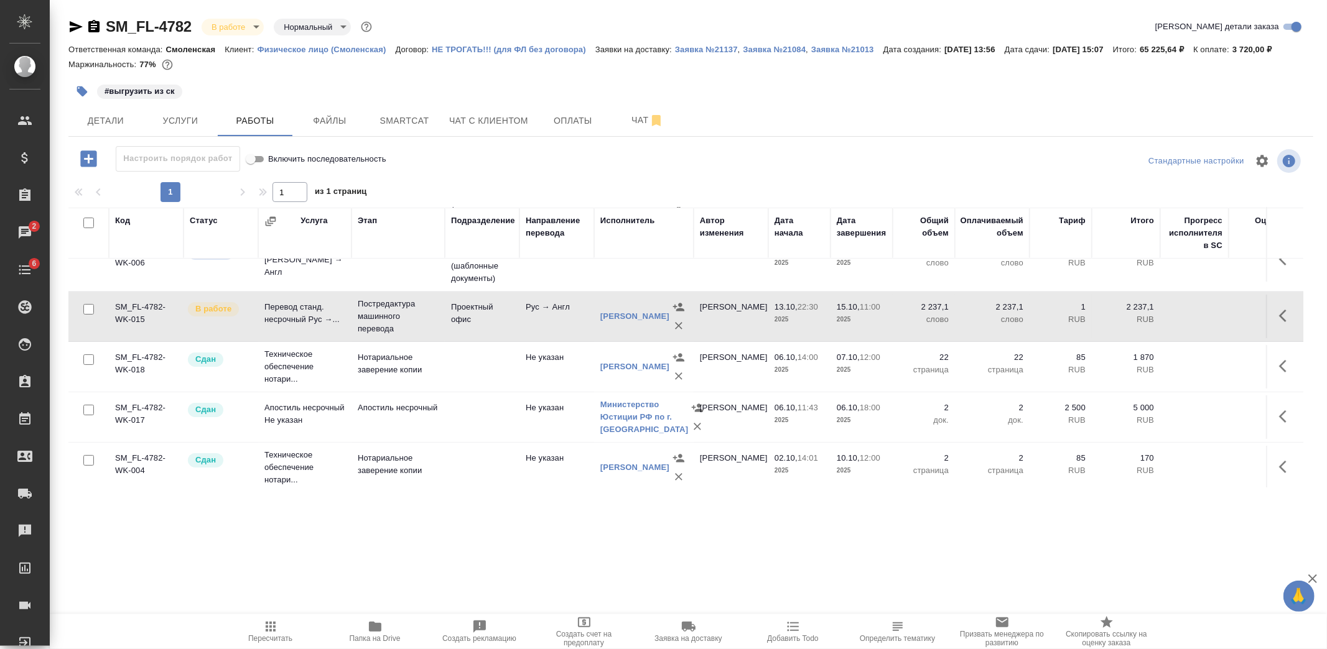
scroll to position [167, 0]
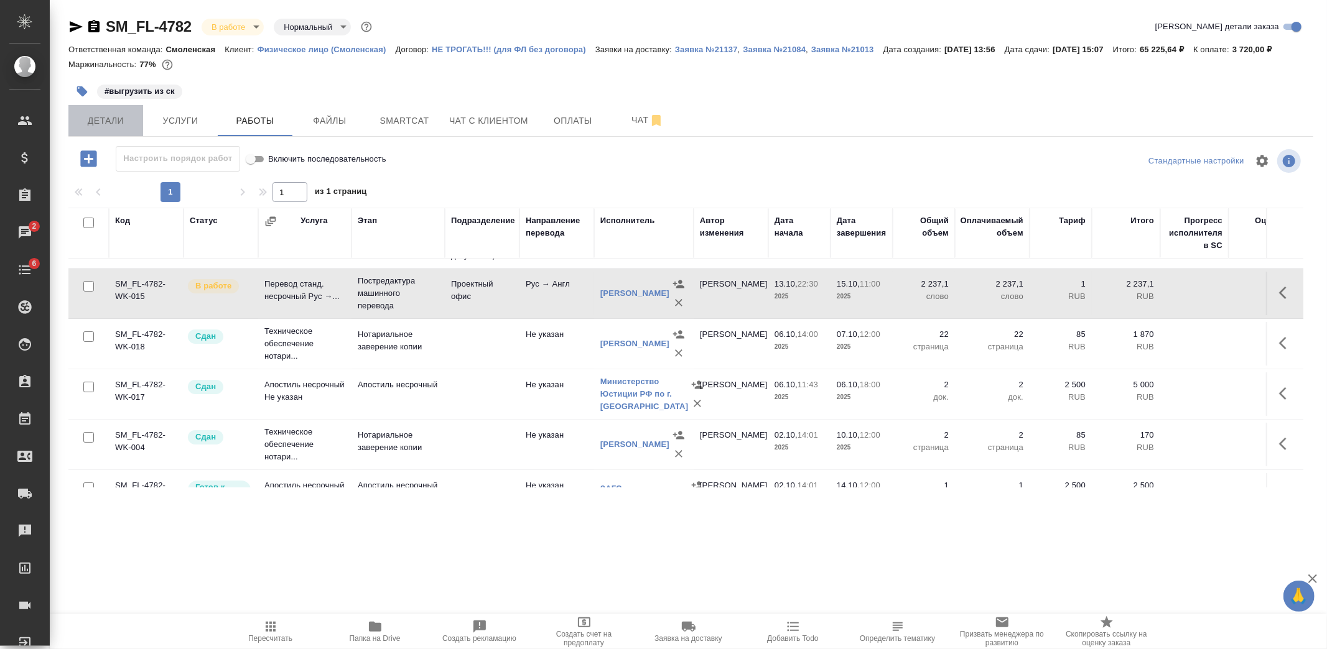
click at [131, 120] on span "Детали" at bounding box center [106, 121] width 60 height 16
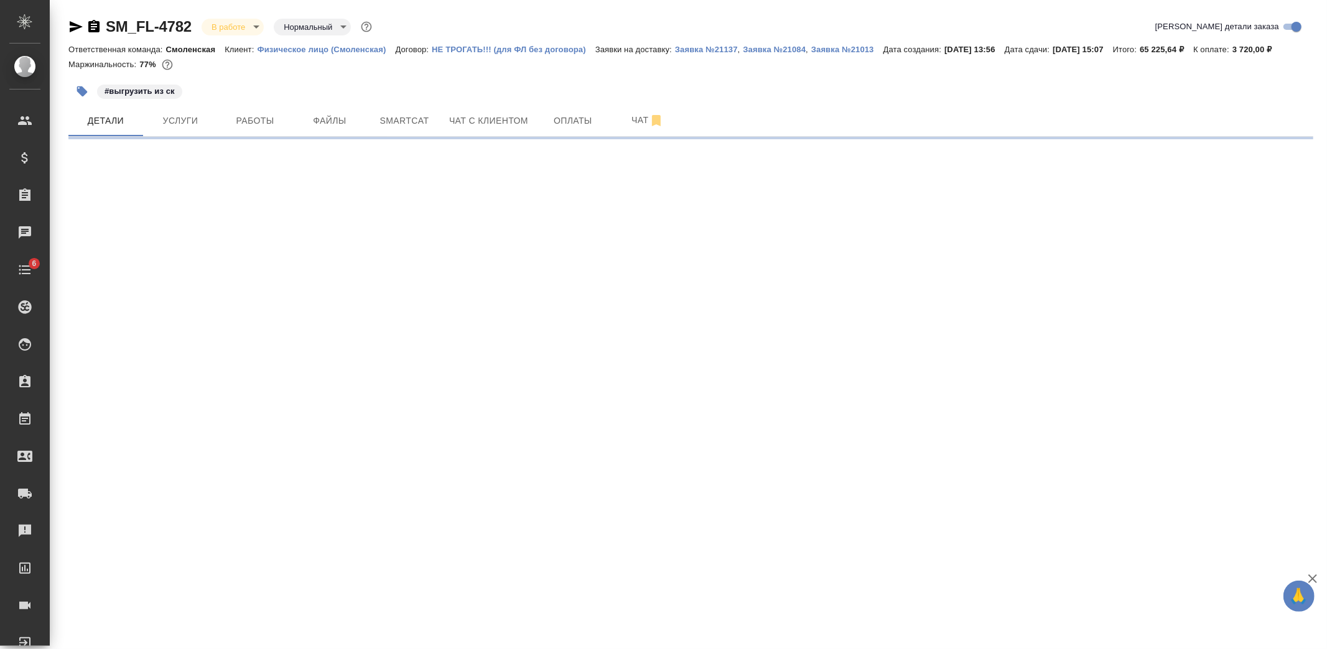
select select "RU"
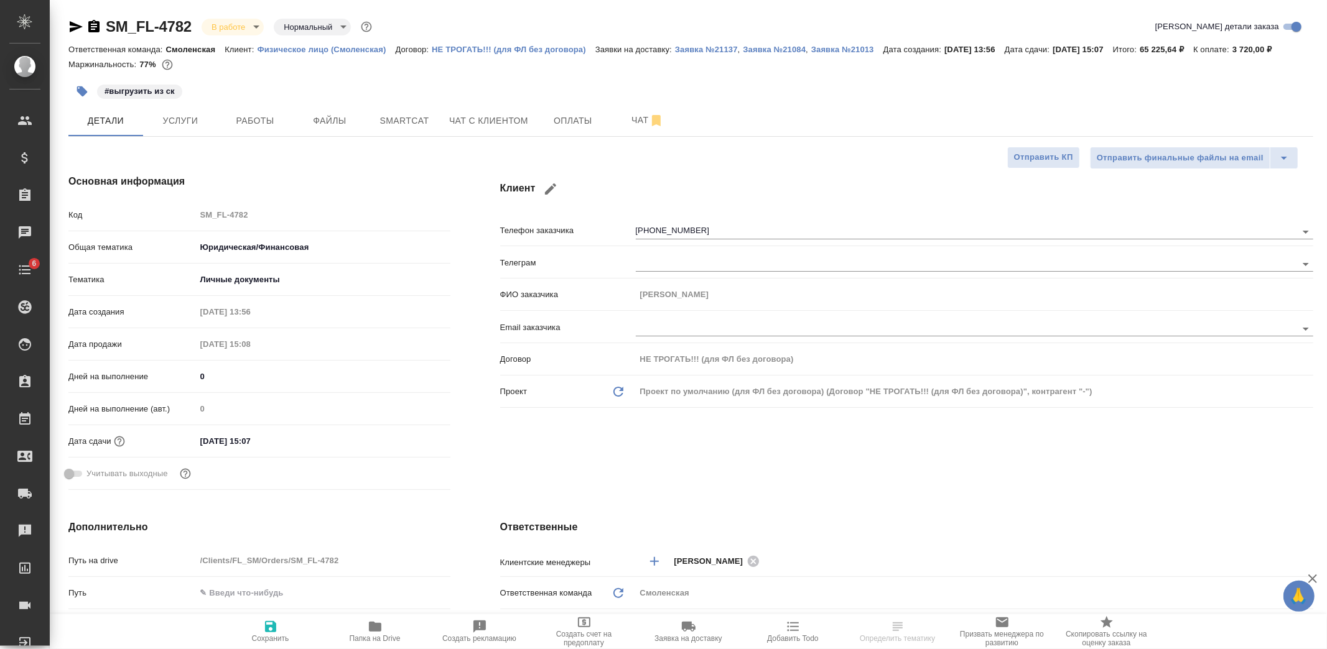
type textarea "x"
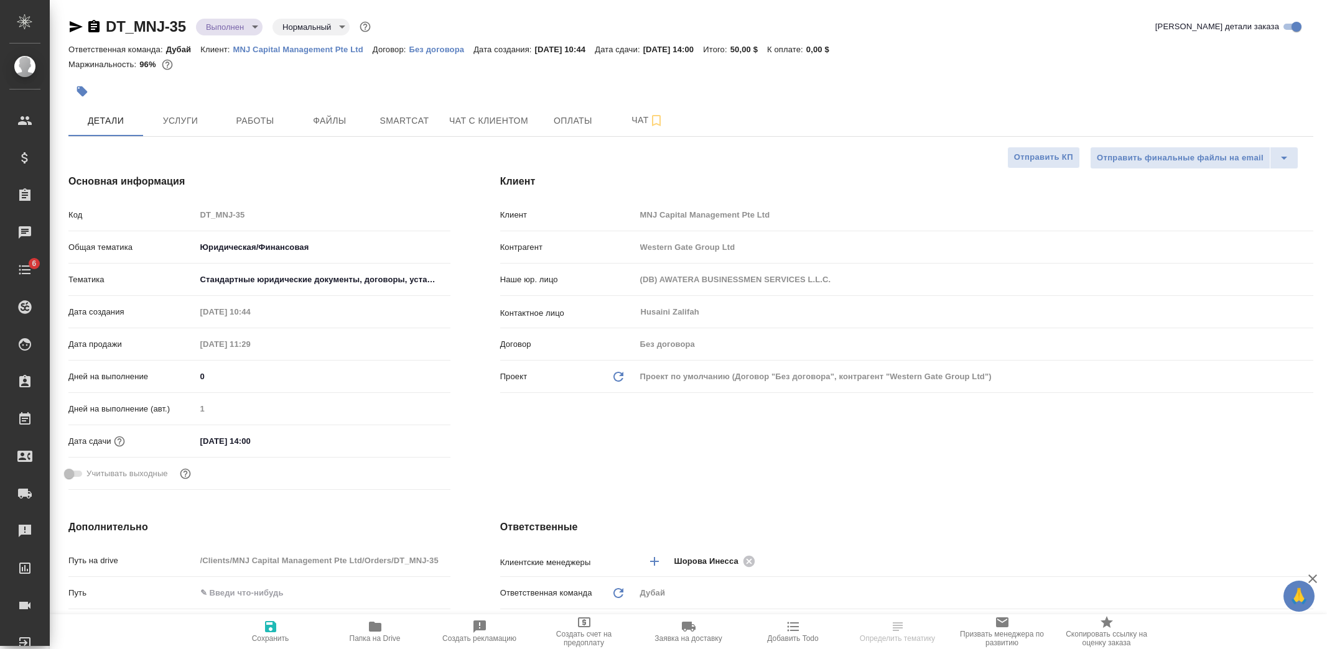
select select "RU"
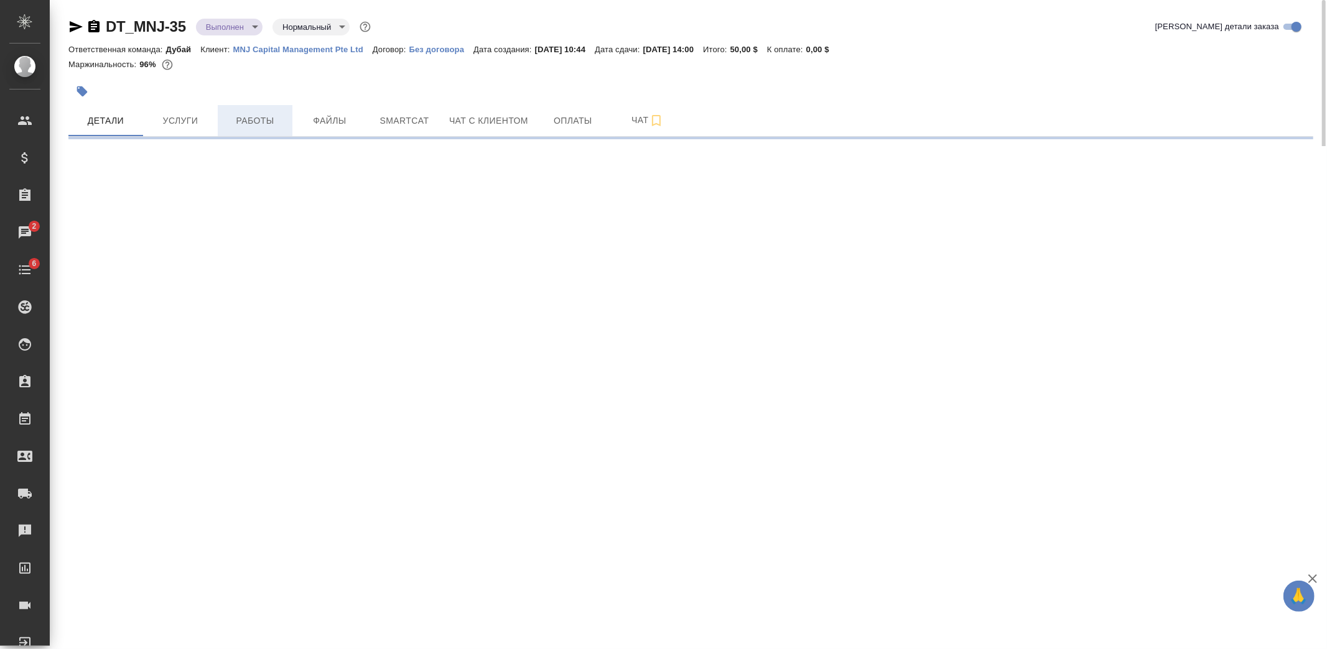
select select "RU"
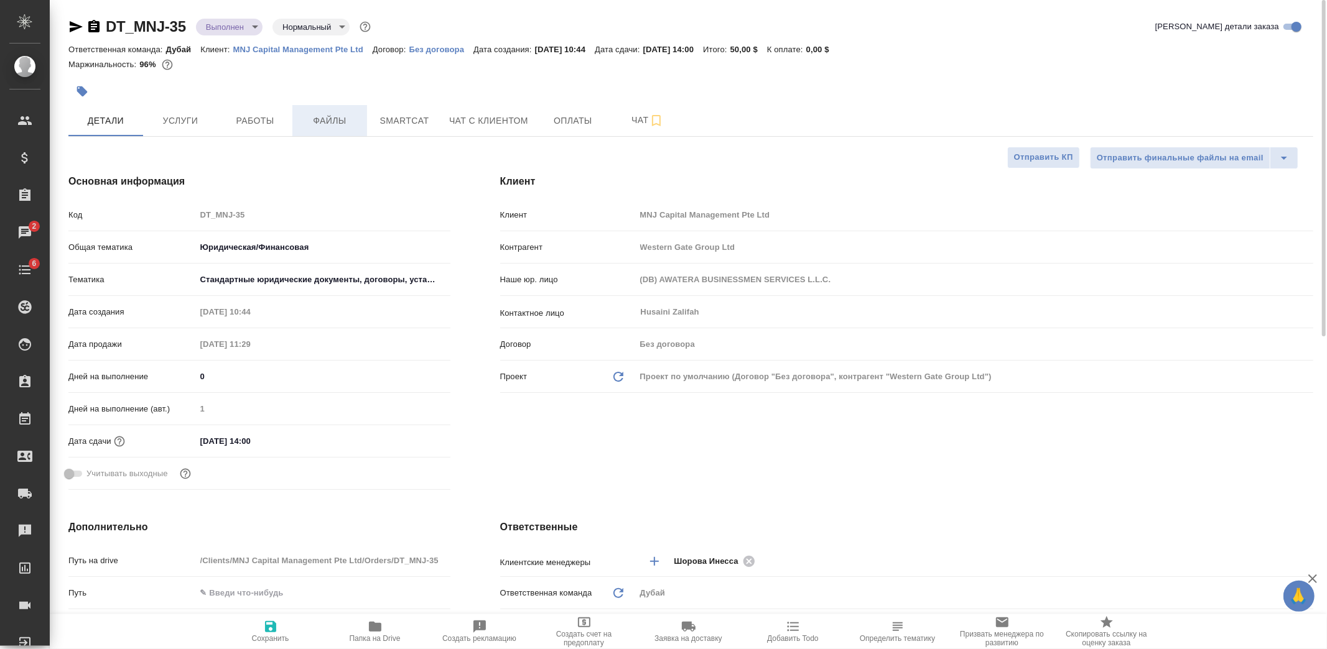
type textarea "x"
click at [335, 119] on span "Файлы" at bounding box center [330, 121] width 60 height 16
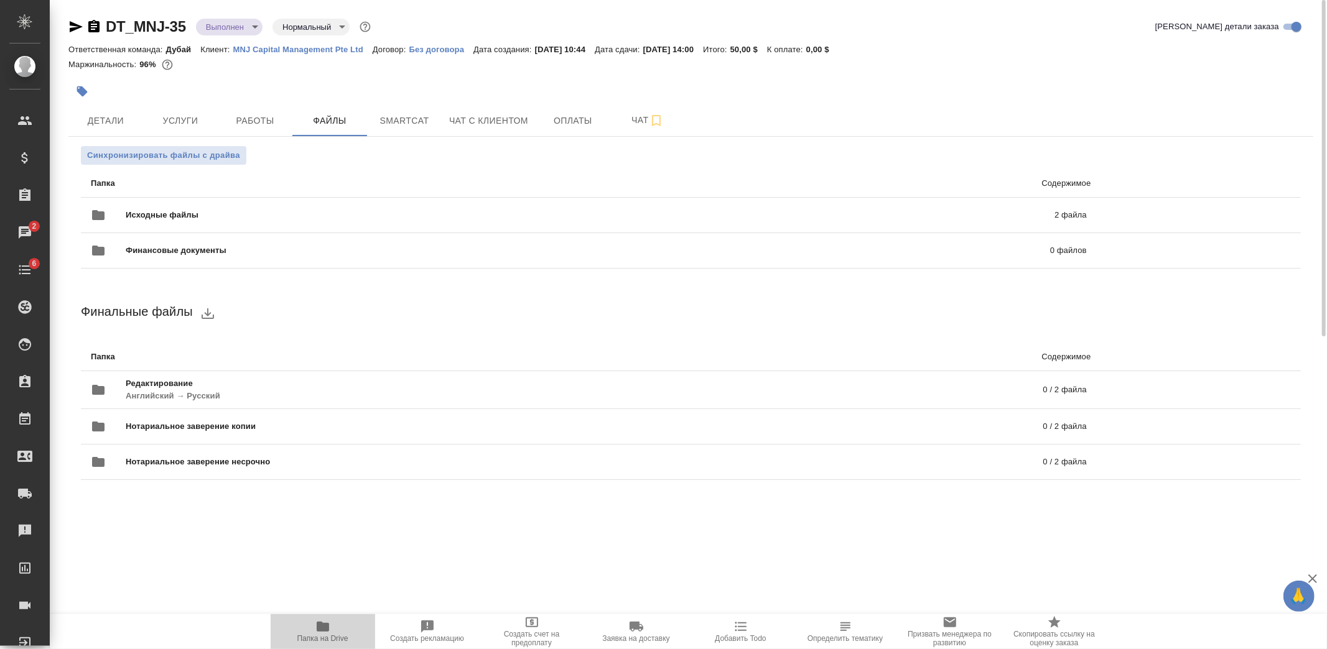
click at [338, 629] on span "Папка на Drive" at bounding box center [323, 631] width 90 height 24
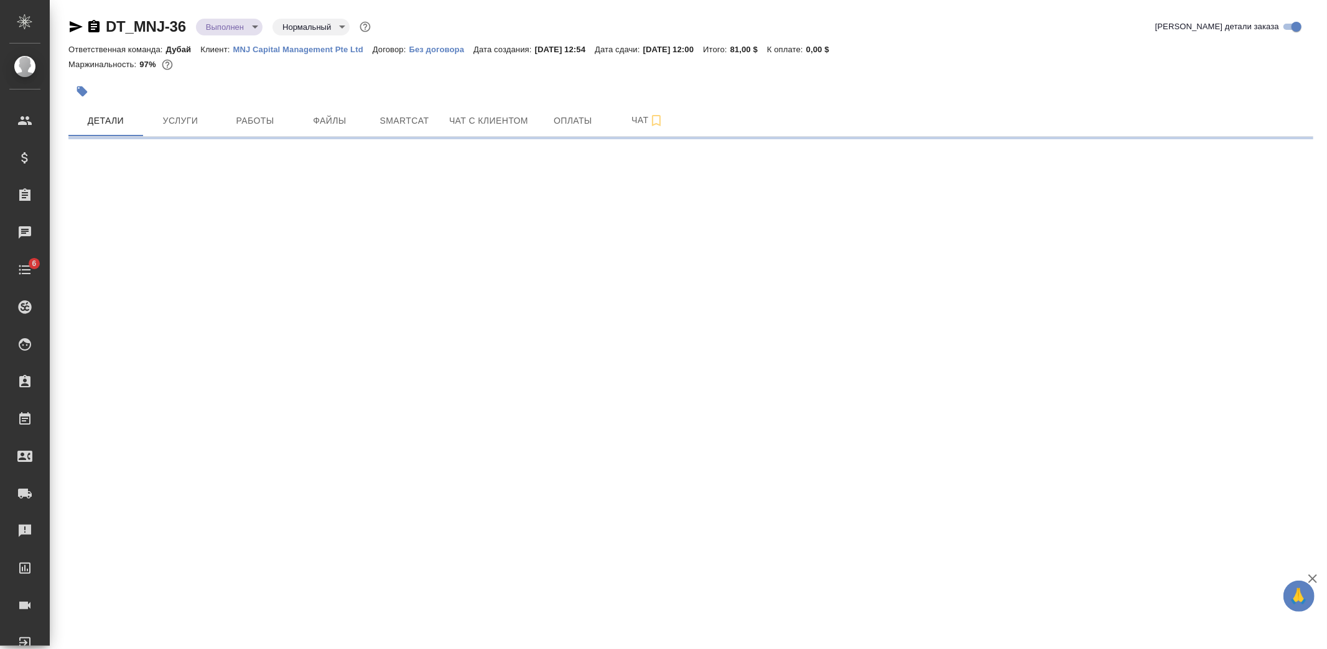
select select "RU"
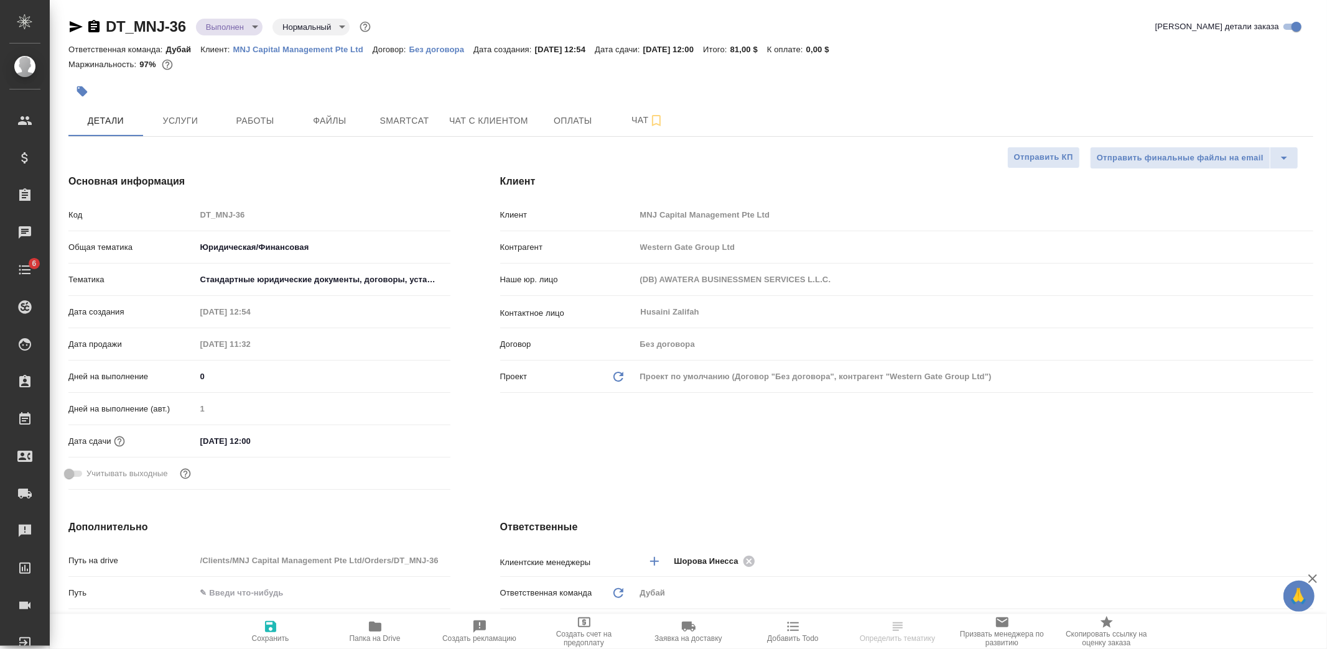
type textarea "x"
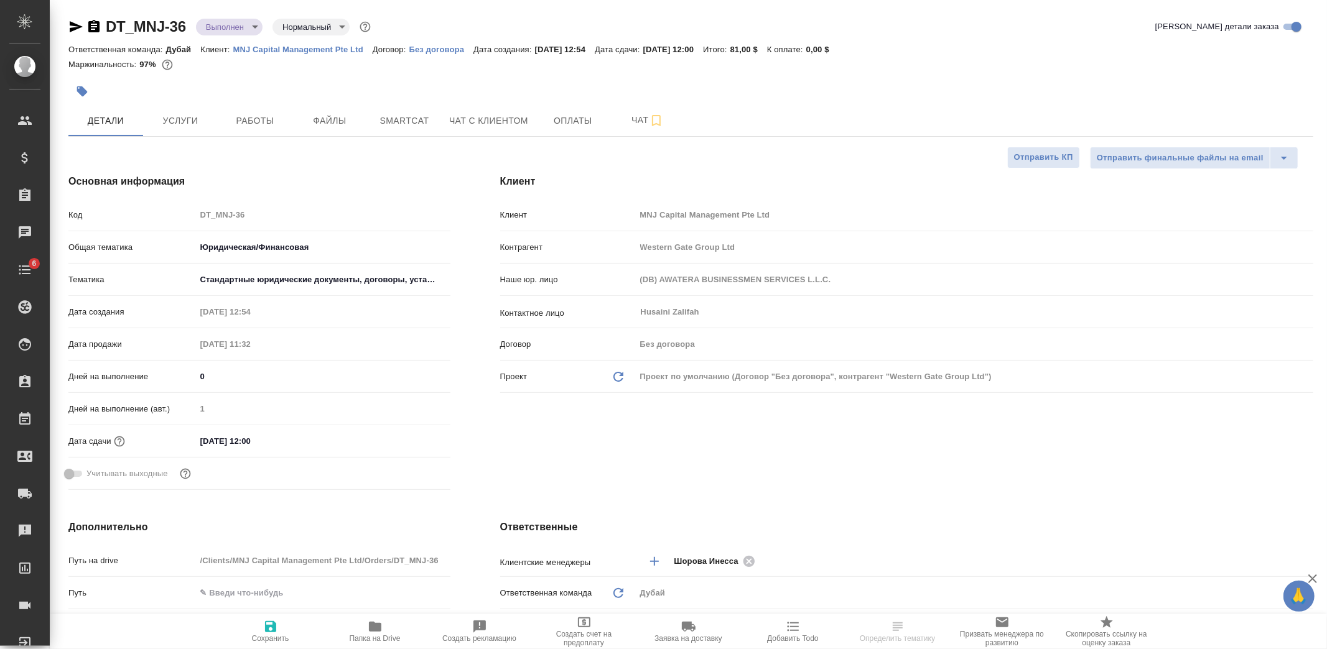
type textarea "x"
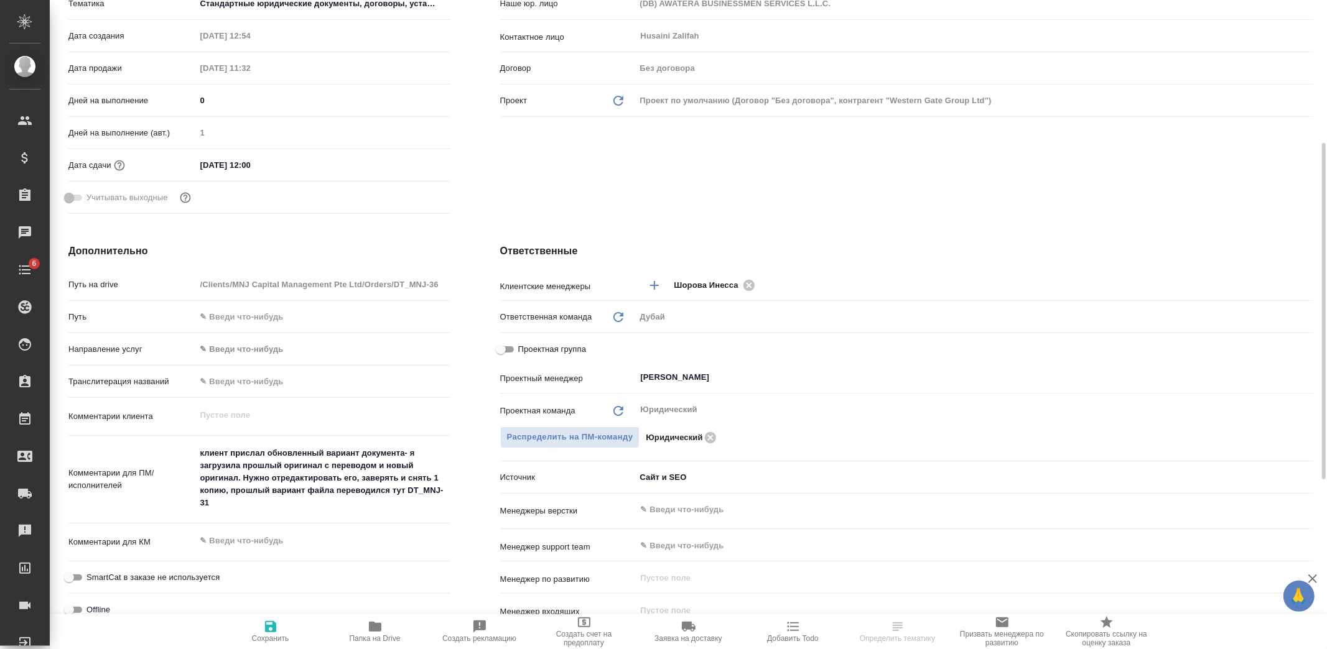
scroll to position [345, 0]
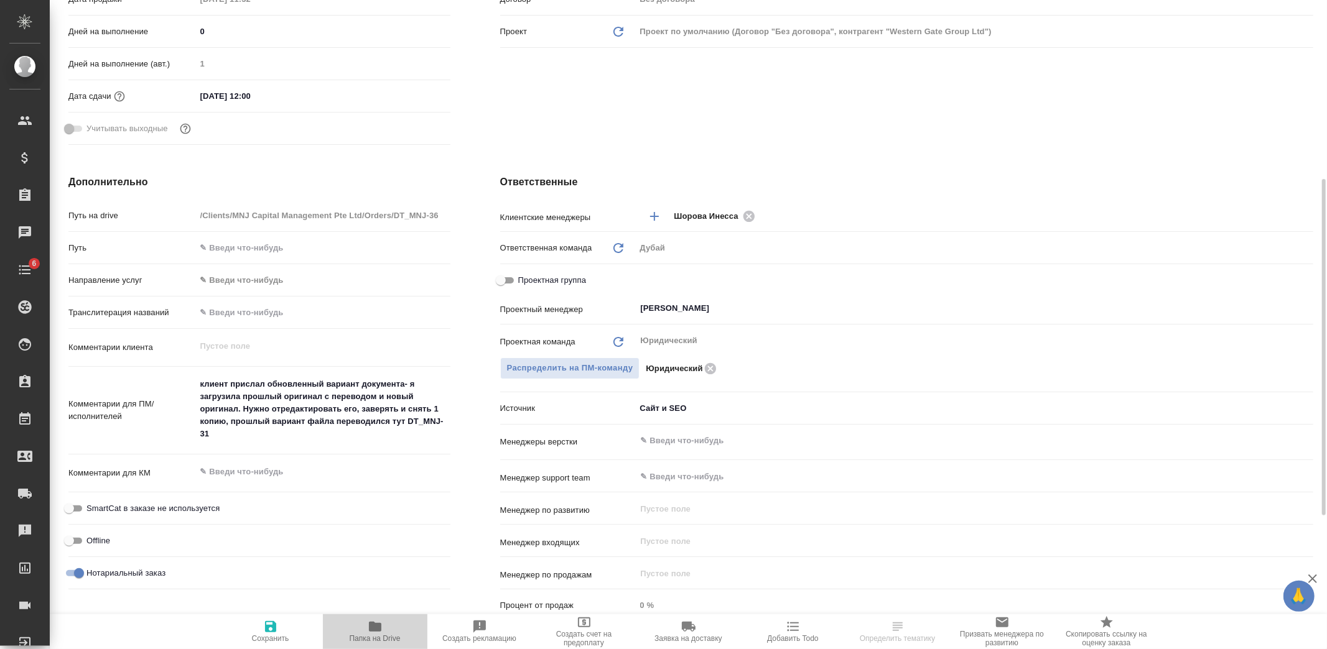
click at [361, 621] on span "Папка на Drive" at bounding box center [375, 631] width 90 height 24
type textarea "x"
select select "RU"
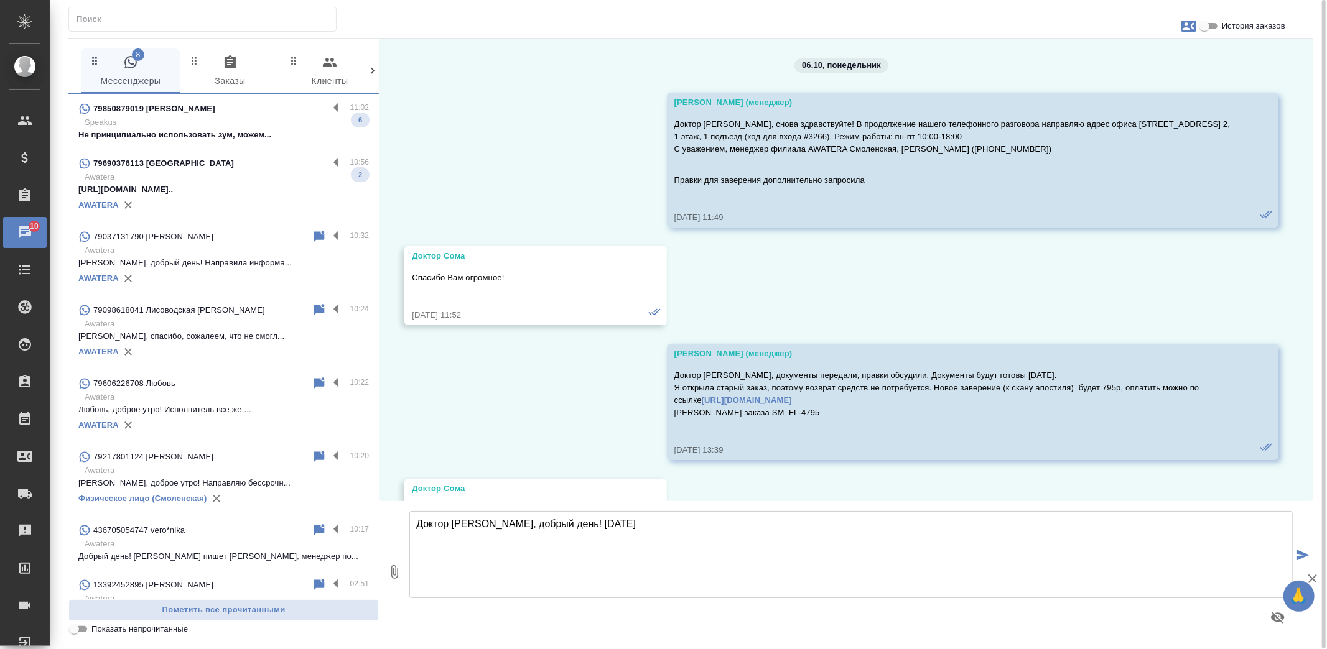
scroll to position [7296, 0]
